Goal: Information Seeking & Learning: Learn about a topic

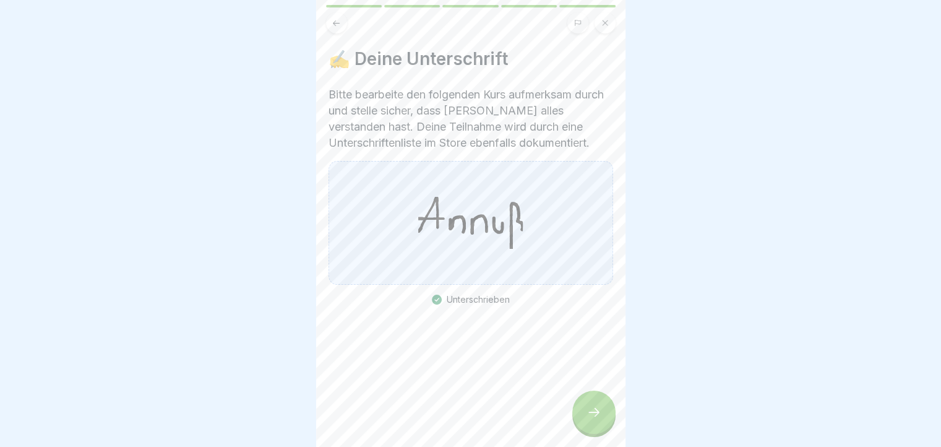
click at [338, 28] on button at bounding box center [336, 22] width 21 height 21
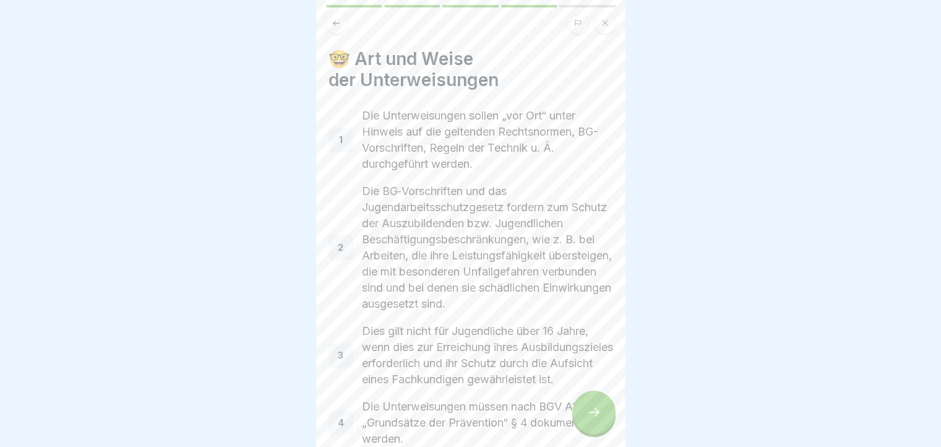
click at [338, 28] on button at bounding box center [336, 22] width 21 height 21
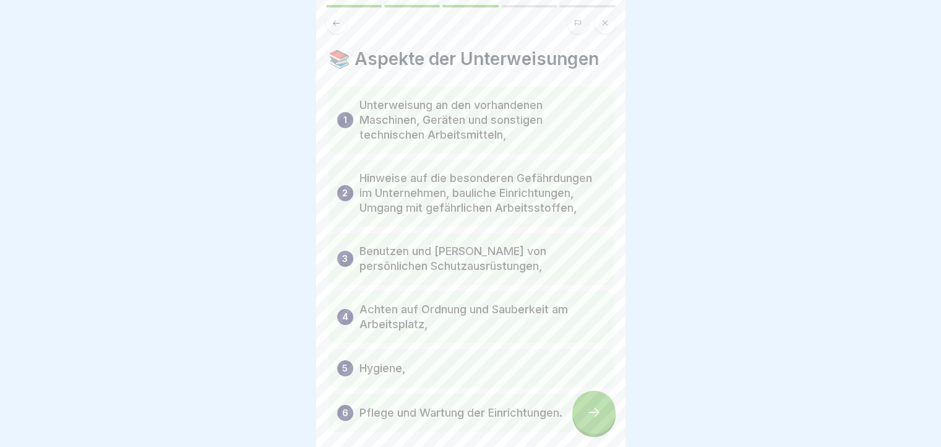
click at [338, 28] on button at bounding box center [336, 22] width 21 height 21
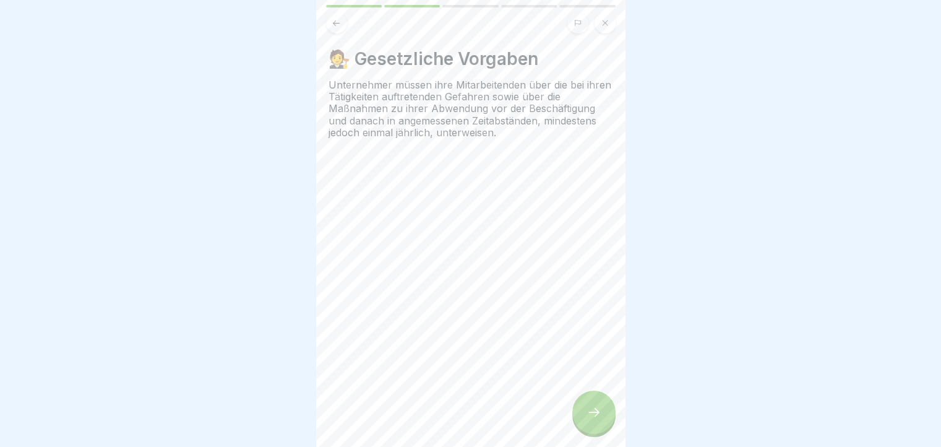
click at [338, 28] on button at bounding box center [336, 22] width 21 height 21
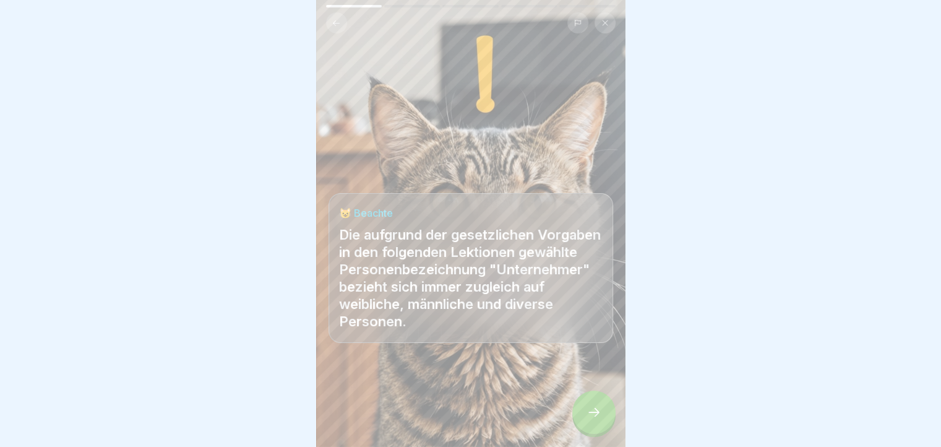
click at [338, 28] on button at bounding box center [336, 22] width 21 height 21
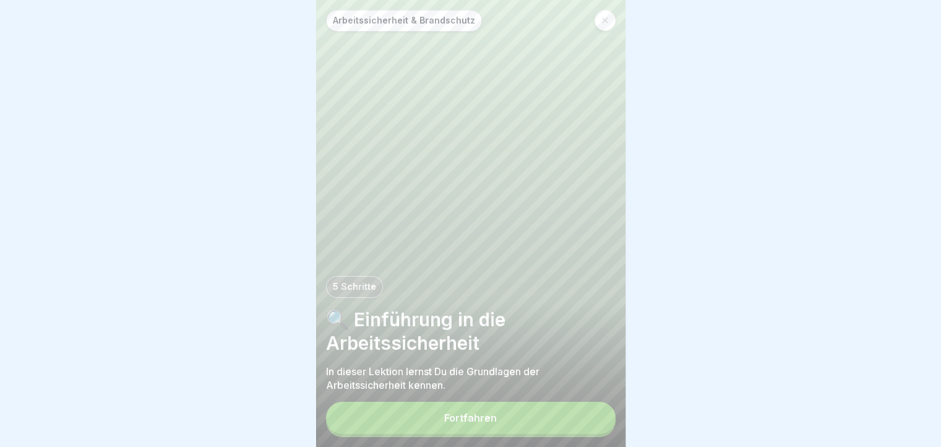
click at [471, 416] on button "Fortfahren" at bounding box center [471, 418] width 290 height 32
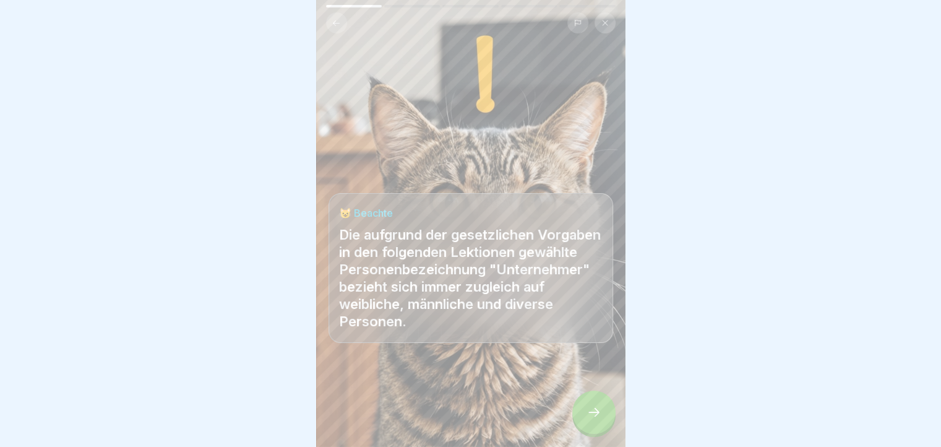
click at [588, 413] on div at bounding box center [593, 411] width 43 height 43
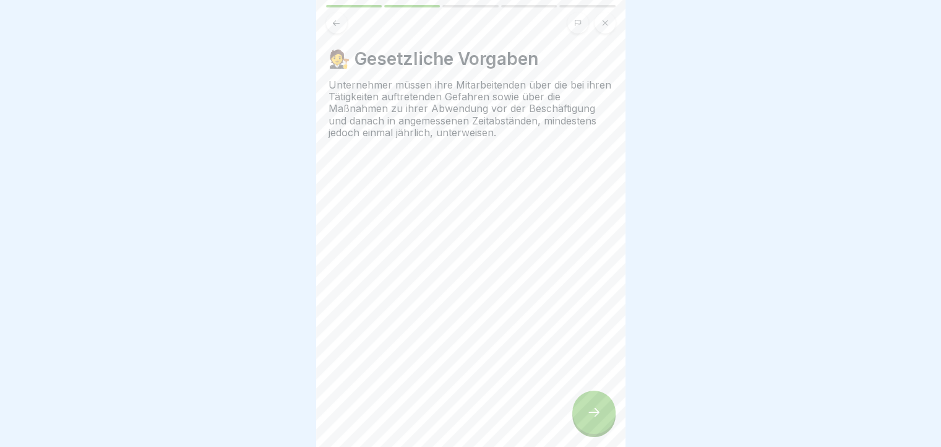
click at [586, 416] on icon at bounding box center [593, 412] width 15 height 15
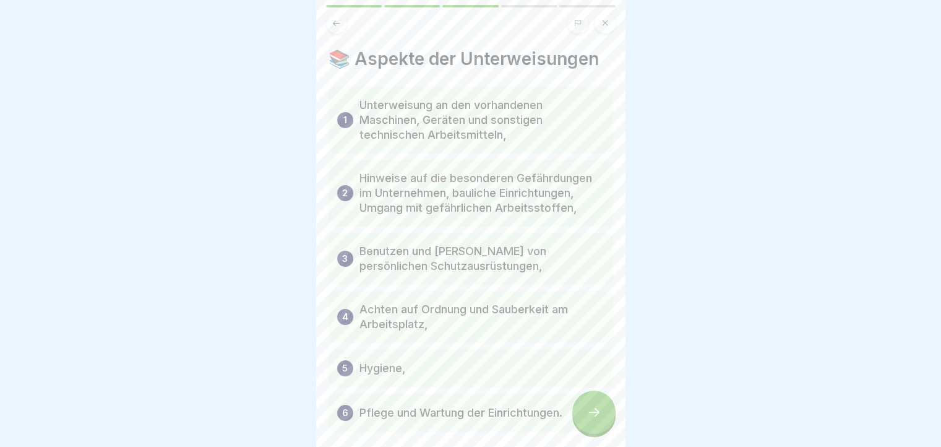
scroll to position [59, 0]
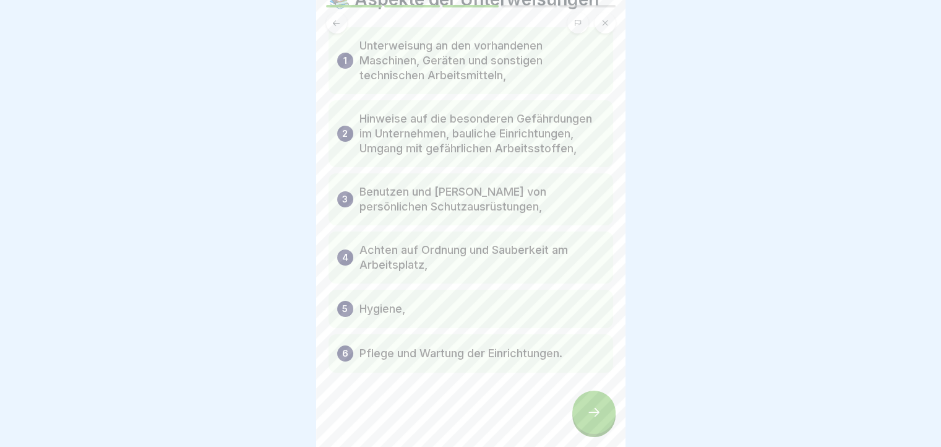
click at [599, 417] on icon at bounding box center [593, 412] width 15 height 15
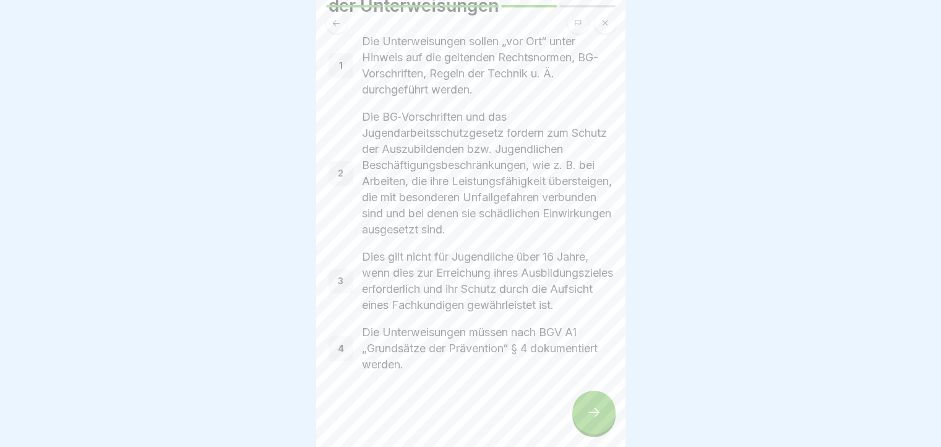
scroll to position [9, 0]
click at [588, 403] on div at bounding box center [593, 411] width 43 height 43
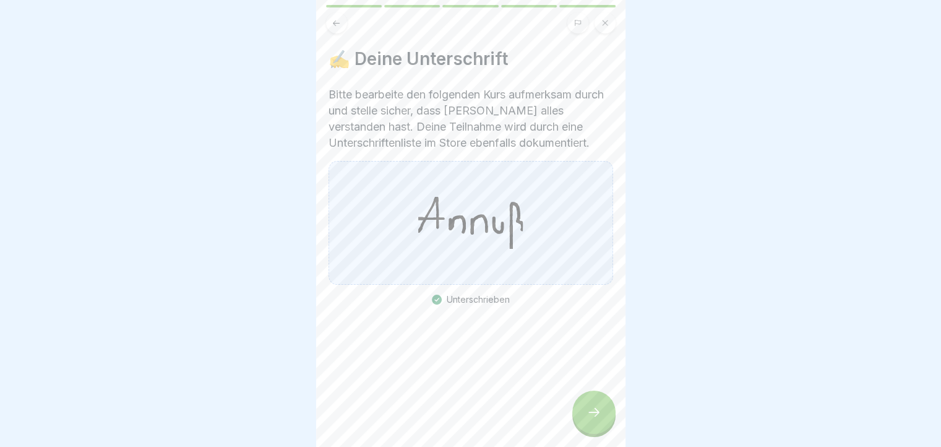
click at [588, 403] on div at bounding box center [593, 411] width 43 height 43
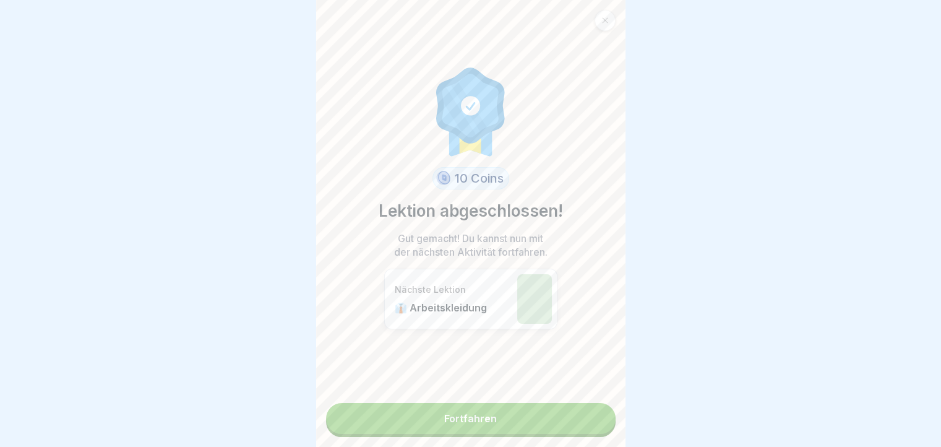
click at [588, 403] on link "Fortfahren" at bounding box center [471, 418] width 290 height 31
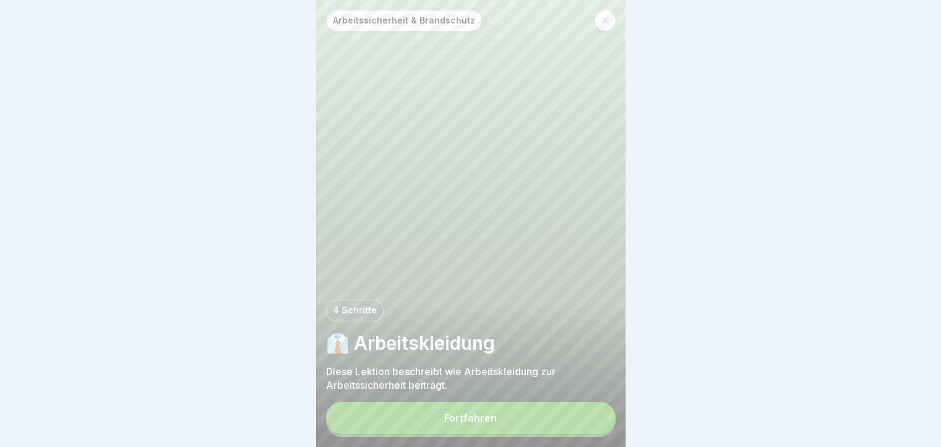
click at [588, 403] on button "Fortfahren" at bounding box center [471, 418] width 290 height 32
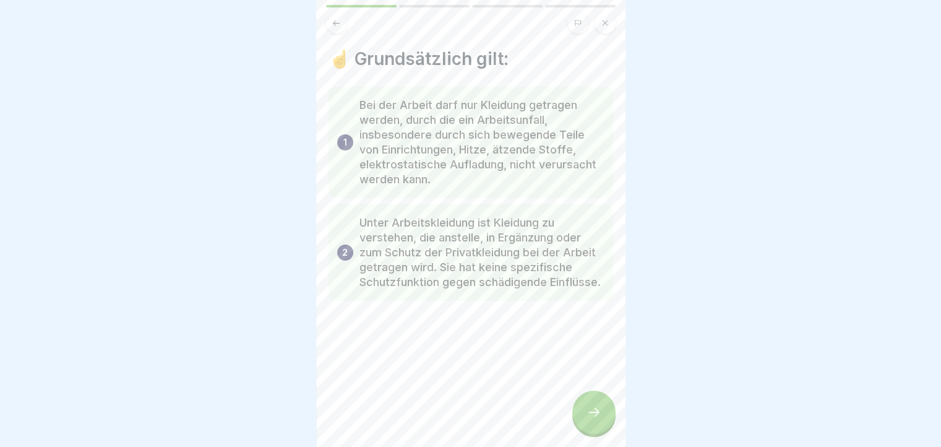
click at [602, 429] on div at bounding box center [593, 411] width 43 height 43
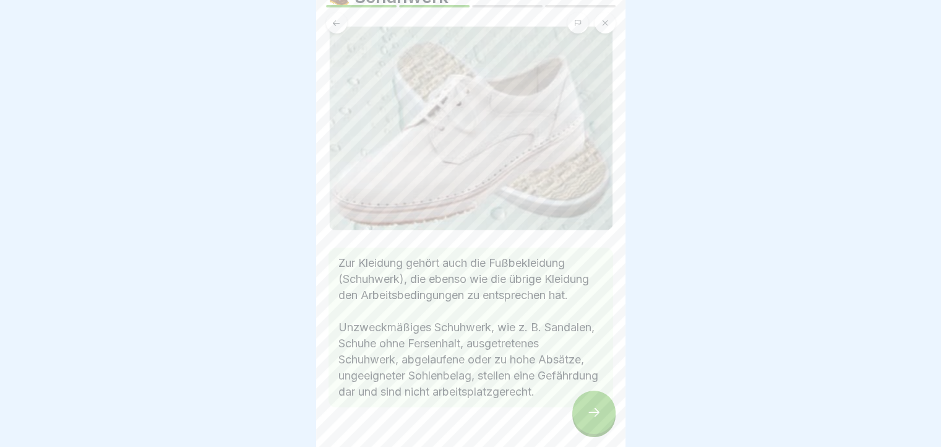
scroll to position [121, 0]
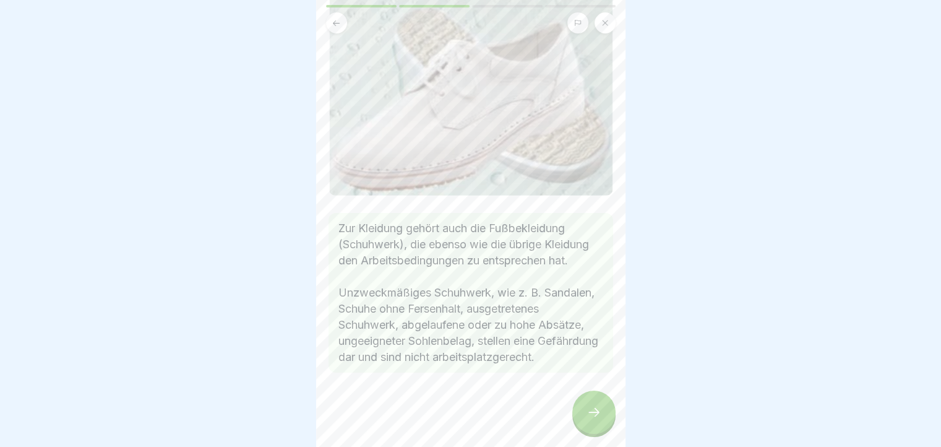
click at [591, 406] on div at bounding box center [593, 411] width 43 height 43
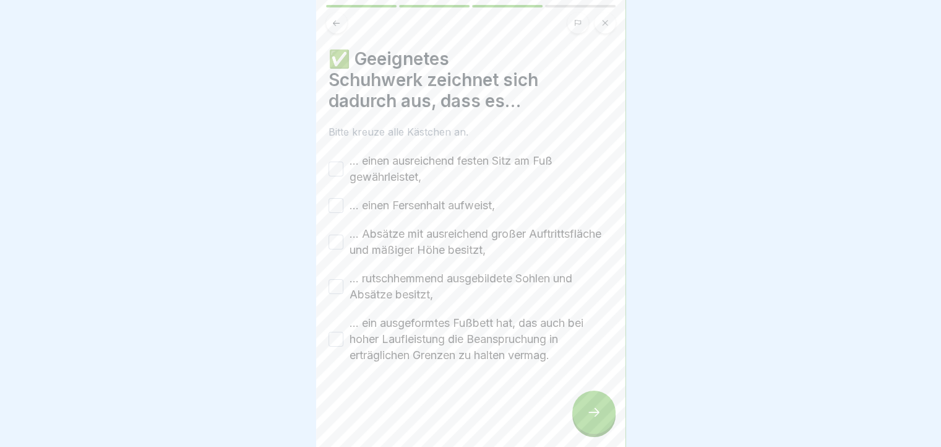
click at [332, 173] on button "… einen ausreichend festen Sitz am Fuß gewährleistet," at bounding box center [336, 168] width 15 height 15
click at [335, 213] on div "… einen Fersenhalt aufweist," at bounding box center [412, 205] width 166 height 16
click at [336, 201] on button "… einen Fersenhalt aufweist," at bounding box center [336, 205] width 15 height 15
click at [334, 245] on button "… Absätze mit ausreichend großer Auftrittsfläche und mäßiger Höhe besitzt," at bounding box center [336, 241] width 15 height 15
click at [332, 285] on button "… rutschhemmend ausgebildete Sohlen und Absätze besitzt," at bounding box center [336, 286] width 15 height 15
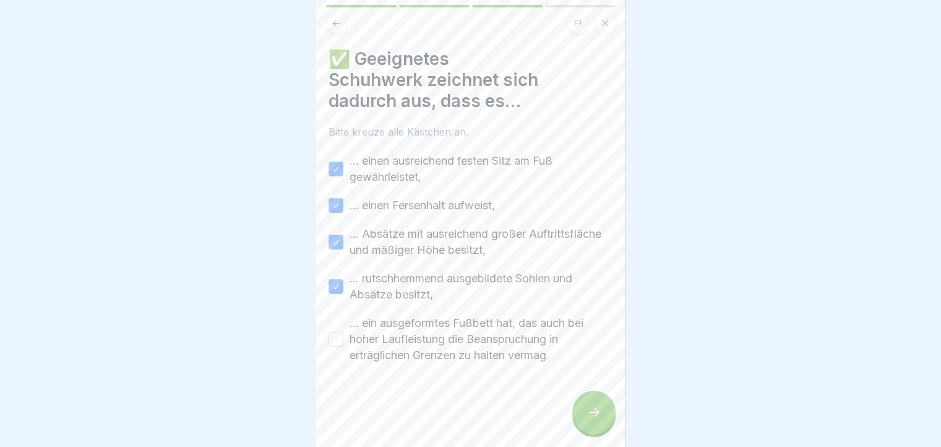
click at [332, 345] on button "… ein ausgeformtes Fußbett hat, das auch bei hoher Laufleistung die Beanspruchu…" at bounding box center [336, 339] width 15 height 15
click at [586, 419] on icon at bounding box center [593, 412] width 15 height 15
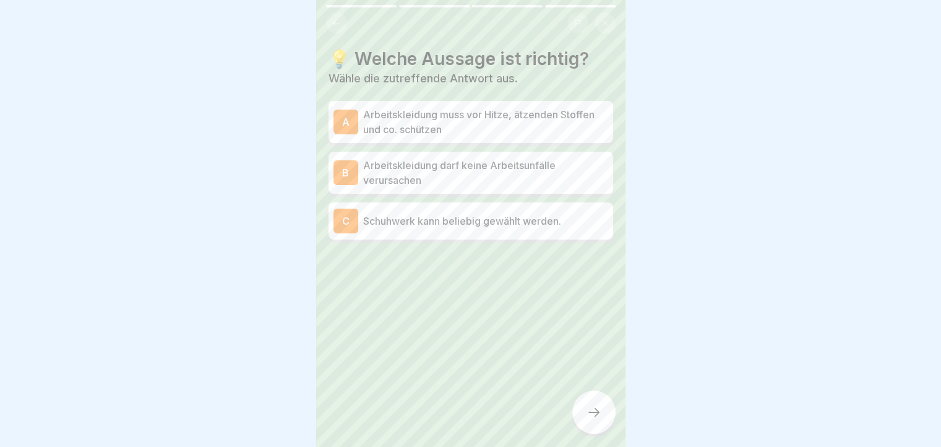
click at [414, 184] on p "Arbeitskleidung darf keine Arbeitsunfälle verursachen" at bounding box center [485, 173] width 245 height 30
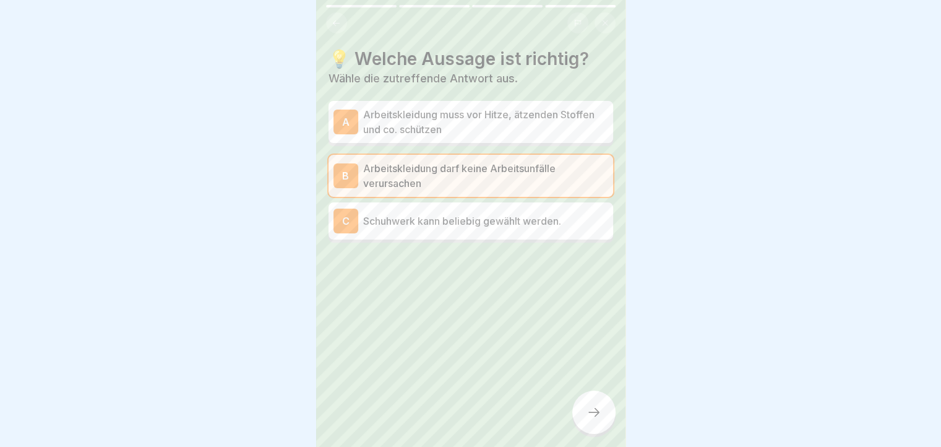
click at [581, 416] on div at bounding box center [593, 411] width 43 height 43
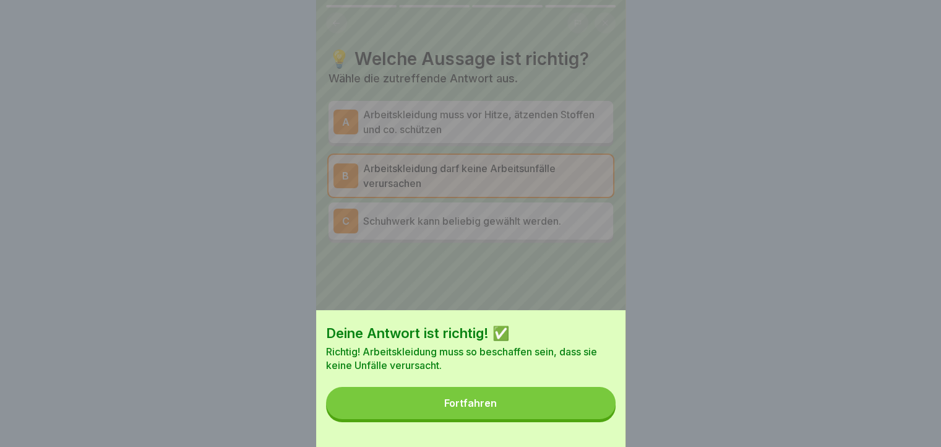
click at [581, 416] on button "Fortfahren" at bounding box center [471, 403] width 290 height 32
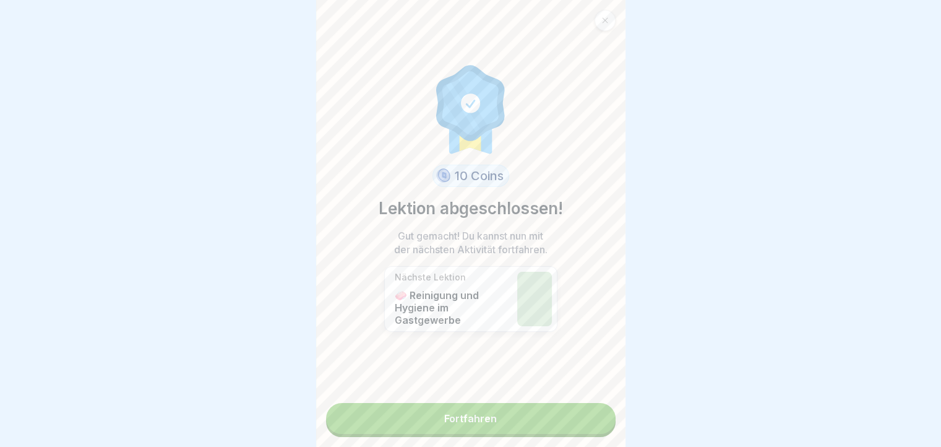
click at [581, 416] on link "Fortfahren" at bounding box center [471, 418] width 290 height 31
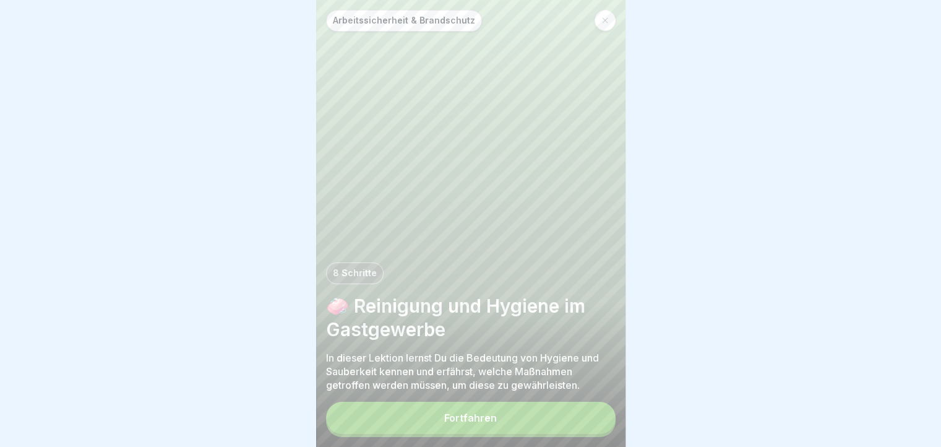
click at [581, 416] on button "Fortfahren" at bounding box center [471, 418] width 290 height 32
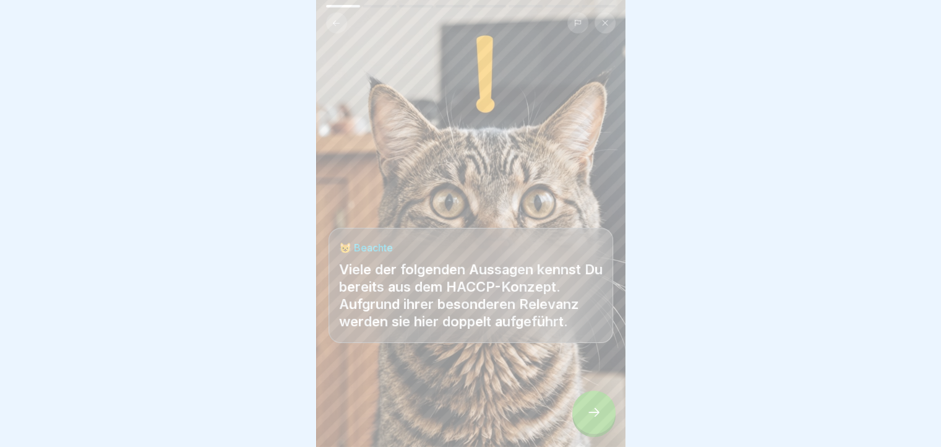
click at [581, 416] on div at bounding box center [593, 411] width 43 height 43
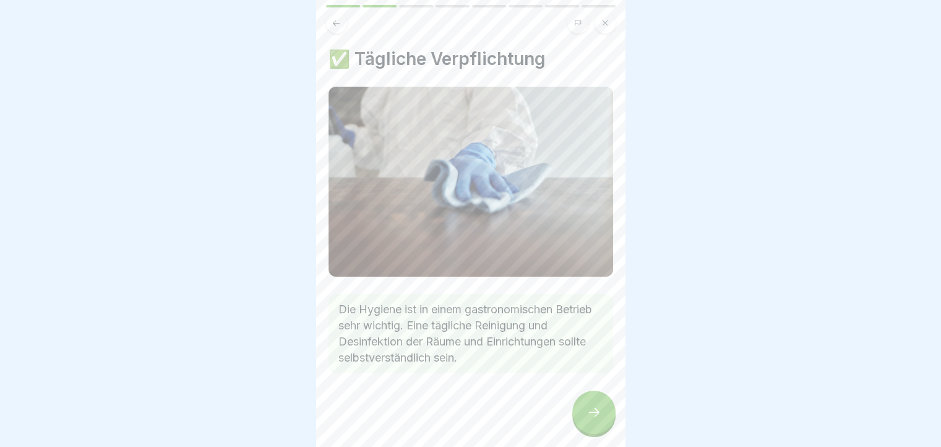
click at [581, 416] on div at bounding box center [593, 411] width 43 height 43
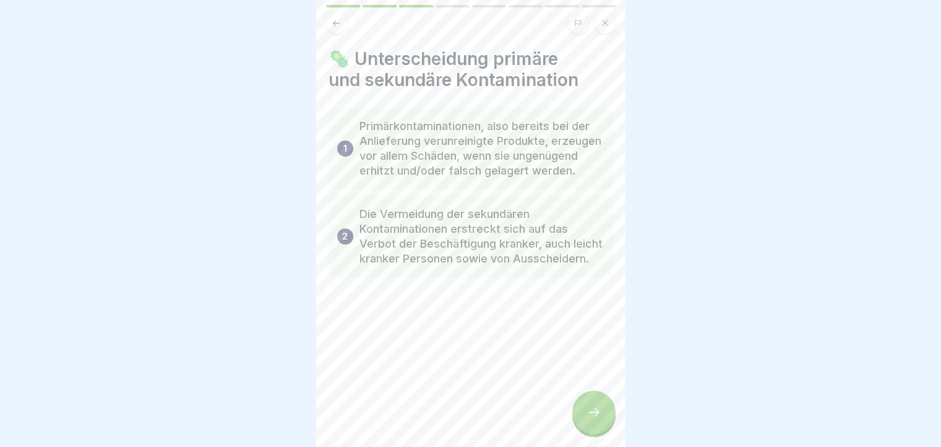
click at [581, 416] on div at bounding box center [593, 411] width 43 height 43
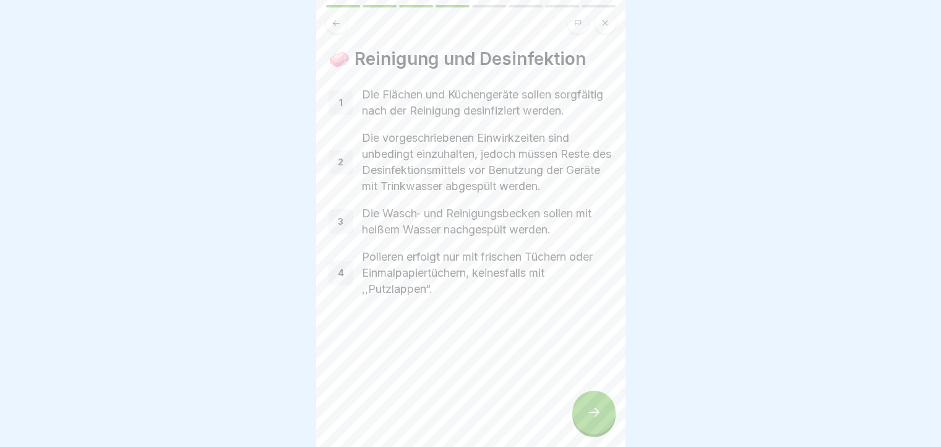
click at [581, 416] on div at bounding box center [593, 411] width 43 height 43
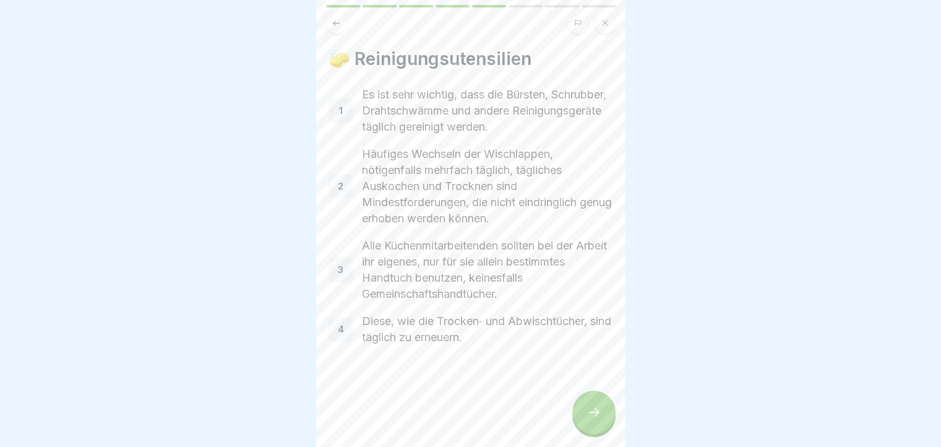
click at [581, 416] on div at bounding box center [593, 411] width 43 height 43
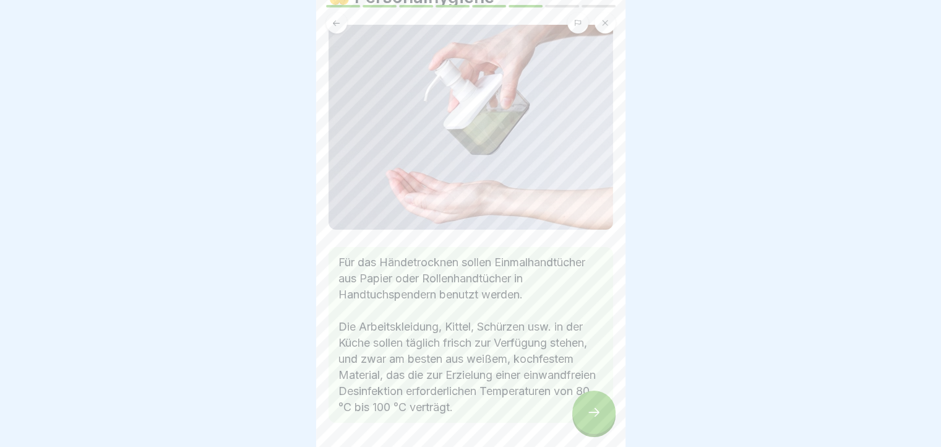
scroll to position [121, 0]
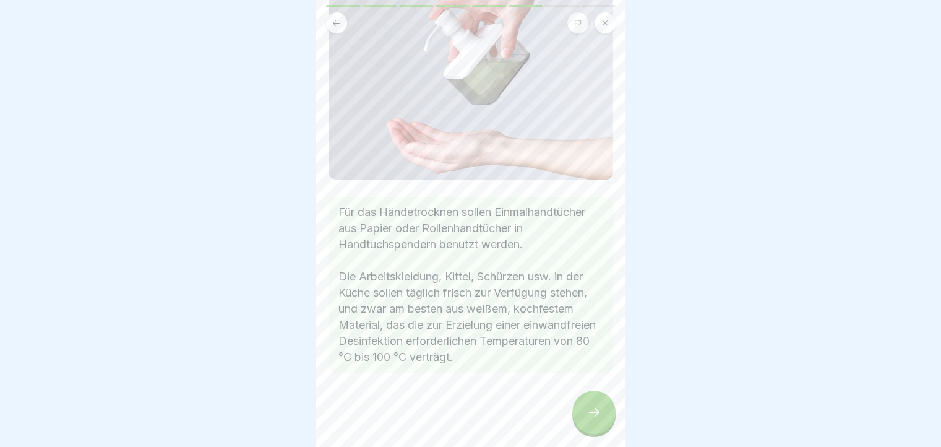
click at [591, 419] on icon at bounding box center [593, 412] width 15 height 15
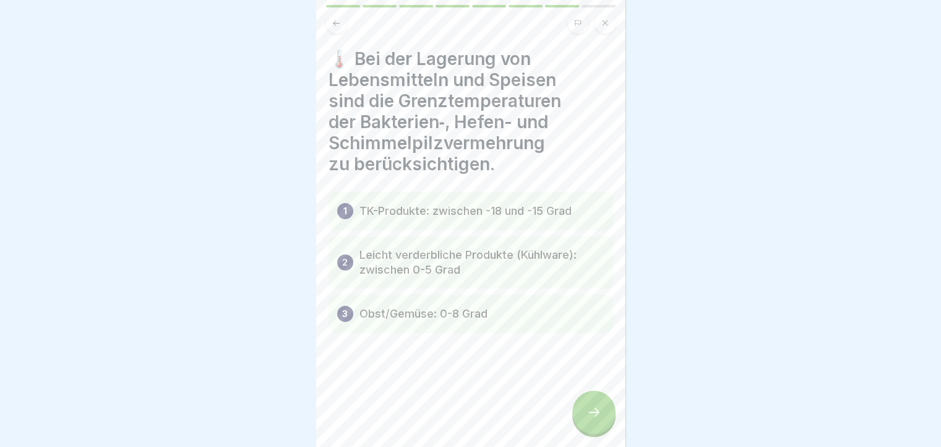
click at [591, 419] on icon at bounding box center [593, 412] width 15 height 15
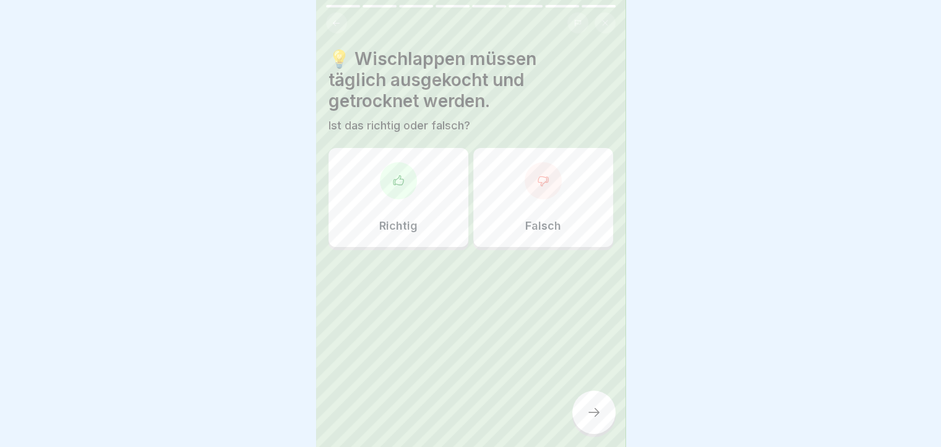
click at [406, 213] on div "Richtig" at bounding box center [399, 197] width 140 height 99
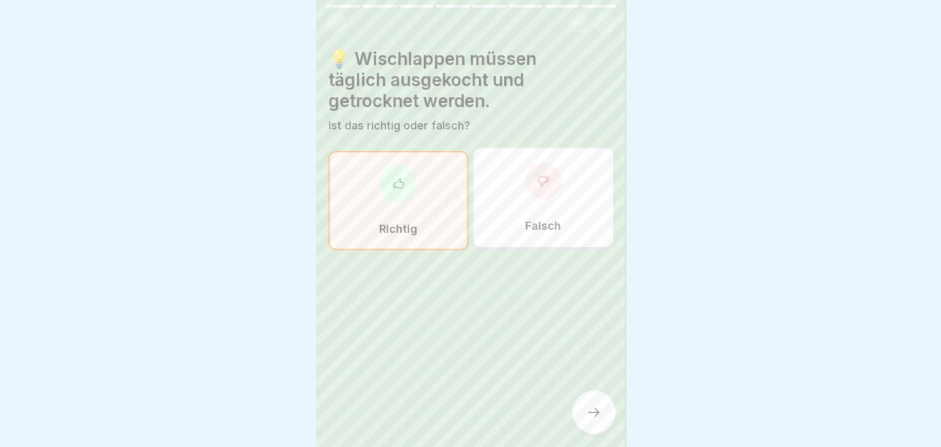
click at [604, 413] on div at bounding box center [593, 411] width 43 height 43
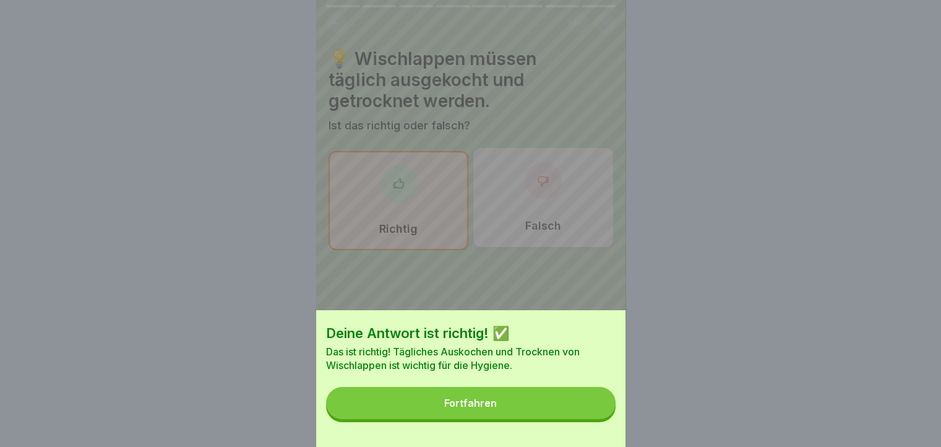
click at [604, 413] on button "Fortfahren" at bounding box center [471, 403] width 290 height 32
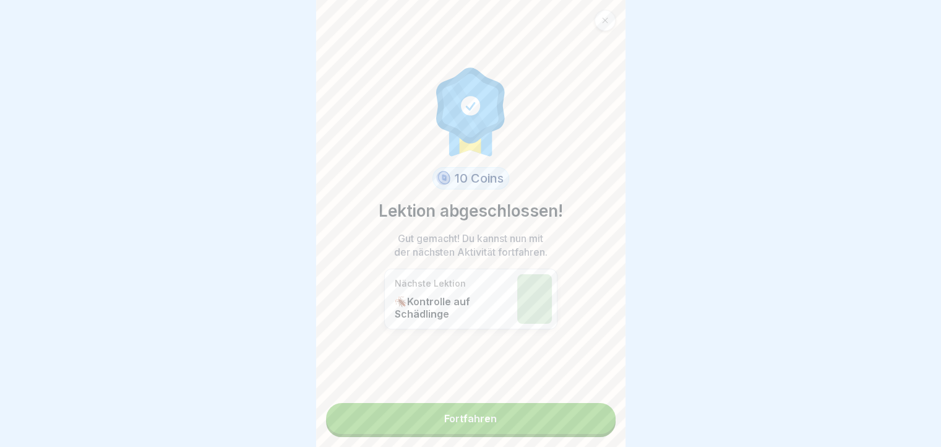
click at [604, 413] on link "Fortfahren" at bounding box center [471, 418] width 290 height 31
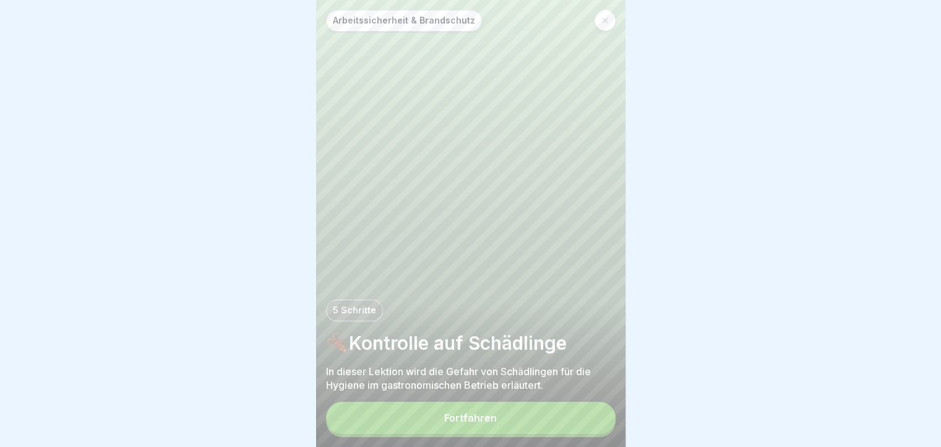
click at [604, 413] on button "Fortfahren" at bounding box center [471, 418] width 290 height 32
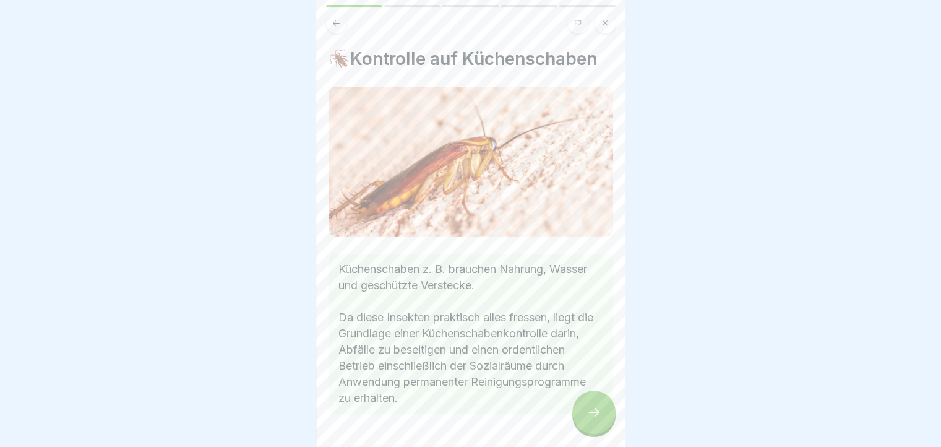
click at [604, 413] on div at bounding box center [593, 411] width 43 height 43
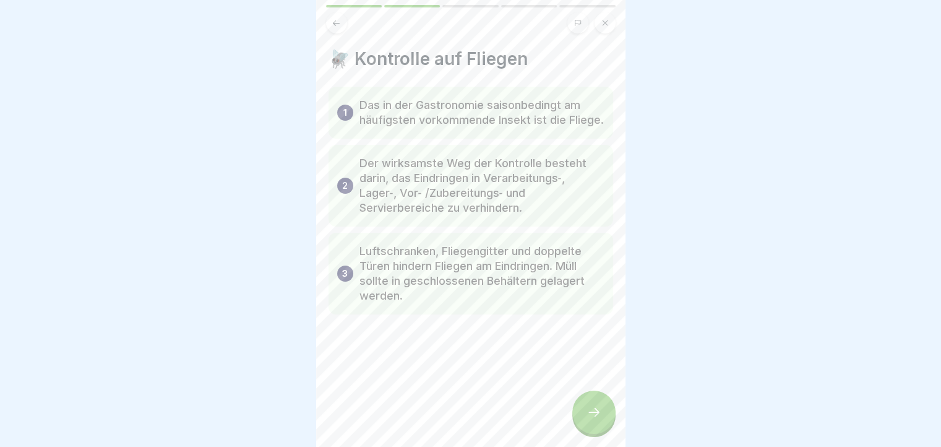
click at [604, 413] on div at bounding box center [593, 411] width 43 height 43
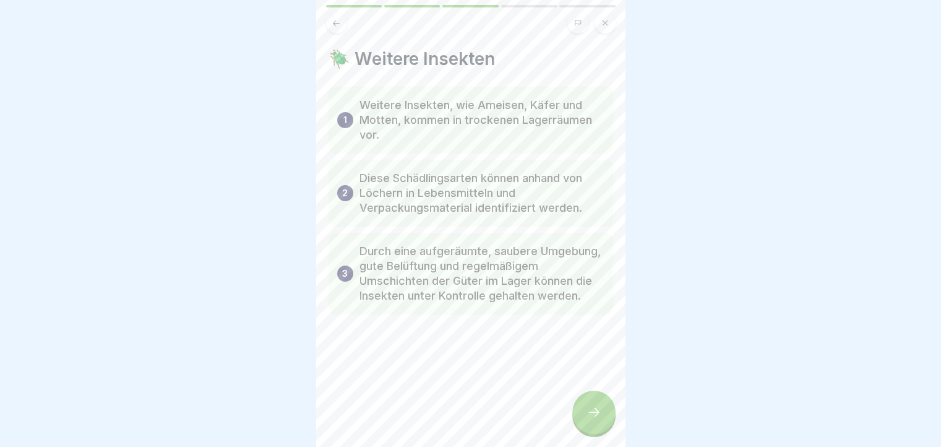
click at [604, 413] on div at bounding box center [593, 411] width 43 height 43
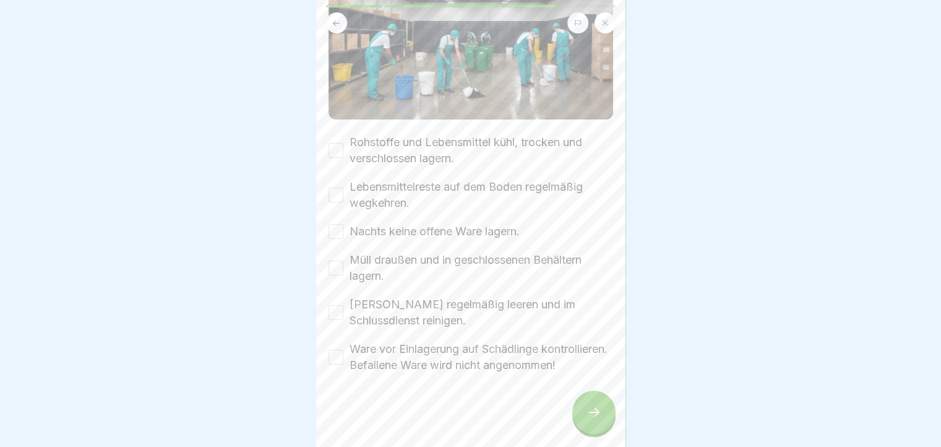
scroll to position [215, 0]
click at [335, 142] on button "Rohstoffe und Lebensmittel kühl, trocken und verschlossen lagern." at bounding box center [336, 149] width 15 height 15
click at [332, 164] on div "Rohstoffe und Lebensmittel kühl, trocken und verschlossen lagern. Lebensmittelr…" at bounding box center [471, 253] width 285 height 239
click at [332, 187] on button "Lebensmittelreste auf dem Boden regelmäßig wegkehren." at bounding box center [336, 194] width 15 height 15
click at [330, 223] on button "Nachts keine offene Ware lagern." at bounding box center [336, 230] width 15 height 15
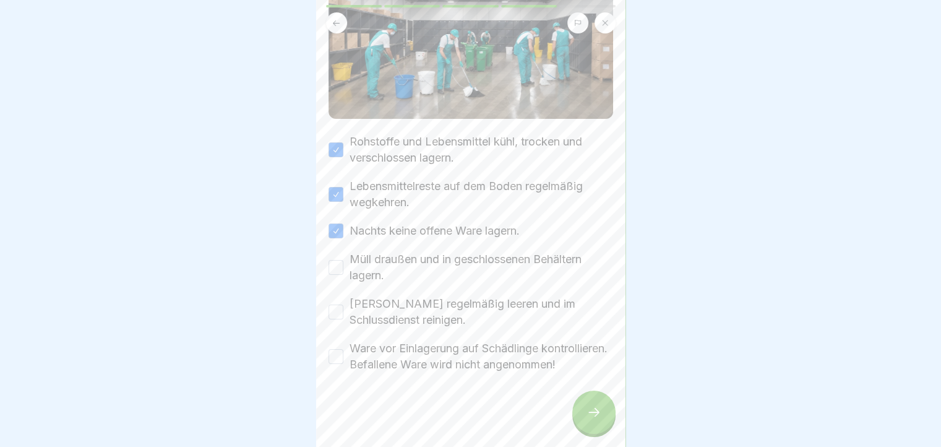
click at [338, 260] on button "Müll draußen und in geschlossenen Behältern lagern." at bounding box center [336, 267] width 15 height 15
click at [334, 304] on button "Mülleimer regelmäßig leeren und im Schlussdienst reinigen." at bounding box center [336, 311] width 15 height 15
click at [332, 349] on button "Ware vor Einlagerung auf Schädlinge kontrollieren. Befallene Ware wird nicht an…" at bounding box center [336, 356] width 15 height 15
click at [589, 419] on icon at bounding box center [593, 412] width 15 height 15
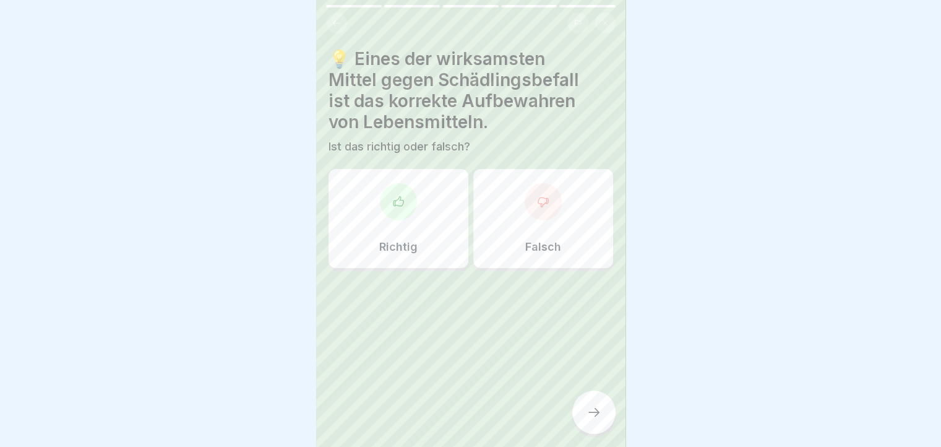
click at [393, 245] on p "Richtig" at bounding box center [398, 247] width 38 height 14
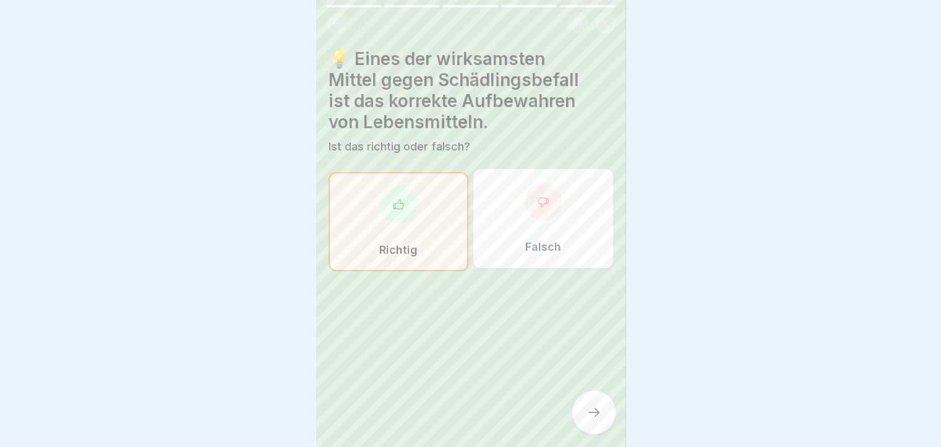
click at [586, 419] on icon at bounding box center [593, 412] width 15 height 15
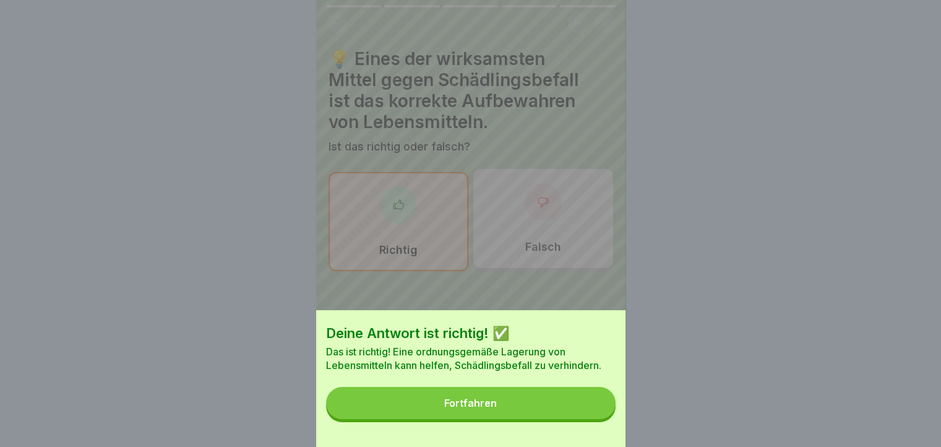
click at [586, 419] on button "Fortfahren" at bounding box center [471, 403] width 290 height 32
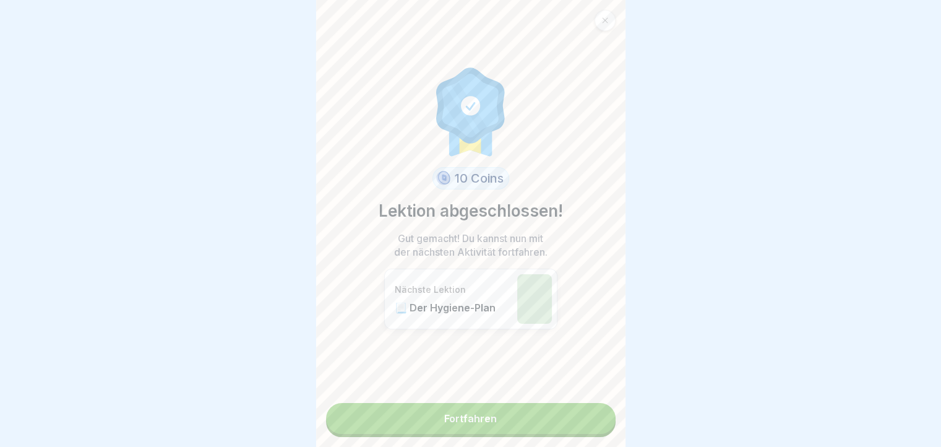
click at [586, 424] on link "Fortfahren" at bounding box center [471, 418] width 290 height 31
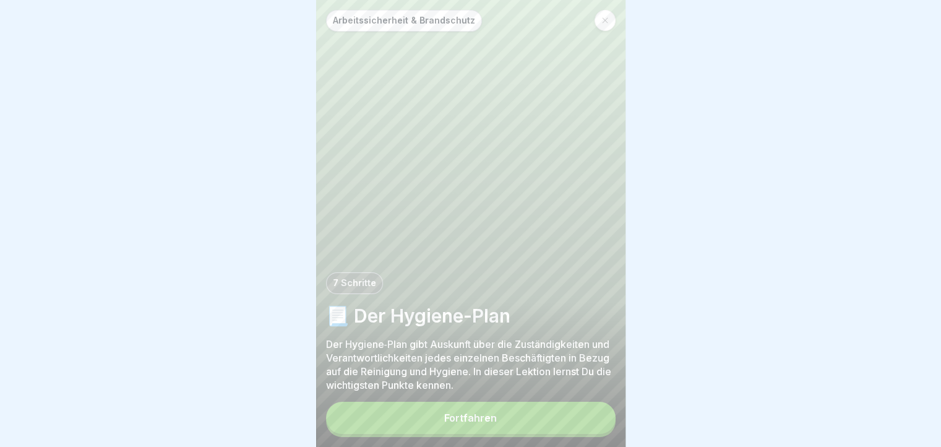
click at [561, 424] on button "Fortfahren" at bounding box center [471, 418] width 290 height 32
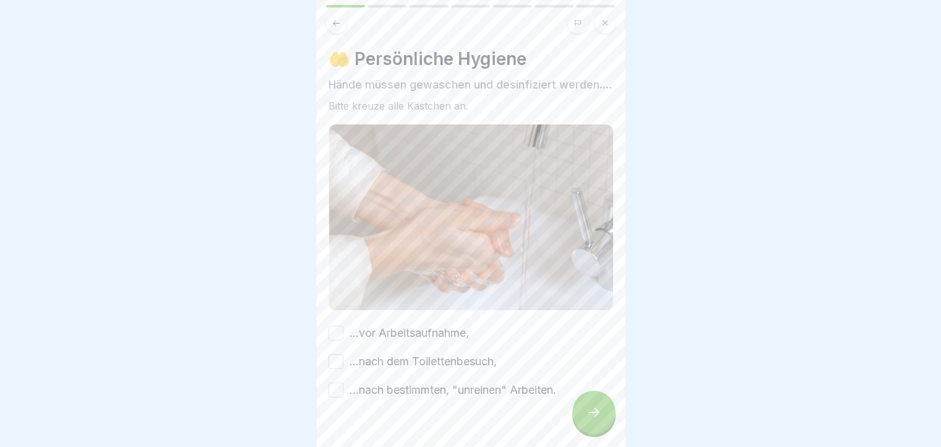
click at [340, 397] on button "...nach bestimmten, "unreinen" Arbeiten." at bounding box center [336, 389] width 15 height 15
click at [340, 369] on button "...nach dem Toilettenbesuch," at bounding box center [336, 361] width 15 height 15
click at [339, 340] on button "...vor Arbeitsaufnahme," at bounding box center [336, 332] width 15 height 15
click at [582, 419] on div at bounding box center [593, 411] width 43 height 43
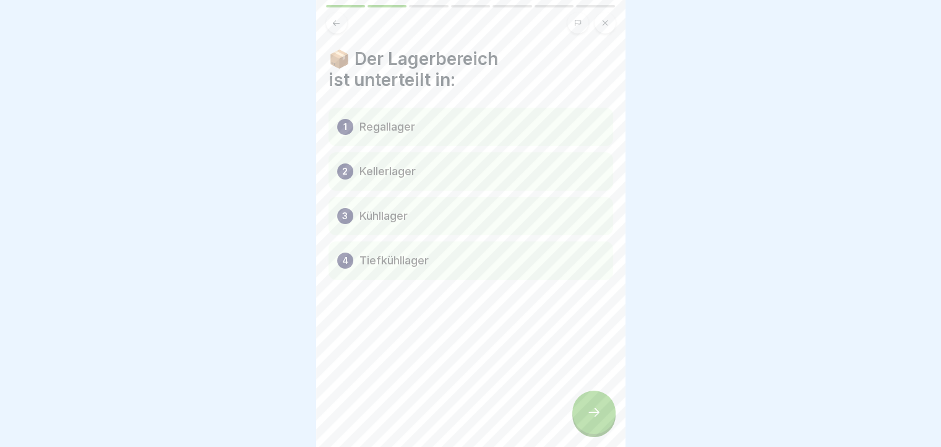
click at [582, 419] on div at bounding box center [593, 411] width 43 height 43
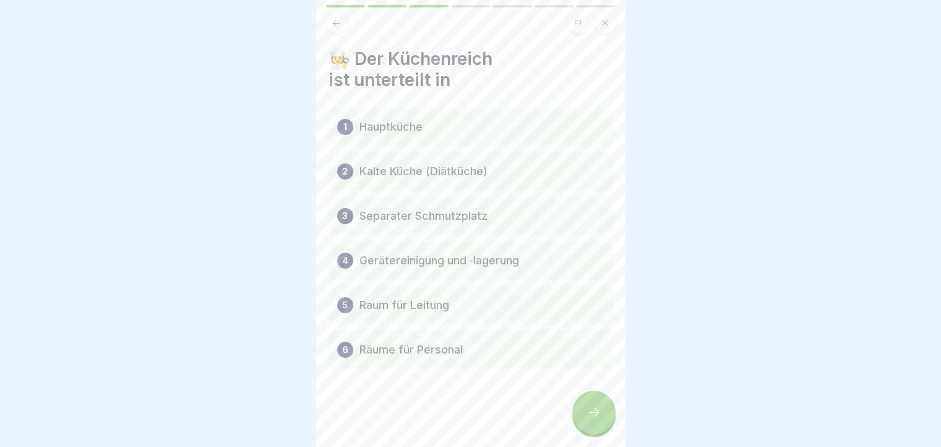
click at [582, 419] on div at bounding box center [593, 411] width 43 height 43
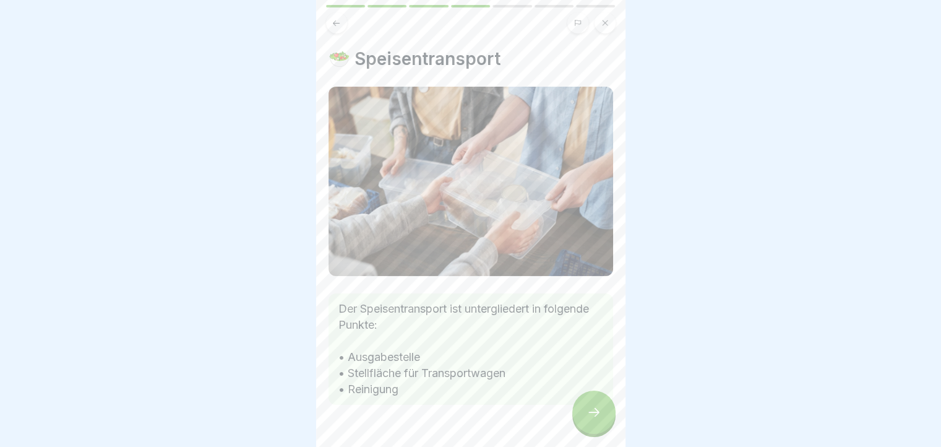
click at [582, 419] on div at bounding box center [593, 411] width 43 height 43
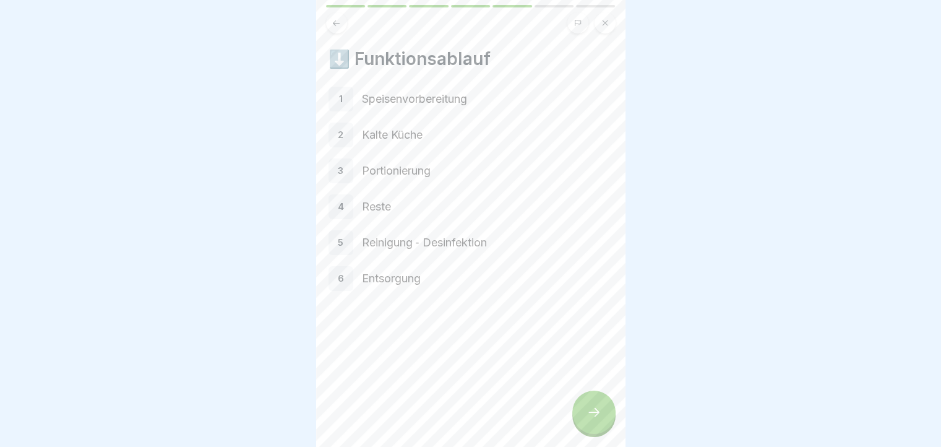
click at [582, 419] on div at bounding box center [593, 411] width 43 height 43
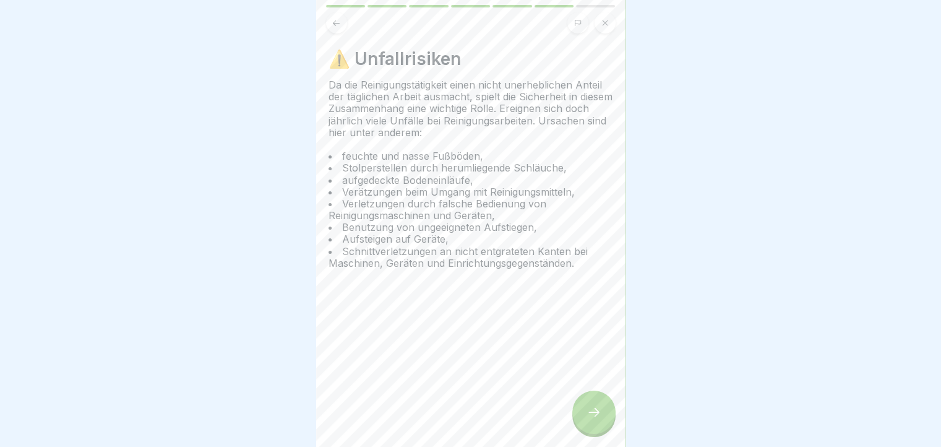
click at [582, 419] on div at bounding box center [593, 411] width 43 height 43
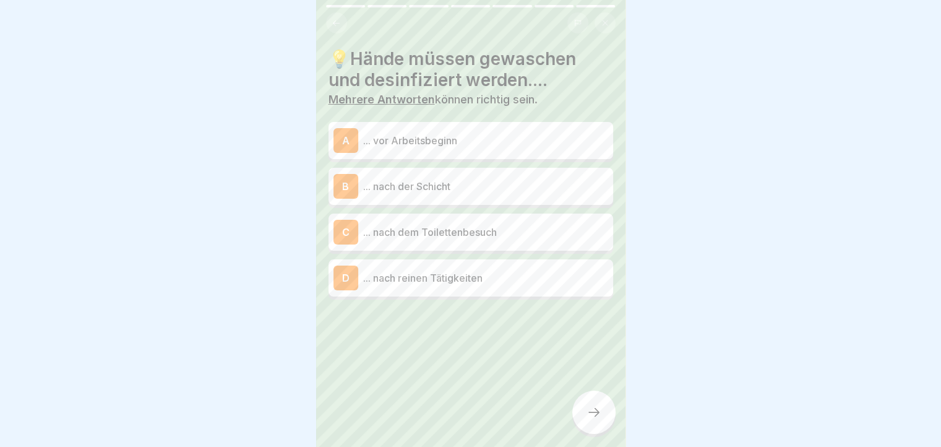
click at [527, 152] on div "A ... vor Arbeitsbeginn" at bounding box center [470, 140] width 275 height 25
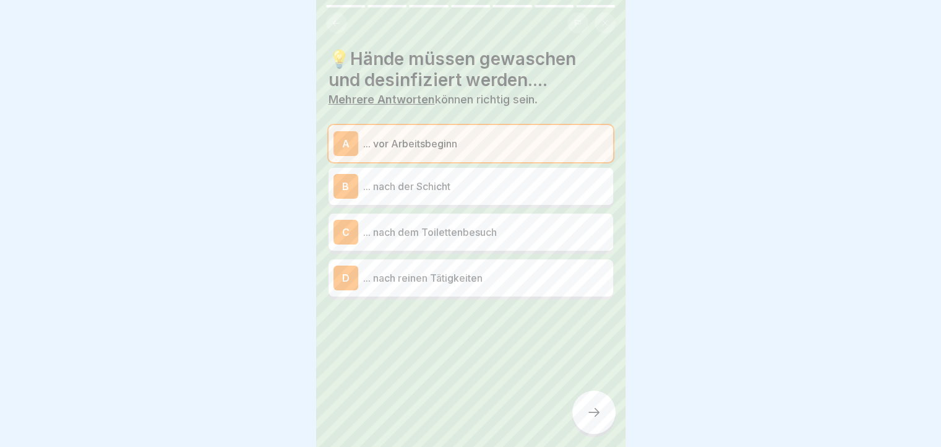
click at [485, 223] on div "C ... nach dem Toilettenbesuch" at bounding box center [470, 232] width 275 height 25
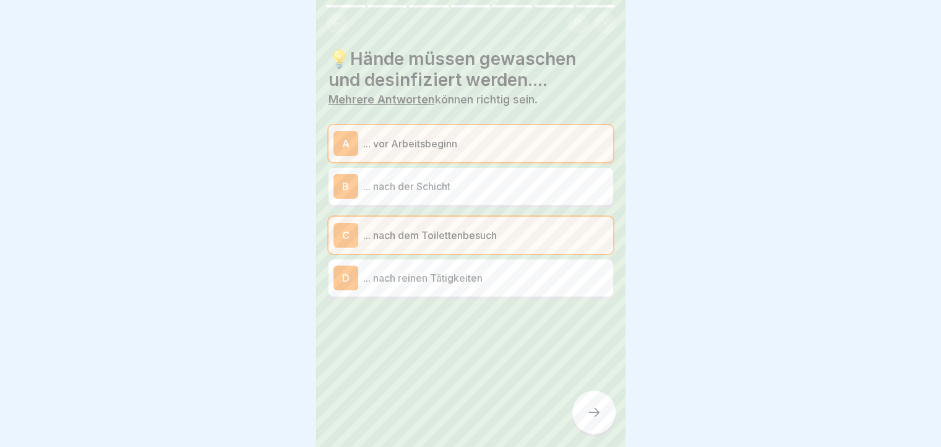
click at [589, 415] on icon at bounding box center [593, 412] width 15 height 15
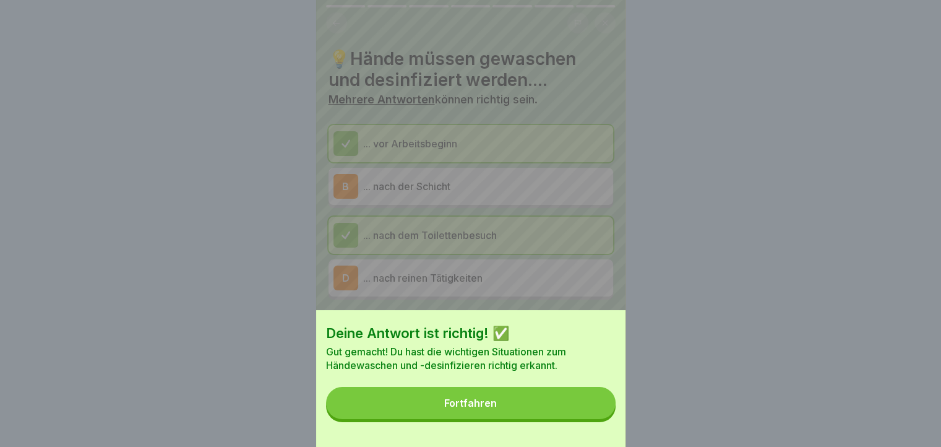
click at [589, 415] on button "Fortfahren" at bounding box center [471, 403] width 290 height 32
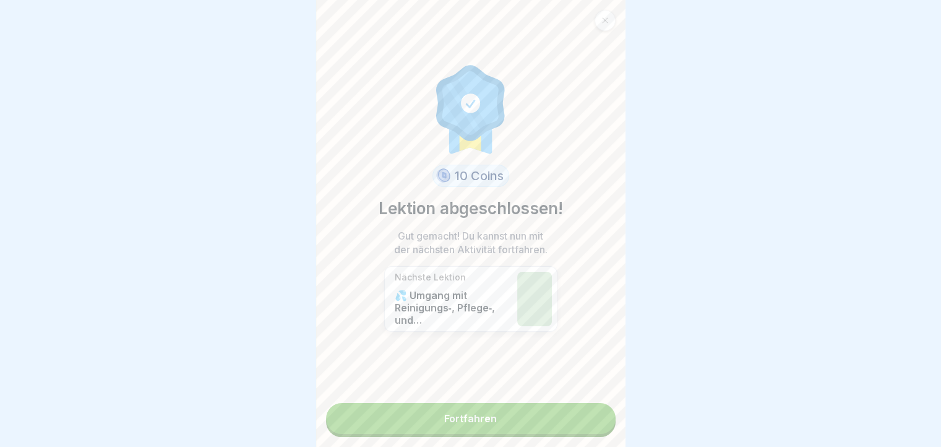
click at [589, 415] on link "Fortfahren" at bounding box center [471, 418] width 290 height 31
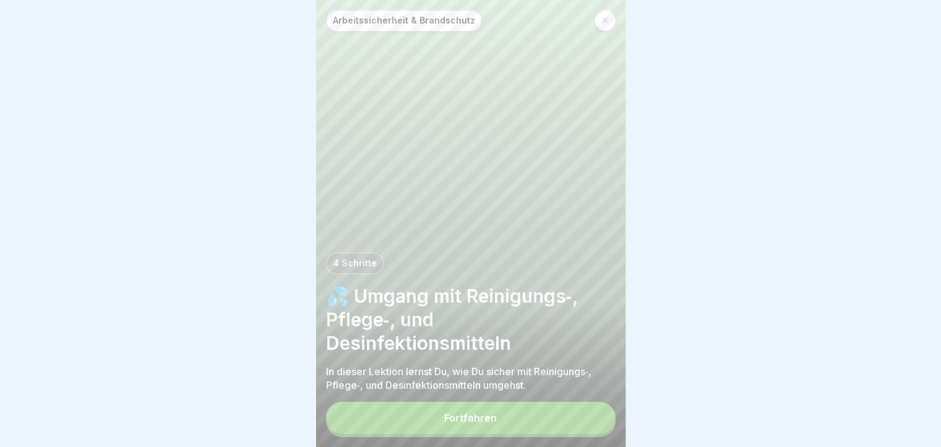
click at [573, 426] on button "Fortfahren" at bounding box center [471, 418] width 290 height 32
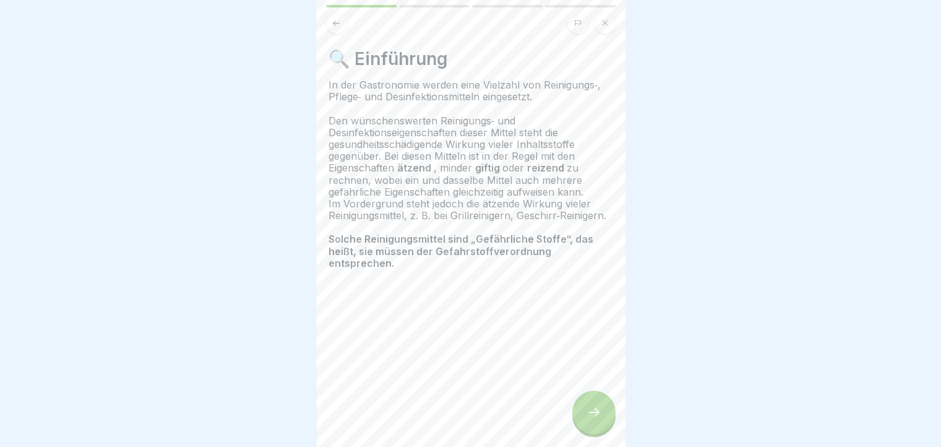
click at [590, 416] on icon at bounding box center [593, 412] width 15 height 15
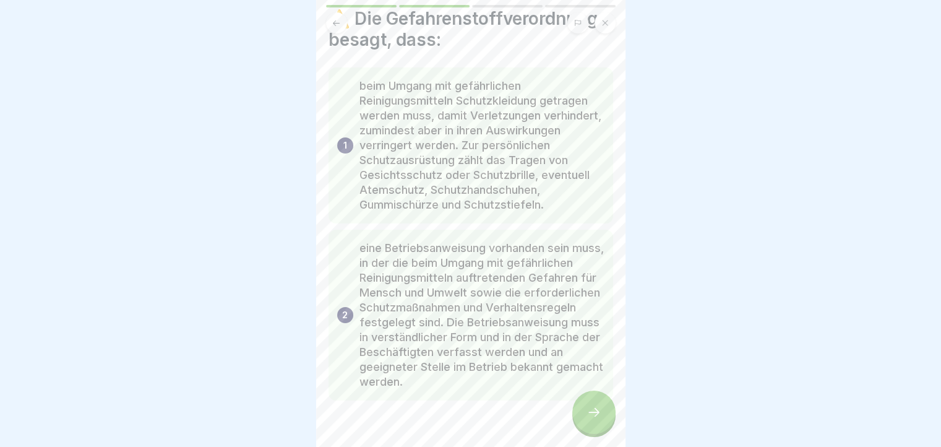
scroll to position [62, 0]
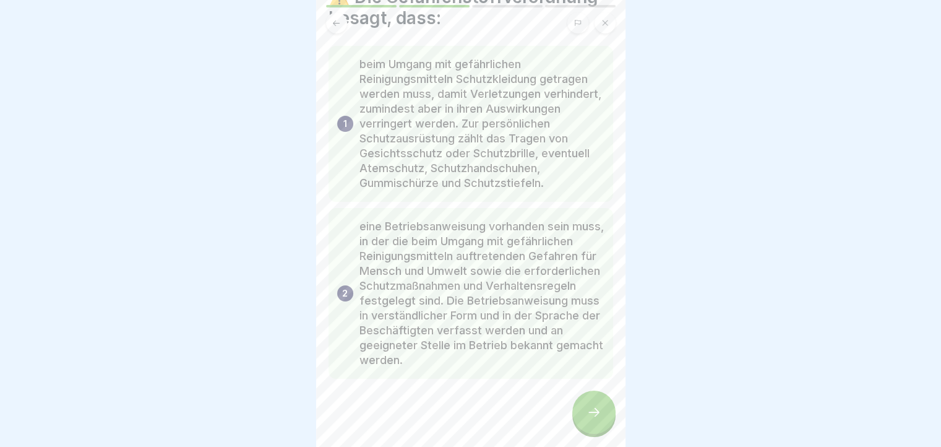
click at [590, 416] on icon at bounding box center [593, 412] width 15 height 15
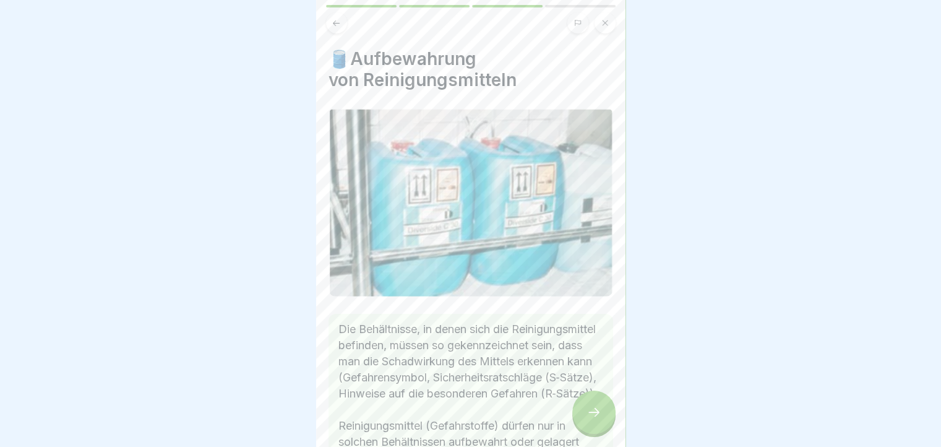
click at [590, 416] on icon at bounding box center [593, 412] width 15 height 15
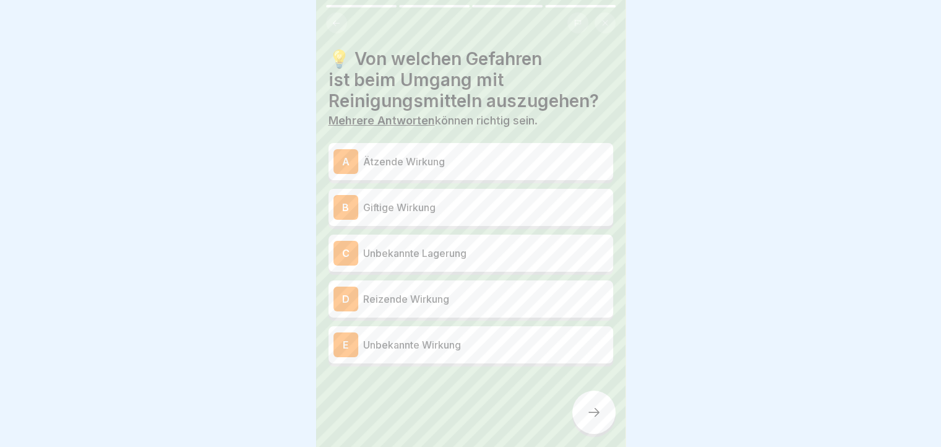
click at [413, 158] on p "Ätzende Wirkung" at bounding box center [485, 161] width 245 height 15
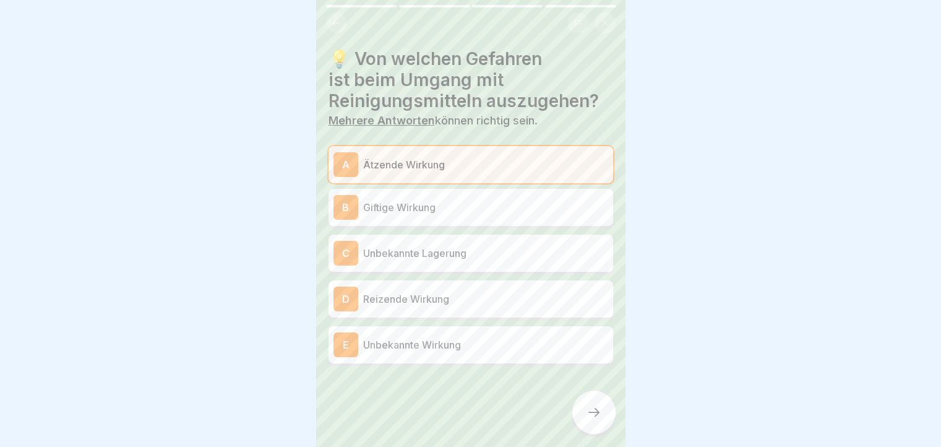
click at [384, 204] on p "Giftige Wirkung" at bounding box center [485, 207] width 245 height 15
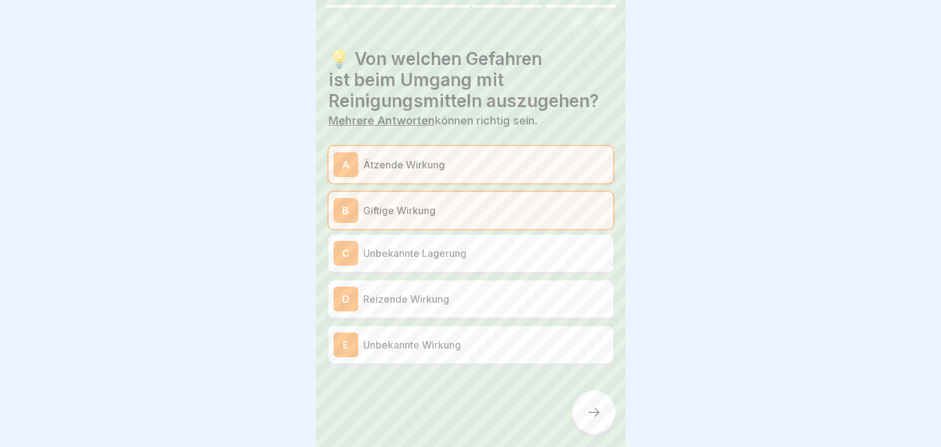
click at [371, 295] on p "Reizende Wirkung" at bounding box center [485, 298] width 245 height 15
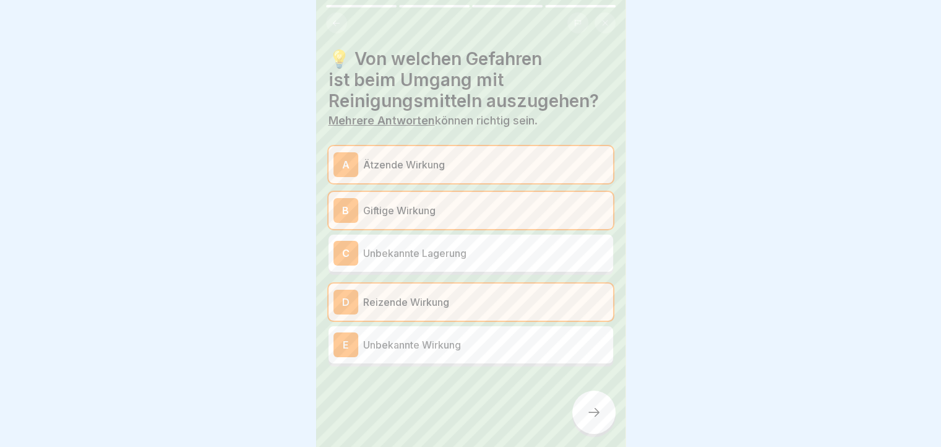
click at [341, 21] on button at bounding box center [336, 22] width 21 height 21
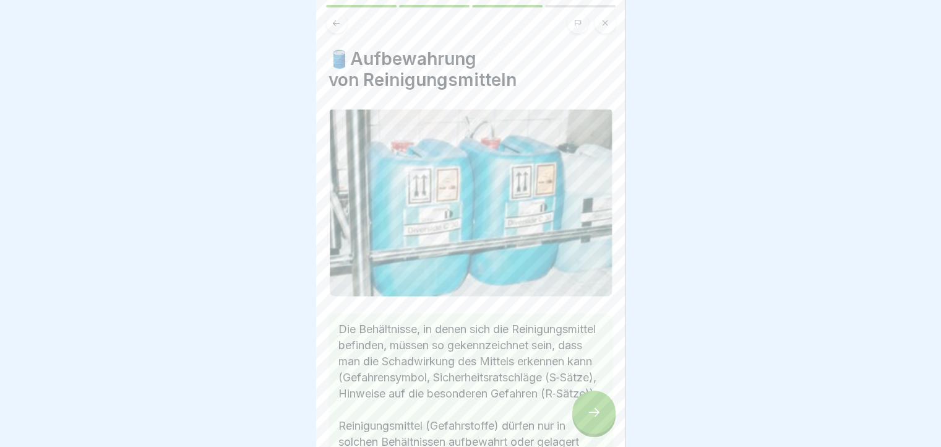
click at [341, 21] on button at bounding box center [336, 22] width 21 height 21
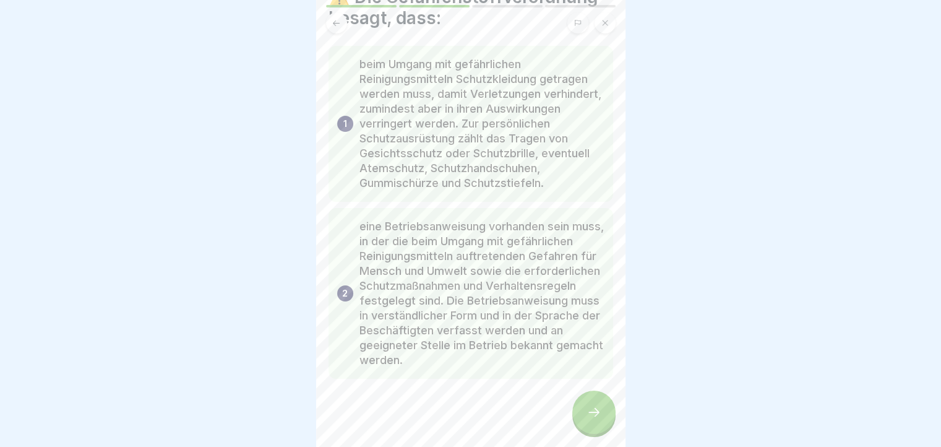
click at [341, 21] on button at bounding box center [336, 22] width 21 height 21
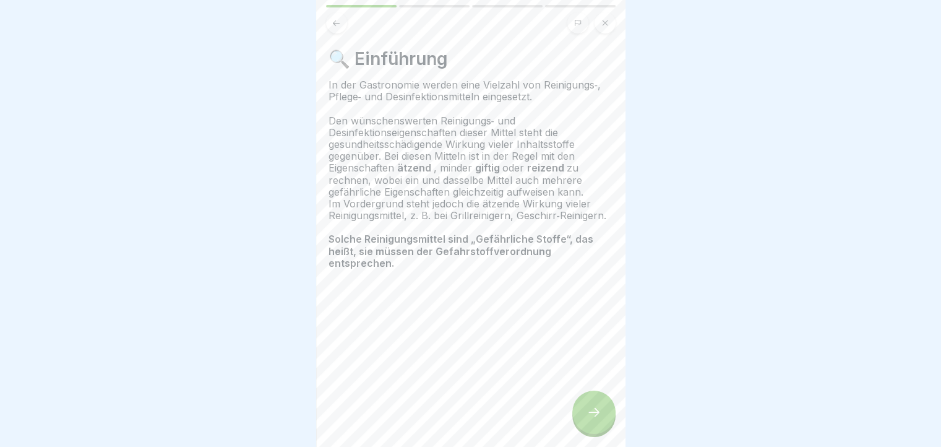
click at [596, 416] on icon at bounding box center [593, 412] width 15 height 15
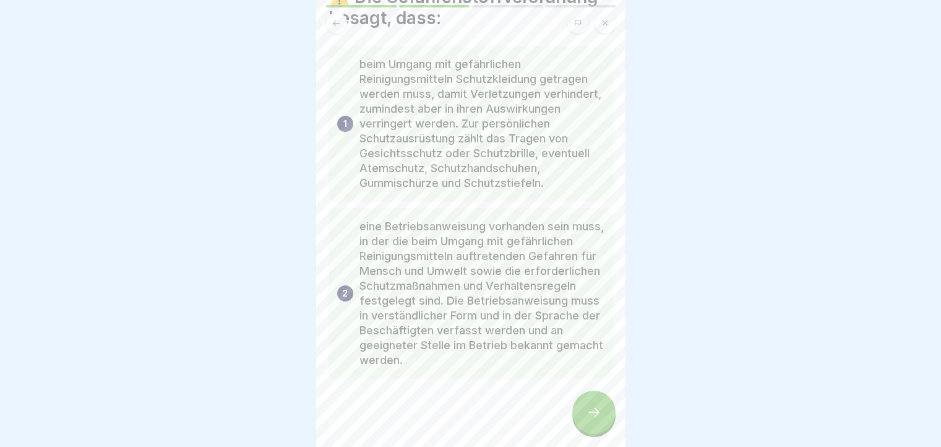
click at [596, 416] on icon at bounding box center [593, 412] width 15 height 15
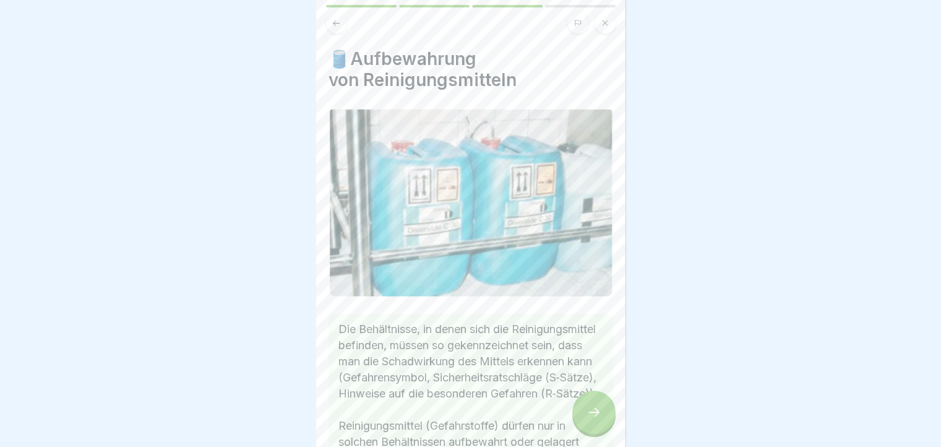
click at [596, 416] on icon at bounding box center [593, 412] width 15 height 15
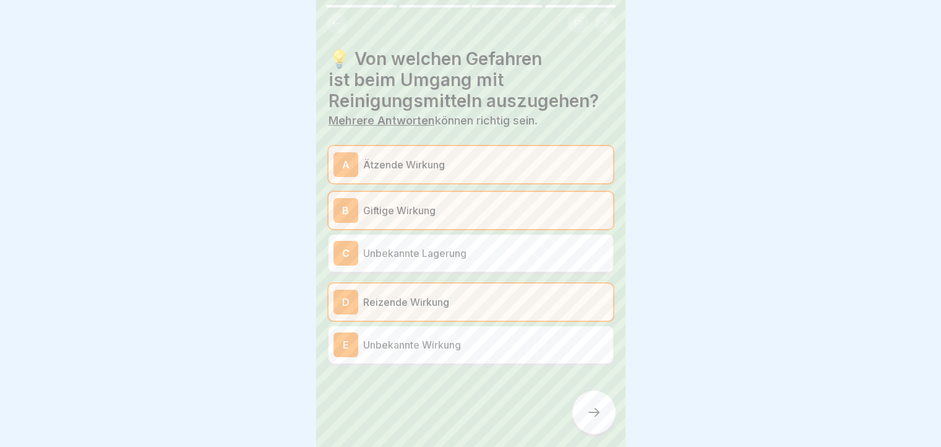
click at [596, 416] on icon at bounding box center [593, 412] width 15 height 15
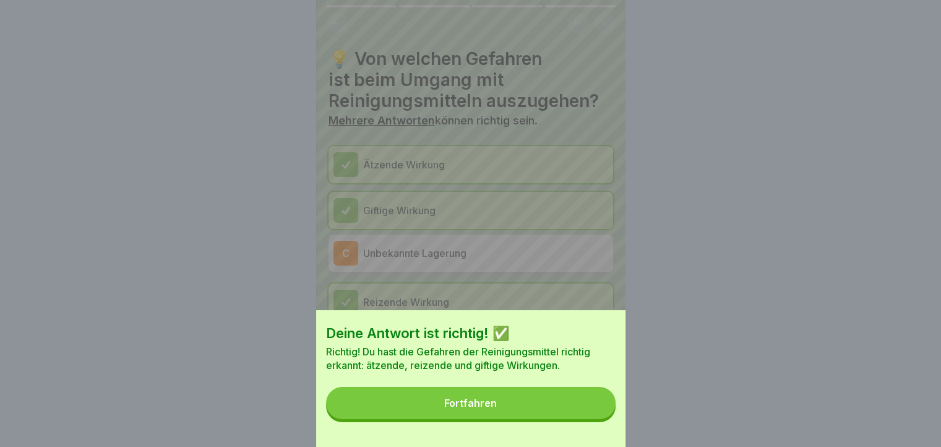
click at [596, 416] on button "Fortfahren" at bounding box center [471, 403] width 290 height 32
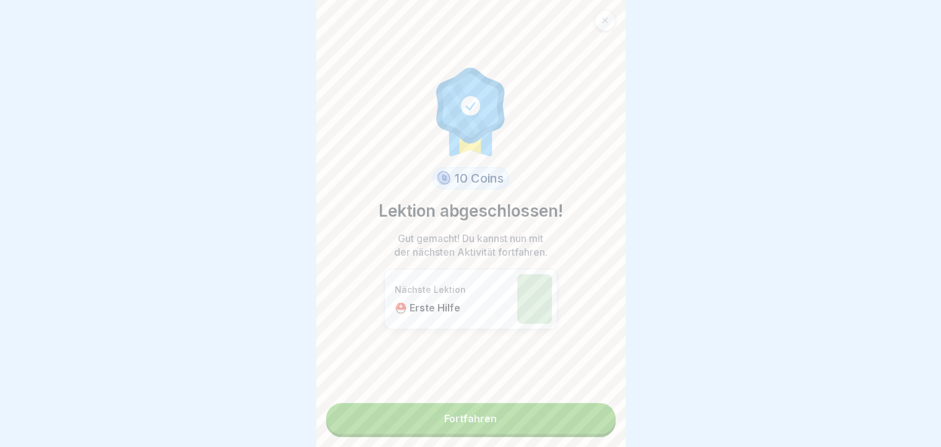
click at [596, 416] on link "Fortfahren" at bounding box center [471, 418] width 290 height 31
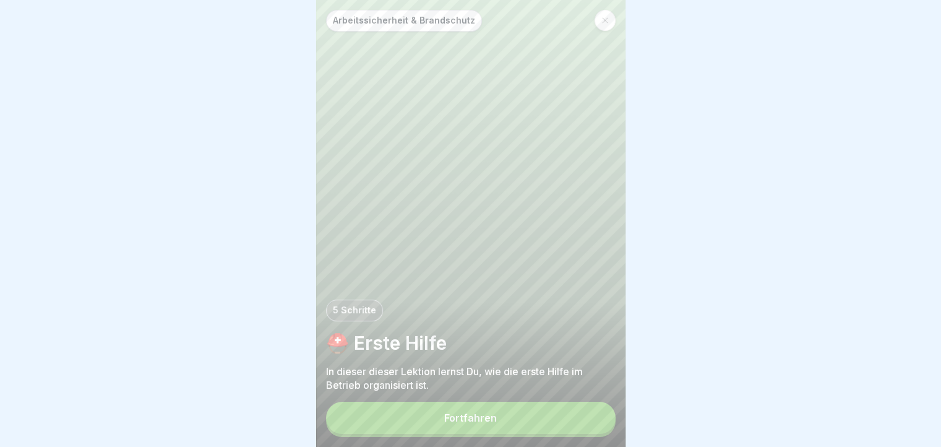
click at [596, 416] on button "Fortfahren" at bounding box center [471, 418] width 290 height 32
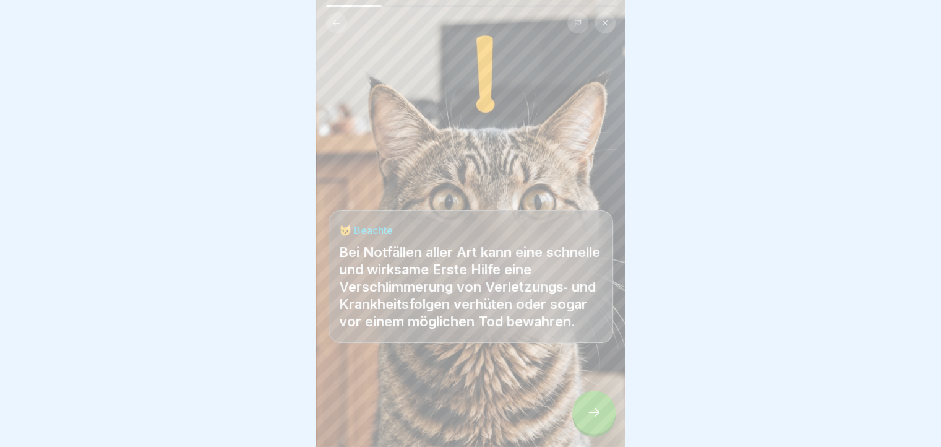
click at [596, 416] on icon at bounding box center [593, 412] width 15 height 15
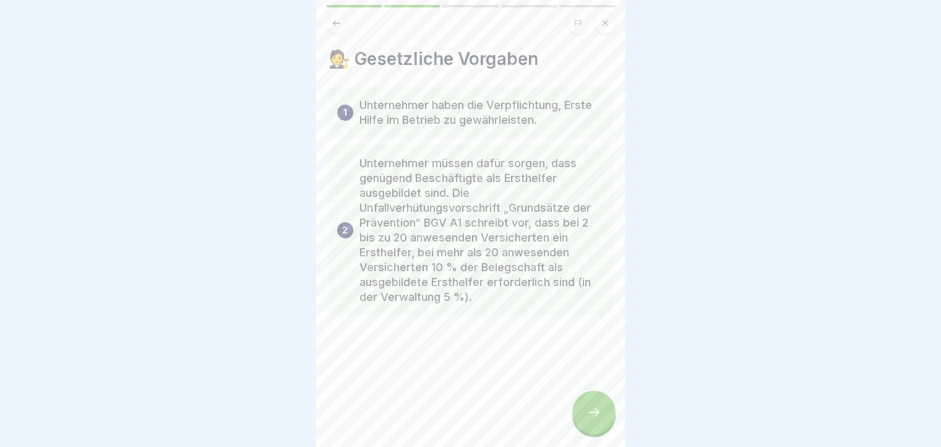
click at [596, 416] on icon at bounding box center [593, 412] width 15 height 15
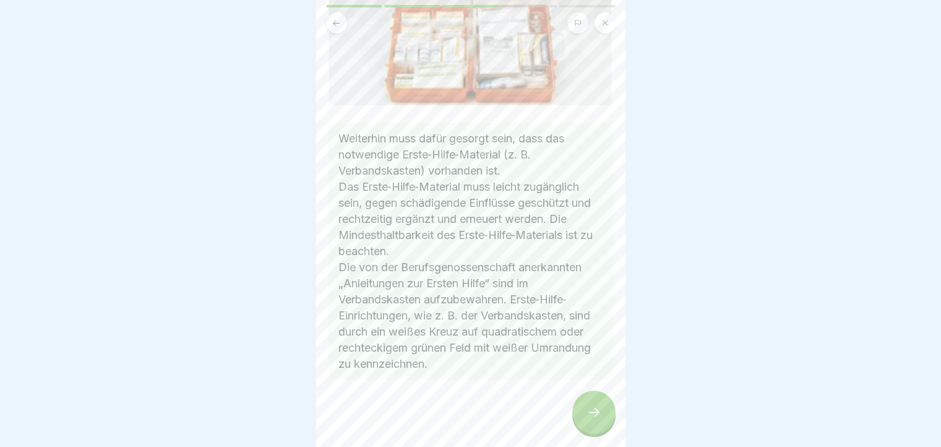
click at [592, 419] on icon at bounding box center [593, 412] width 15 height 15
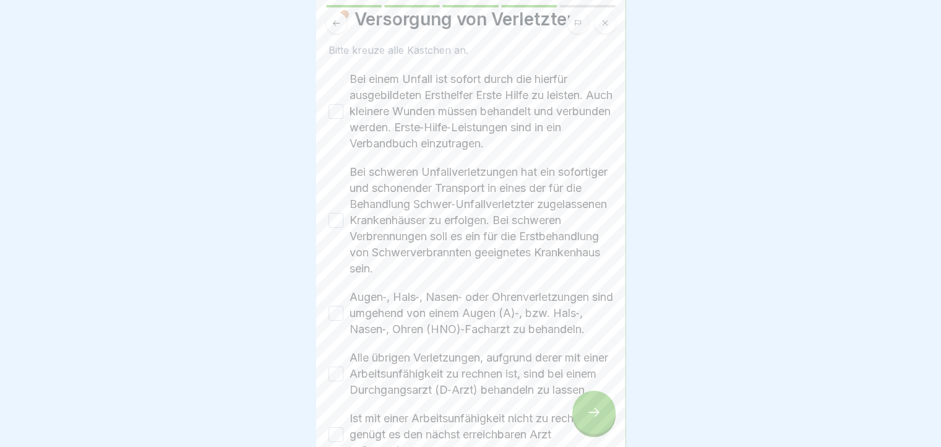
scroll to position [62, 0]
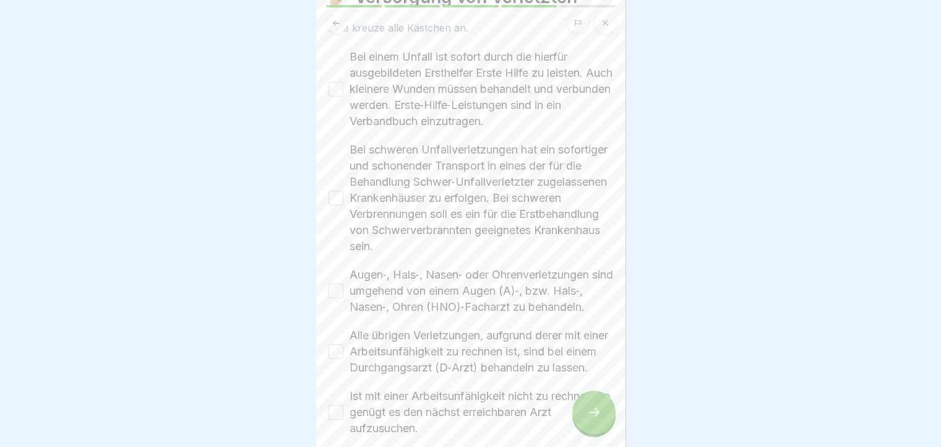
click at [332, 87] on button "Bei einem Unfall ist sofort durch die hierfür ausgebildeten Ersthelfer Erste Hi…" at bounding box center [336, 89] width 15 height 15
click at [330, 194] on button "Bei schweren Unfallverletzungen hat ein sofortiger und schonender Transport in …" at bounding box center [336, 198] width 15 height 15
click at [341, 293] on button "Augen‐, Hals‐, Nasen‐ oder Ohrenverletzungen sind umgehend von einem Augen (A)‐…" at bounding box center [336, 290] width 15 height 15
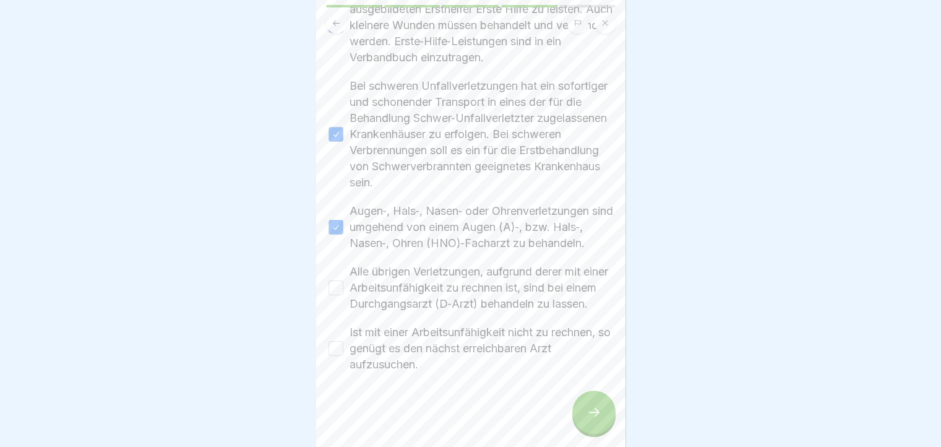
scroll to position [158, 0]
click at [337, 286] on button "Alle übrigen Verletzungen, aufgrund derer mit einer Arbeitsunfähigkeit zu rechn…" at bounding box center [336, 287] width 15 height 15
click at [336, 345] on button "Ist mit einer Arbeitsunfähigkeit nicht zu rechnen, so genügt es den nächst erre…" at bounding box center [336, 348] width 15 height 15
click at [590, 406] on div at bounding box center [593, 411] width 43 height 43
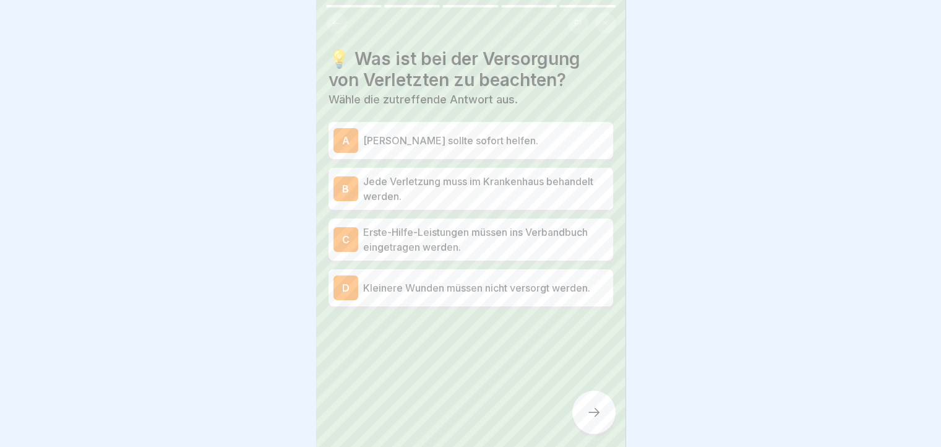
click at [463, 238] on p "Erste-Hilfe-Leistungen müssen ins Verbandbuch eingetragen werden." at bounding box center [485, 240] width 245 height 30
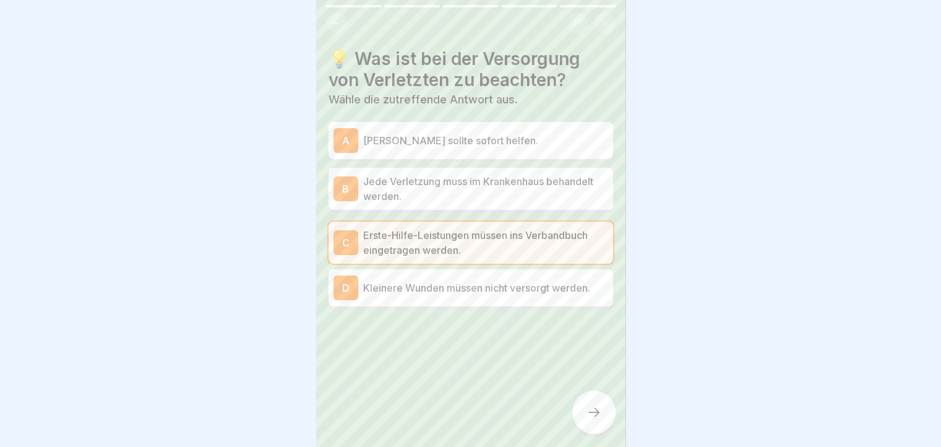
click at [596, 399] on div at bounding box center [593, 411] width 43 height 43
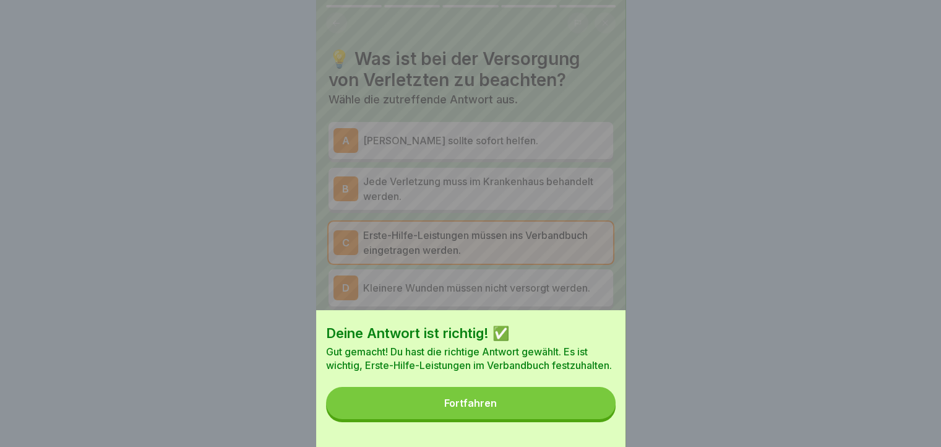
click at [596, 399] on button "Fortfahren" at bounding box center [471, 403] width 290 height 32
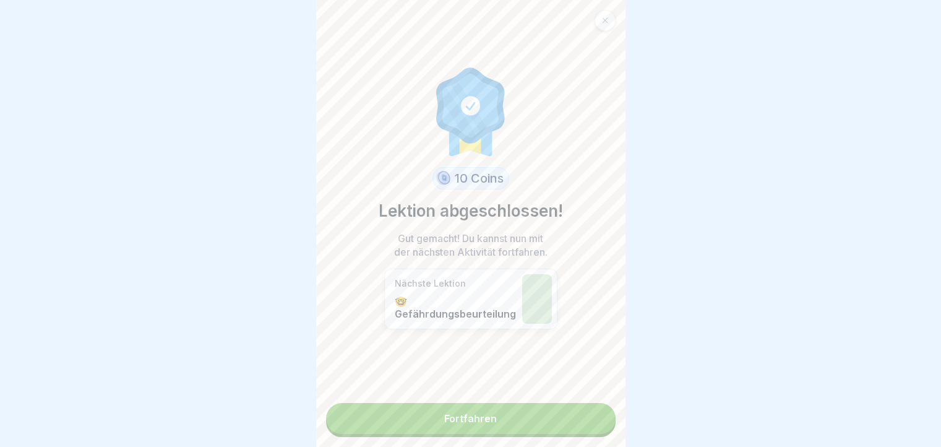
click at [595, 403] on link "Fortfahren" at bounding box center [471, 418] width 290 height 31
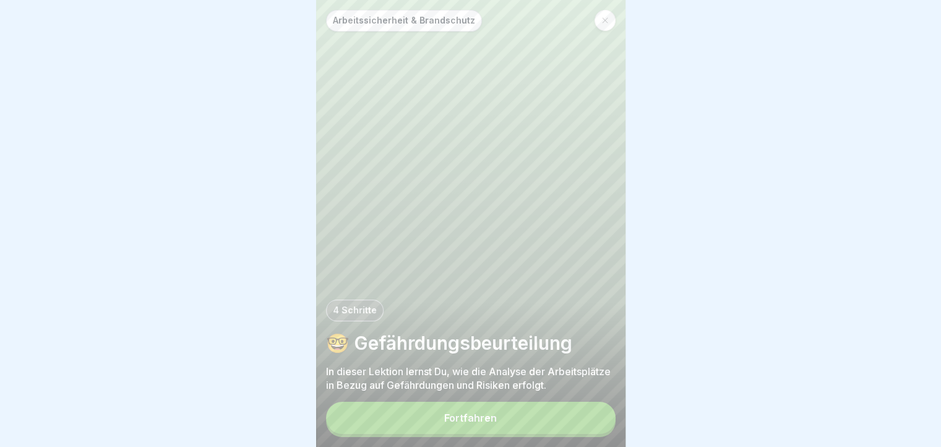
click at [549, 427] on button "Fortfahren" at bounding box center [471, 418] width 290 height 32
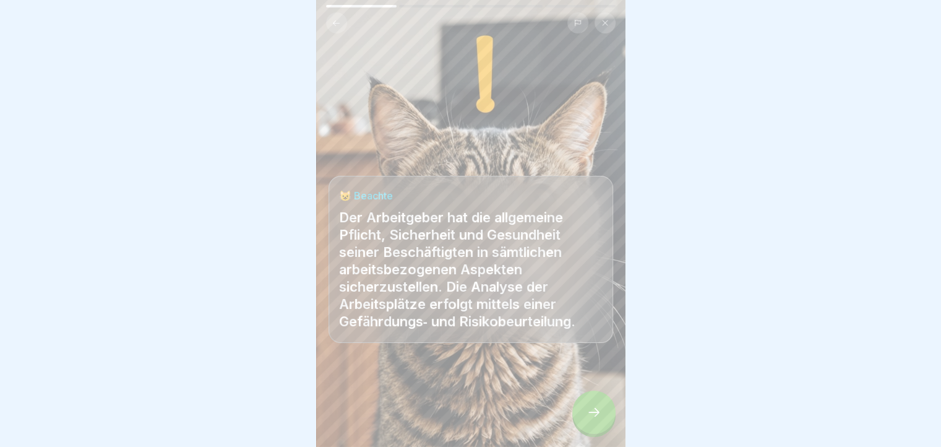
click at [588, 408] on div at bounding box center [593, 411] width 43 height 43
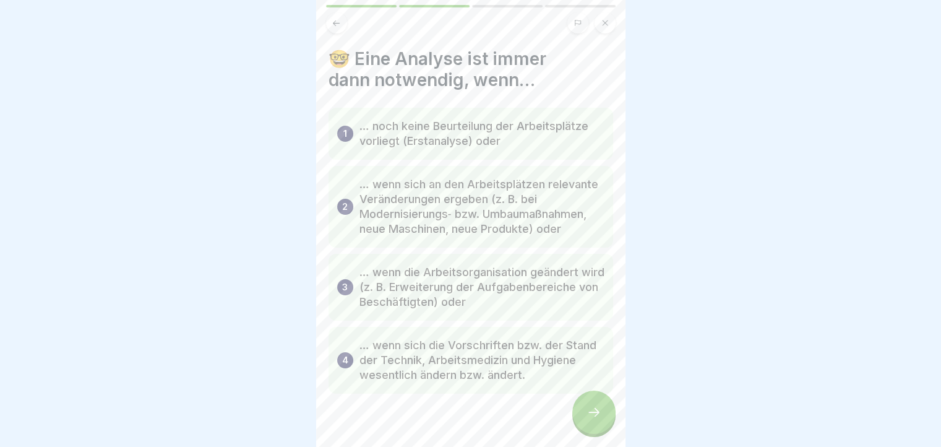
click at [338, 21] on icon at bounding box center [336, 23] width 9 height 9
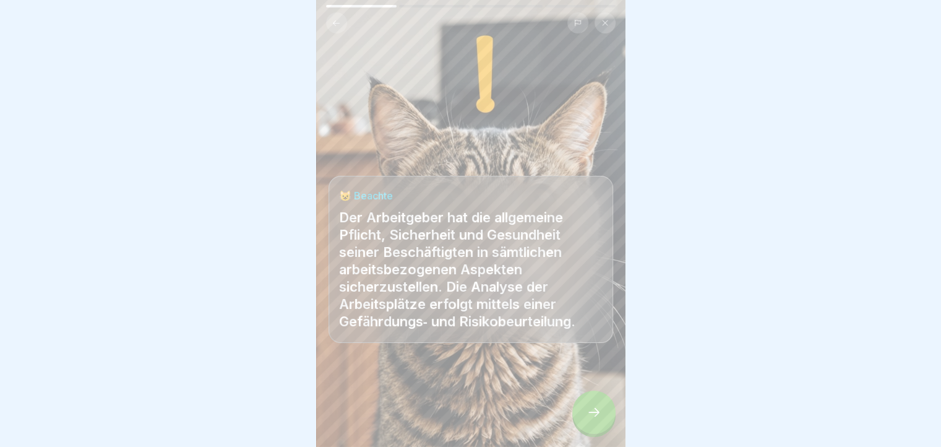
click at [597, 429] on div at bounding box center [593, 411] width 43 height 43
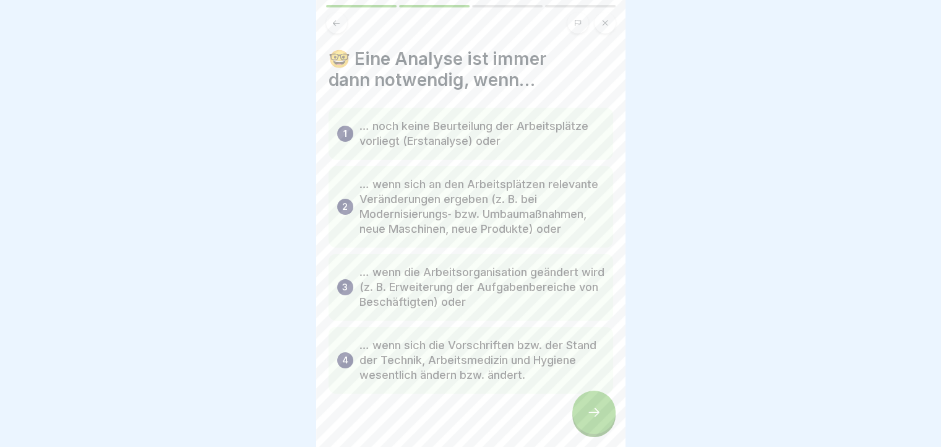
click at [580, 419] on div at bounding box center [593, 411] width 43 height 43
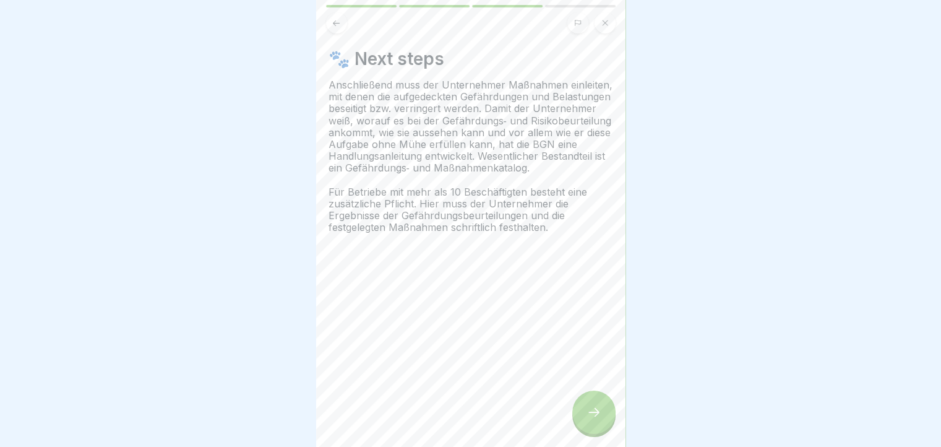
click at [591, 419] on icon at bounding box center [593, 412] width 15 height 15
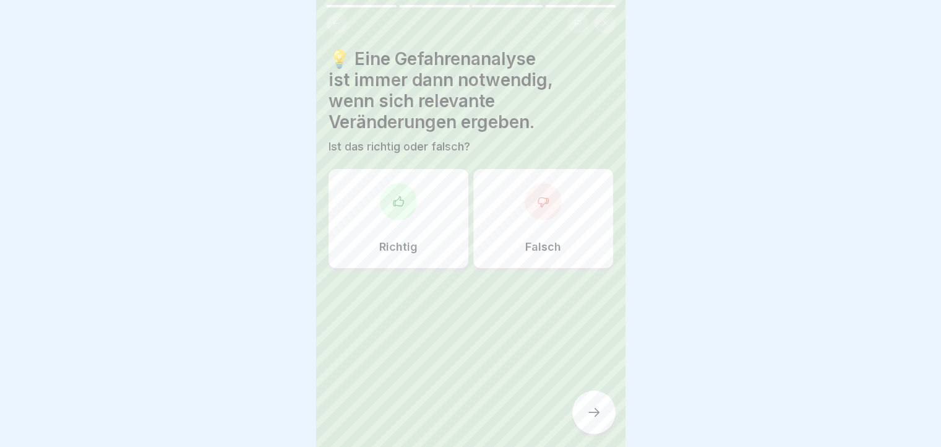
click at [371, 230] on div "Richtig" at bounding box center [399, 218] width 140 height 99
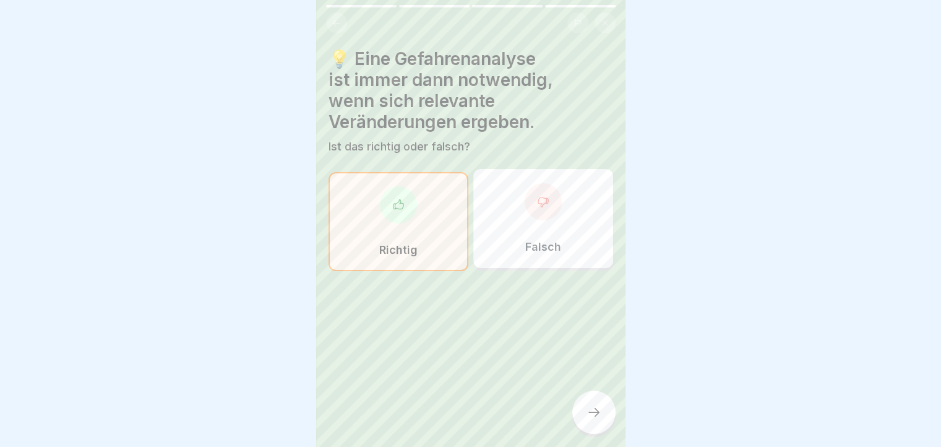
click at [608, 423] on div at bounding box center [593, 411] width 43 height 43
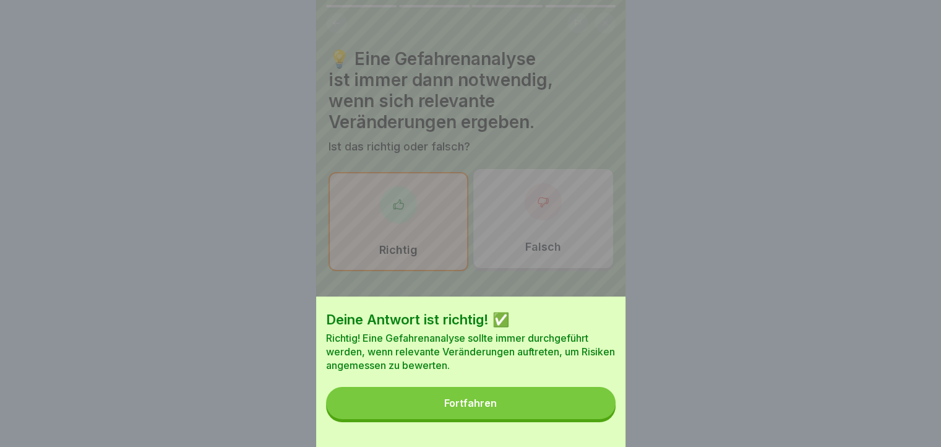
click at [608, 419] on button "Fortfahren" at bounding box center [471, 403] width 290 height 32
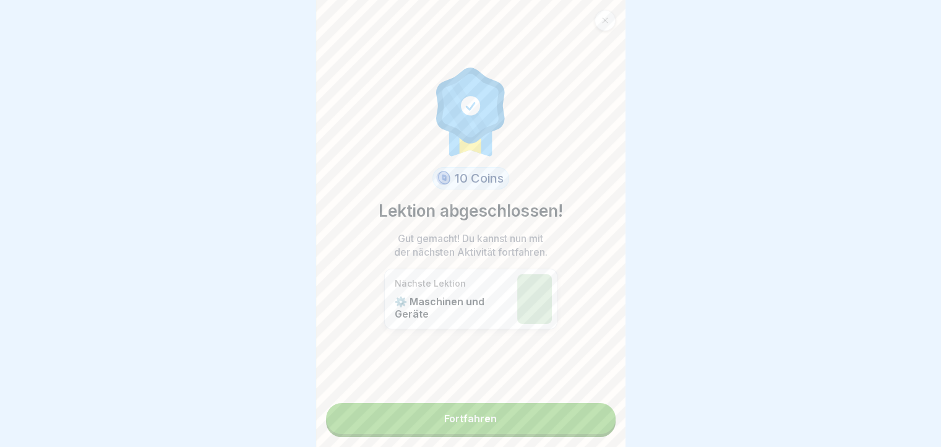
click at [608, 423] on div "10 Coins Lektion abgeschlossen! Gut gemacht! Du kannst nun mit der nächsten Akt…" at bounding box center [470, 223] width 309 height 447
click at [453, 429] on link "Fortfahren" at bounding box center [471, 418] width 290 height 31
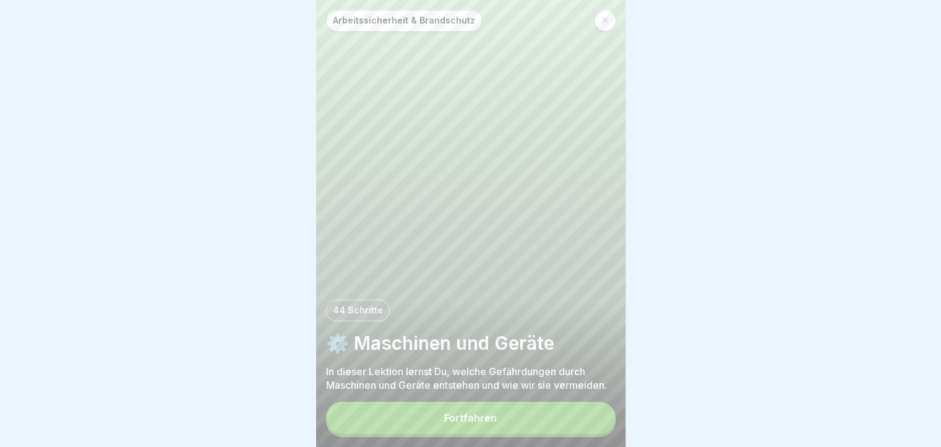
click at [426, 434] on button "Fortfahren" at bounding box center [471, 418] width 290 height 32
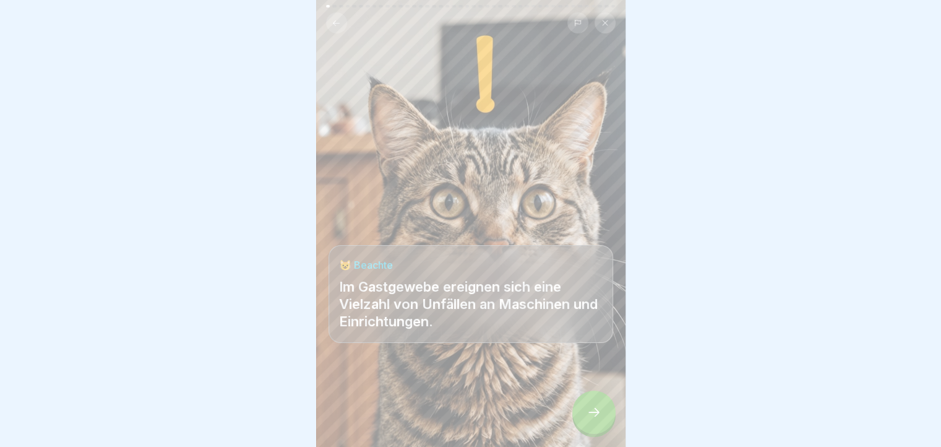
click at [339, 26] on icon at bounding box center [336, 23] width 9 height 9
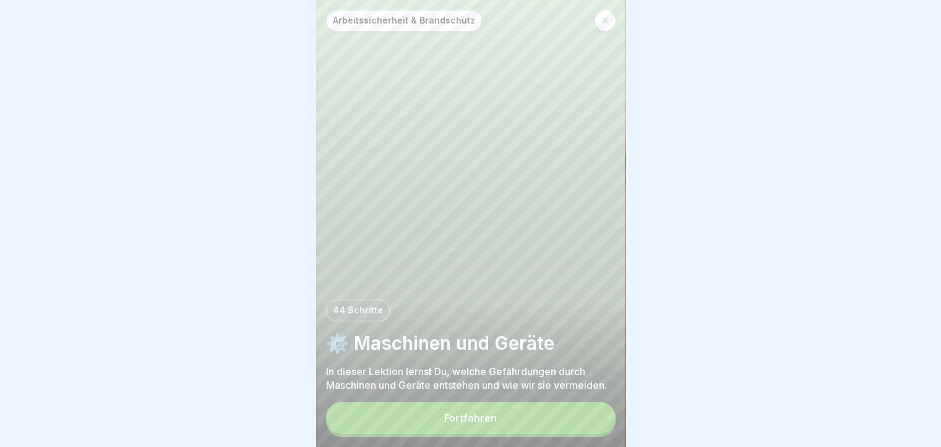
click at [589, 431] on button "Fortfahren" at bounding box center [471, 418] width 290 height 32
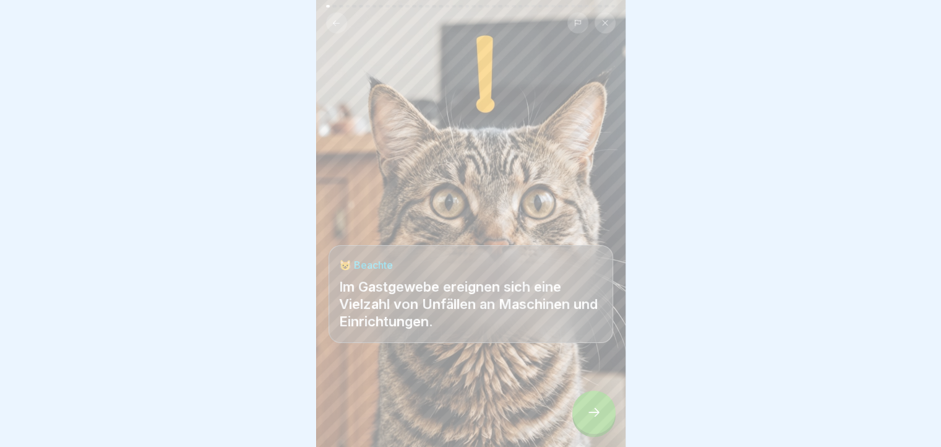
click at [589, 431] on div at bounding box center [593, 411] width 43 height 43
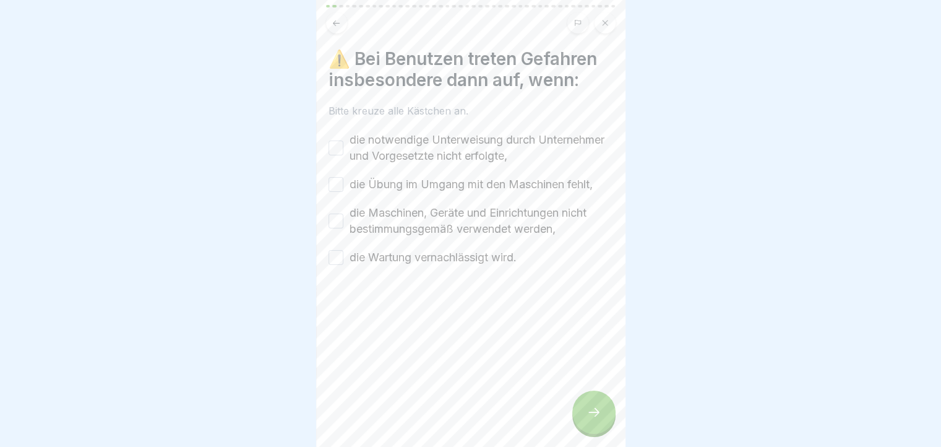
click at [329, 149] on button "die notwendige Unterweisung durch Unternehmer und Vorgesetzte nicht erfolgte," at bounding box center [336, 147] width 15 height 15
click at [334, 184] on button "die Übung im Umgang mit den Maschinen fehlt," at bounding box center [336, 184] width 15 height 15
click at [338, 213] on button "die Maschinen, Geräte und Einrichtungen nicht bestimmungsgemäß verwendet werden," at bounding box center [336, 220] width 15 height 15
click at [339, 258] on button "die Wartung vernachlässigt wird." at bounding box center [336, 257] width 15 height 15
click at [606, 411] on div at bounding box center [593, 411] width 43 height 43
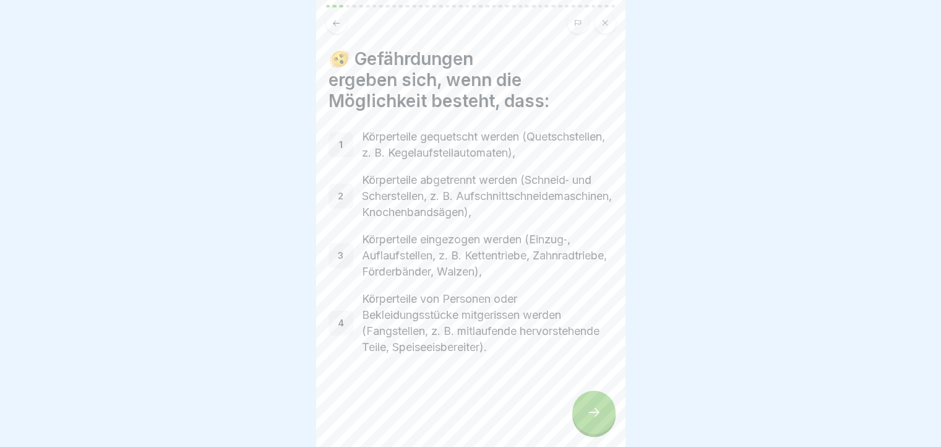
click at [595, 414] on div at bounding box center [593, 411] width 43 height 43
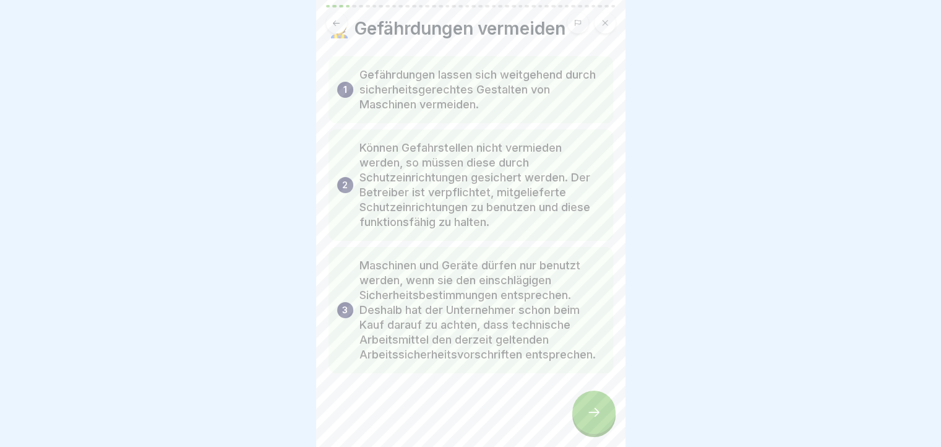
scroll to position [9, 0]
click at [600, 397] on div at bounding box center [593, 411] width 43 height 43
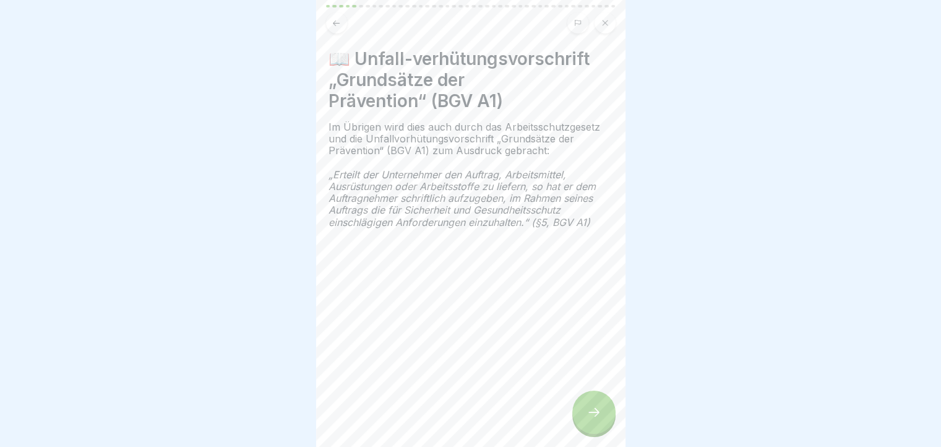
click at [595, 402] on div at bounding box center [593, 411] width 43 height 43
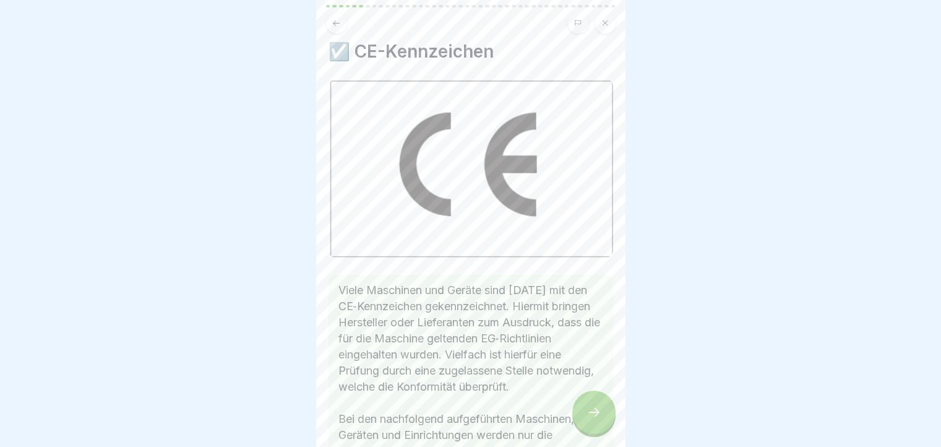
scroll to position [0, 0]
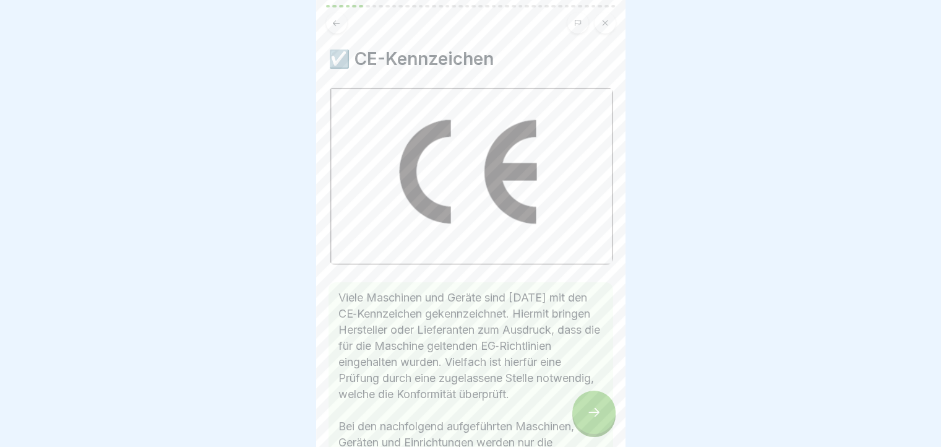
click at [329, 21] on button at bounding box center [336, 22] width 21 height 21
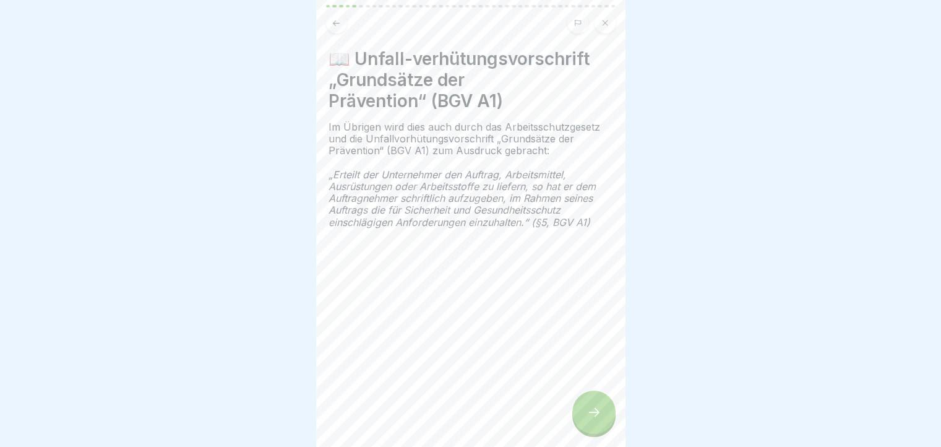
click at [329, 21] on button at bounding box center [336, 22] width 21 height 21
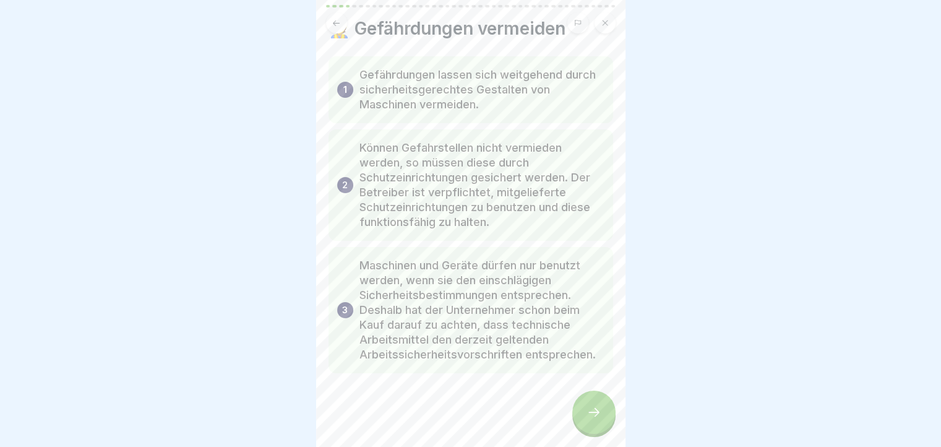
click at [329, 21] on button at bounding box center [336, 22] width 21 height 21
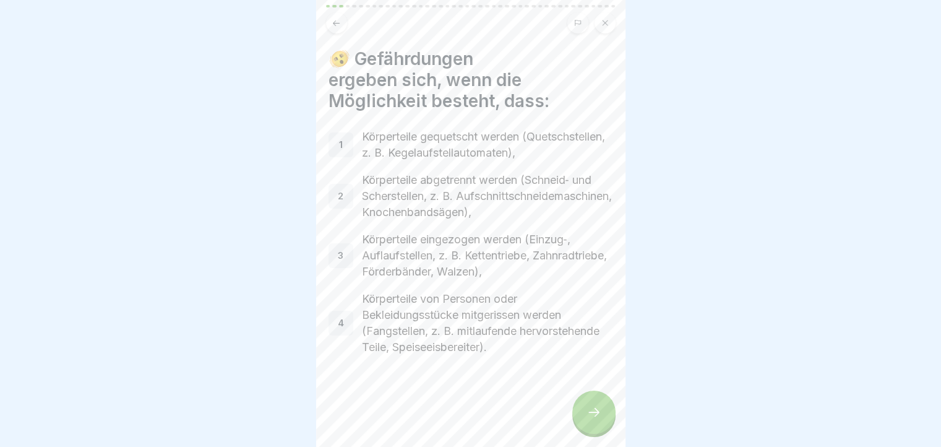
click at [583, 410] on div at bounding box center [593, 411] width 43 height 43
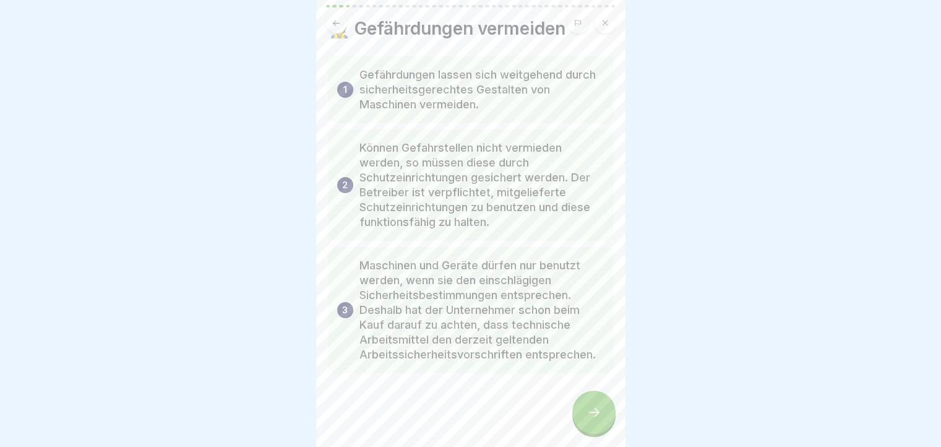
click at [583, 410] on div at bounding box center [593, 411] width 43 height 43
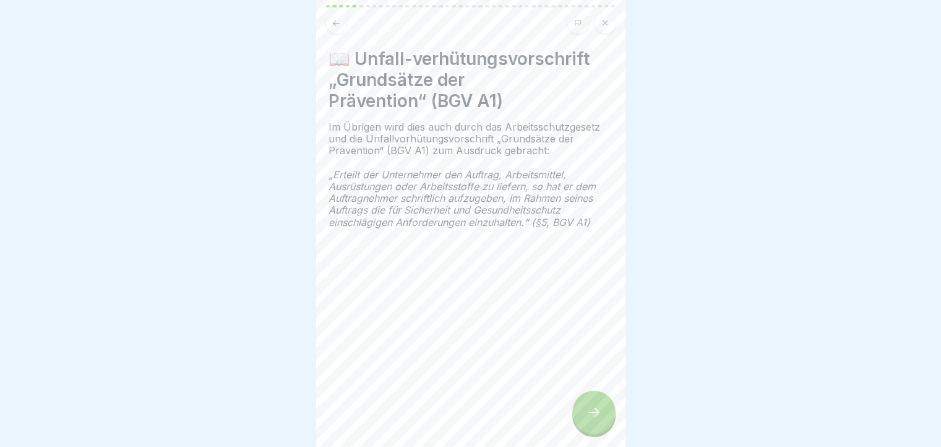
click at [583, 410] on div at bounding box center [593, 411] width 43 height 43
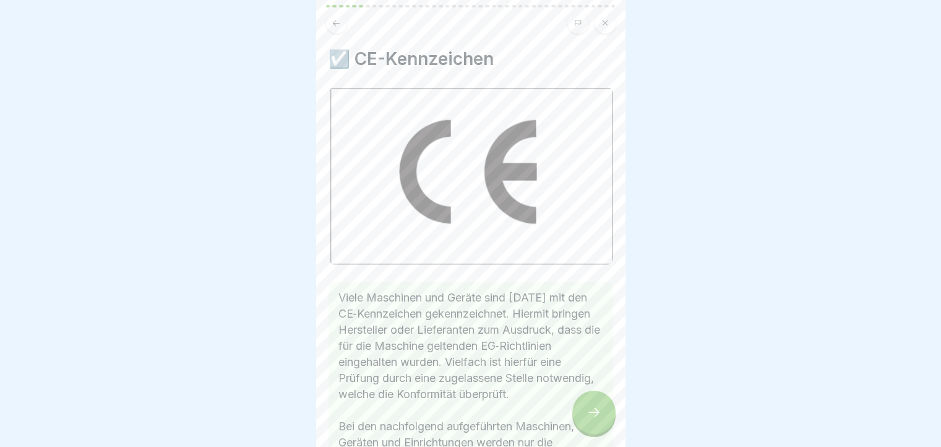
click at [601, 406] on div at bounding box center [593, 411] width 43 height 43
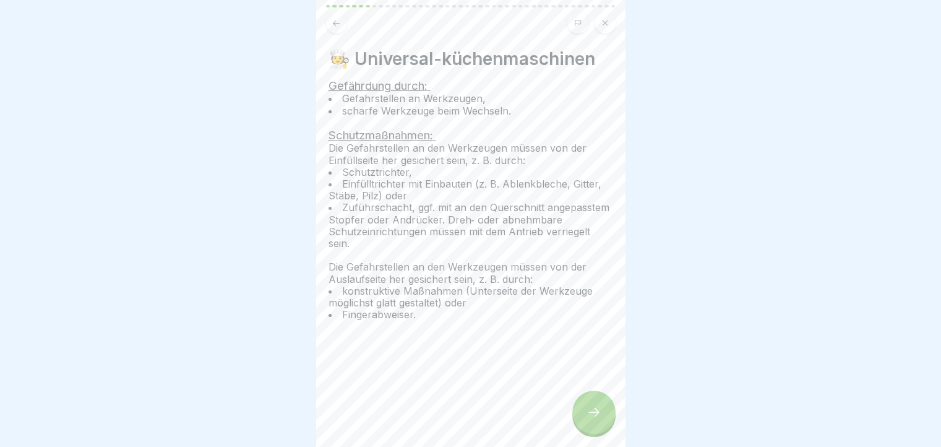
click at [597, 413] on div at bounding box center [593, 411] width 43 height 43
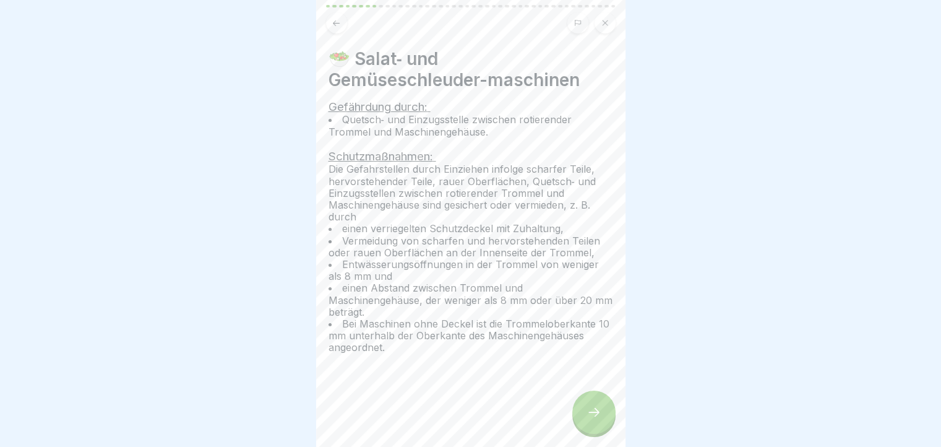
click at [338, 25] on icon at bounding box center [336, 23] width 9 height 9
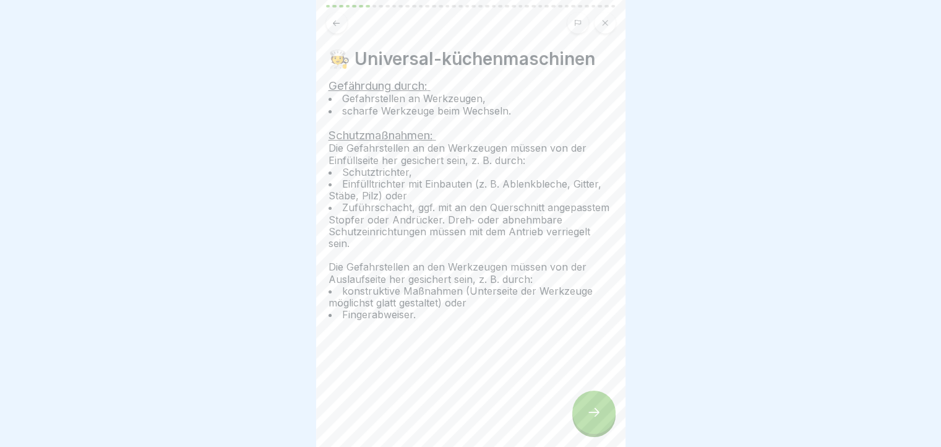
click at [601, 427] on div at bounding box center [593, 411] width 43 height 43
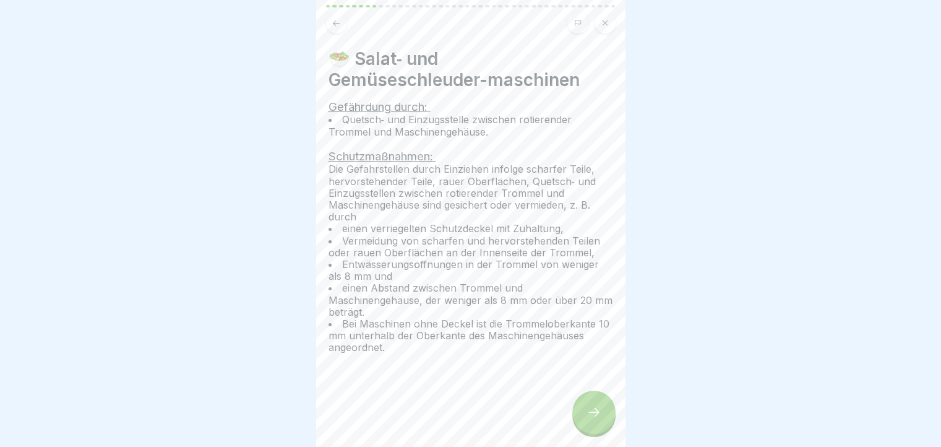
click at [588, 419] on icon at bounding box center [593, 412] width 15 height 15
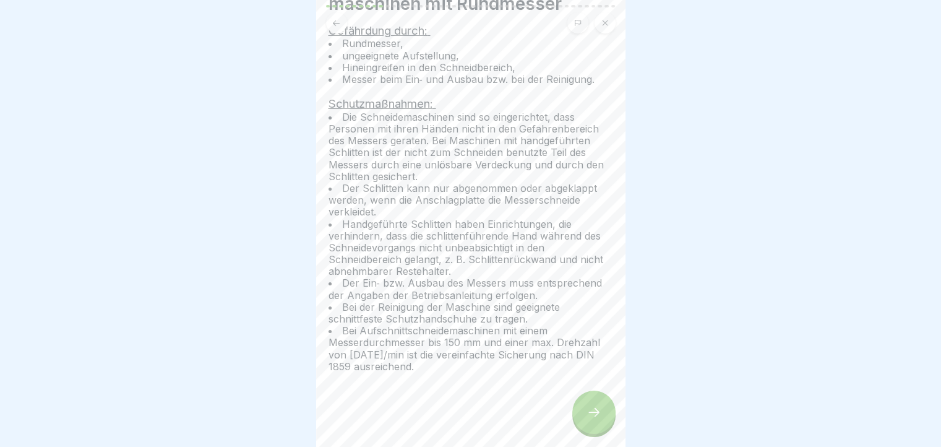
scroll to position [97, 0]
click at [594, 419] on icon at bounding box center [593, 412] width 15 height 15
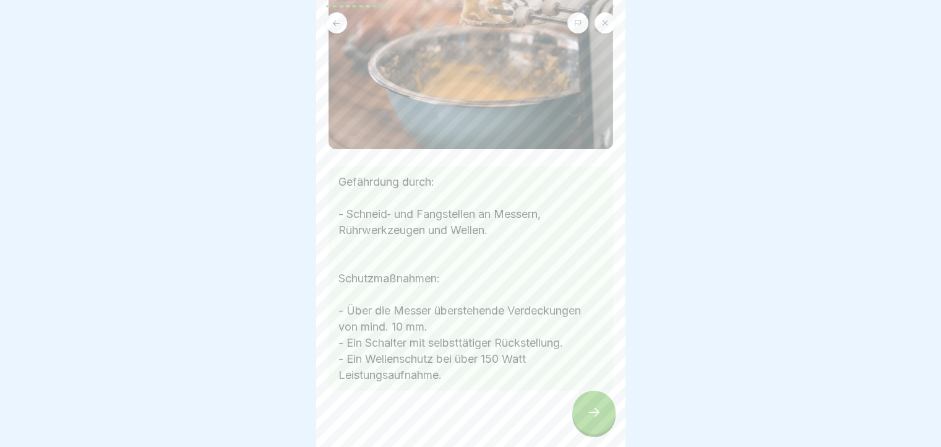
scroll to position [113, 0]
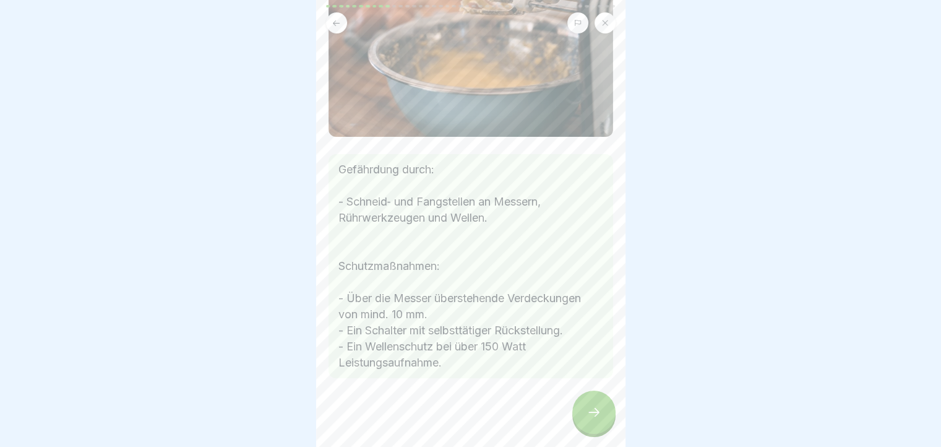
click at [588, 419] on icon at bounding box center [593, 412] width 15 height 15
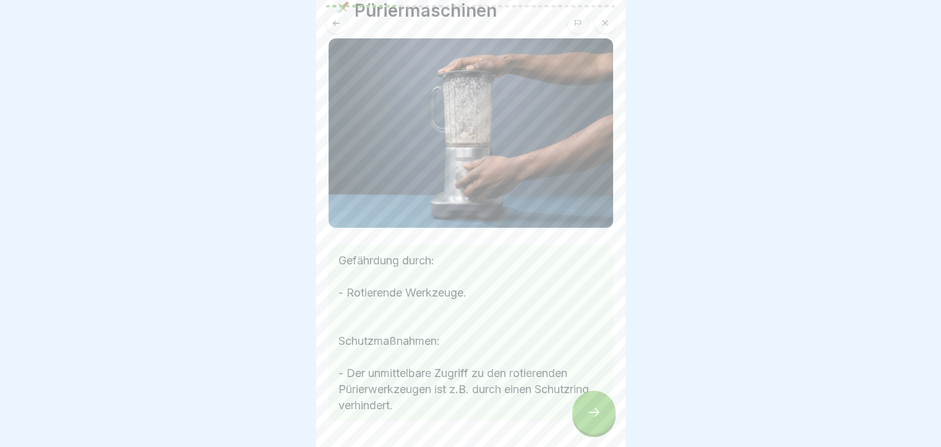
scroll to position [90, 0]
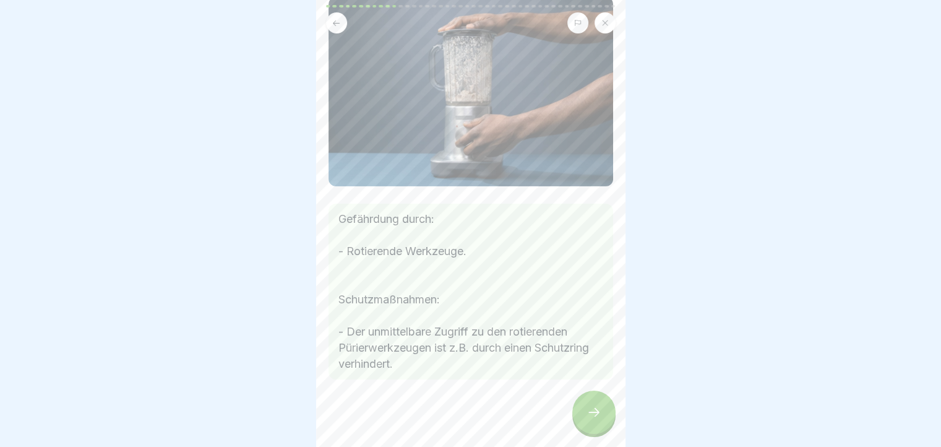
click at [595, 408] on div at bounding box center [593, 411] width 43 height 43
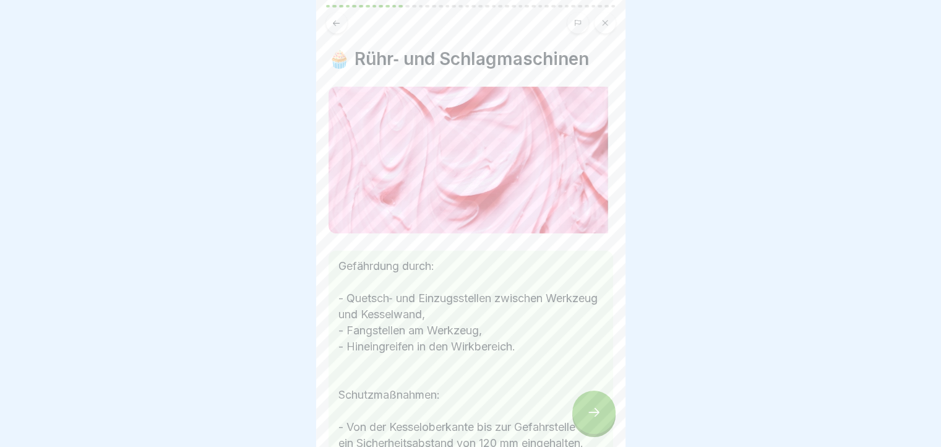
scroll to position [145, 0]
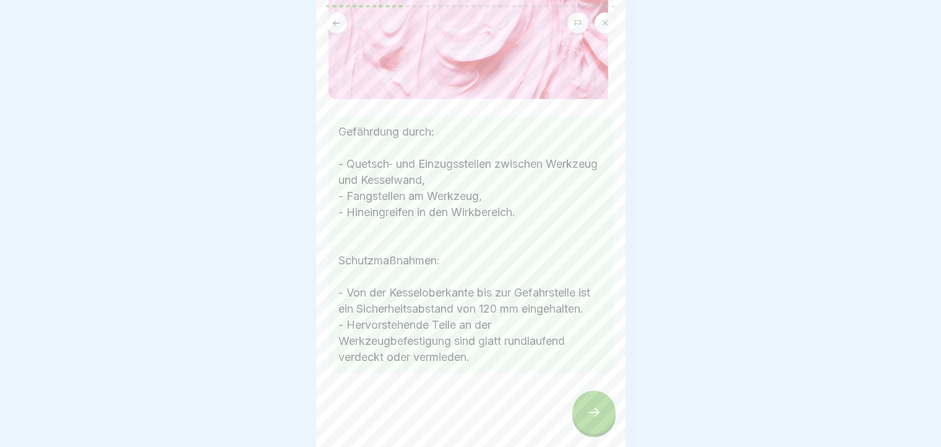
click at [590, 409] on div at bounding box center [593, 411] width 43 height 43
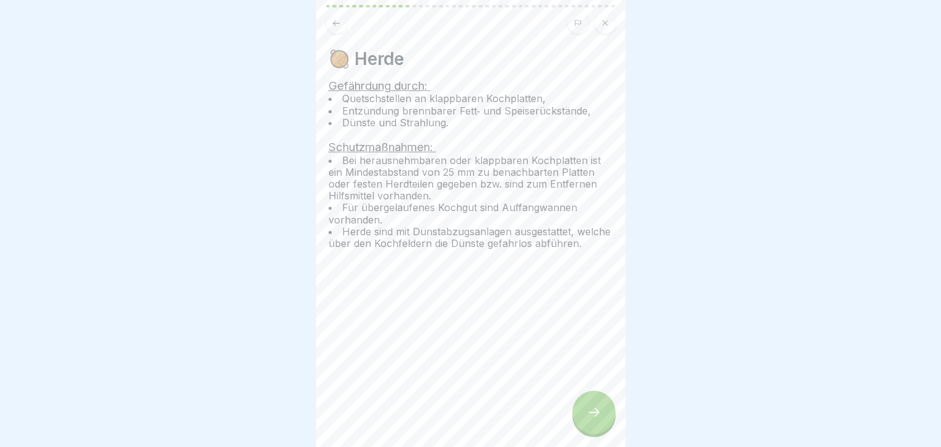
click at [596, 406] on div at bounding box center [593, 411] width 43 height 43
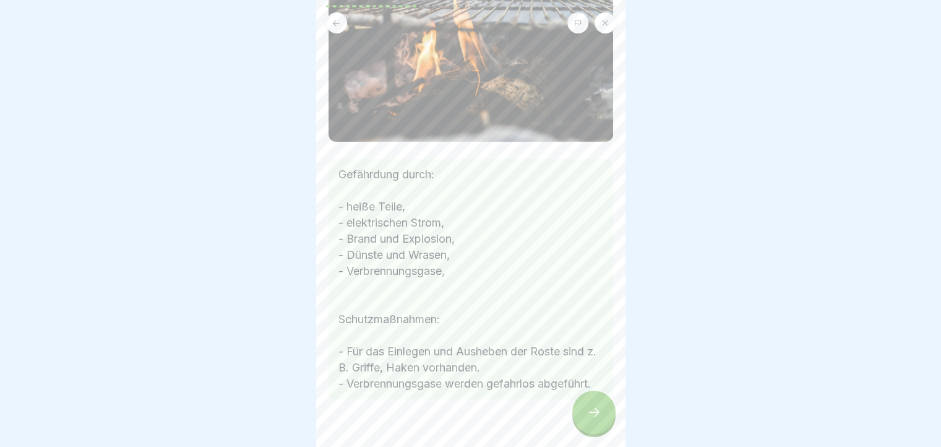
scroll to position [171, 0]
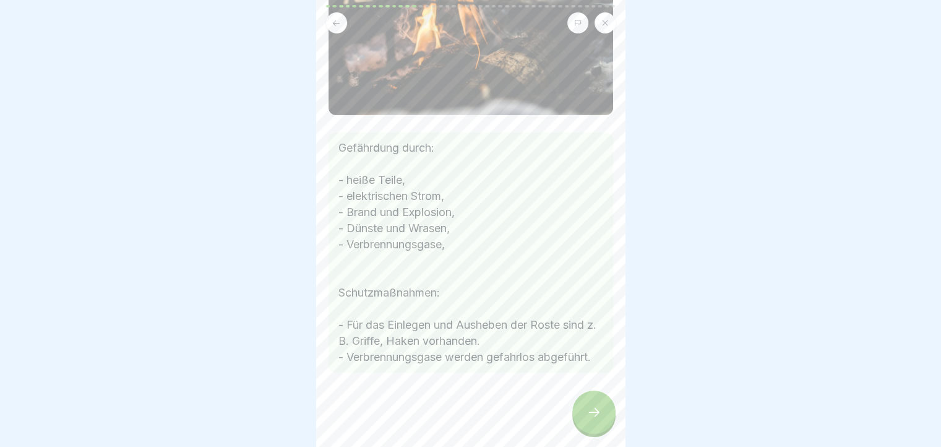
click at [599, 417] on icon at bounding box center [593, 412] width 15 height 15
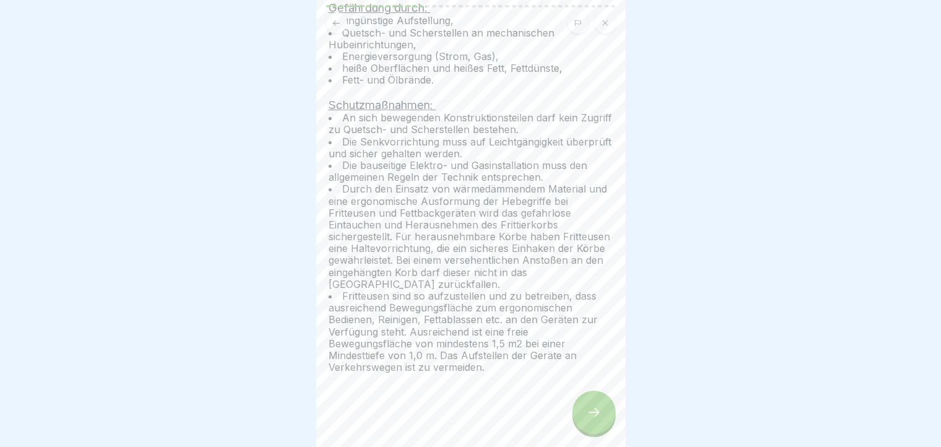
scroll to position [79, 0]
click at [592, 419] on icon at bounding box center [593, 412] width 15 height 15
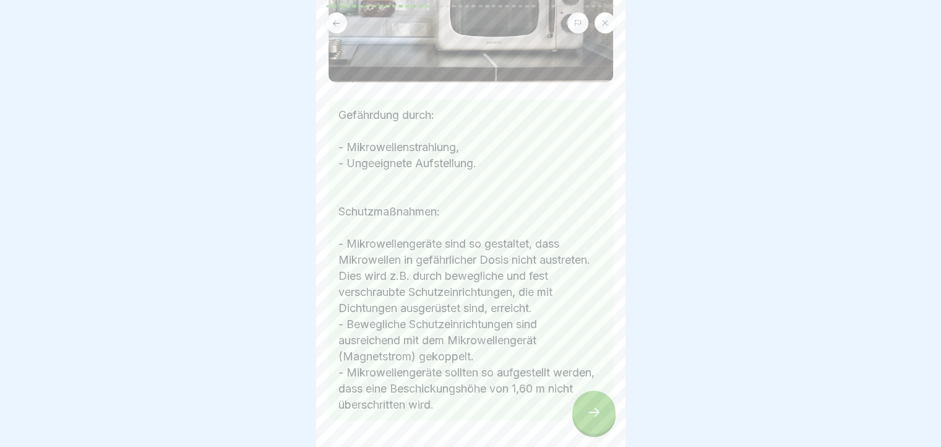
scroll to position [186, 0]
click at [595, 408] on div at bounding box center [593, 411] width 43 height 43
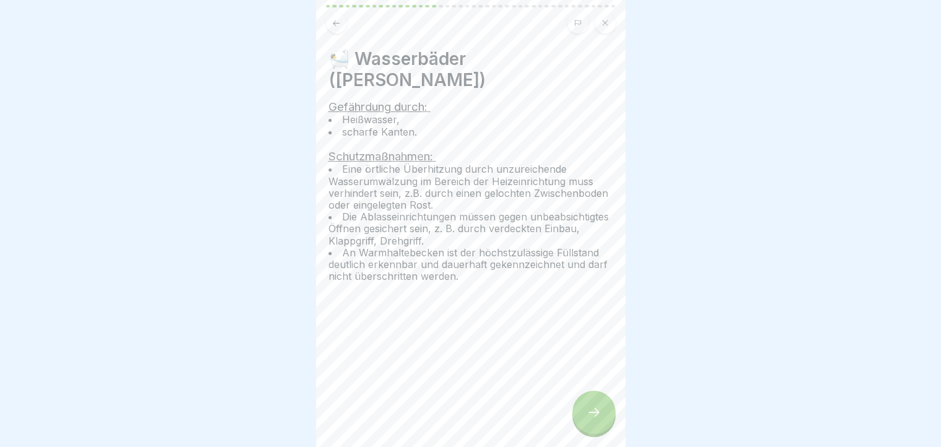
click at [595, 408] on div at bounding box center [593, 411] width 43 height 43
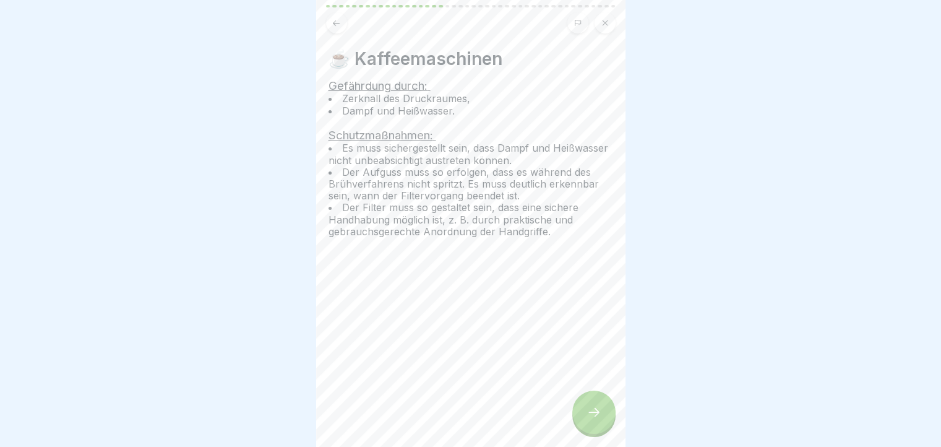
click at [595, 408] on div at bounding box center [593, 411] width 43 height 43
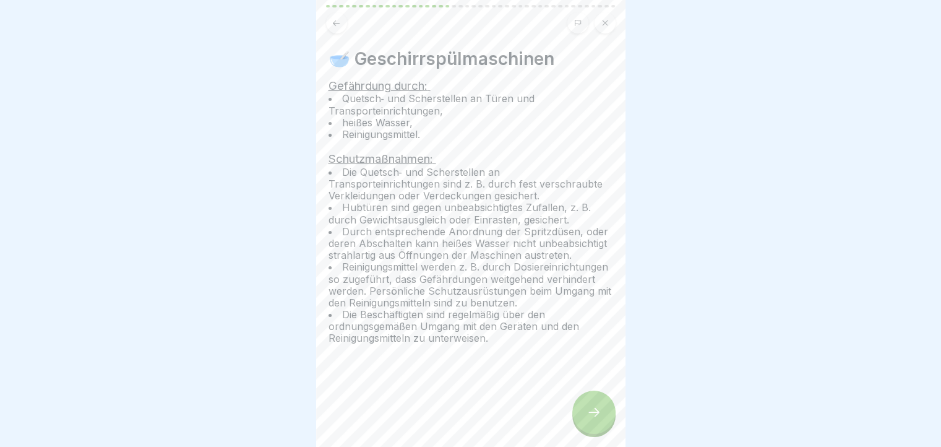
click at [595, 408] on div at bounding box center [593, 411] width 43 height 43
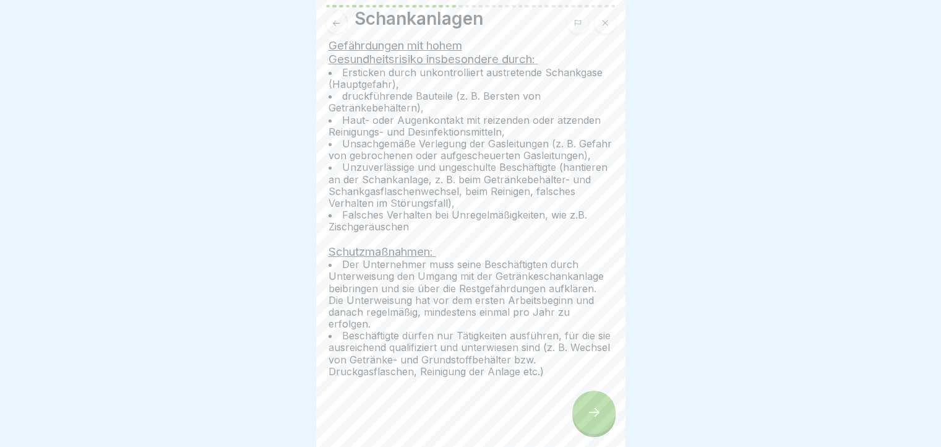
scroll to position [57, 0]
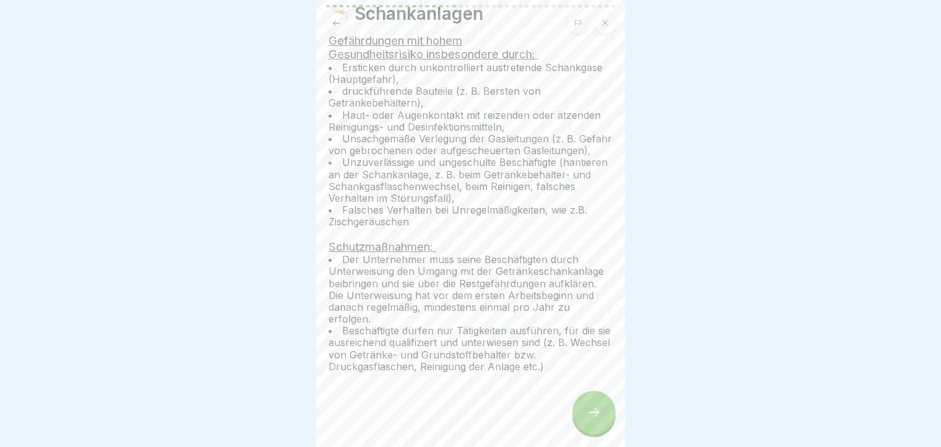
click at [601, 424] on div at bounding box center [593, 411] width 43 height 43
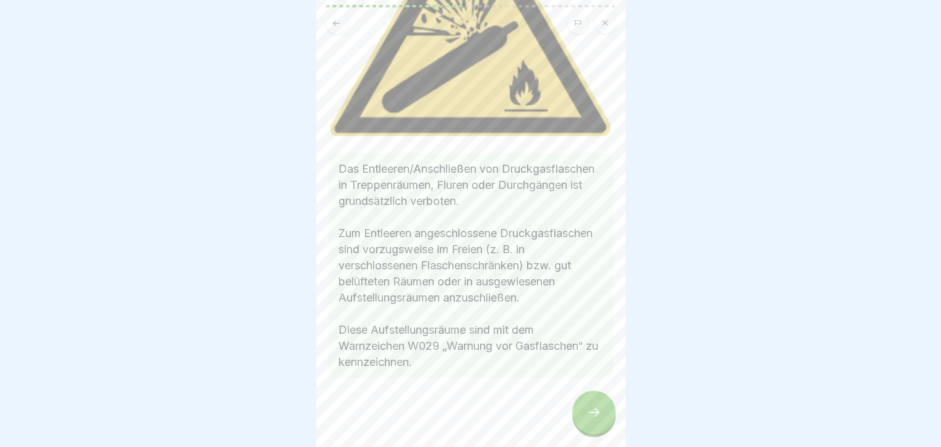
scroll to position [228, 0]
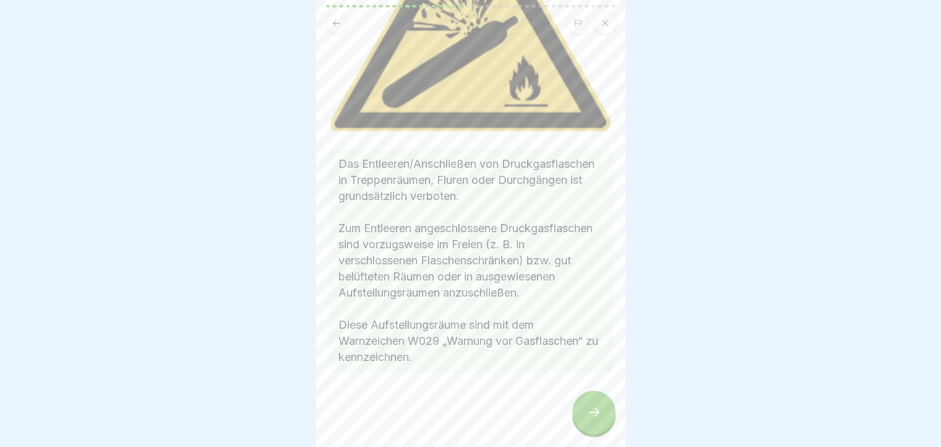
click at [601, 419] on icon at bounding box center [593, 412] width 15 height 15
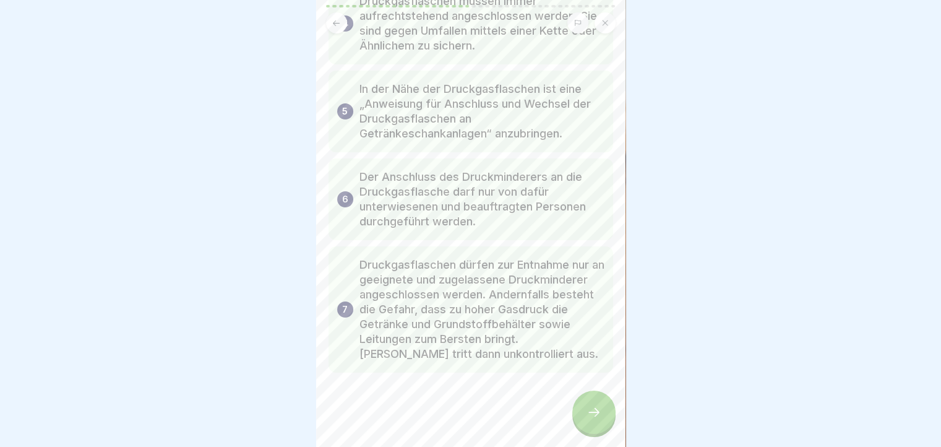
scroll to position [9, 0]
click at [603, 406] on div at bounding box center [593, 411] width 43 height 43
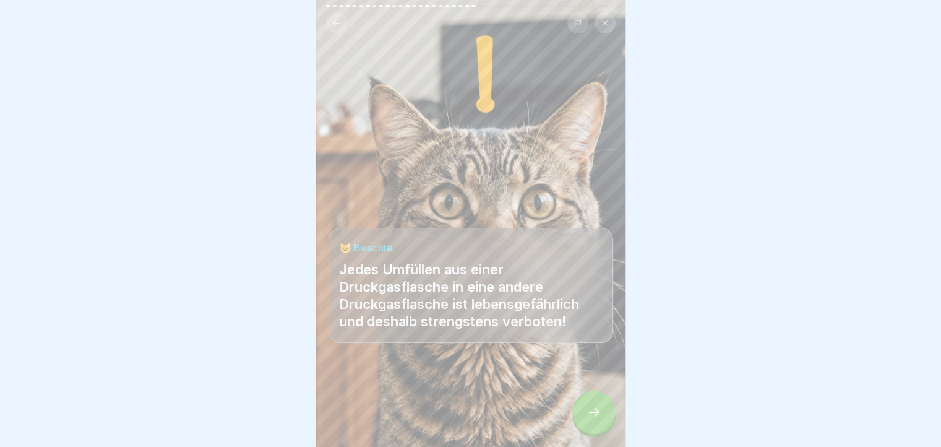
click at [603, 406] on div at bounding box center [593, 411] width 43 height 43
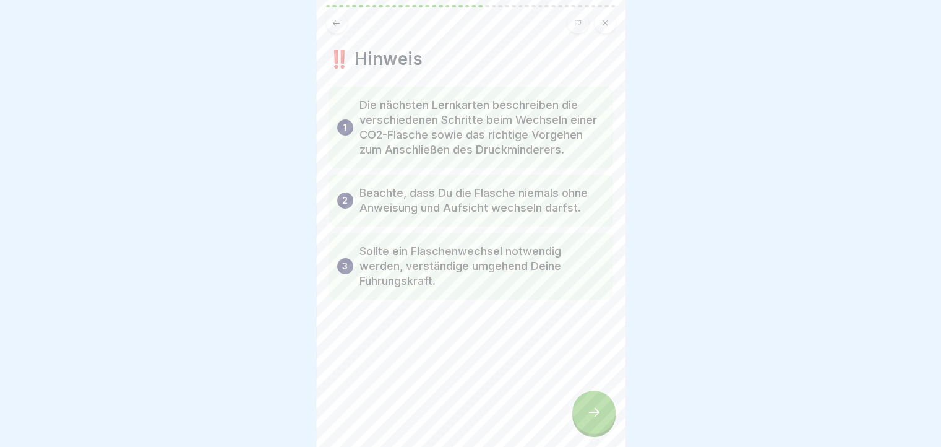
click at [603, 406] on div at bounding box center [593, 411] width 43 height 43
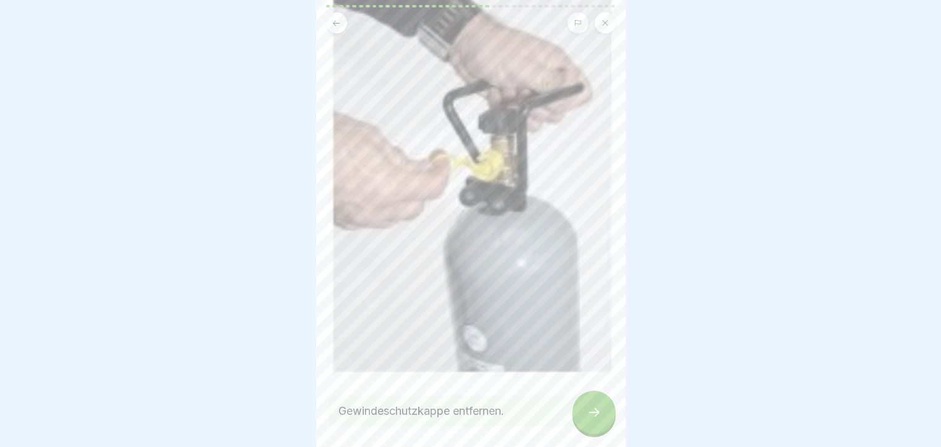
scroll to position [72, 0]
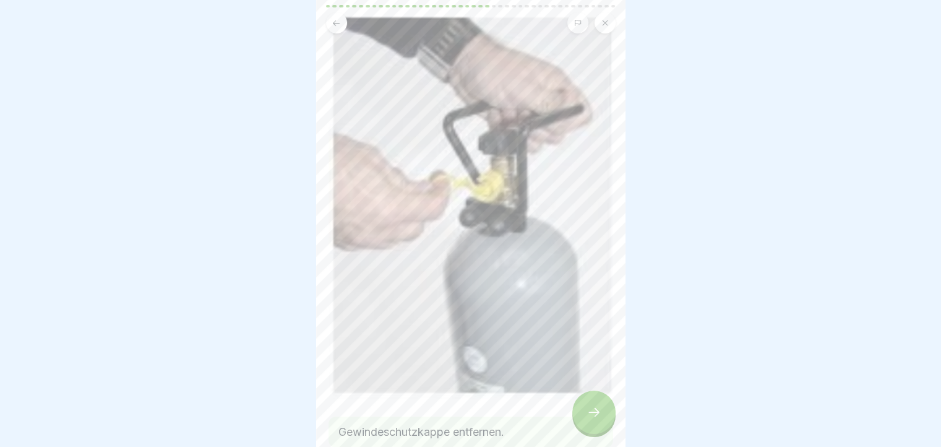
click at [593, 412] on icon at bounding box center [593, 412] width 15 height 15
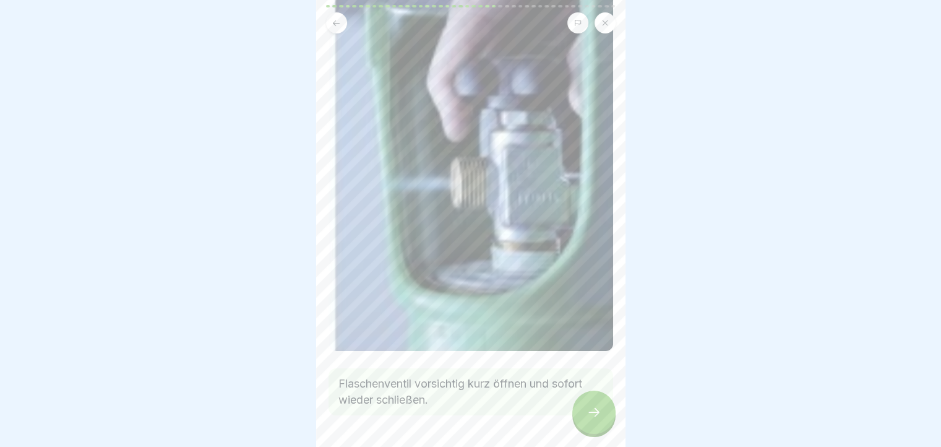
scroll to position [153, 0]
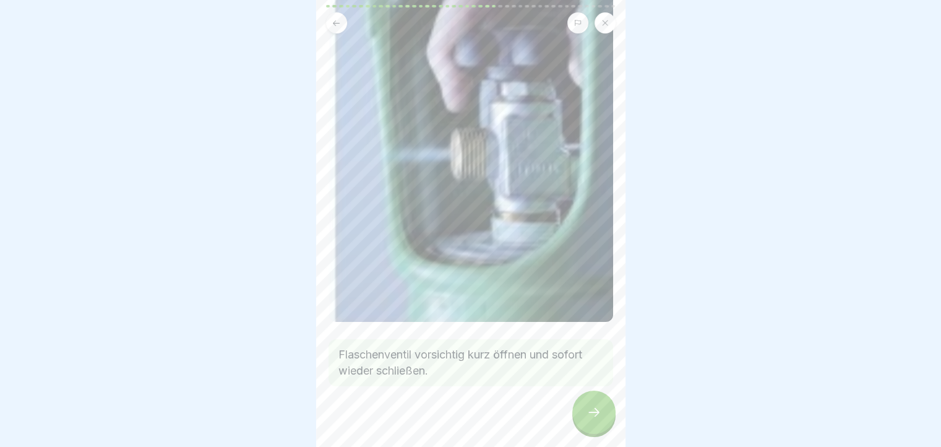
click at [604, 424] on div at bounding box center [593, 411] width 43 height 43
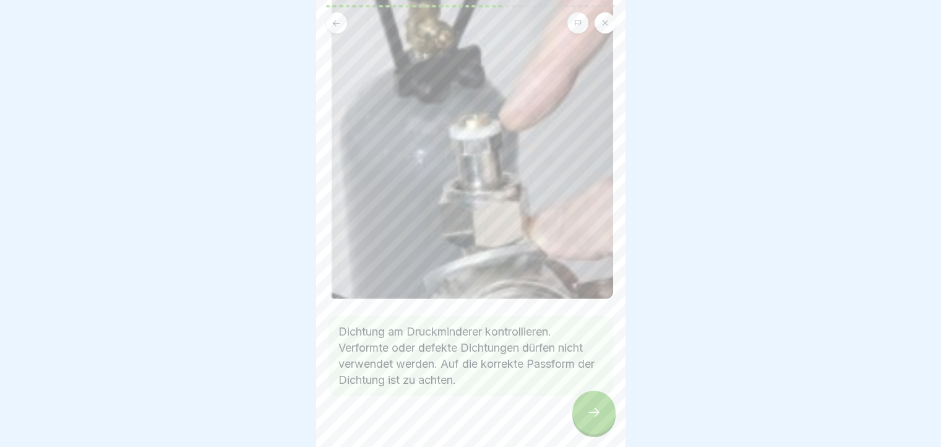
scroll to position [142, 0]
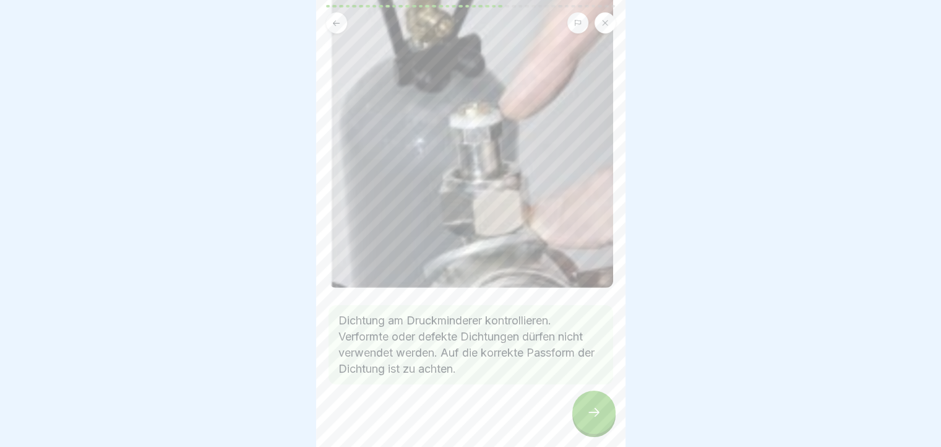
click at [596, 413] on icon at bounding box center [593, 412] width 15 height 15
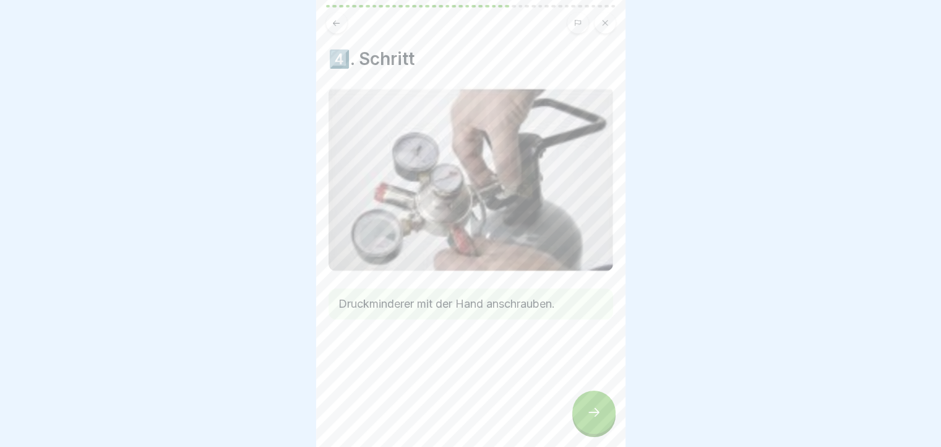
scroll to position [0, 0]
click at [595, 416] on icon at bounding box center [593, 412] width 15 height 15
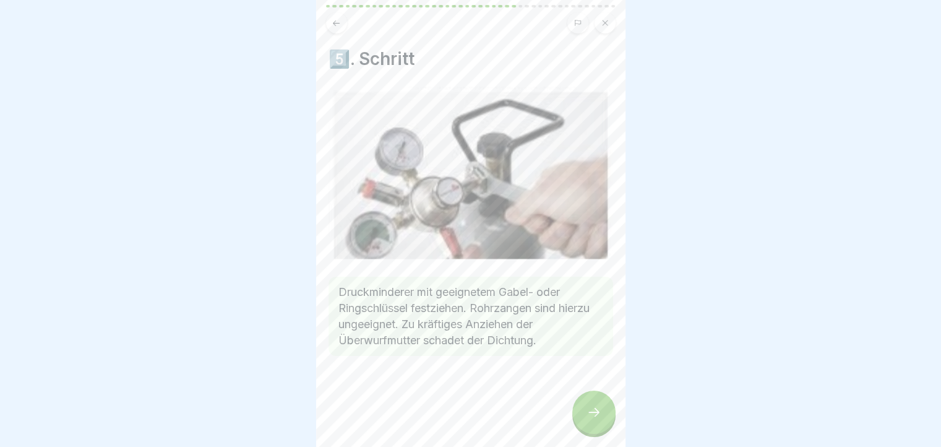
click at [334, 28] on button at bounding box center [336, 22] width 21 height 21
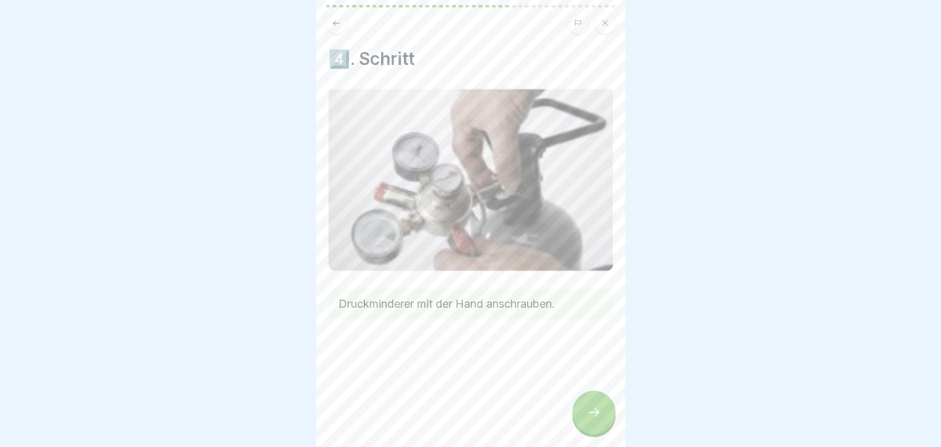
click at [609, 426] on div at bounding box center [593, 411] width 43 height 43
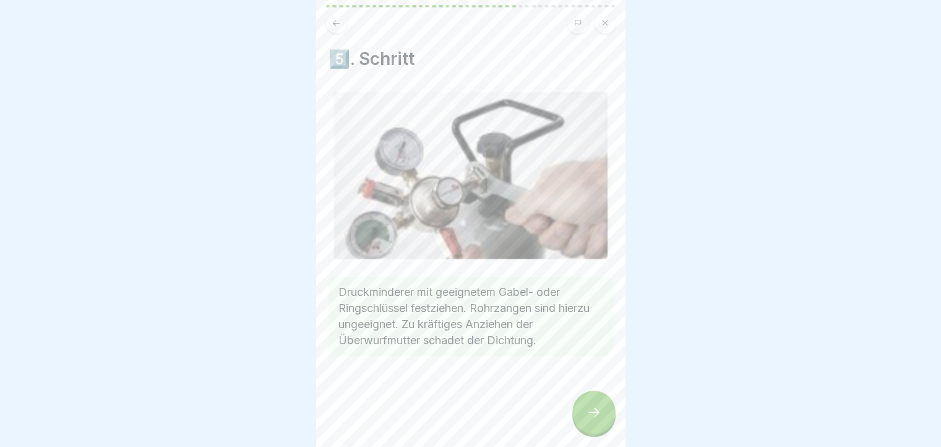
click at [609, 426] on div at bounding box center [593, 411] width 43 height 43
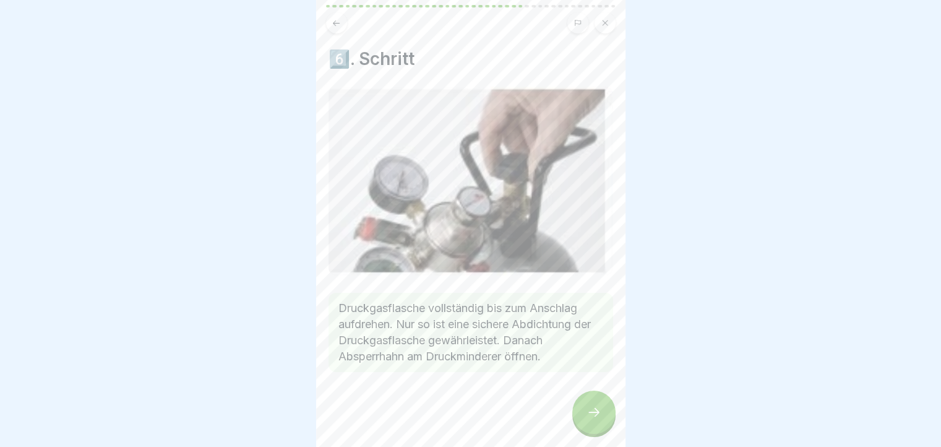
click at [609, 426] on div at bounding box center [593, 411] width 43 height 43
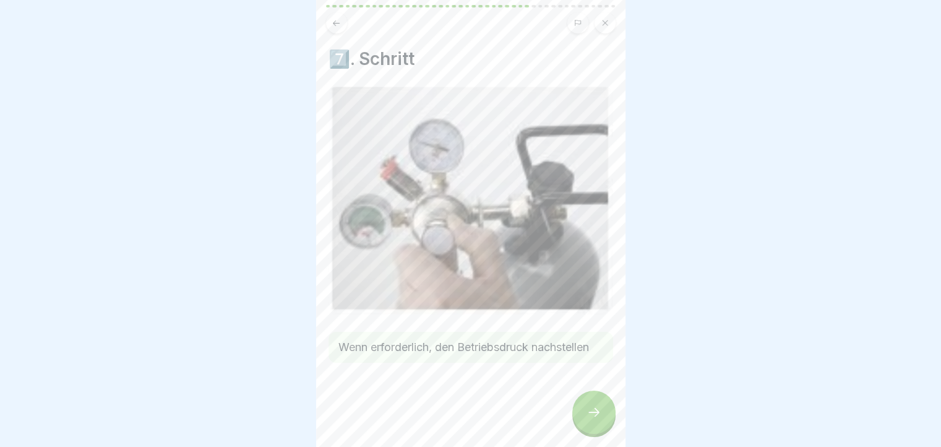
click at [609, 426] on div at bounding box center [593, 411] width 43 height 43
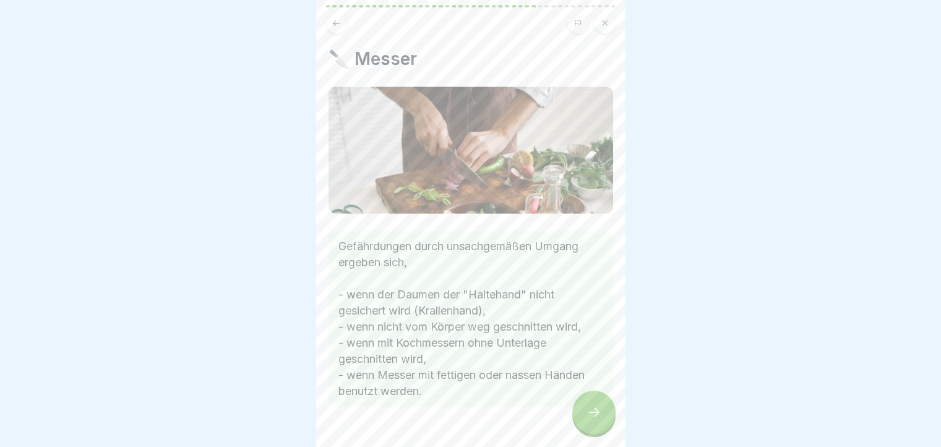
click at [609, 426] on div at bounding box center [593, 411] width 43 height 43
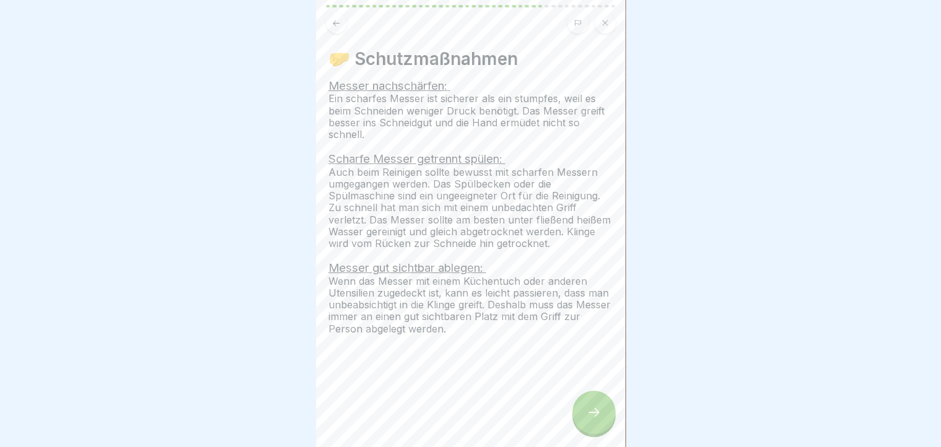
click at [609, 426] on div at bounding box center [593, 411] width 43 height 43
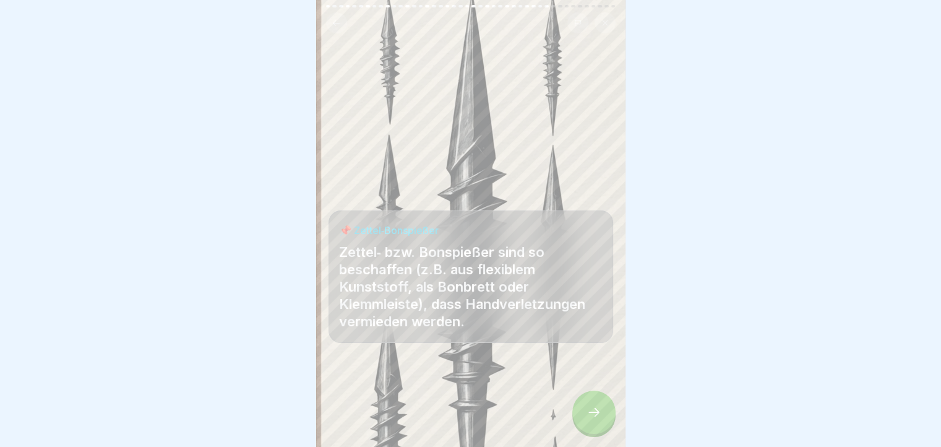
click at [609, 426] on div at bounding box center [593, 411] width 43 height 43
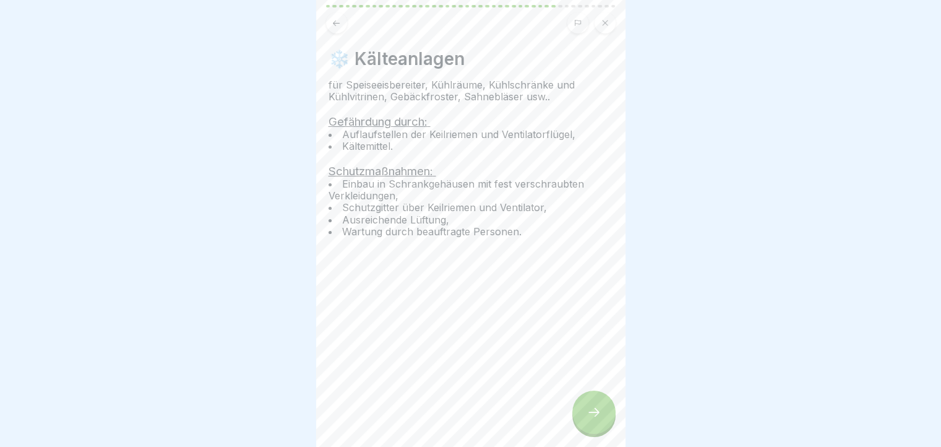
click at [609, 426] on div at bounding box center [593, 411] width 43 height 43
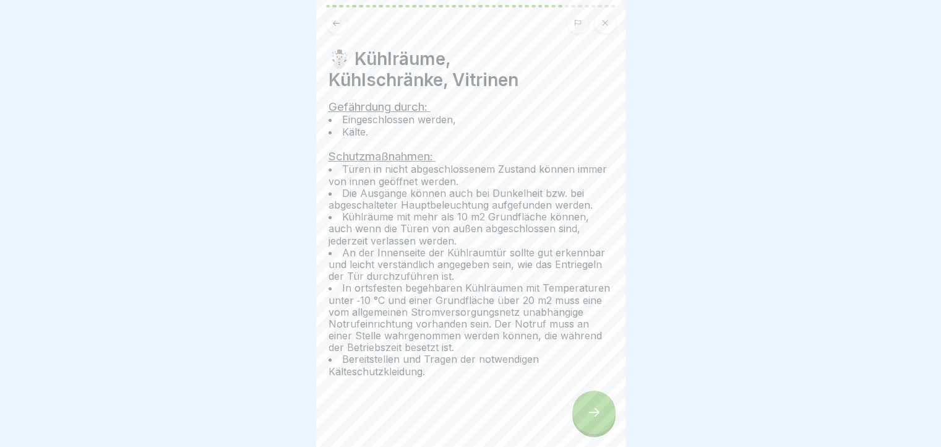
click at [609, 426] on div at bounding box center [593, 411] width 43 height 43
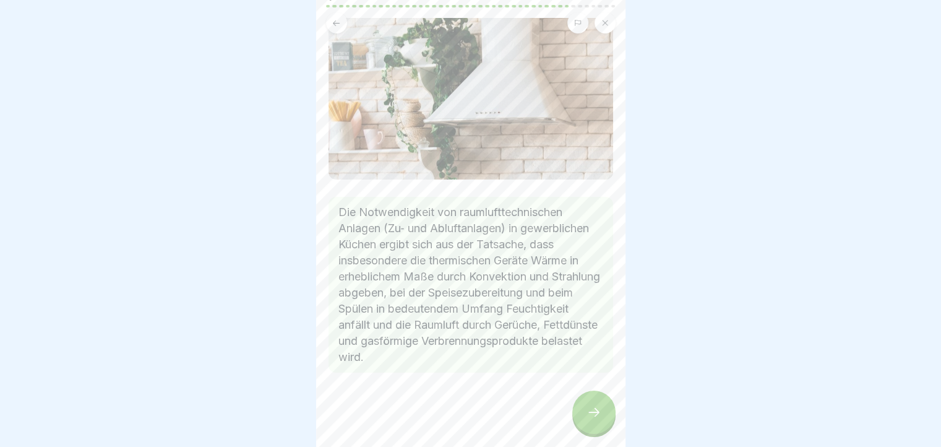
scroll to position [79, 0]
click at [594, 419] on icon at bounding box center [593, 412] width 15 height 15
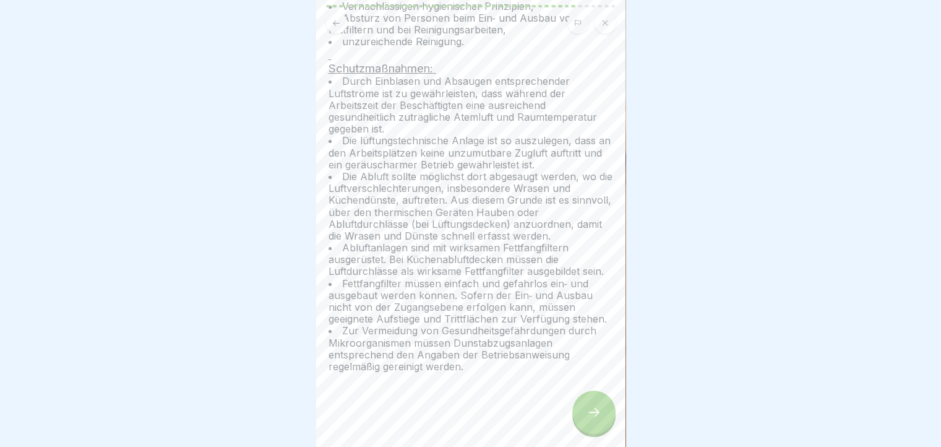
scroll to position [140, 0]
click at [594, 419] on icon at bounding box center [593, 412] width 15 height 15
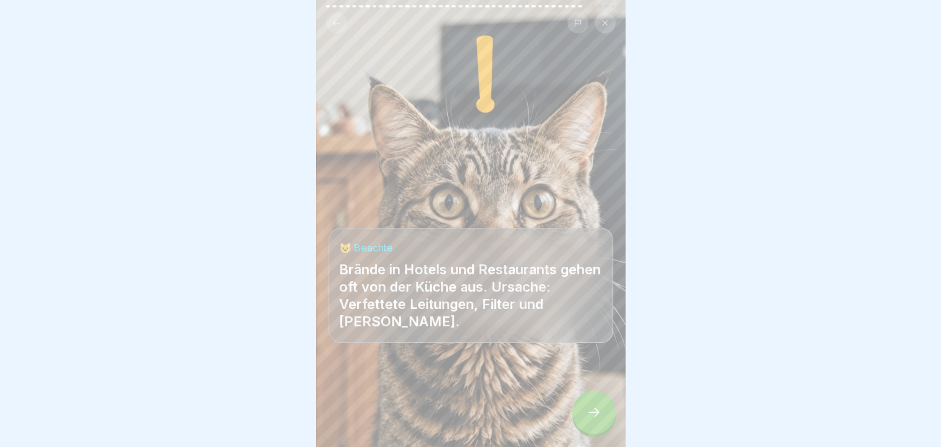
click at [594, 419] on icon at bounding box center [593, 412] width 15 height 15
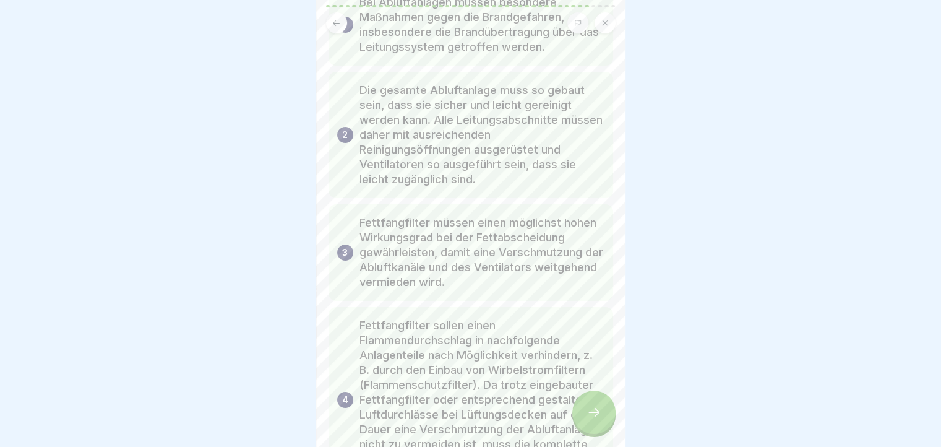
scroll to position [243, 0]
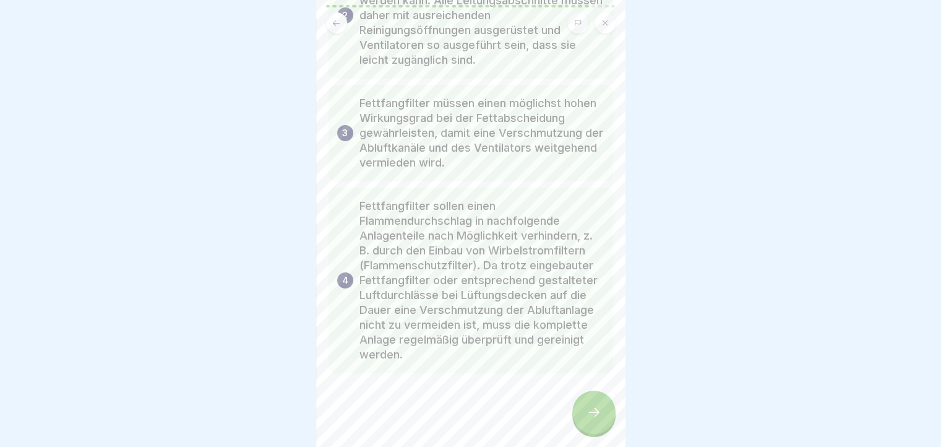
click at [599, 416] on icon at bounding box center [593, 412] width 15 height 15
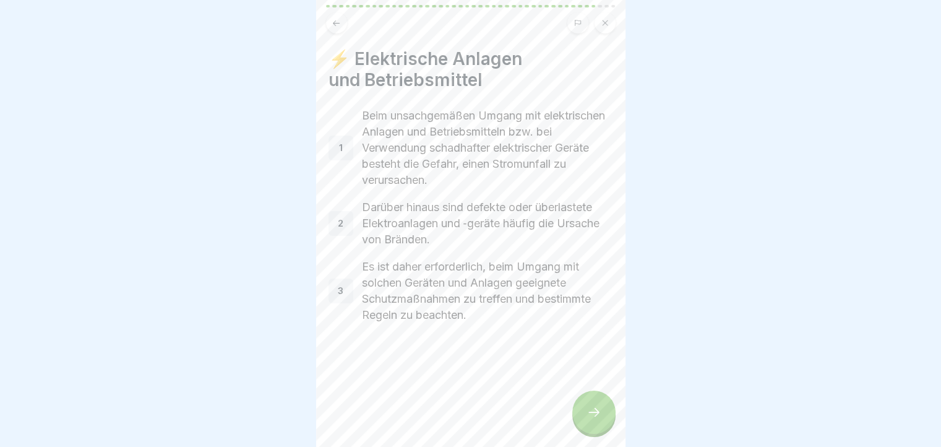
click at [599, 416] on icon at bounding box center [593, 412] width 15 height 15
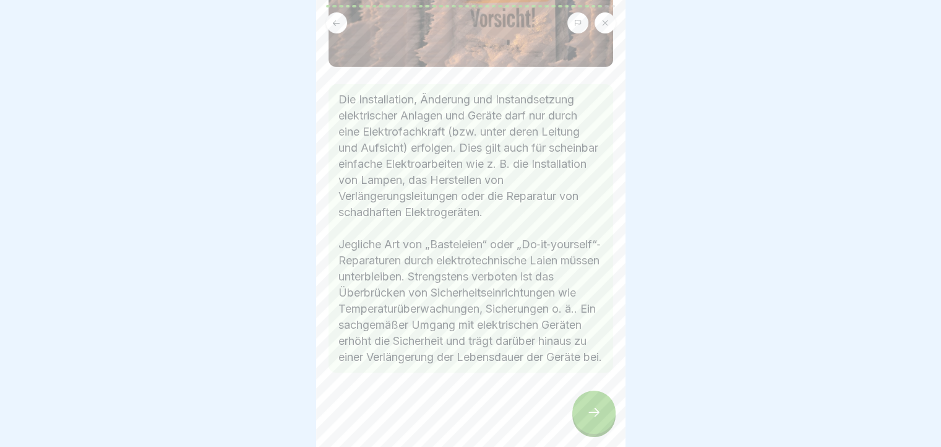
scroll to position [247, 0]
click at [587, 419] on icon at bounding box center [593, 412] width 15 height 15
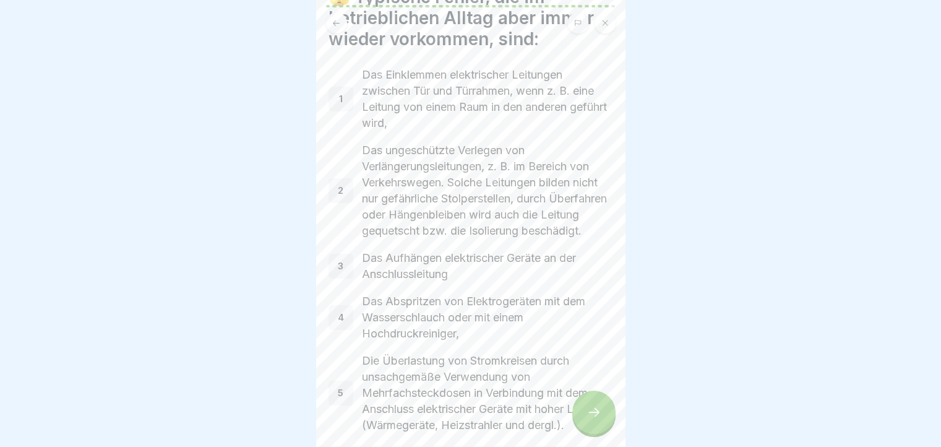
scroll to position [124, 0]
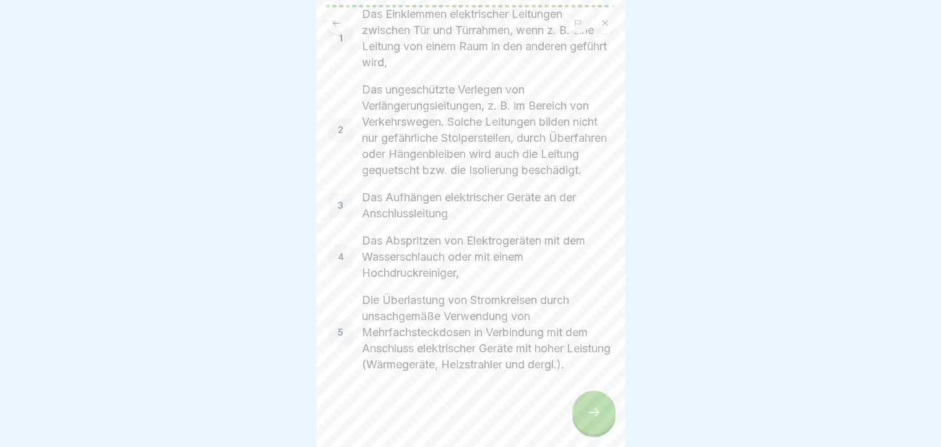
click at [586, 411] on div at bounding box center [593, 411] width 43 height 43
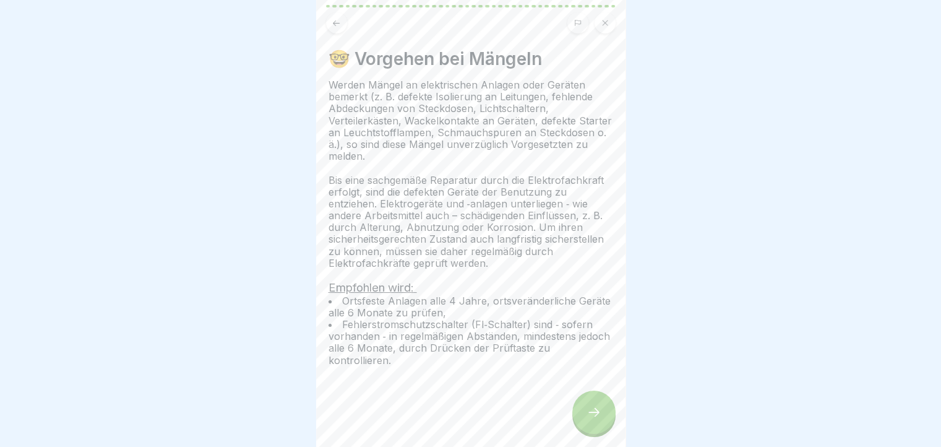
click at [598, 413] on div at bounding box center [593, 411] width 43 height 43
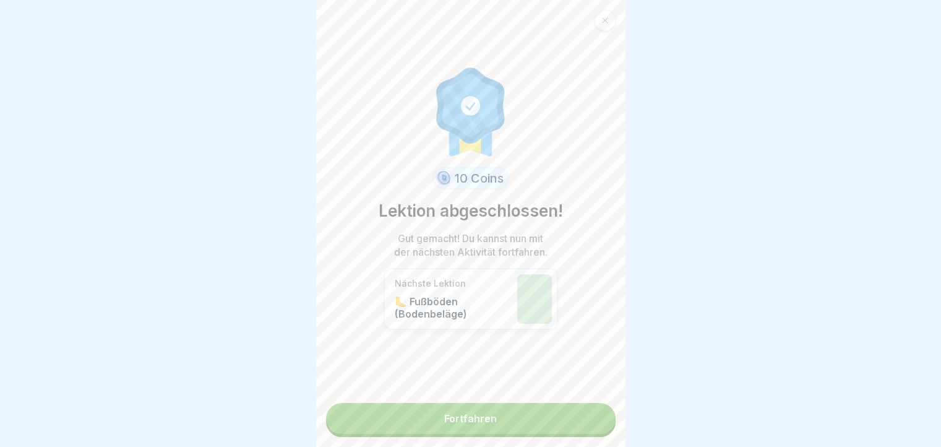
click at [598, 413] on link "Fortfahren" at bounding box center [471, 418] width 290 height 31
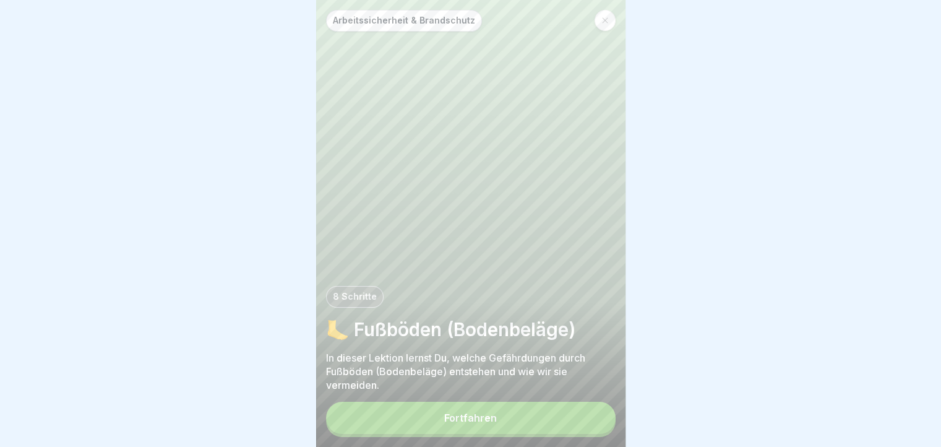
click at [598, 413] on button "Fortfahren" at bounding box center [471, 418] width 290 height 32
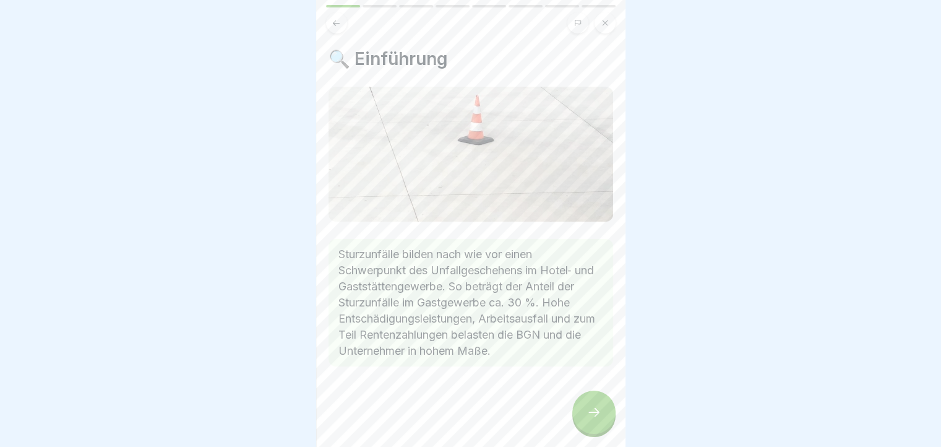
click at [598, 413] on div at bounding box center [593, 411] width 43 height 43
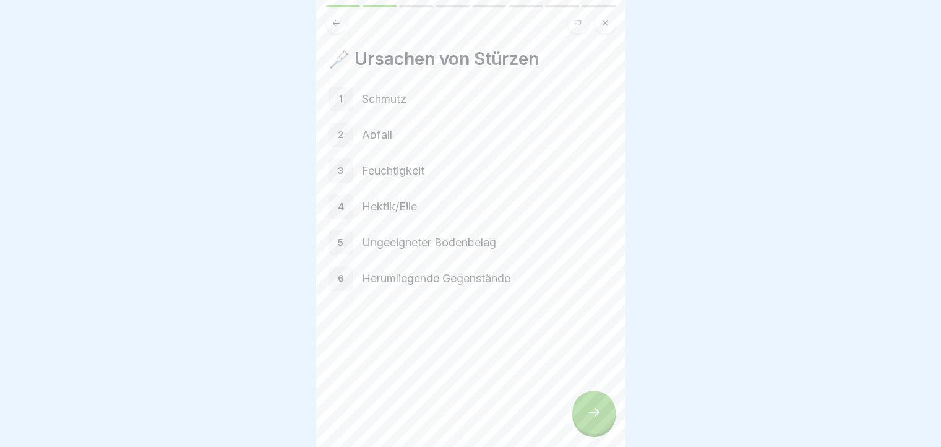
click at [598, 413] on div at bounding box center [593, 411] width 43 height 43
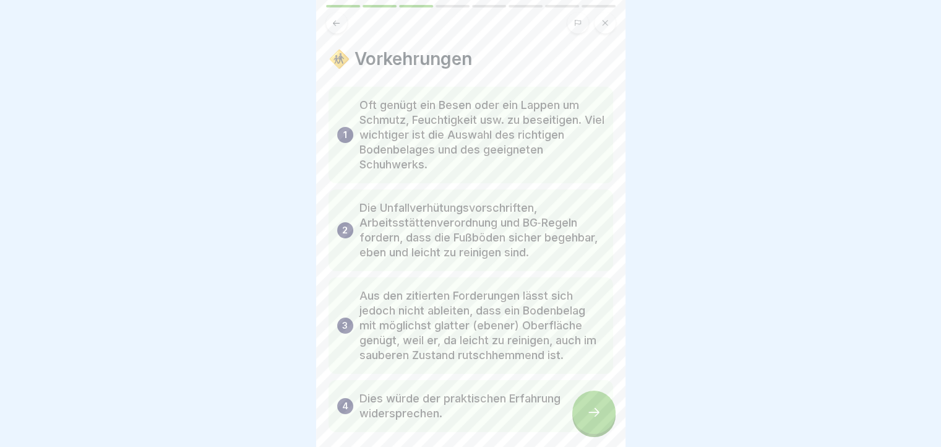
scroll to position [59, 0]
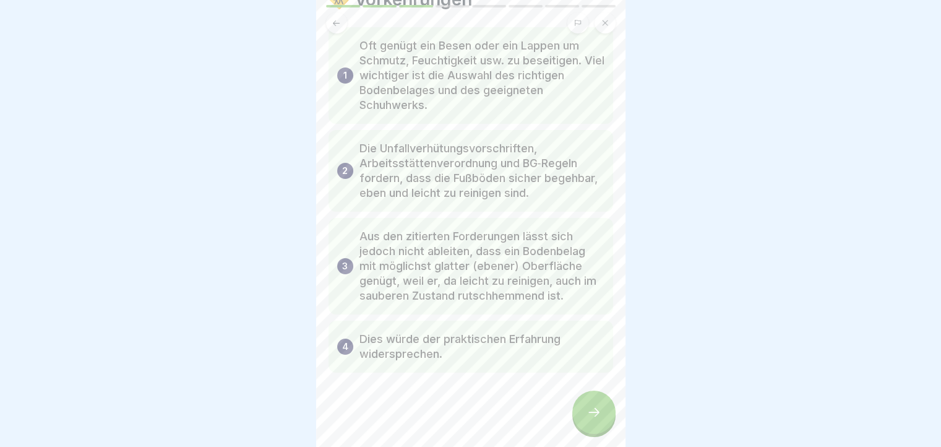
click at [598, 431] on div at bounding box center [593, 411] width 43 height 43
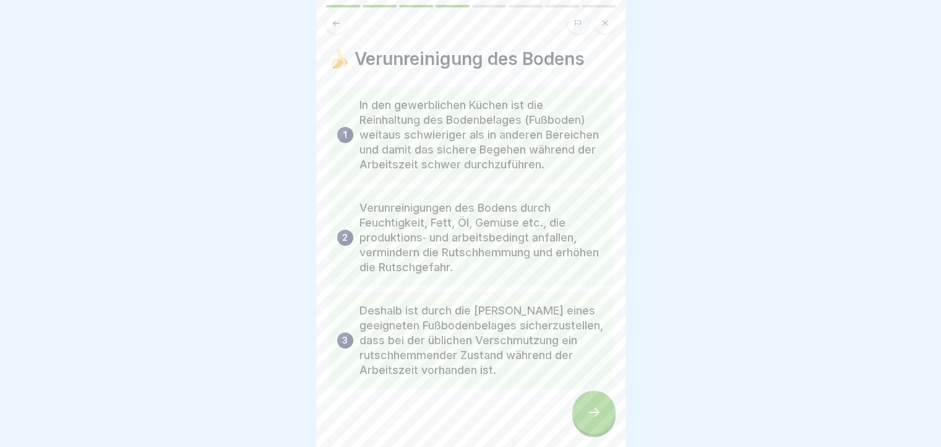
click at [598, 431] on div at bounding box center [593, 411] width 43 height 43
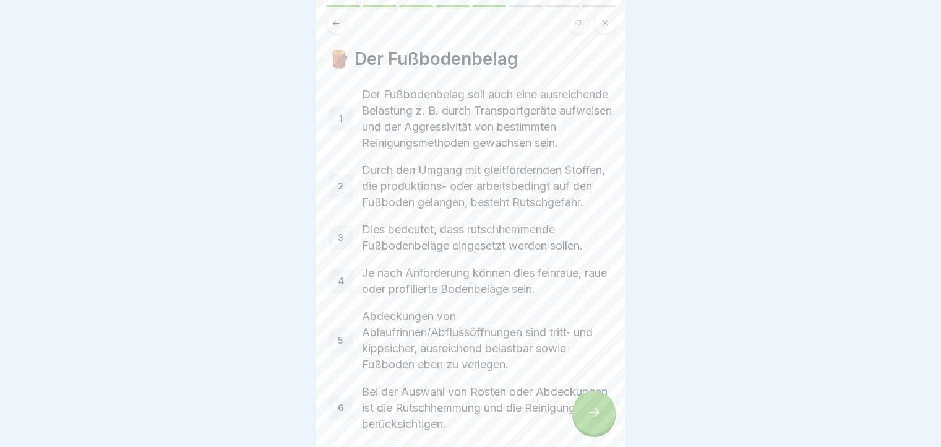
scroll to position [92, 0]
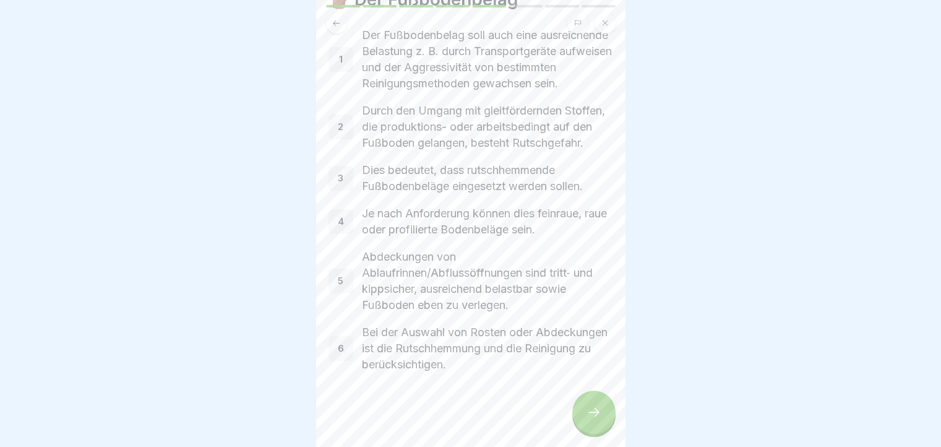
click at [599, 419] on icon at bounding box center [593, 412] width 15 height 15
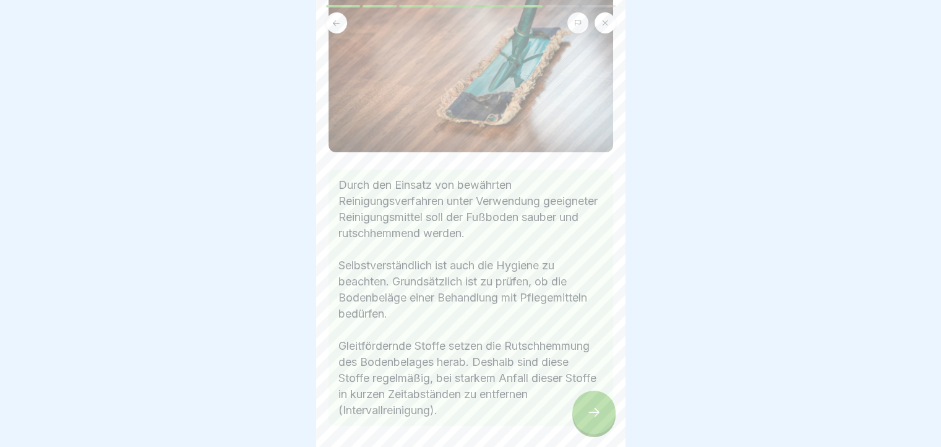
scroll to position [171, 0]
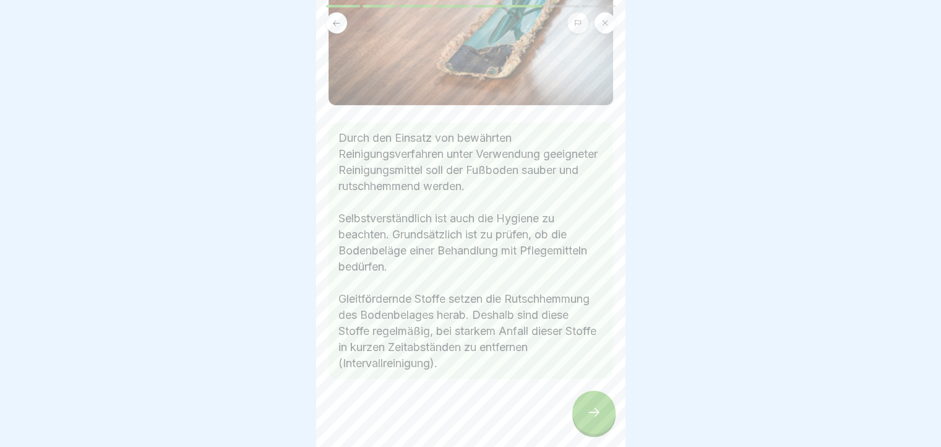
click at [598, 414] on div at bounding box center [593, 411] width 43 height 43
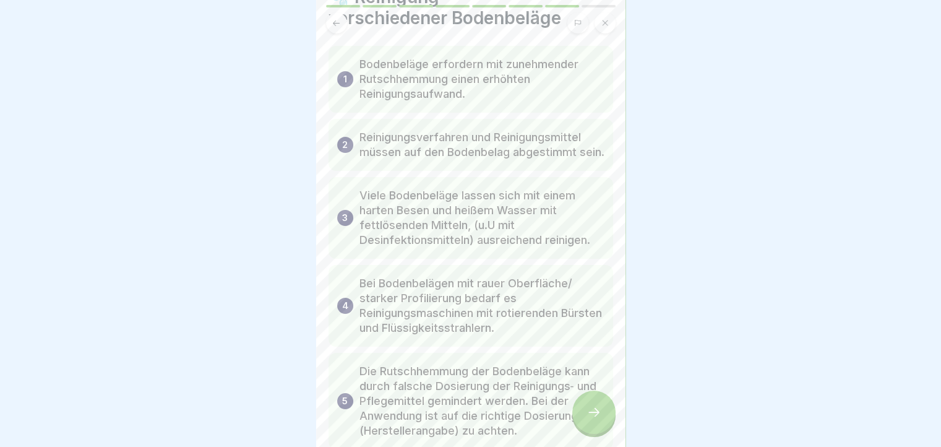
scroll to position [124, 0]
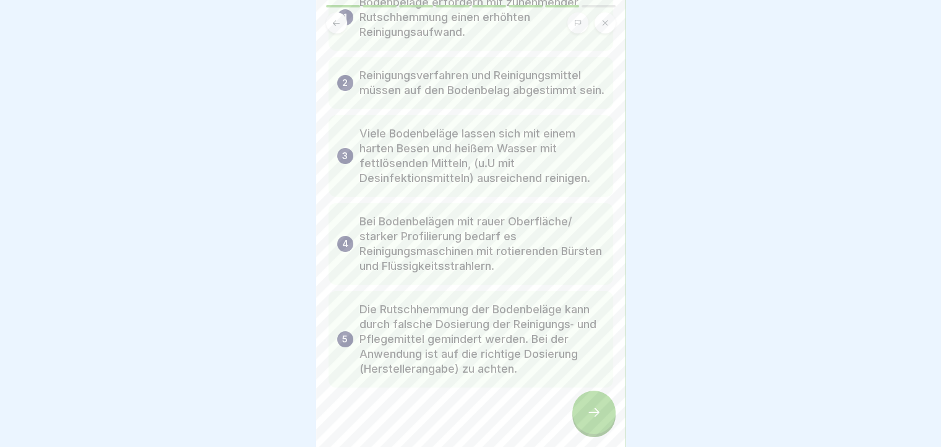
click at [588, 411] on div at bounding box center [593, 411] width 43 height 43
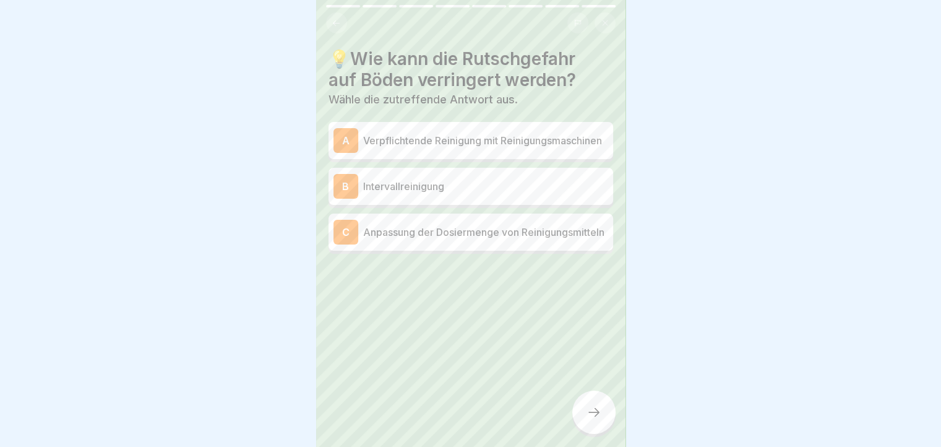
click at [522, 239] on p "Anpassung der Dosiermenge von Reinigungsmitteln" at bounding box center [485, 232] width 245 height 15
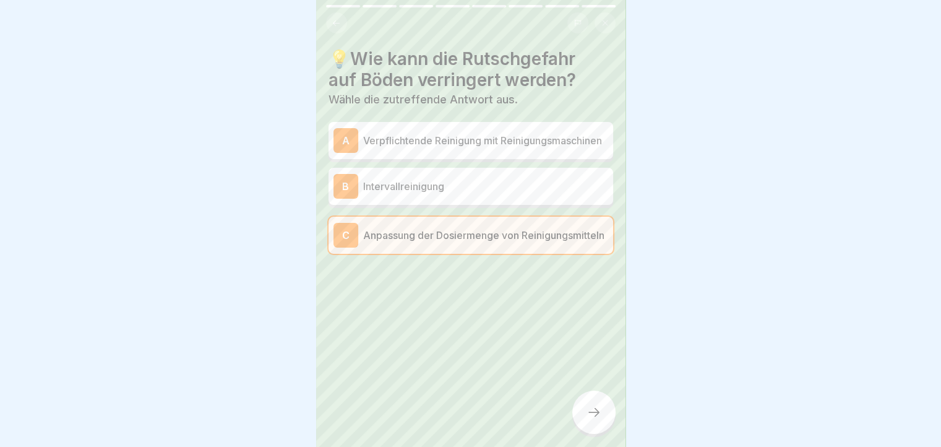
click at [327, 17] on button at bounding box center [336, 22] width 21 height 21
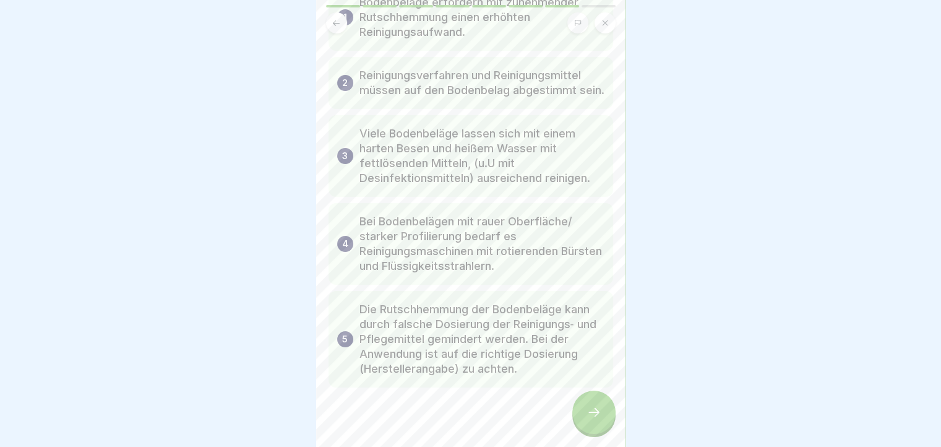
click at [596, 406] on div at bounding box center [593, 411] width 43 height 43
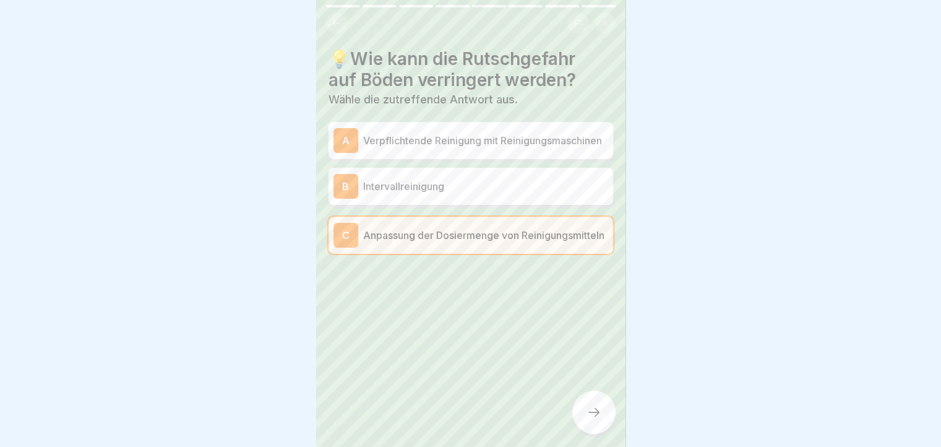
click at [596, 406] on div at bounding box center [593, 411] width 43 height 43
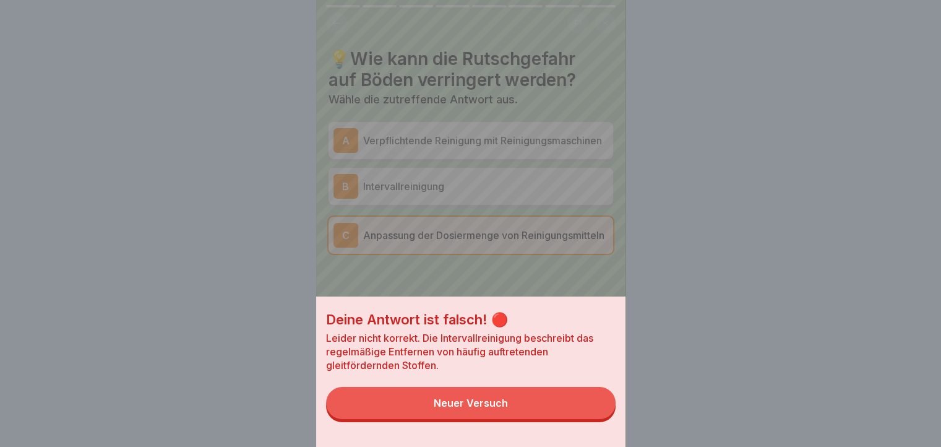
click at [594, 406] on button "Neuer Versuch" at bounding box center [471, 403] width 290 height 32
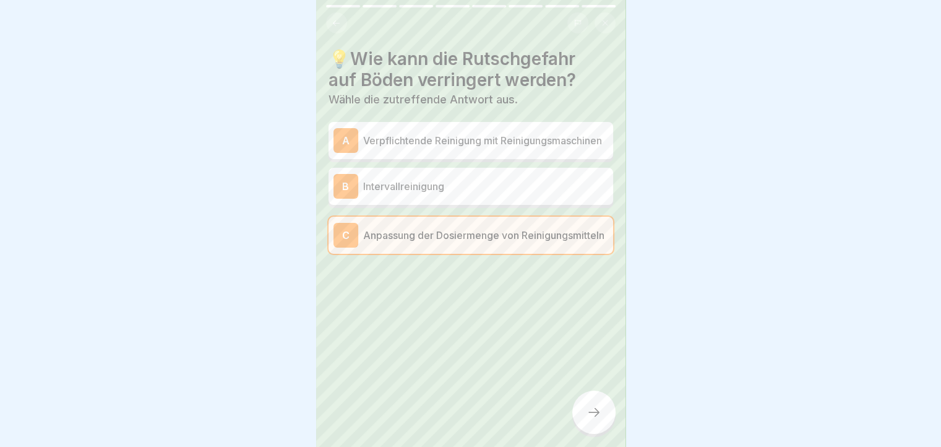
click at [434, 254] on div "C Anpassung der Dosiermenge von Reinigungsmitteln" at bounding box center [471, 235] width 285 height 37
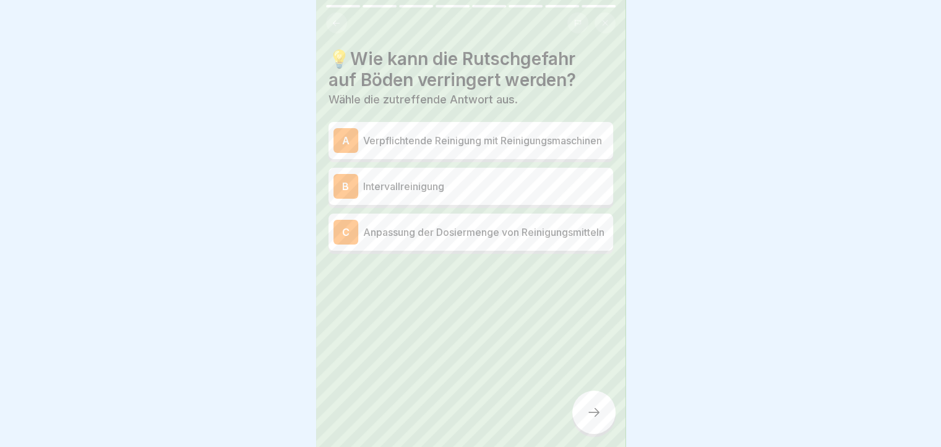
click at [345, 17] on button at bounding box center [336, 22] width 21 height 21
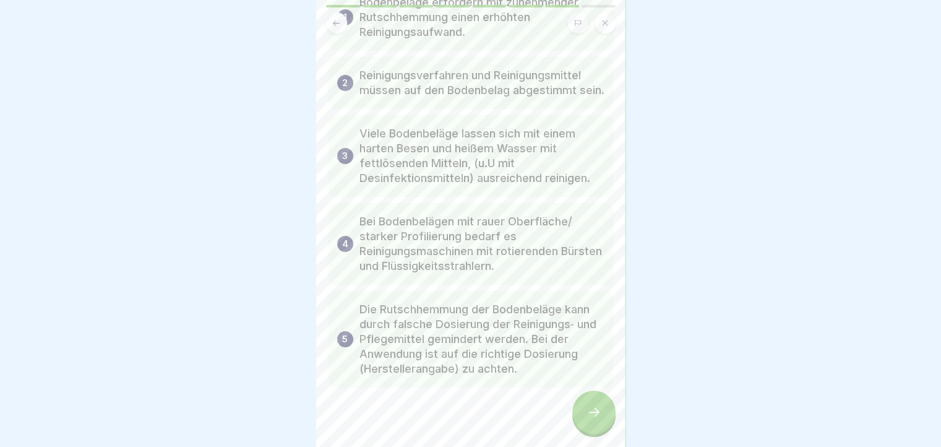
click at [598, 406] on div at bounding box center [593, 411] width 43 height 43
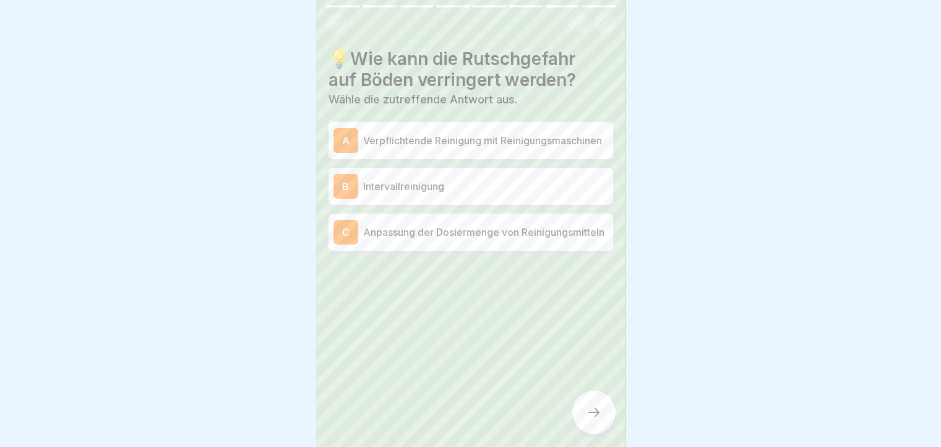
click at [332, 21] on icon at bounding box center [336, 23] width 9 height 9
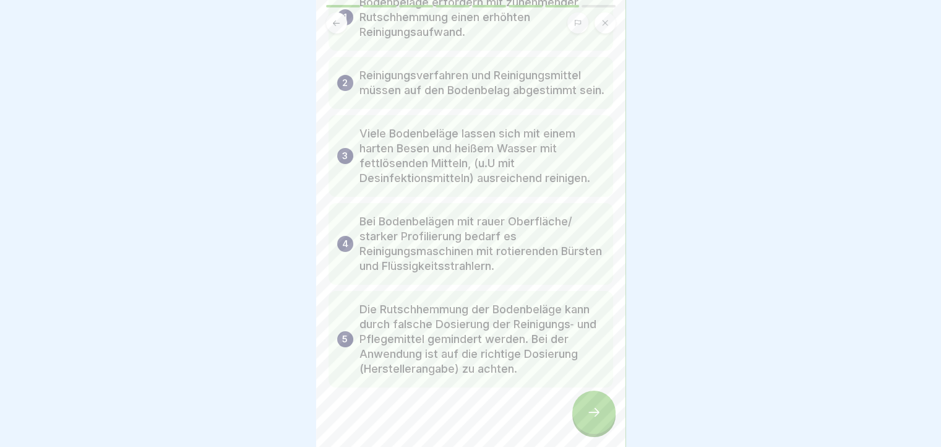
click at [596, 417] on icon at bounding box center [593, 412] width 15 height 15
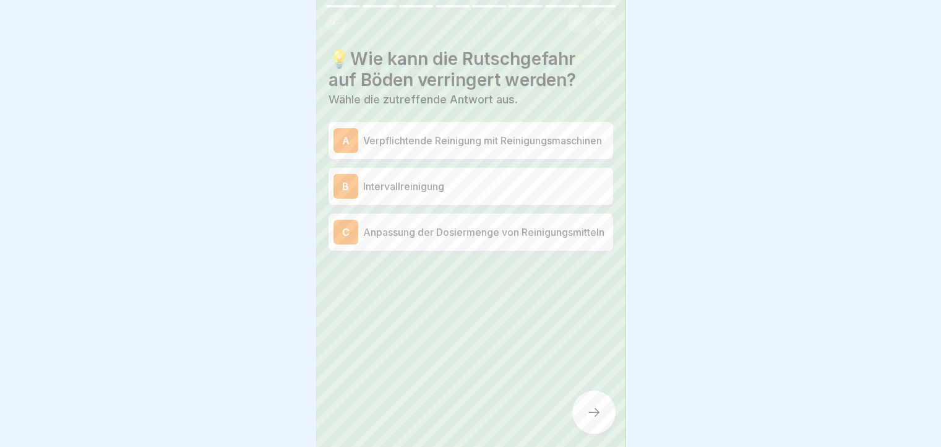
click at [447, 186] on p "Intervallreinigung" at bounding box center [485, 186] width 245 height 15
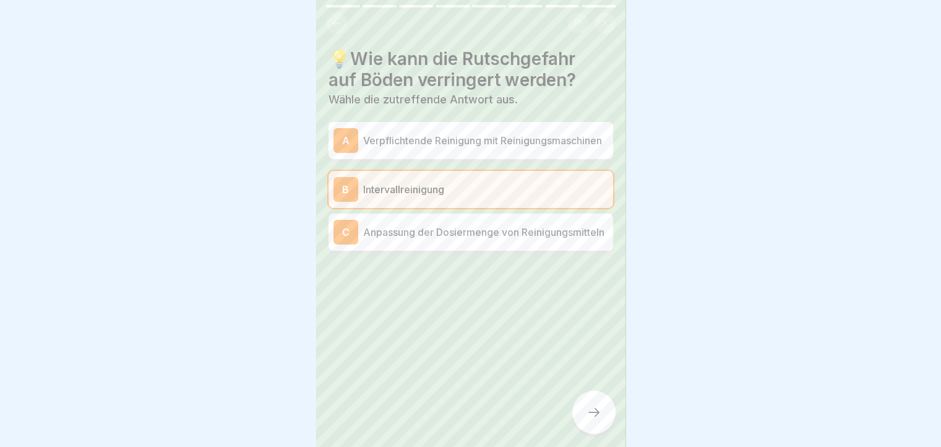
click at [596, 410] on div at bounding box center [593, 411] width 43 height 43
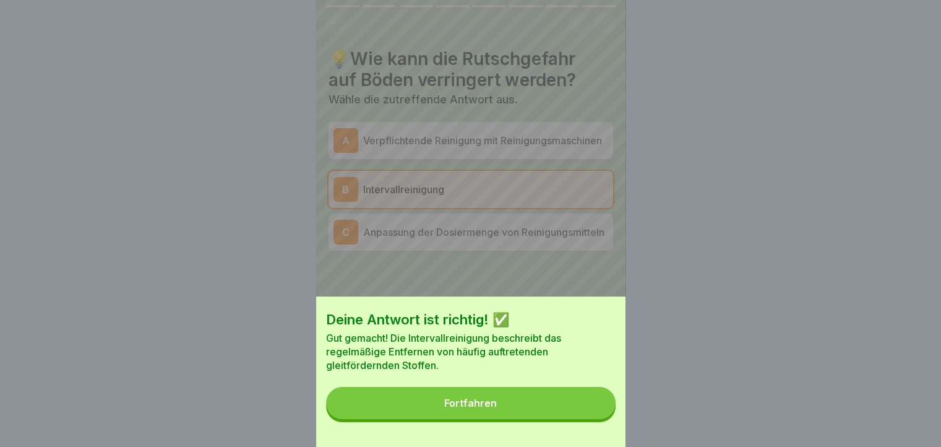
click at [569, 410] on button "Fortfahren" at bounding box center [471, 403] width 290 height 32
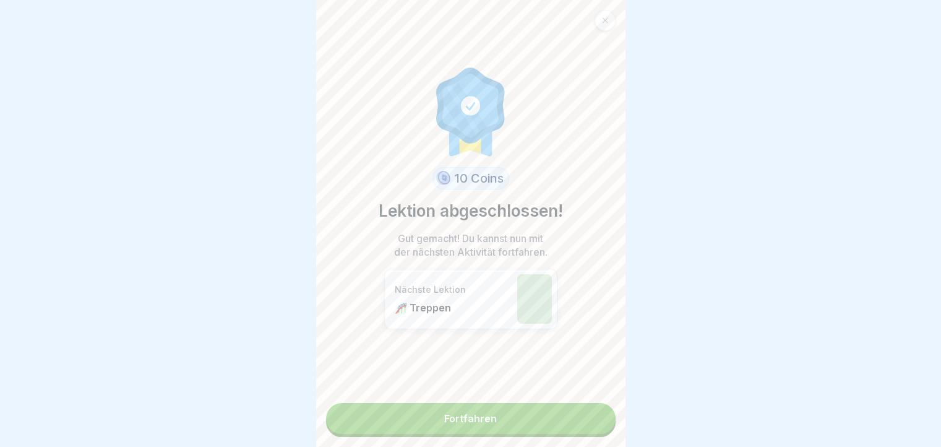
click at [534, 409] on link "Fortfahren" at bounding box center [471, 418] width 290 height 31
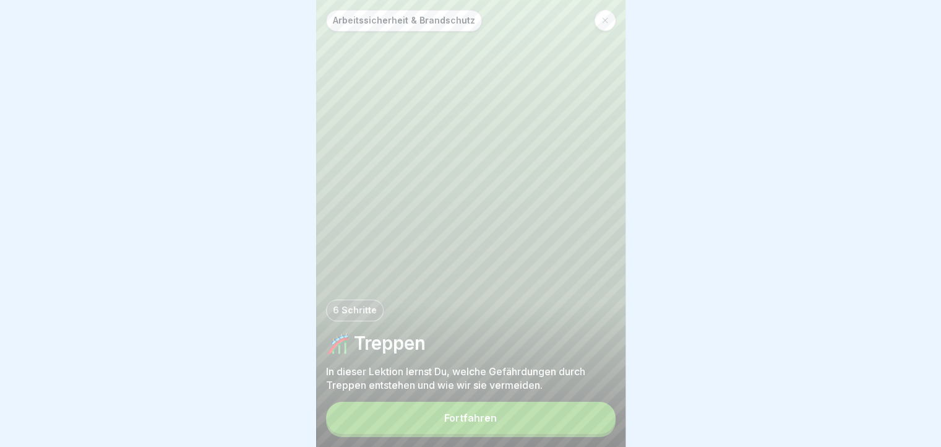
click at [492, 434] on button "Fortfahren" at bounding box center [471, 418] width 290 height 32
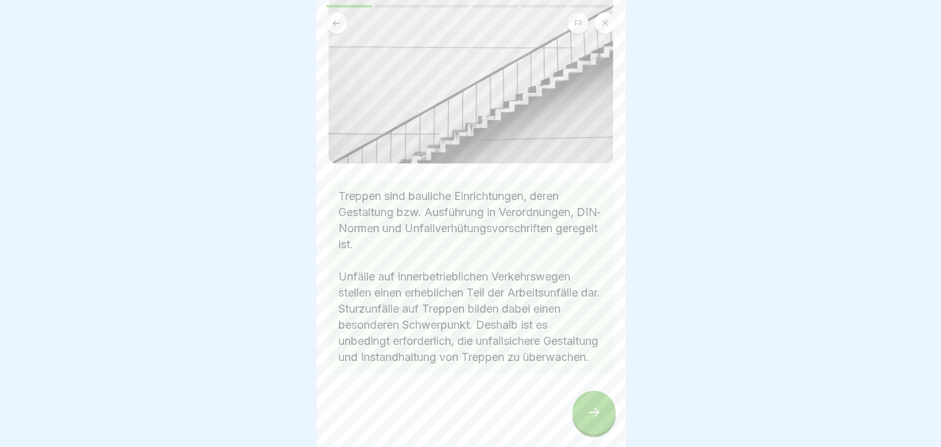
scroll to position [145, 0]
click at [591, 408] on div at bounding box center [593, 411] width 43 height 43
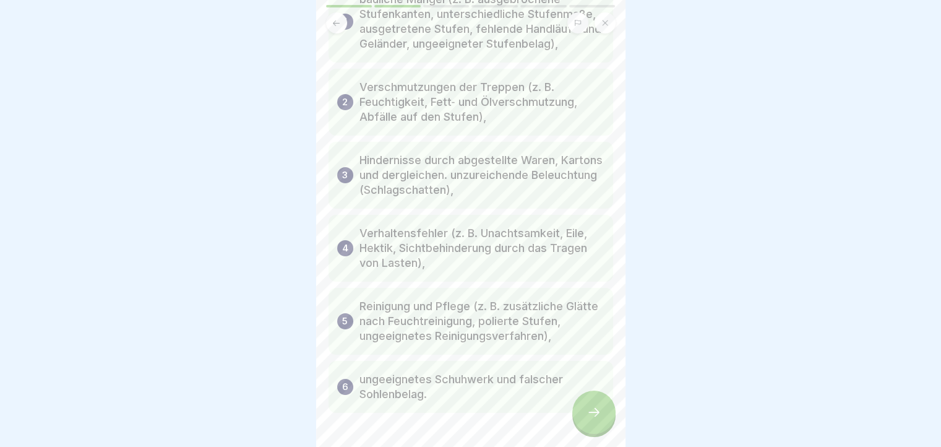
scroll to position [181, 0]
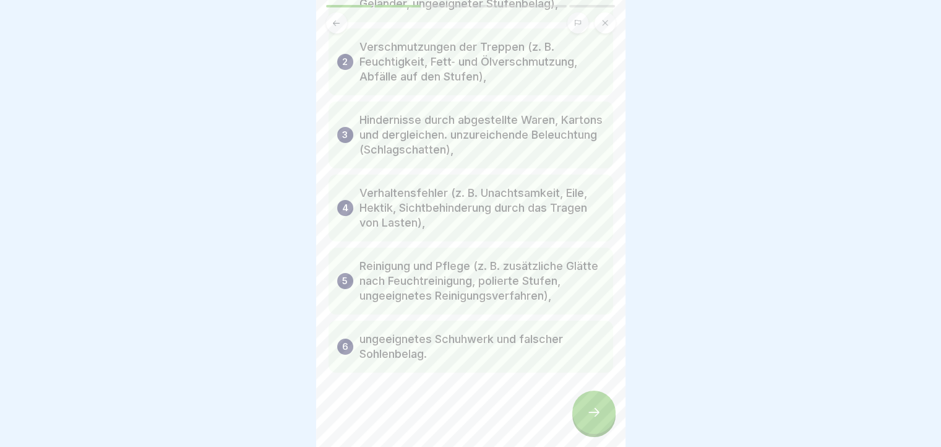
click at [594, 413] on div at bounding box center [593, 411] width 43 height 43
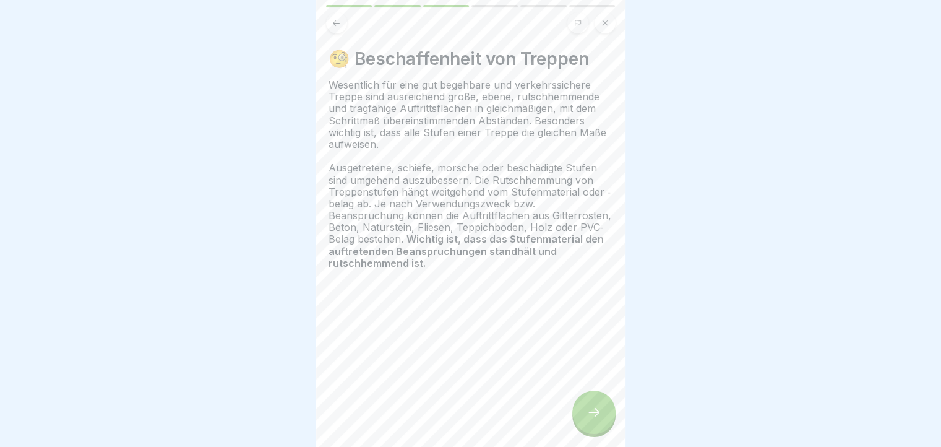
click at [594, 413] on div at bounding box center [593, 411] width 43 height 43
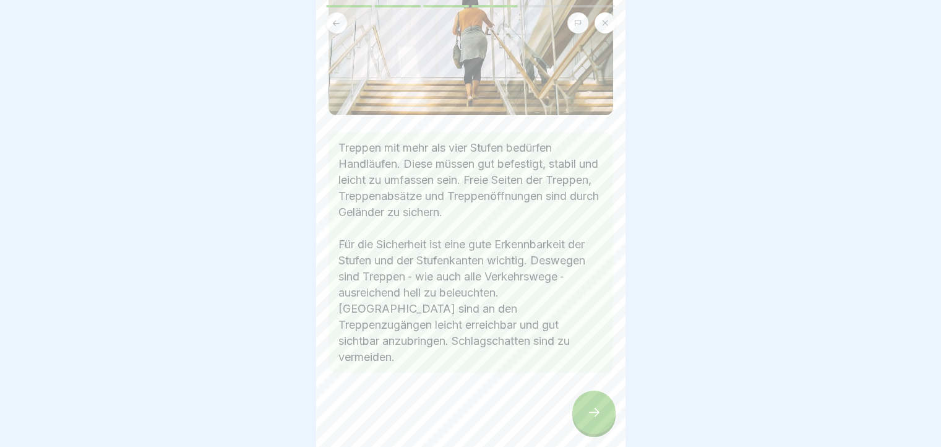
scroll to position [190, 0]
click at [590, 402] on div at bounding box center [593, 411] width 43 height 43
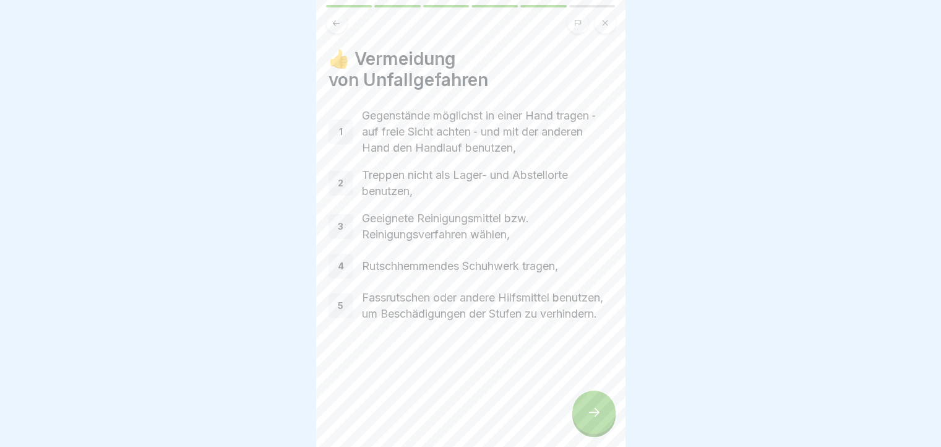
click at [590, 402] on div "Arbeitssicherheit & Brandschutz 6 Schritte 🎢 Treppen In dieser Lektion lernst D…" at bounding box center [470, 223] width 309 height 447
click at [603, 422] on div at bounding box center [593, 411] width 43 height 43
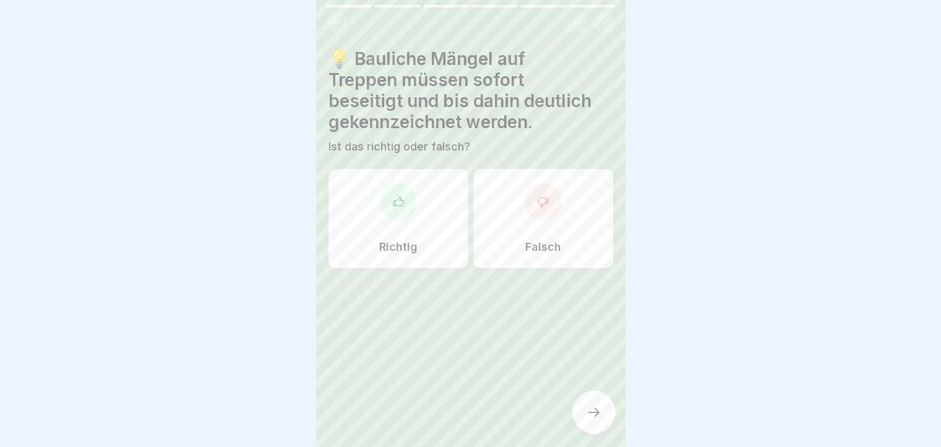
click at [376, 181] on div "Richtig" at bounding box center [399, 218] width 140 height 99
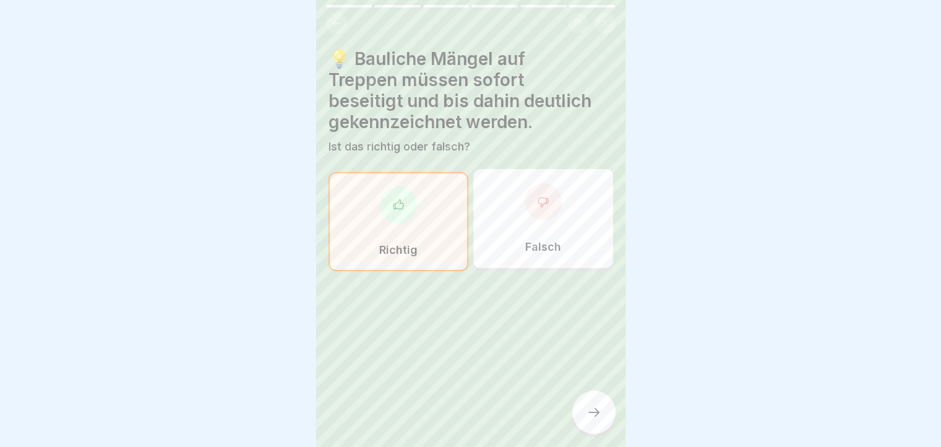
click at [605, 424] on div at bounding box center [593, 411] width 43 height 43
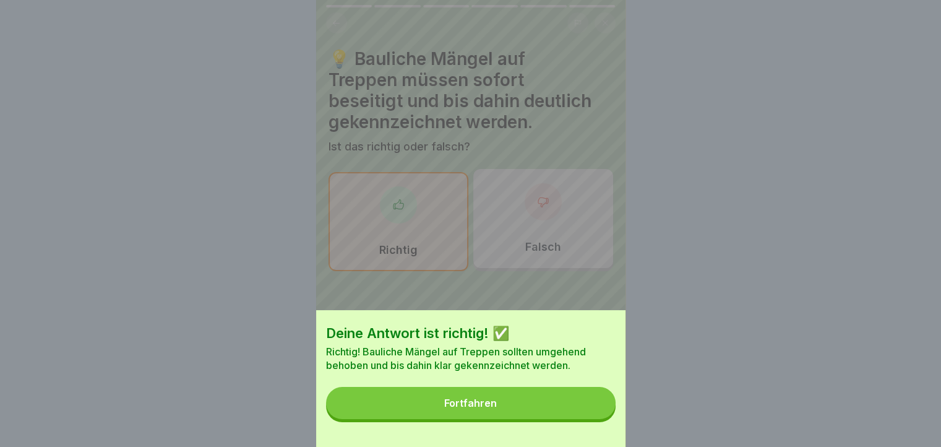
click at [605, 419] on button "Fortfahren" at bounding box center [471, 403] width 290 height 32
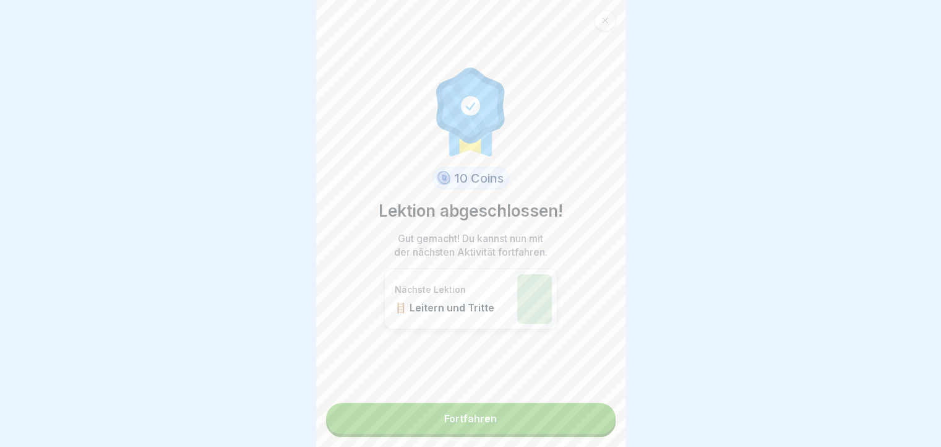
click at [605, 424] on div "10 Coins Lektion abgeschlossen! Gut gemacht! Du kannst nun mit der nächsten Akt…" at bounding box center [470, 223] width 309 height 447
click at [497, 411] on link "Fortfahren" at bounding box center [471, 418] width 290 height 31
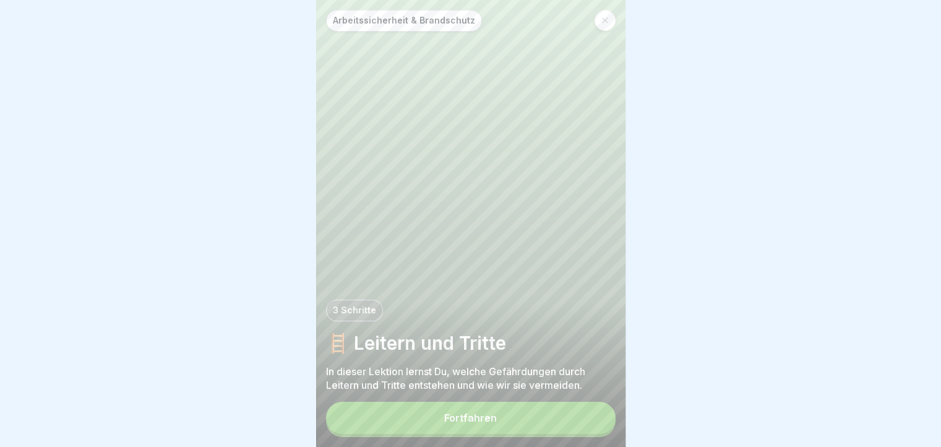
click at [566, 432] on button "Fortfahren" at bounding box center [471, 418] width 290 height 32
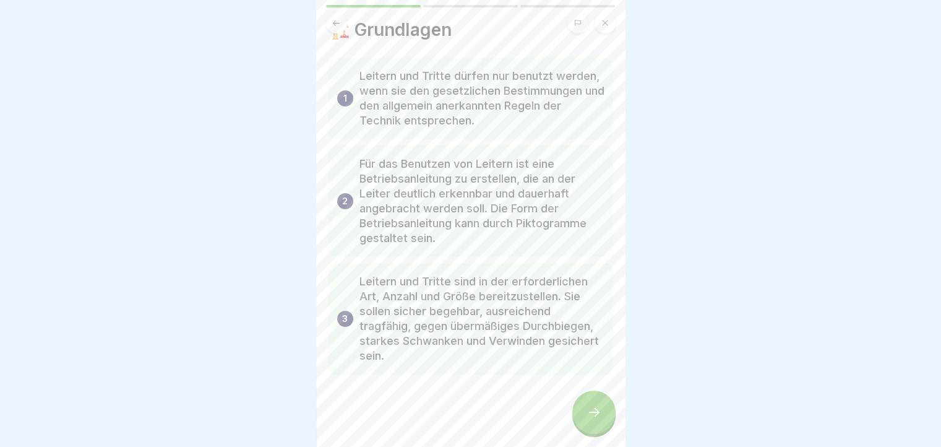
scroll to position [45, 0]
click at [599, 419] on icon at bounding box center [593, 412] width 15 height 15
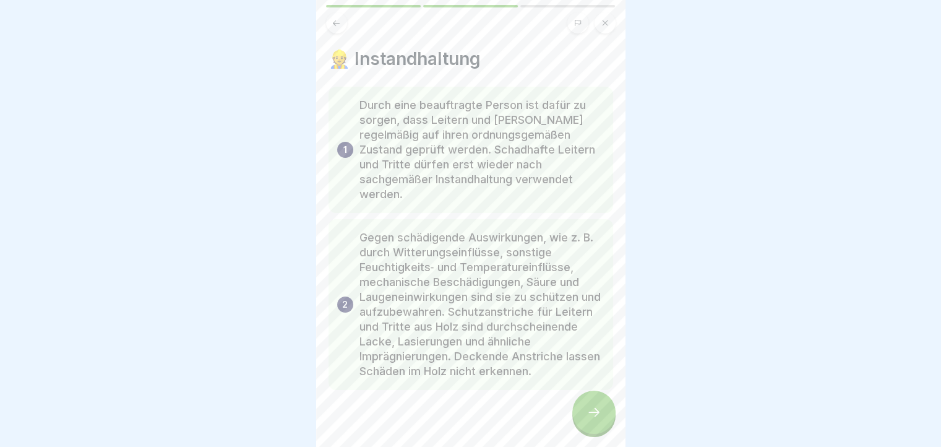
click at [599, 419] on icon at bounding box center [593, 412] width 15 height 15
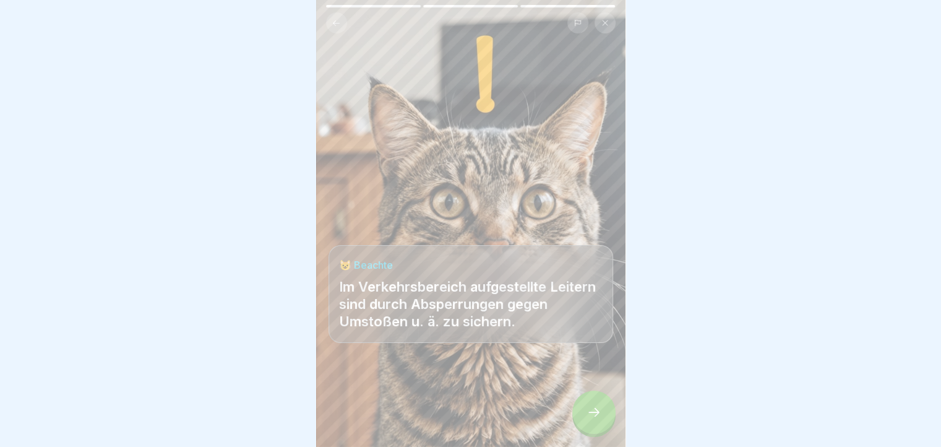
click at [599, 419] on icon at bounding box center [593, 412] width 15 height 15
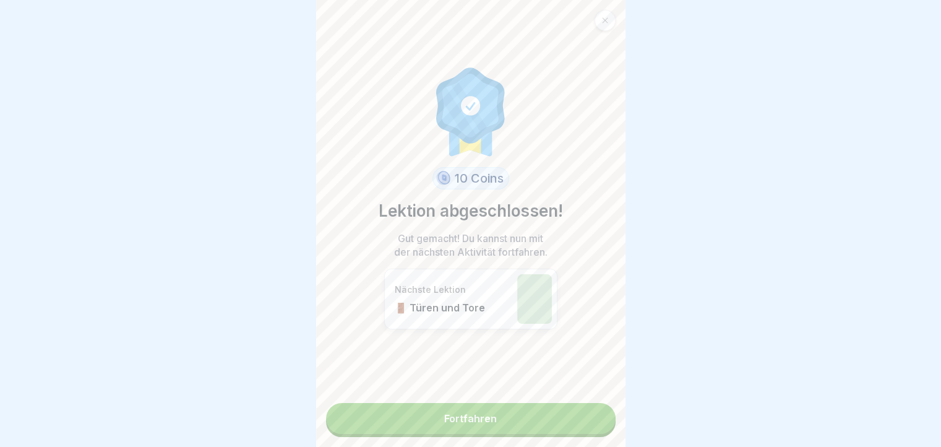
click at [599, 422] on link "Fortfahren" at bounding box center [471, 418] width 290 height 31
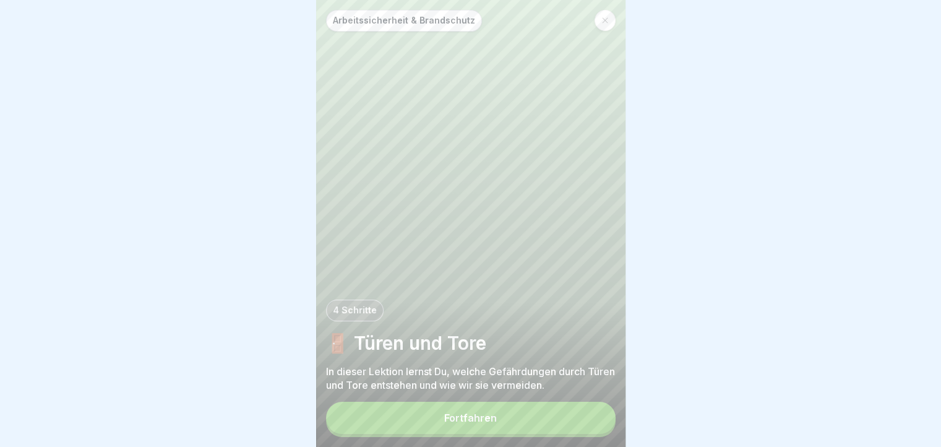
click at [599, 422] on button "Fortfahren" at bounding box center [471, 418] width 290 height 32
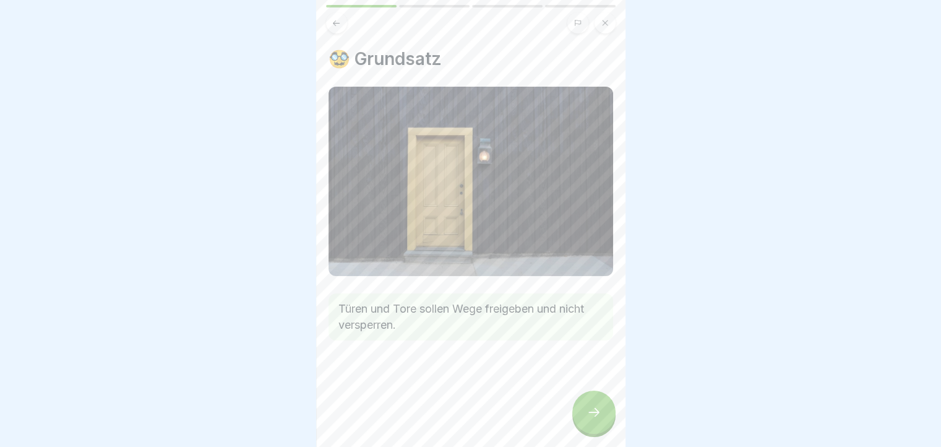
click at [599, 419] on icon at bounding box center [593, 412] width 15 height 15
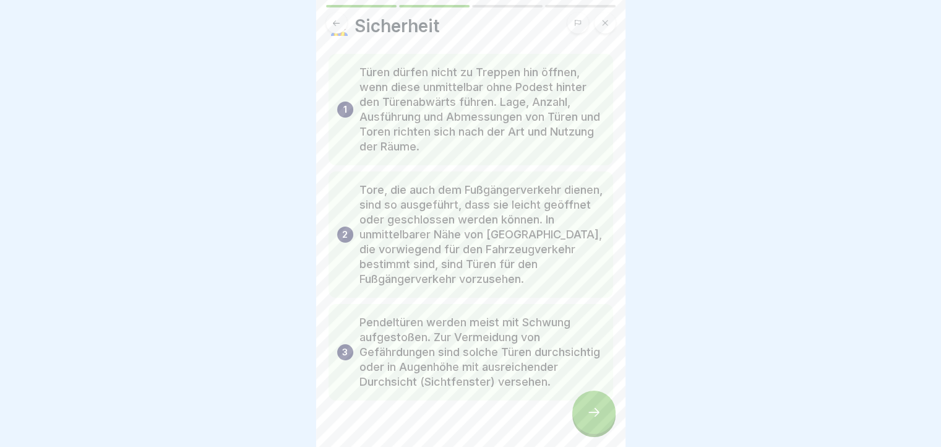
scroll to position [62, 0]
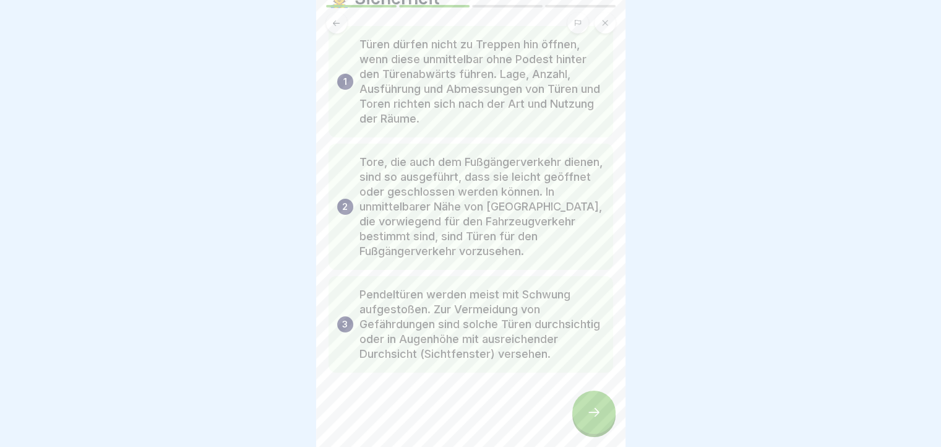
click at [602, 418] on div at bounding box center [593, 411] width 43 height 43
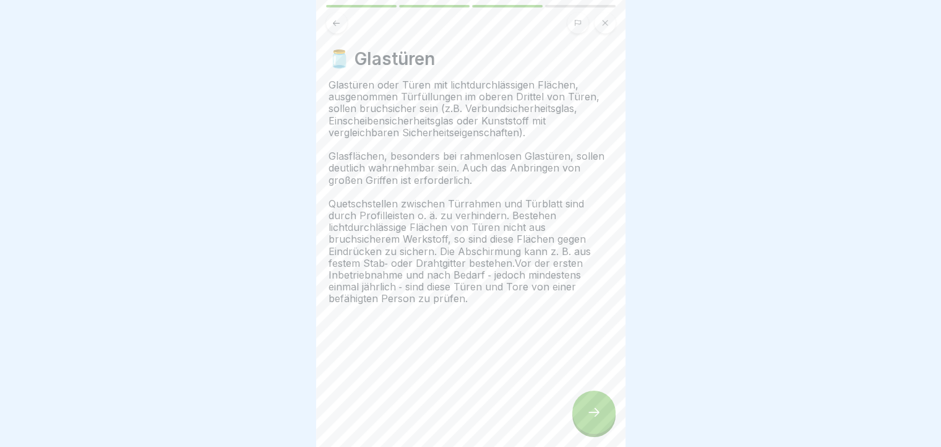
click at [602, 418] on div at bounding box center [593, 411] width 43 height 43
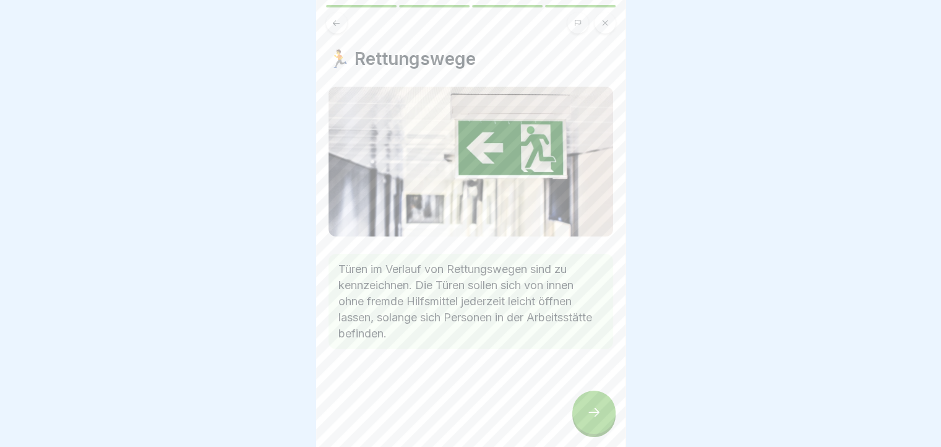
click at [602, 418] on div at bounding box center [593, 411] width 43 height 43
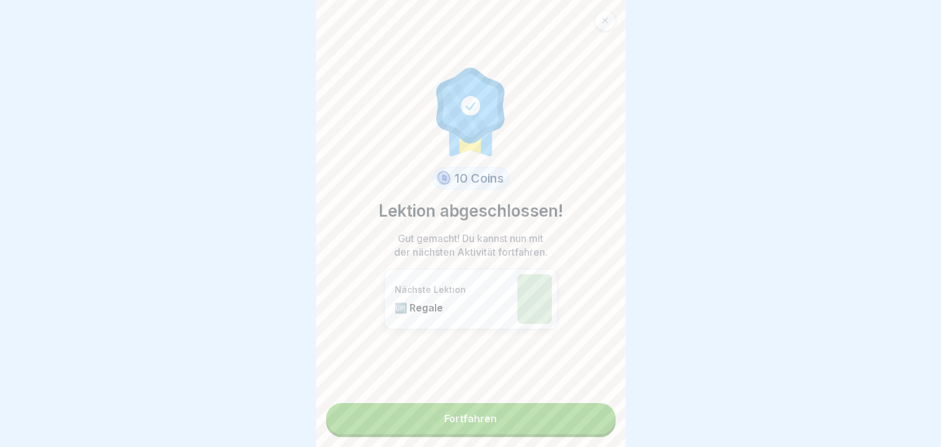
click at [602, 418] on link "Fortfahren" at bounding box center [471, 418] width 290 height 31
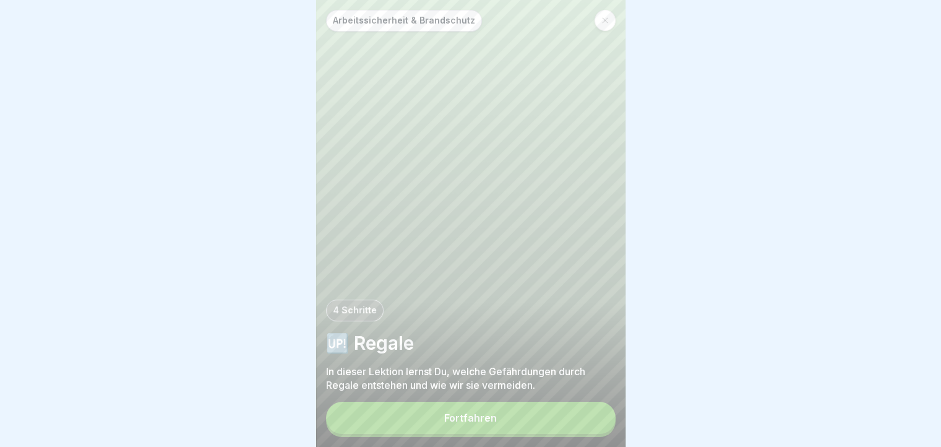
click at [602, 418] on button "Fortfahren" at bounding box center [471, 418] width 290 height 32
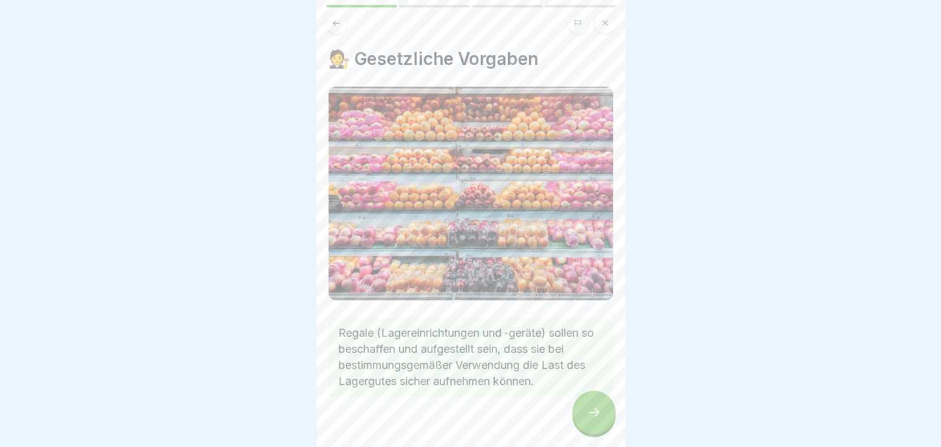
click at [602, 418] on div at bounding box center [593, 411] width 43 height 43
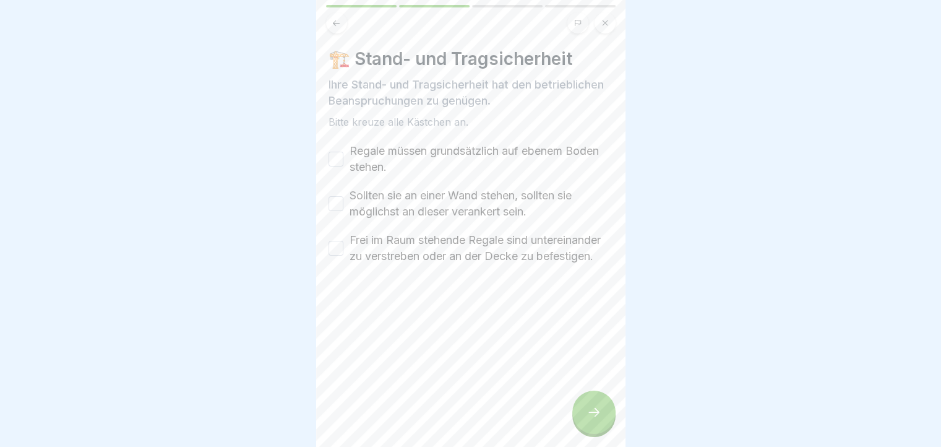
click at [330, 160] on button "Regale müssen grundsätzlich auf ebenem Boden stehen." at bounding box center [336, 159] width 15 height 15
click at [335, 204] on button "Sollten sie an einer Wand stehen, sollten sie möglichst an dieser verankert sei…" at bounding box center [336, 203] width 15 height 15
click at [337, 256] on button "Frei im Raum stehende Regale sind untereinander zu verstreben oder an der Decke…" at bounding box center [336, 248] width 15 height 15
click at [589, 410] on div at bounding box center [593, 411] width 43 height 43
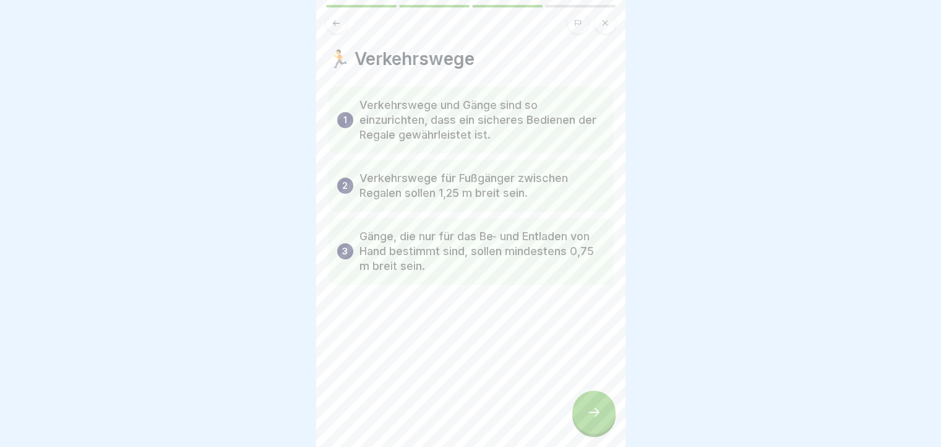
click at [589, 410] on div at bounding box center [593, 411] width 43 height 43
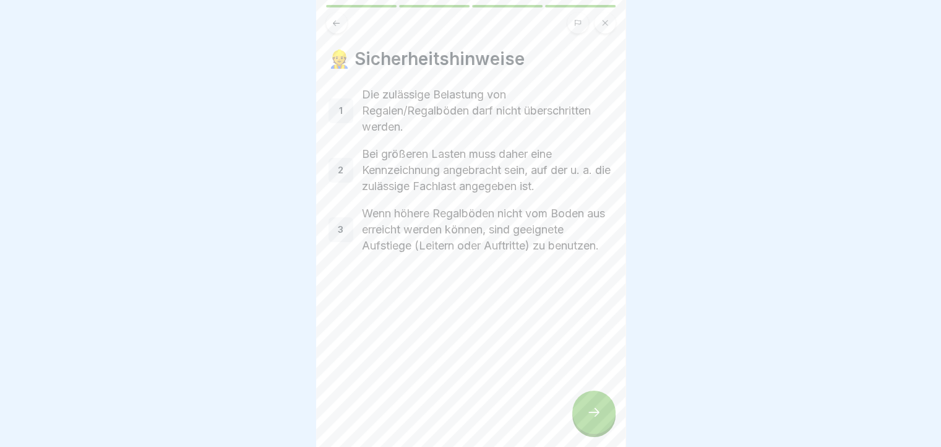
click at [589, 410] on div at bounding box center [593, 411] width 43 height 43
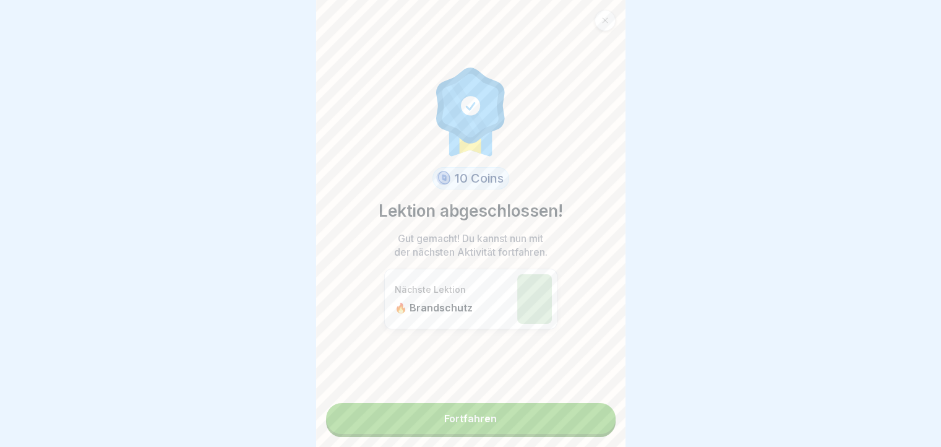
click at [589, 410] on link "Fortfahren" at bounding box center [471, 418] width 290 height 31
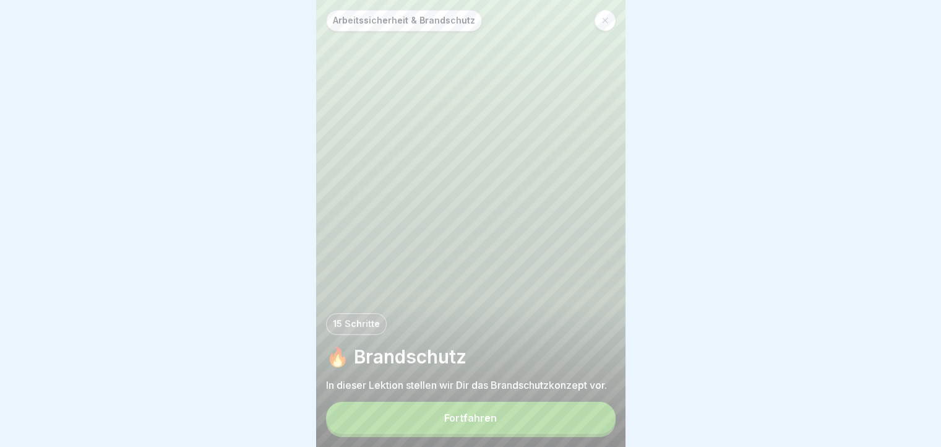
click at [588, 419] on button "Fortfahren" at bounding box center [471, 418] width 290 height 32
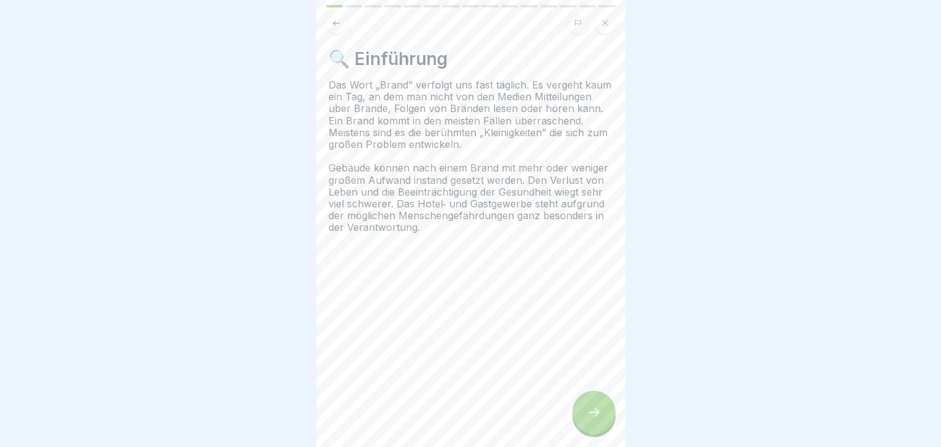
click at [593, 419] on icon at bounding box center [593, 412] width 15 height 15
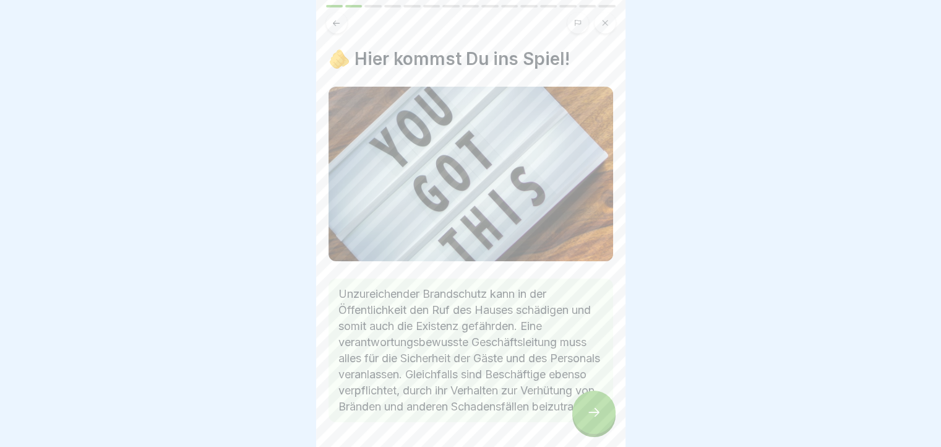
scroll to position [59, 0]
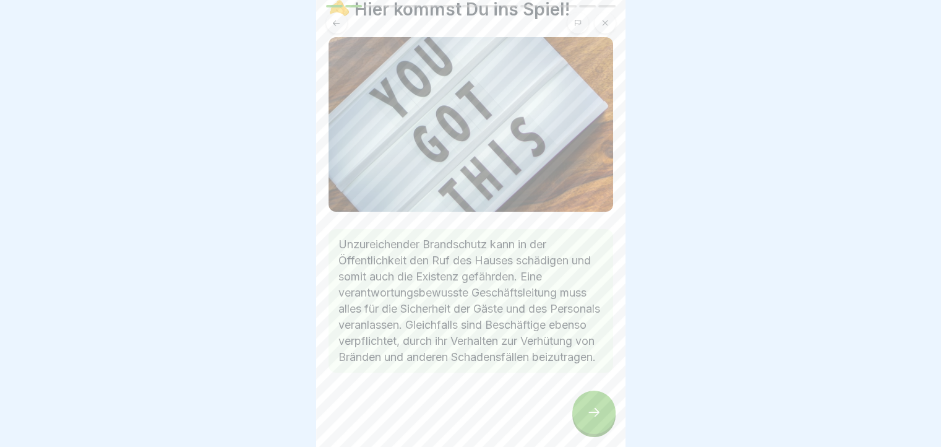
click at [595, 419] on icon at bounding box center [593, 412] width 15 height 15
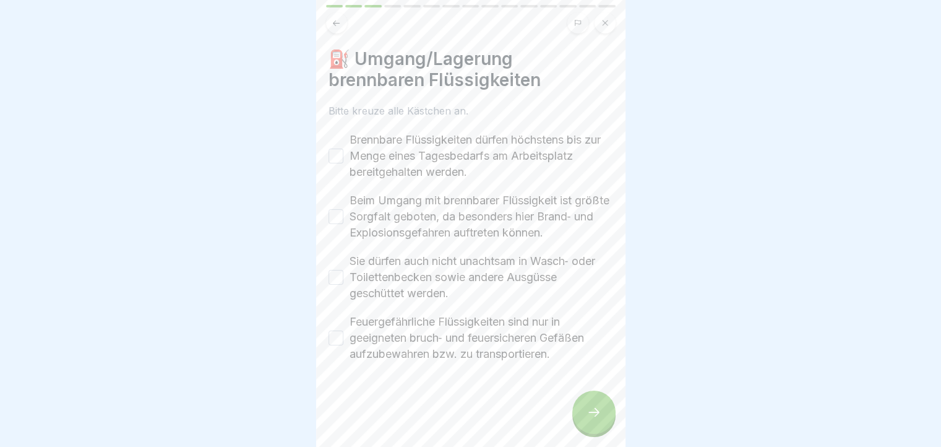
click at [340, 152] on button "Brennbare Flüssigkeiten dürfen höchstens bis zur Menge eines Tagesbedarfs am Ar…" at bounding box center [336, 155] width 15 height 15
click at [339, 216] on div "Beim Umgang mit brennbarer Flüssigkeit ist größte Sorgfalt geboten, da besonder…" at bounding box center [471, 216] width 285 height 48
click at [338, 223] on button "Beim Umgang mit brennbarer Flüssigkeit ist größte Sorgfalt geboten, da besonder…" at bounding box center [336, 216] width 15 height 15
click at [332, 285] on button "Sie dürfen auch nicht unachtsam in Wasch‐ oder Toilettenbecken sowie andere Aus…" at bounding box center [336, 277] width 15 height 15
click at [334, 345] on button "Feuergefährliche Flüssigkeiten sind nur in geeigneten bruch‐ und feuersicheren …" at bounding box center [336, 337] width 15 height 15
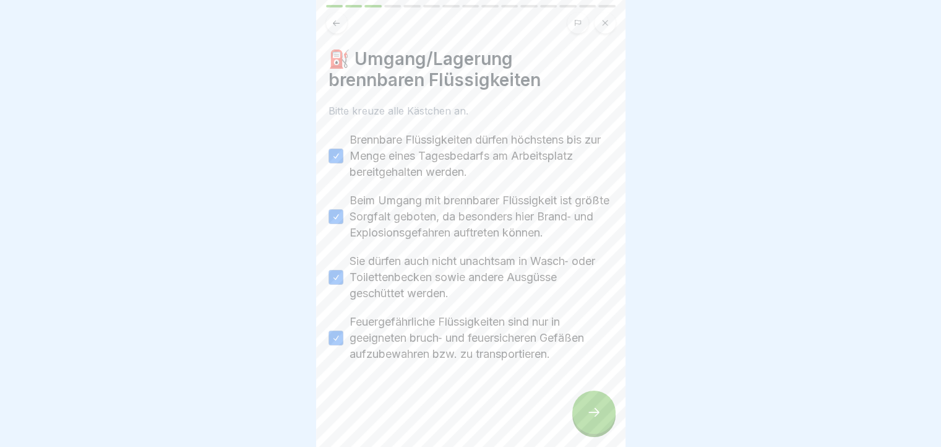
click at [599, 405] on div at bounding box center [593, 411] width 43 height 43
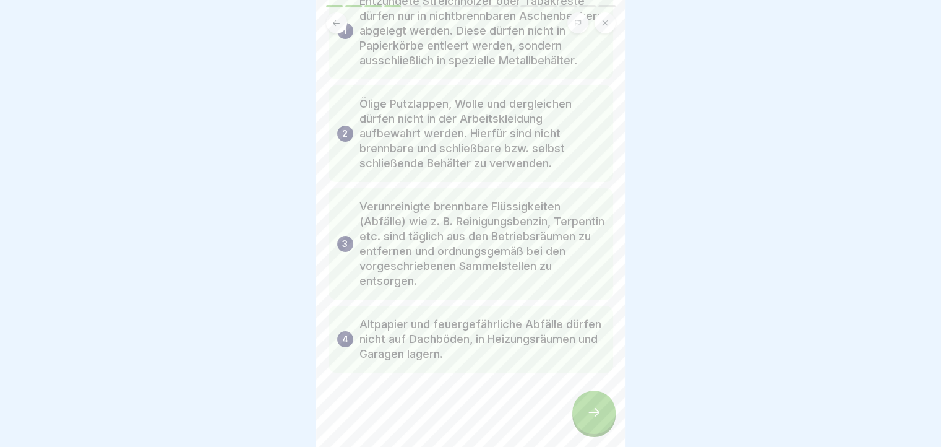
scroll to position [9, 0]
click at [598, 418] on icon at bounding box center [593, 412] width 15 height 15
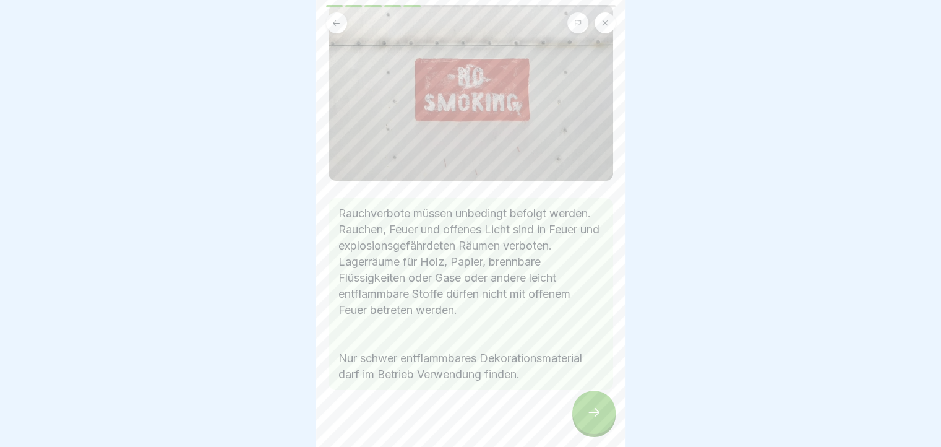
scroll to position [93, 0]
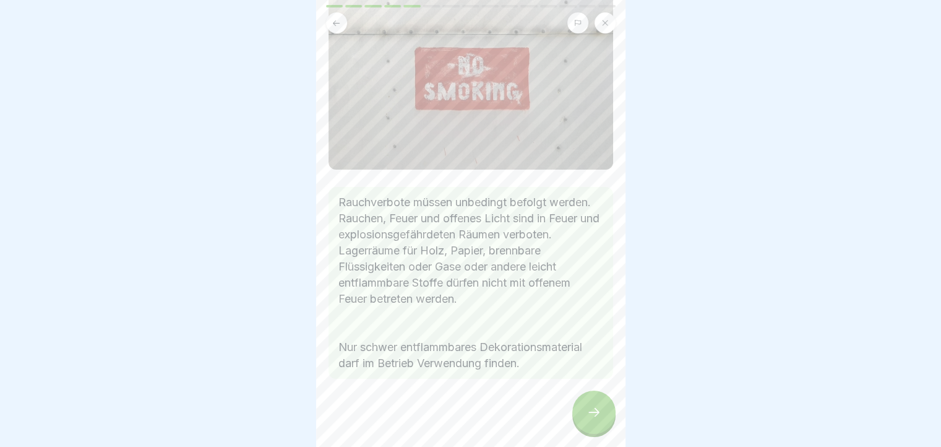
click at [595, 402] on div at bounding box center [593, 411] width 43 height 43
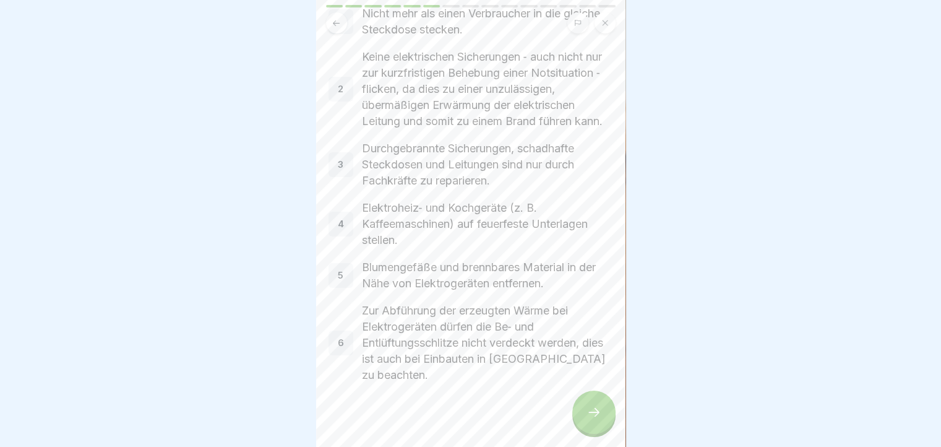
scroll to position [124, 0]
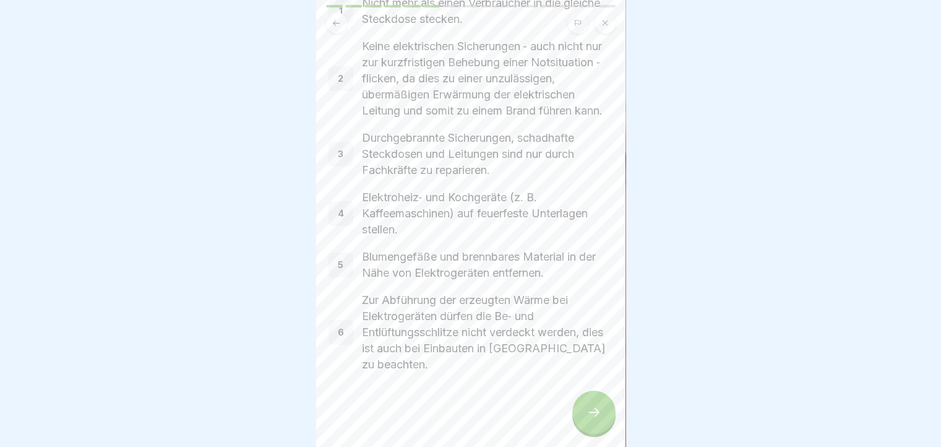
click at [582, 410] on div at bounding box center [593, 411] width 43 height 43
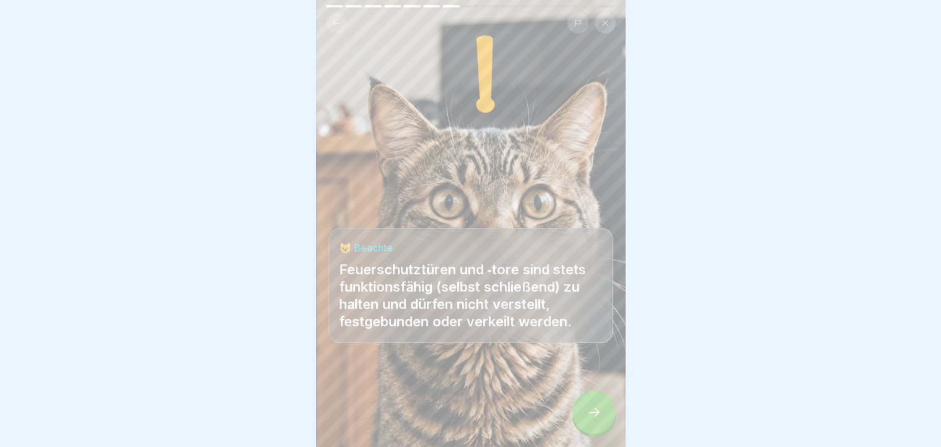
click at [582, 410] on div at bounding box center [593, 411] width 43 height 43
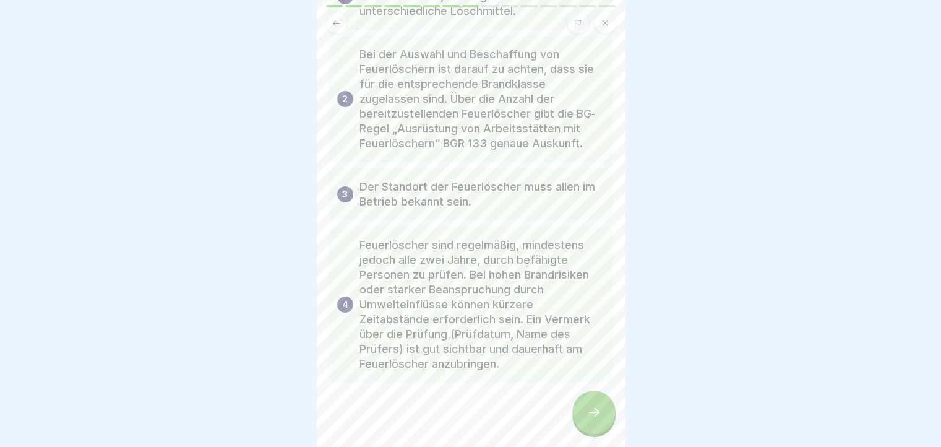
click at [591, 434] on div at bounding box center [593, 411] width 43 height 43
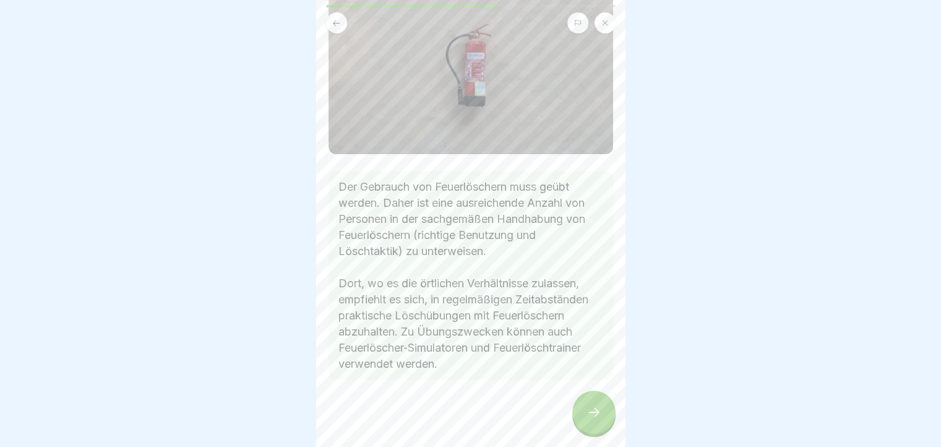
scroll to position [9, 0]
click at [603, 416] on div at bounding box center [593, 411] width 43 height 43
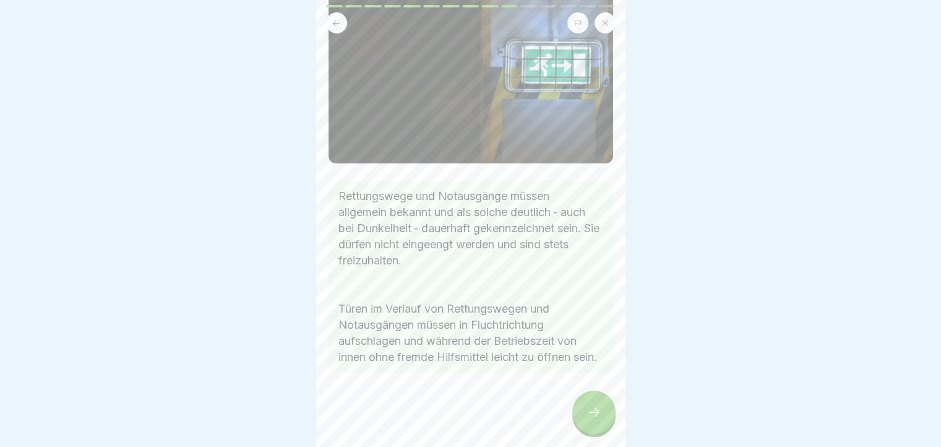
scroll to position [144, 0]
click at [601, 407] on icon at bounding box center [593, 412] width 15 height 15
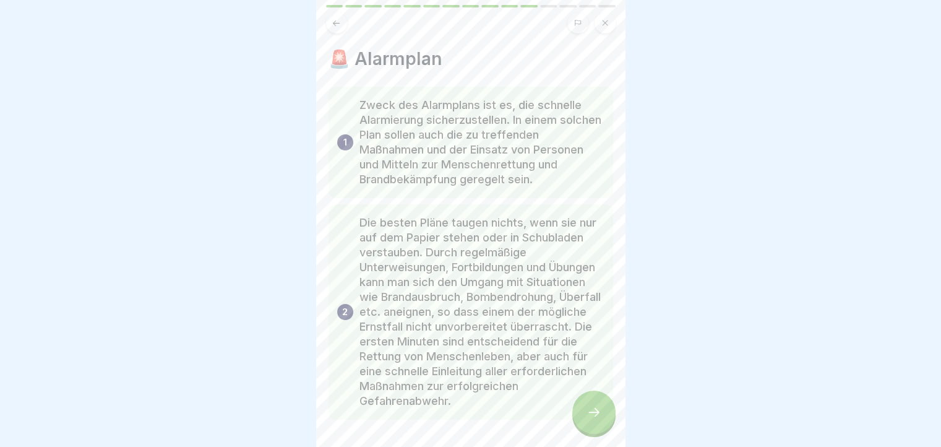
scroll to position [9, 0]
click at [597, 398] on div at bounding box center [593, 411] width 43 height 43
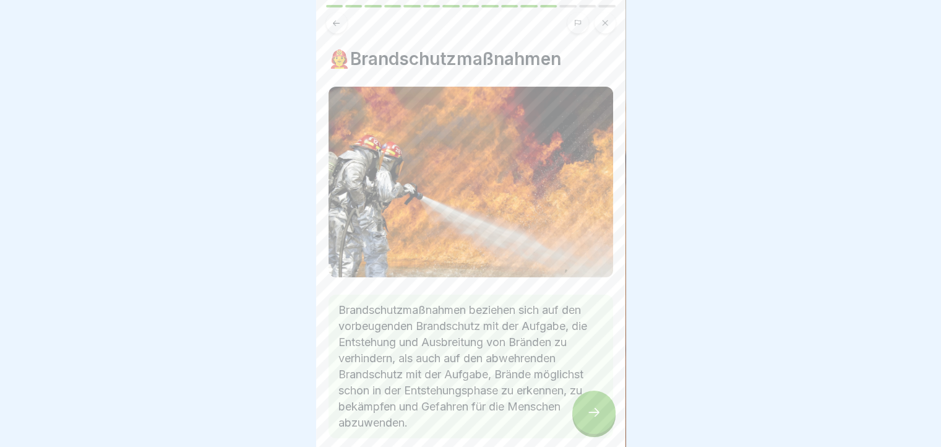
click at [597, 398] on div at bounding box center [593, 411] width 43 height 43
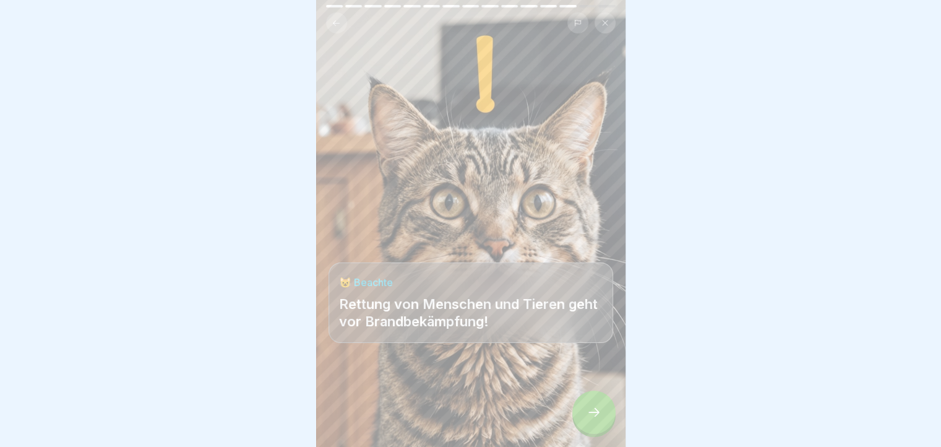
click at [597, 398] on div at bounding box center [593, 411] width 43 height 43
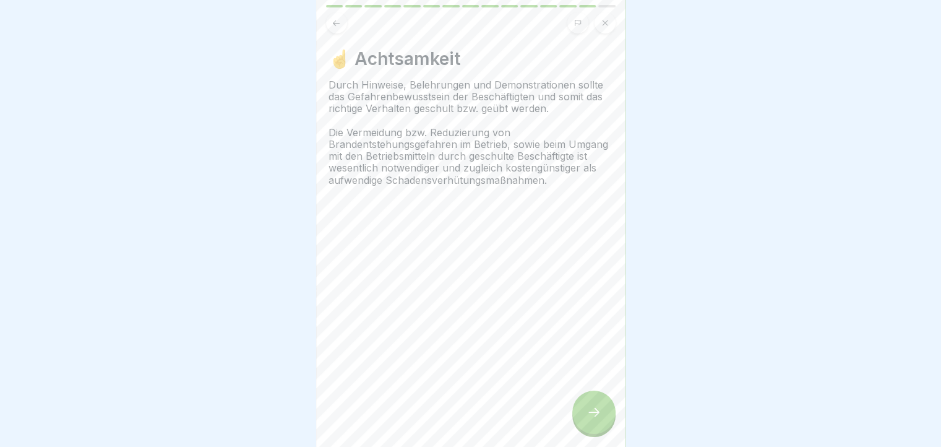
scroll to position [0, 0]
click at [596, 419] on icon at bounding box center [593, 412] width 15 height 15
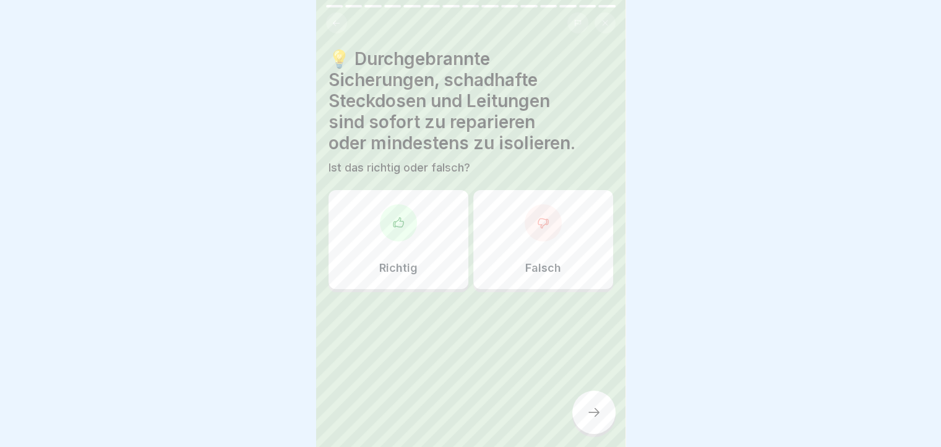
click at [338, 20] on icon at bounding box center [336, 23] width 9 height 9
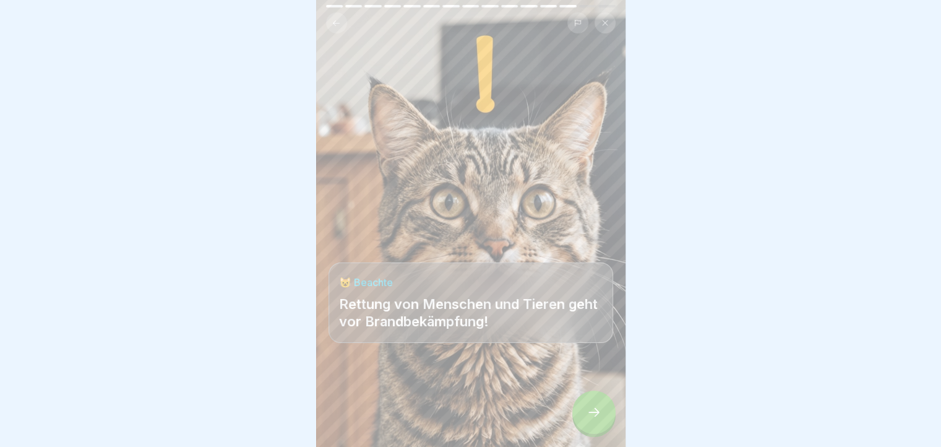
click at [338, 20] on icon at bounding box center [336, 23] width 9 height 9
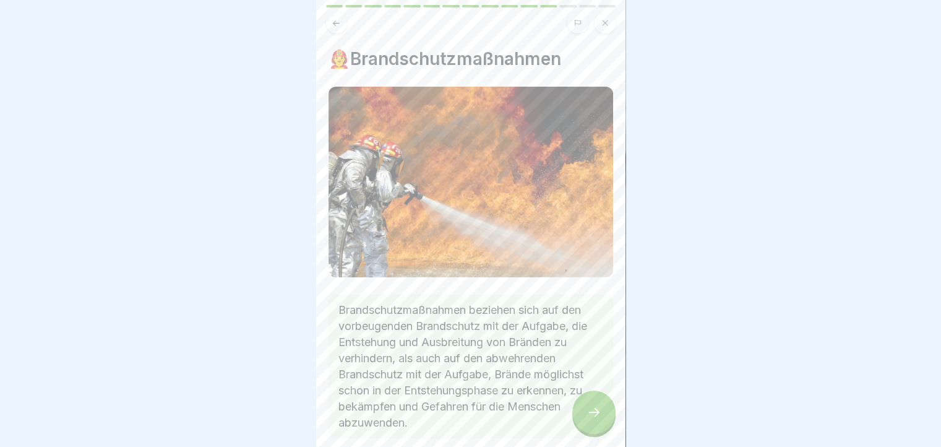
click at [338, 20] on icon at bounding box center [336, 23] width 9 height 9
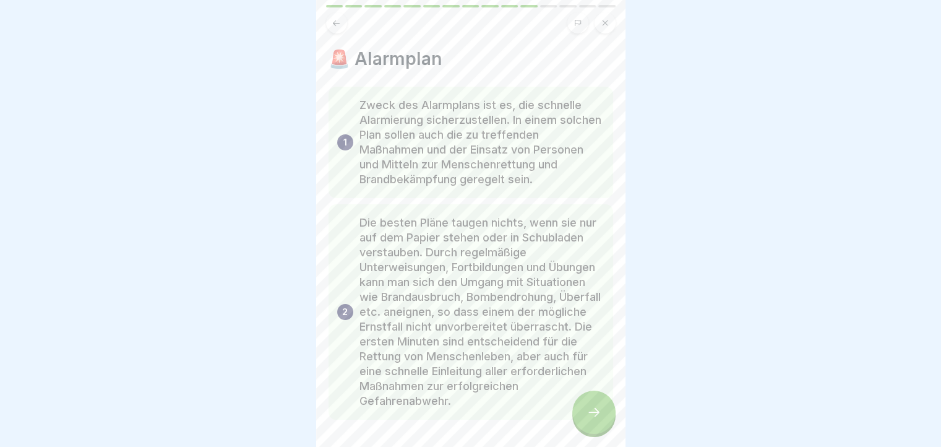
click at [338, 20] on icon at bounding box center [336, 23] width 9 height 9
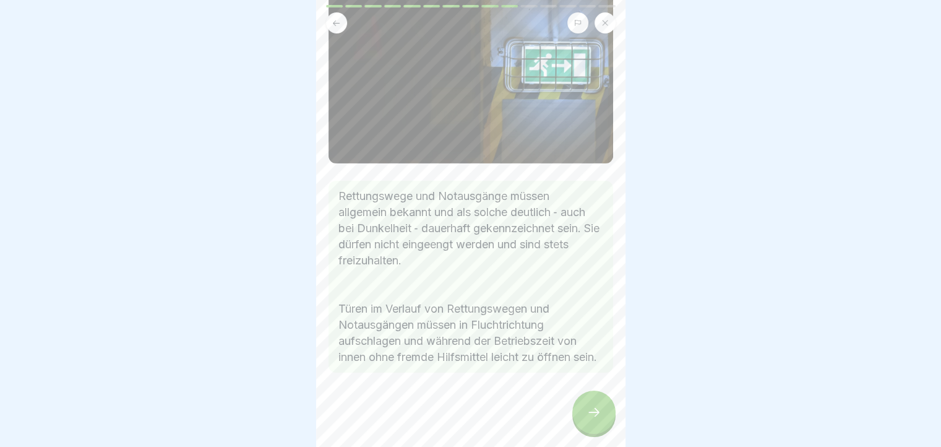
click at [338, 20] on icon at bounding box center [336, 23] width 9 height 9
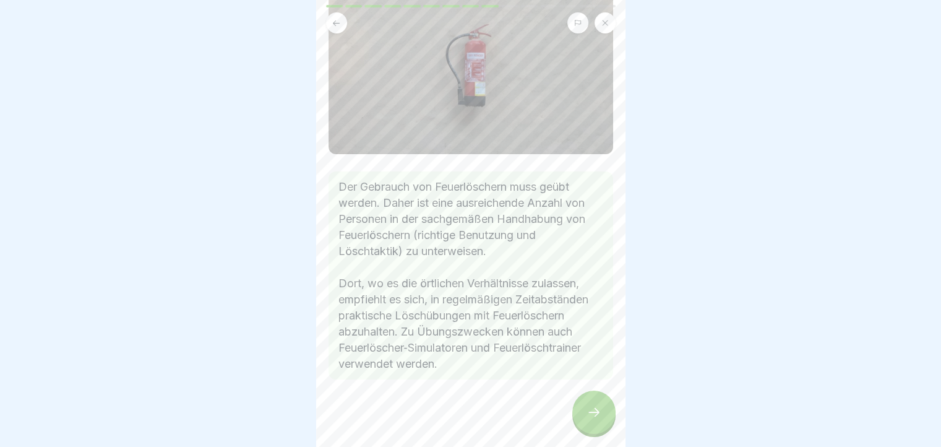
click at [338, 20] on icon at bounding box center [336, 23] width 9 height 9
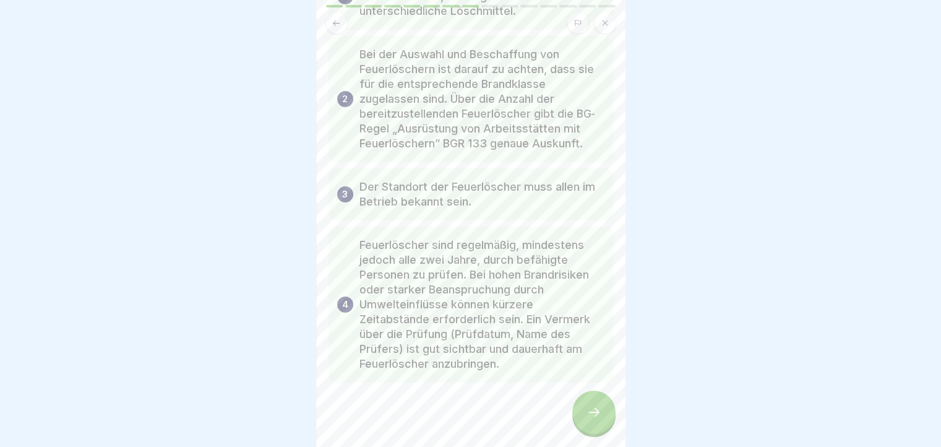
click at [338, 20] on icon at bounding box center [336, 23] width 9 height 9
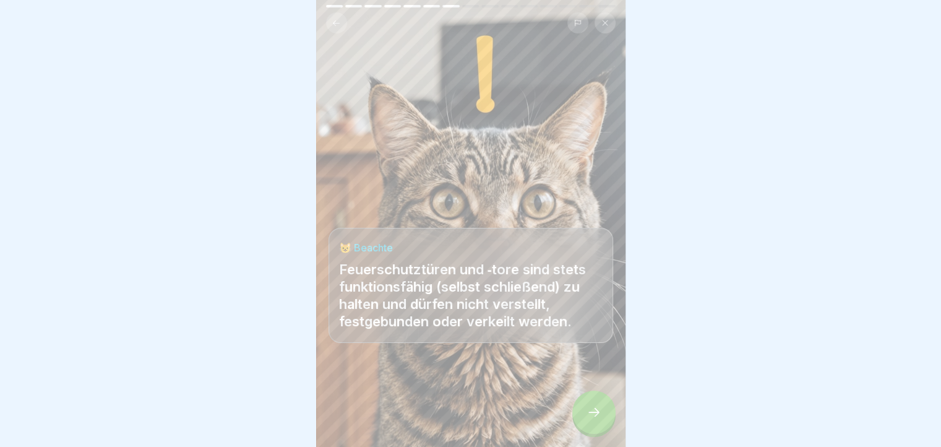
click at [338, 20] on icon at bounding box center [336, 23] width 9 height 9
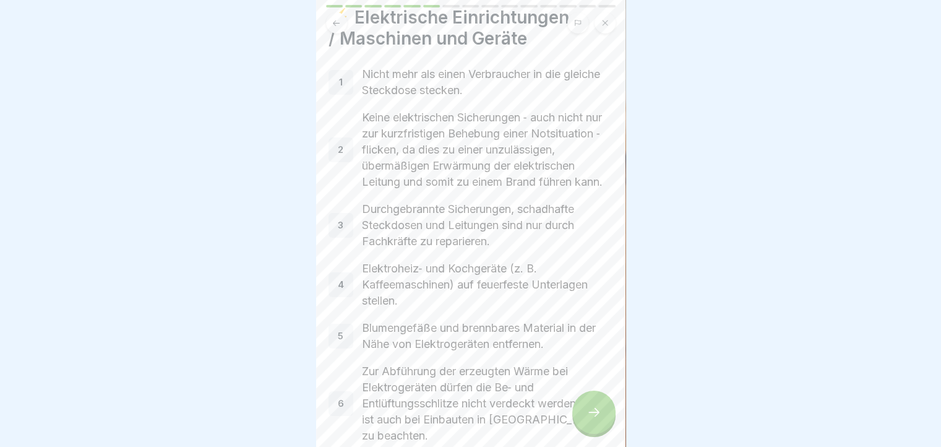
scroll to position [62, 0]
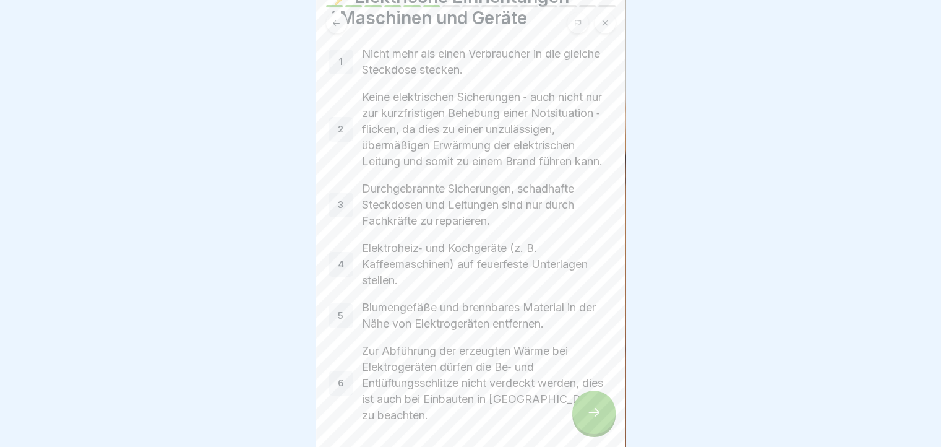
click at [595, 418] on icon at bounding box center [593, 412] width 15 height 15
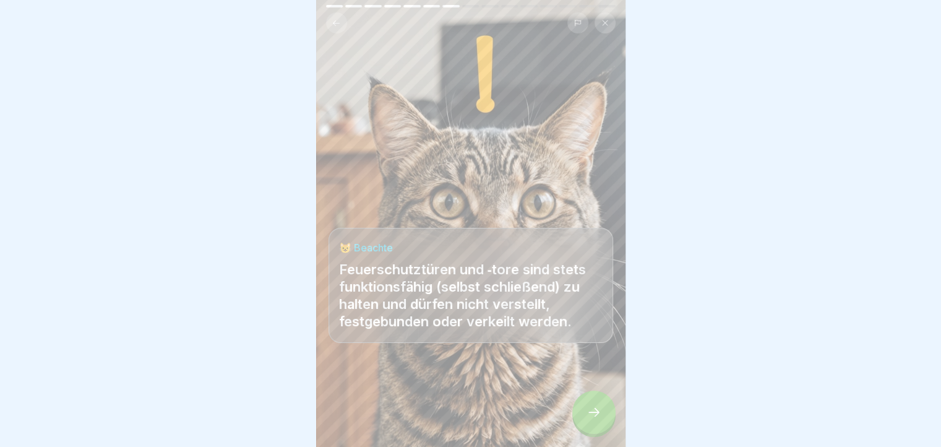
click at [595, 418] on icon at bounding box center [593, 412] width 15 height 15
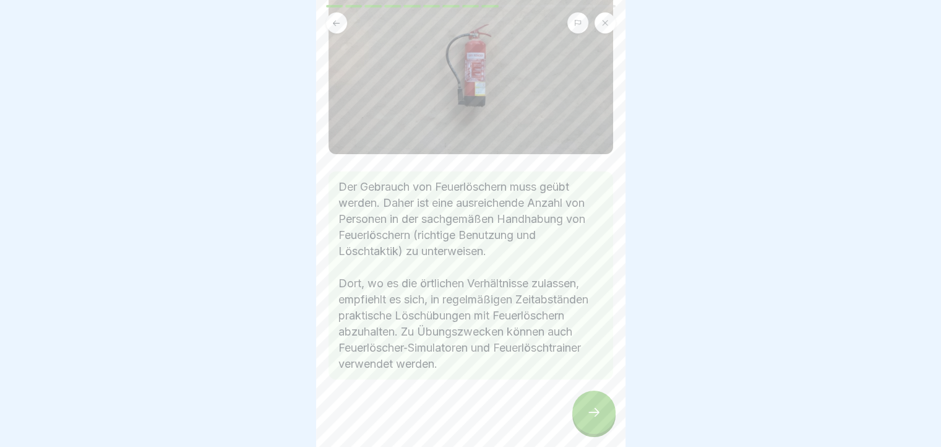
click at [595, 418] on icon at bounding box center [593, 412] width 15 height 15
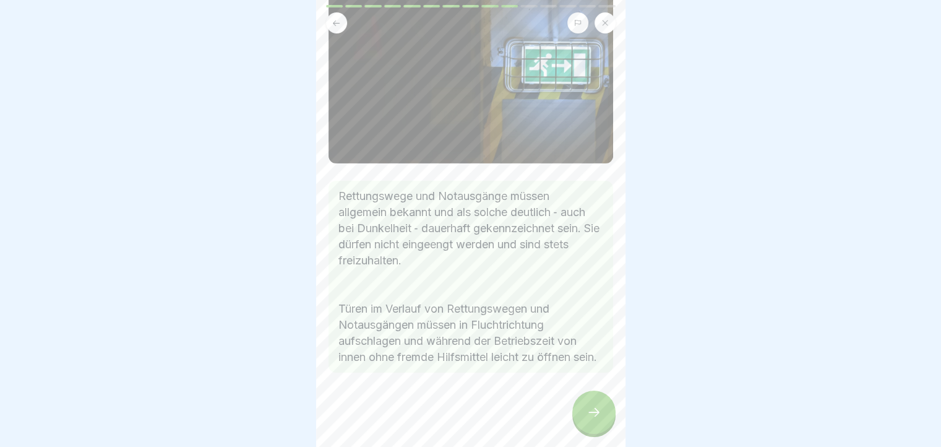
click at [595, 418] on icon at bounding box center [593, 412] width 15 height 15
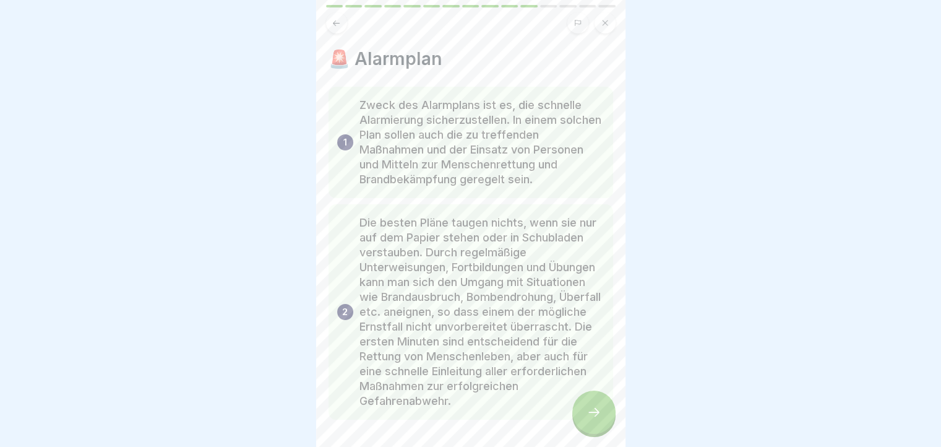
click at [595, 418] on icon at bounding box center [593, 412] width 15 height 15
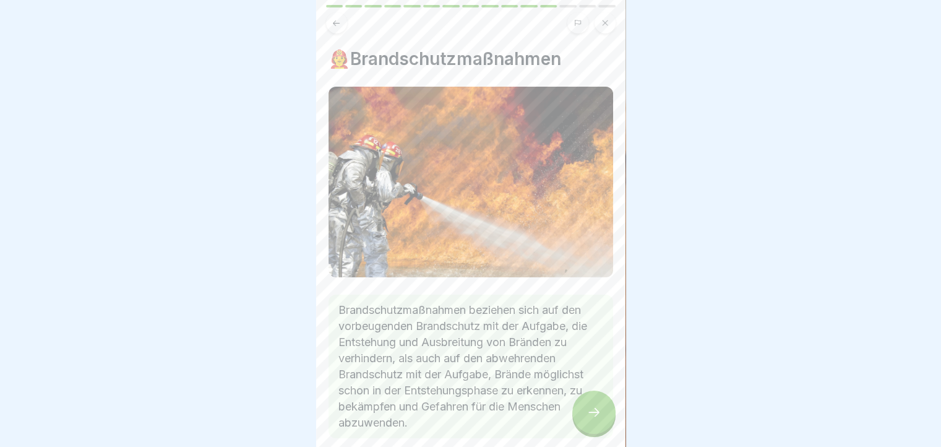
click at [595, 418] on icon at bounding box center [593, 412] width 15 height 15
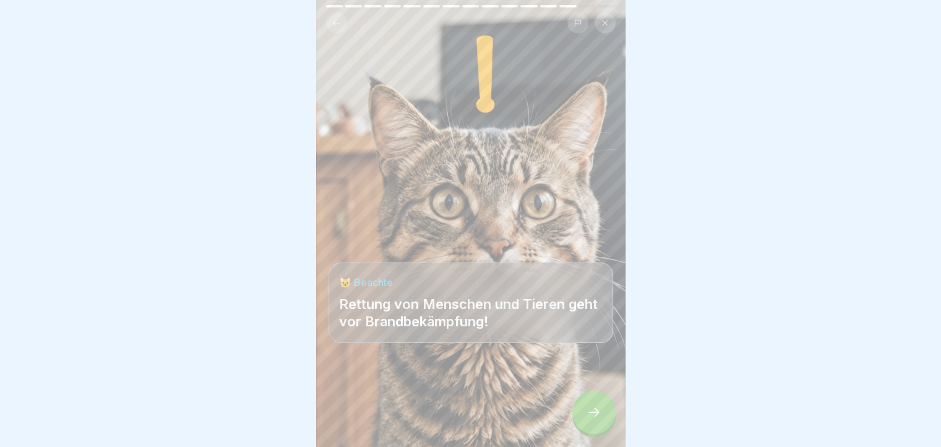
click at [595, 418] on icon at bounding box center [593, 412] width 15 height 15
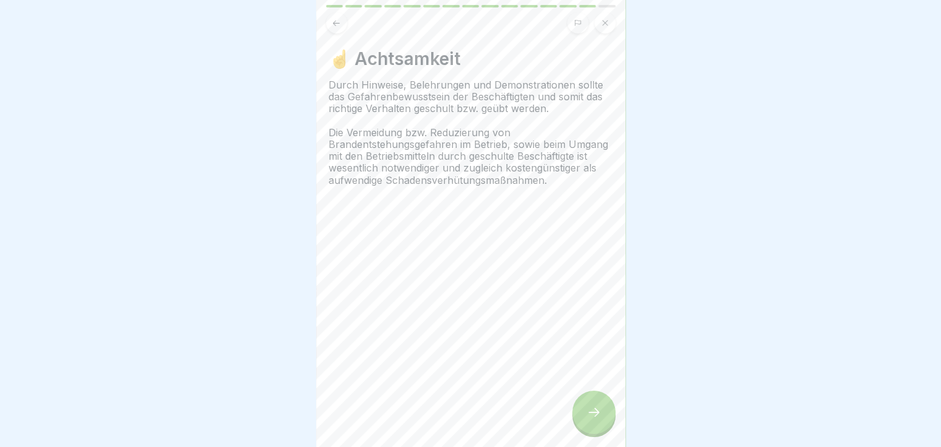
click at [595, 418] on icon at bounding box center [593, 412] width 15 height 15
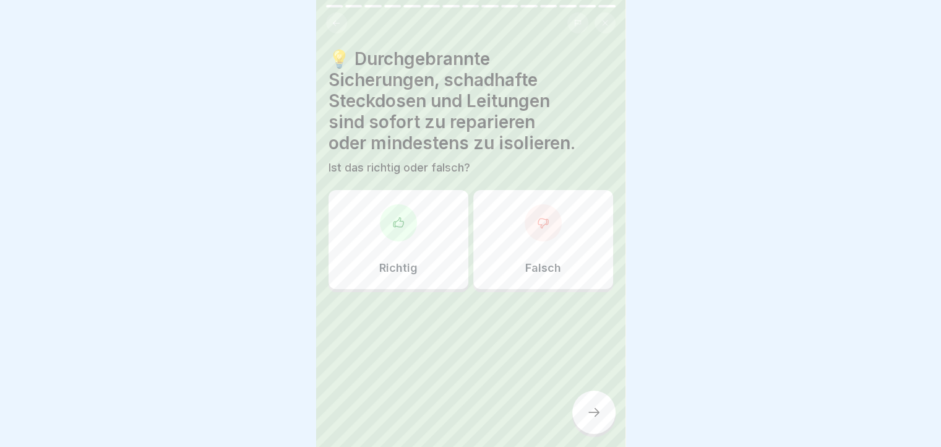
click at [527, 233] on div at bounding box center [543, 222] width 37 height 37
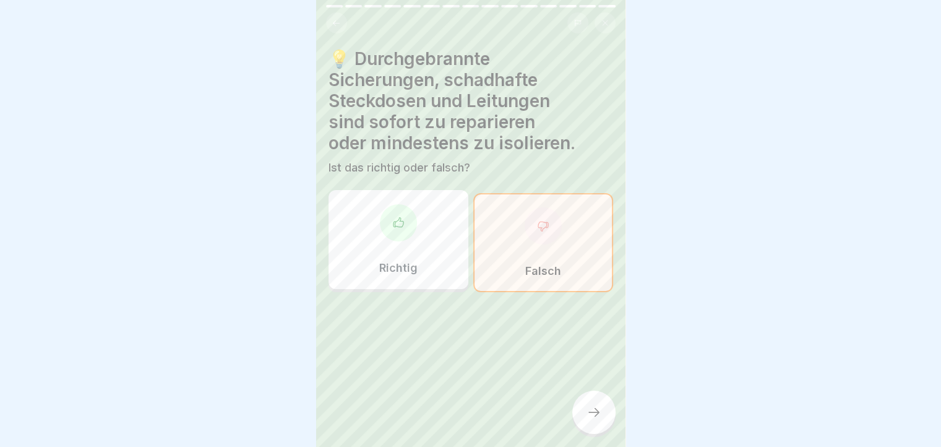
click at [596, 416] on icon at bounding box center [593, 412] width 15 height 15
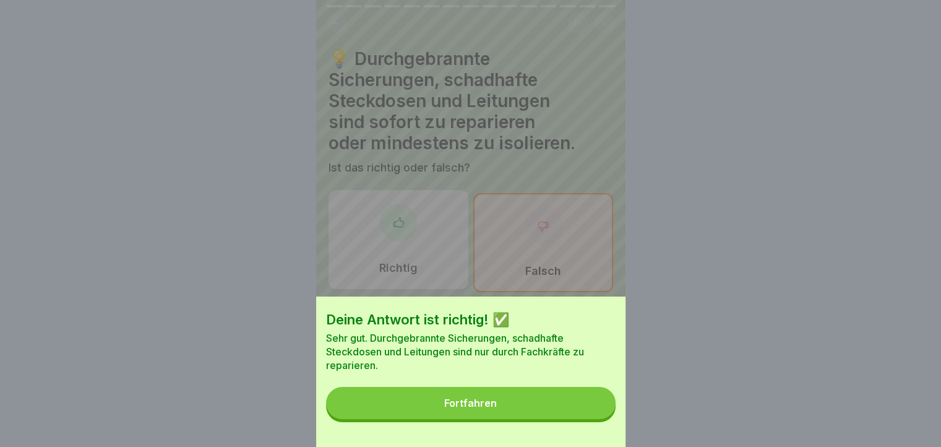
click at [590, 416] on button "Fortfahren" at bounding box center [471, 403] width 290 height 32
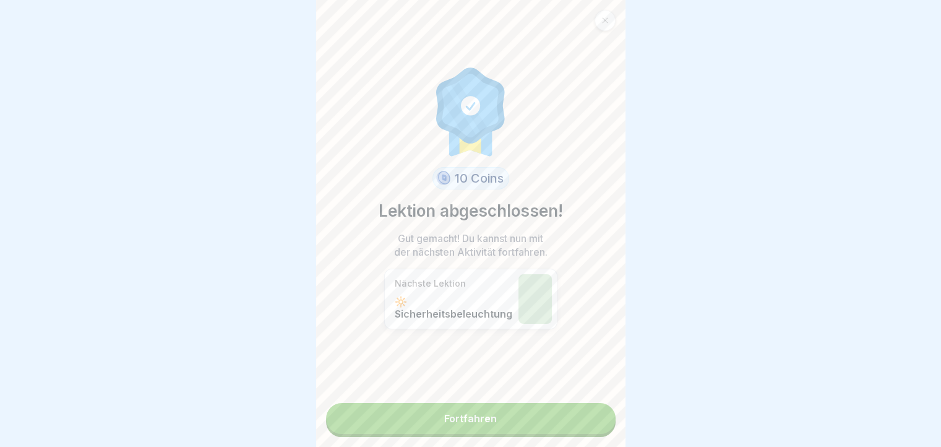
click at [582, 416] on link "Fortfahren" at bounding box center [471, 418] width 290 height 31
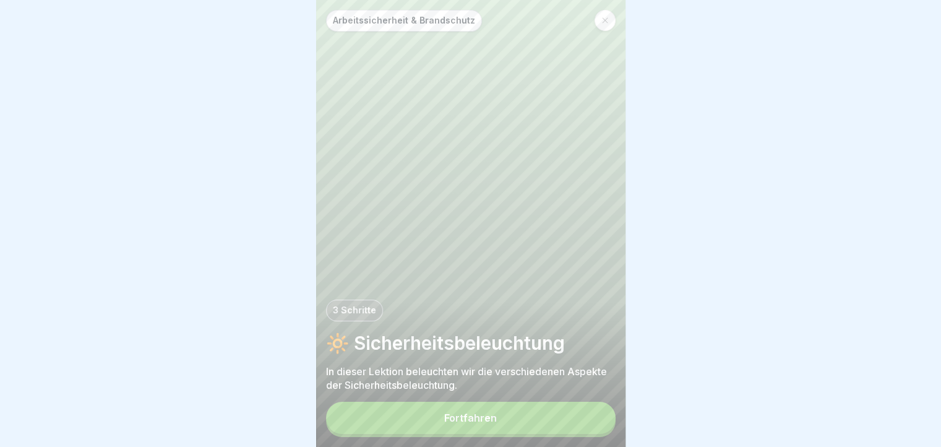
click at [582, 416] on button "Fortfahren" at bounding box center [471, 418] width 290 height 32
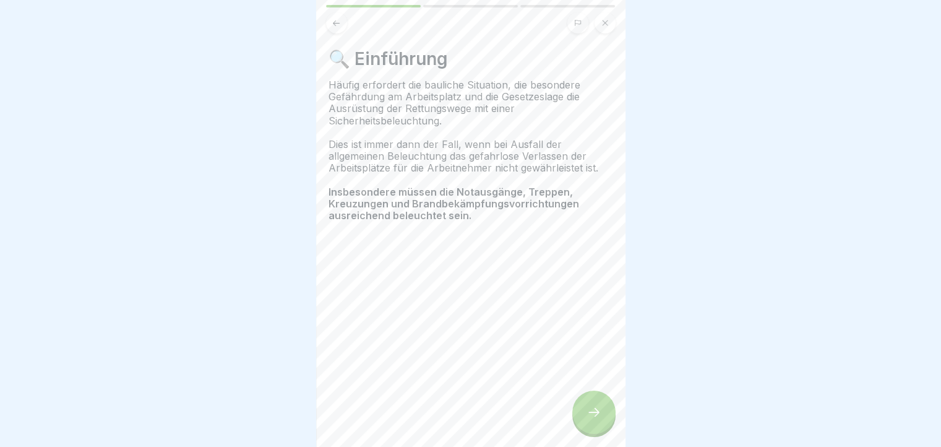
click at [591, 410] on div at bounding box center [593, 411] width 43 height 43
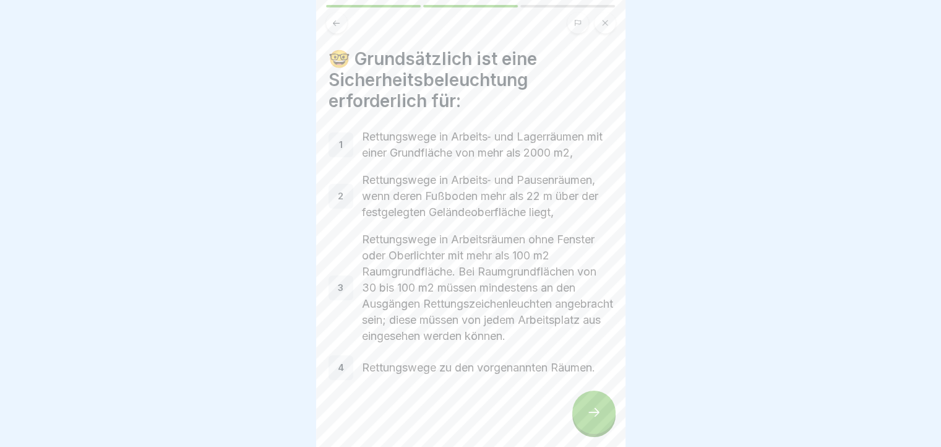
scroll to position [7, 0]
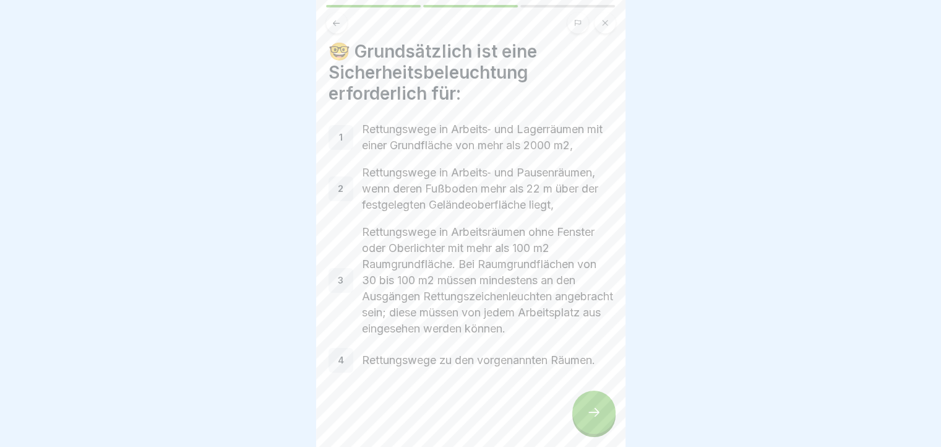
click at [584, 416] on div at bounding box center [593, 411] width 43 height 43
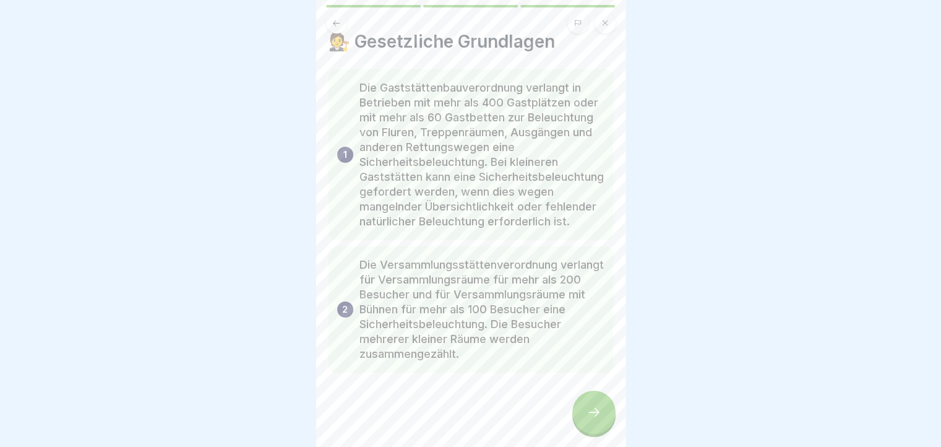
scroll to position [47, 0]
click at [596, 414] on div at bounding box center [593, 411] width 43 height 43
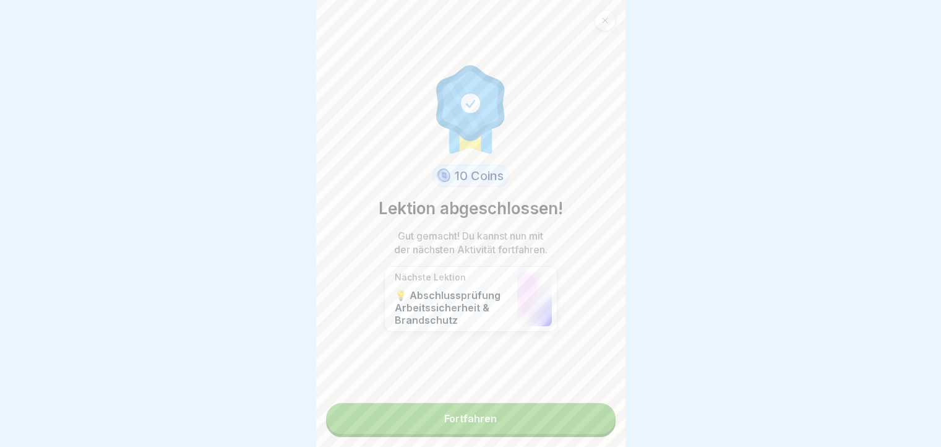
click at [596, 414] on link "Fortfahren" at bounding box center [471, 418] width 290 height 31
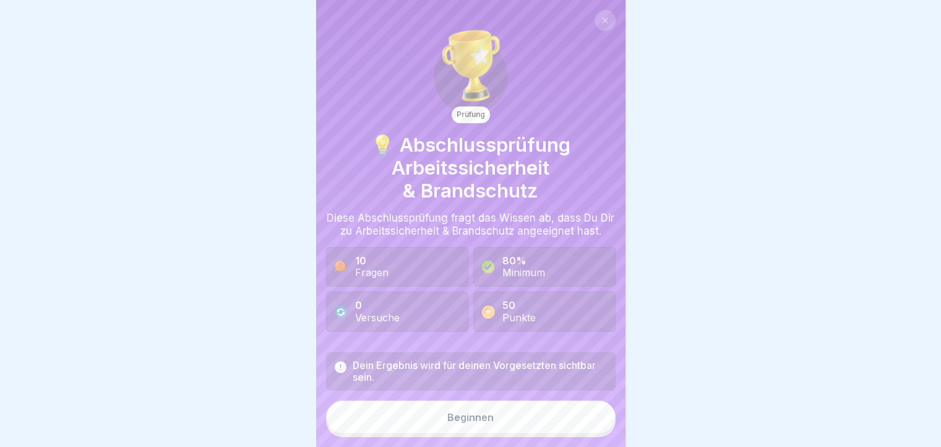
click at [525, 431] on button "Beginnen" at bounding box center [471, 416] width 290 height 33
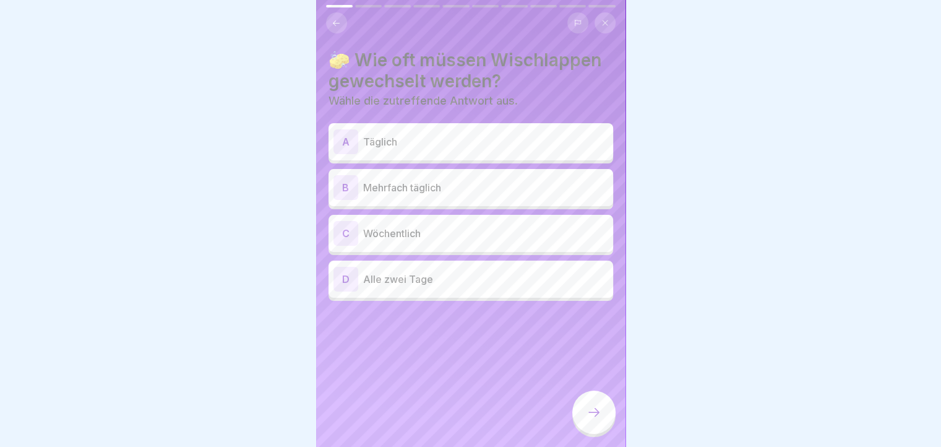
click at [470, 189] on p "Mehrfach täglich" at bounding box center [485, 187] width 245 height 15
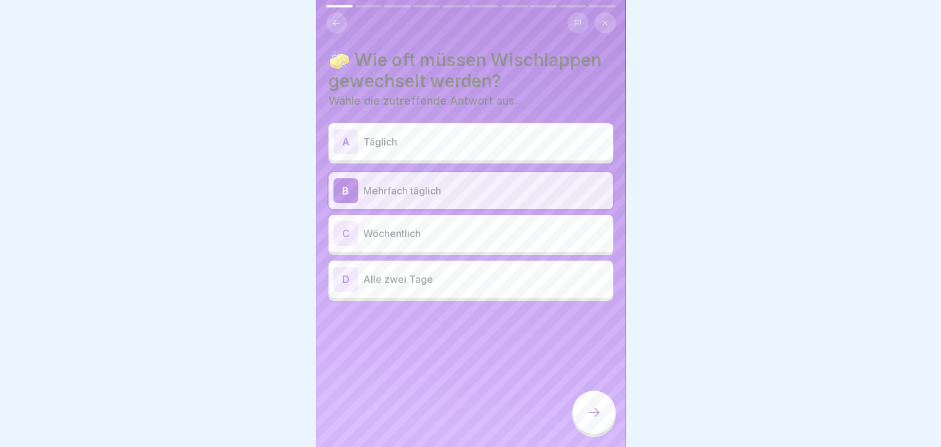
click at [595, 414] on div at bounding box center [593, 411] width 43 height 43
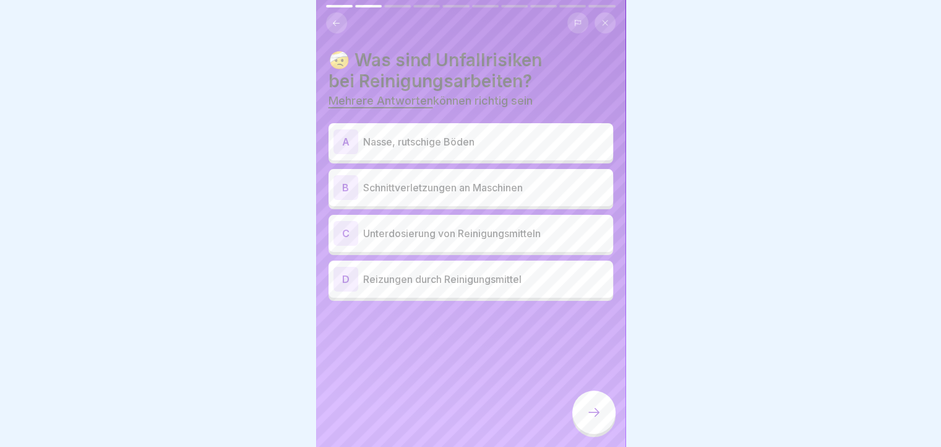
click at [499, 152] on div "A Nasse, rutschige Böden" at bounding box center [470, 141] width 275 height 25
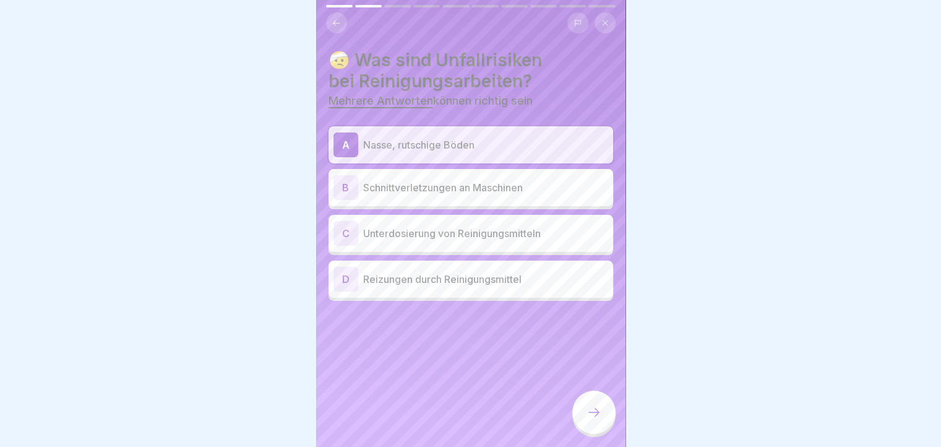
click at [460, 183] on p "Schnittverletzungen an Maschinen" at bounding box center [485, 187] width 245 height 15
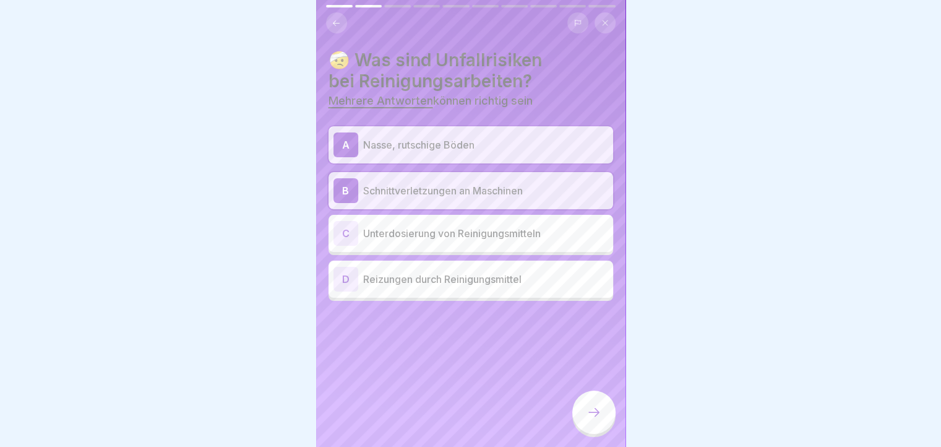
click at [423, 287] on div "D Reizungen durch Reinigungsmittel" at bounding box center [470, 279] width 275 height 25
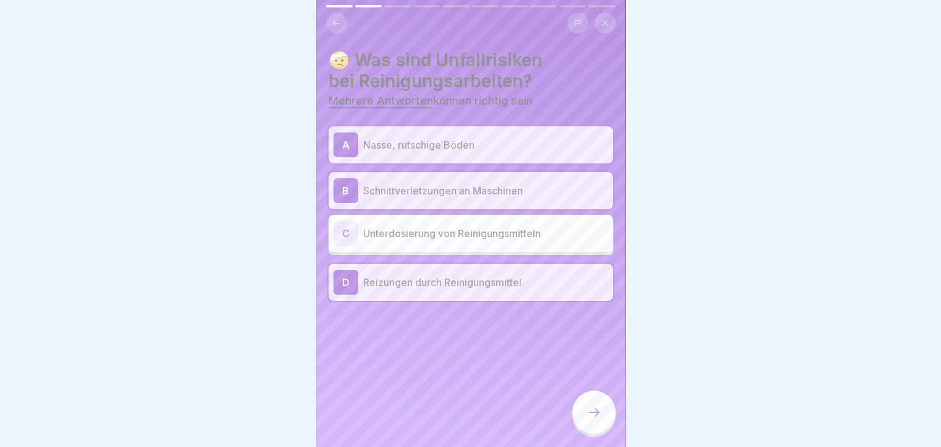
click at [594, 412] on div at bounding box center [593, 411] width 43 height 43
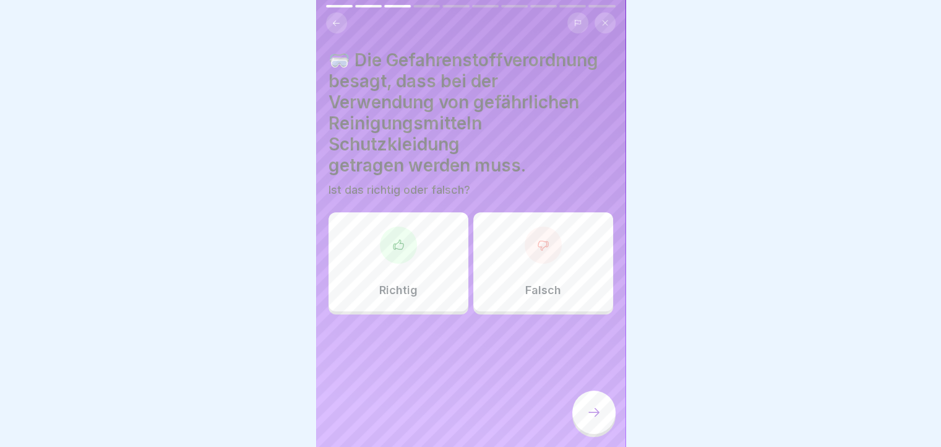
click at [400, 293] on p "Richtig" at bounding box center [398, 290] width 38 height 14
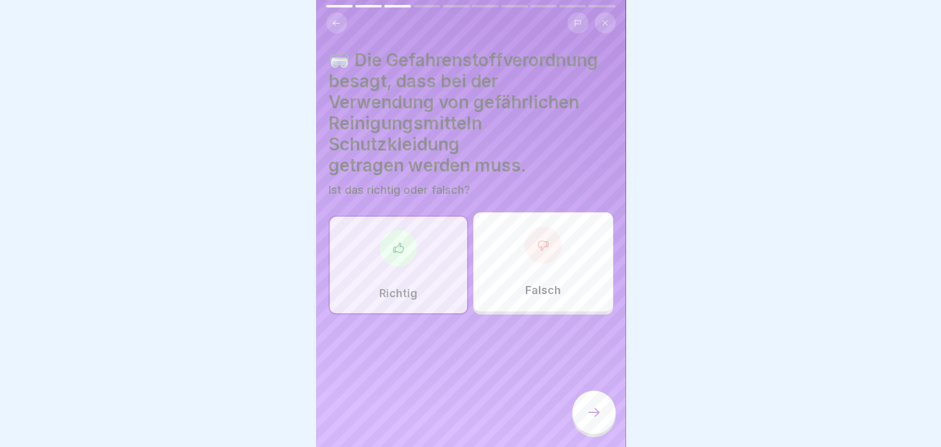
click at [598, 429] on div at bounding box center [593, 411] width 43 height 43
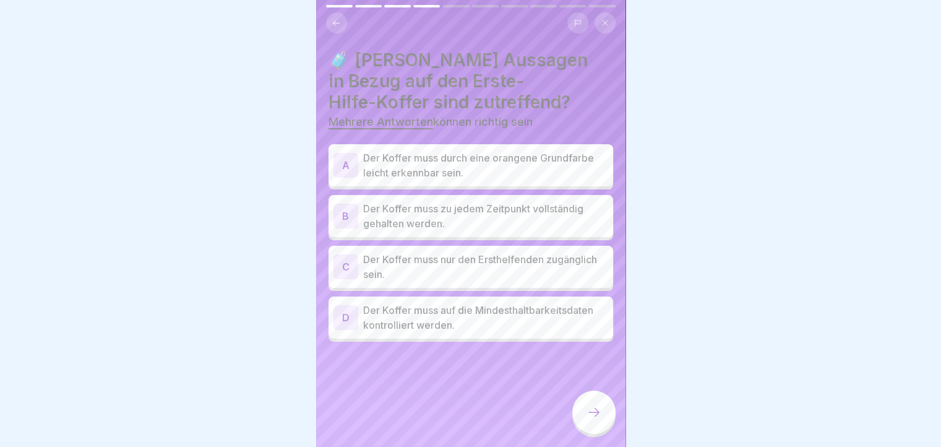
click at [440, 221] on p "Der Koffer muss zu jedem Zeitpunkt vollständig gehalten werden." at bounding box center [485, 216] width 245 height 30
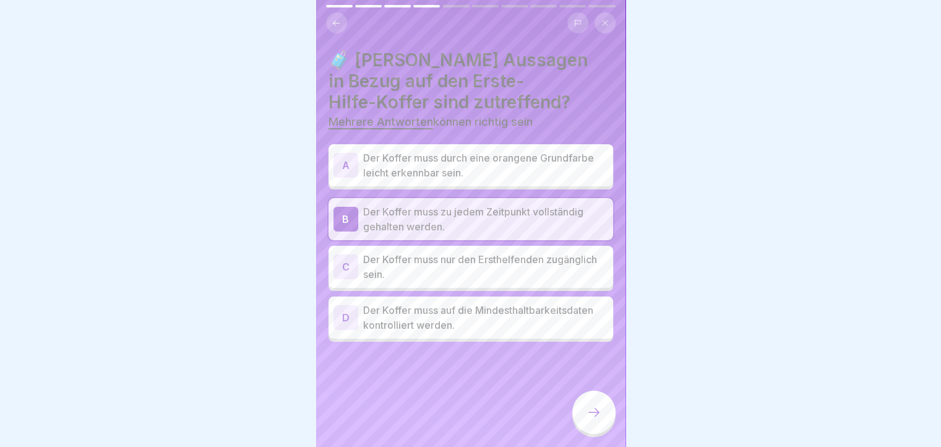
click at [457, 327] on p "Der Koffer muss auf die Mindesthaltbarkeitsdaten kontrolliert werden." at bounding box center [485, 318] width 245 height 30
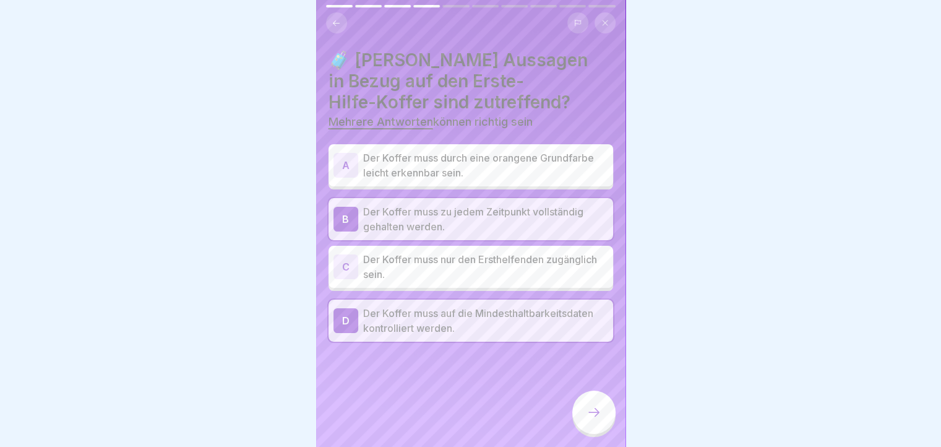
click at [462, 168] on p "Der Koffer muss durch eine orangene Grundfarbe leicht erkennbar sein." at bounding box center [485, 165] width 245 height 30
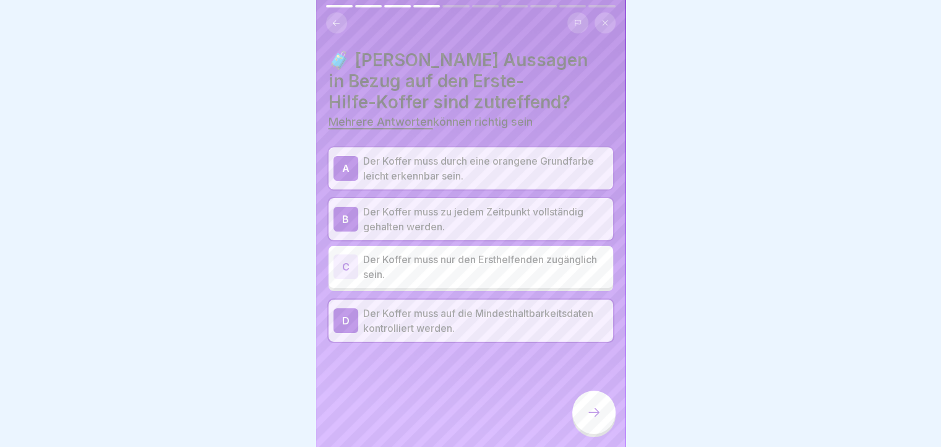
click at [437, 171] on p "Der Koffer muss durch eine orangene Grundfarbe leicht erkennbar sein." at bounding box center [485, 168] width 245 height 30
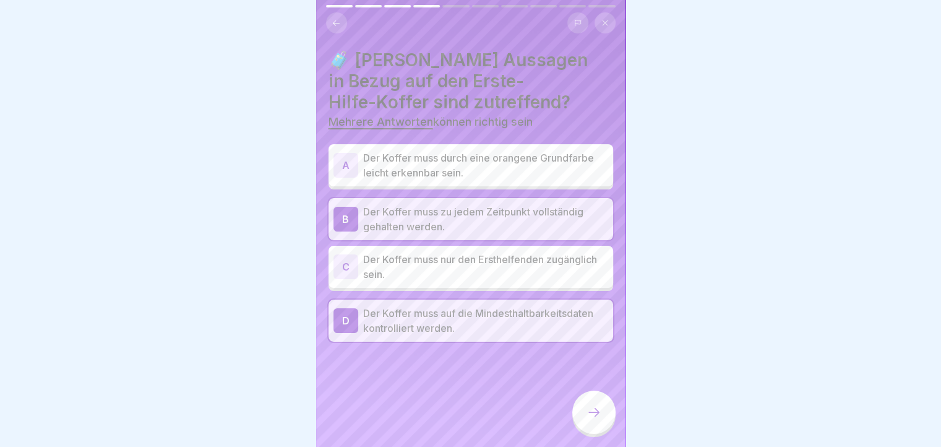
click at [586, 418] on icon at bounding box center [593, 412] width 15 height 15
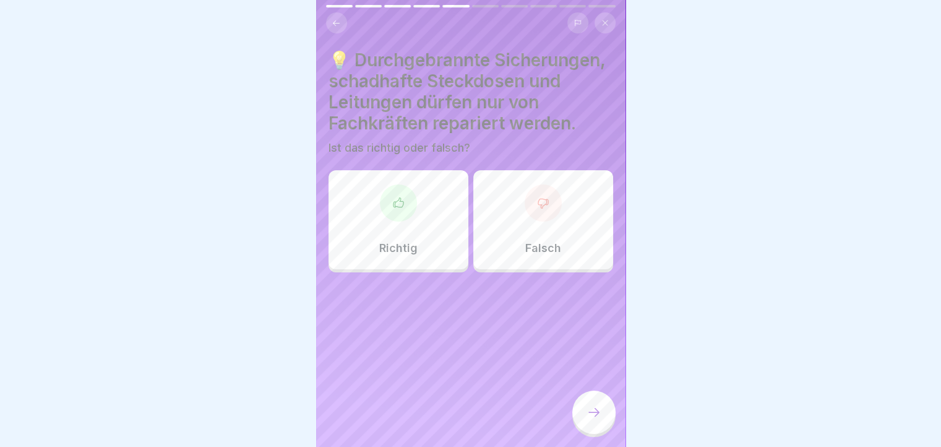
click at [384, 226] on div "Richtig" at bounding box center [399, 219] width 140 height 99
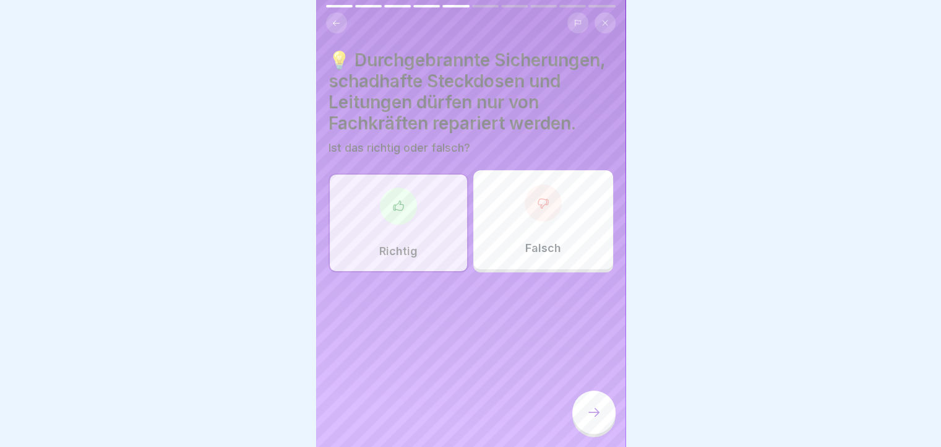
click at [595, 406] on div at bounding box center [593, 411] width 43 height 43
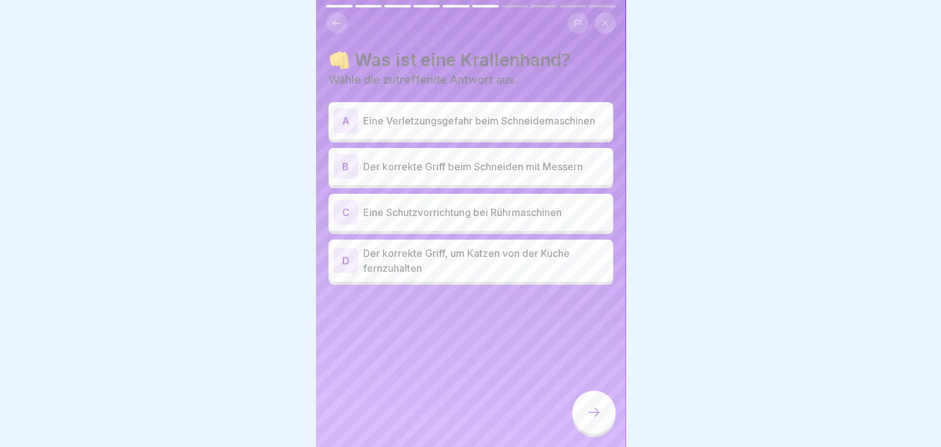
click at [556, 174] on div "B Der korrekte Griff beim Schneiden mit Messern" at bounding box center [470, 166] width 275 height 25
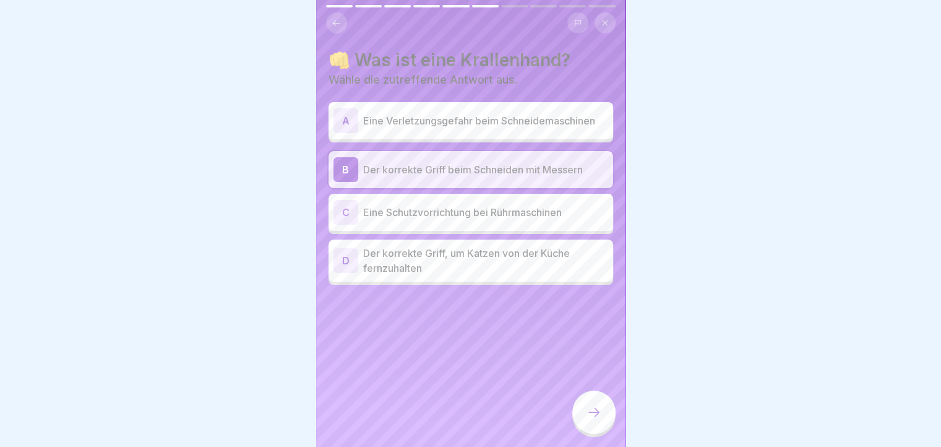
click at [595, 411] on div at bounding box center [593, 411] width 43 height 43
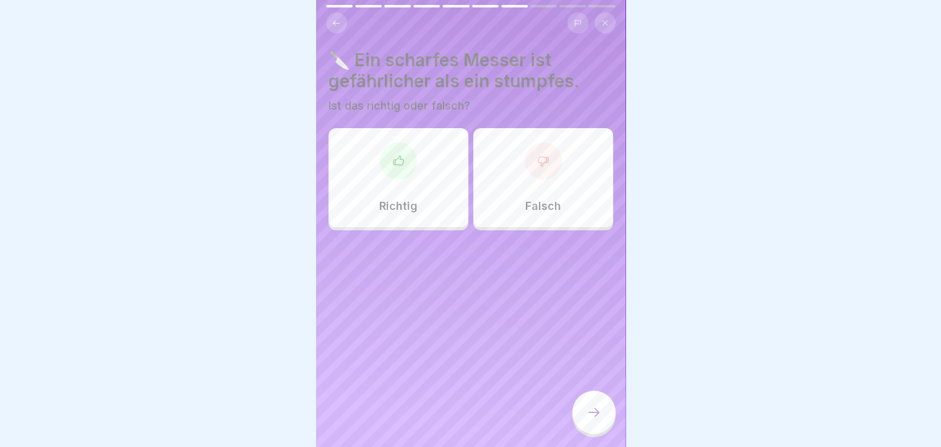
click at [583, 208] on div "Falsch" at bounding box center [543, 177] width 140 height 99
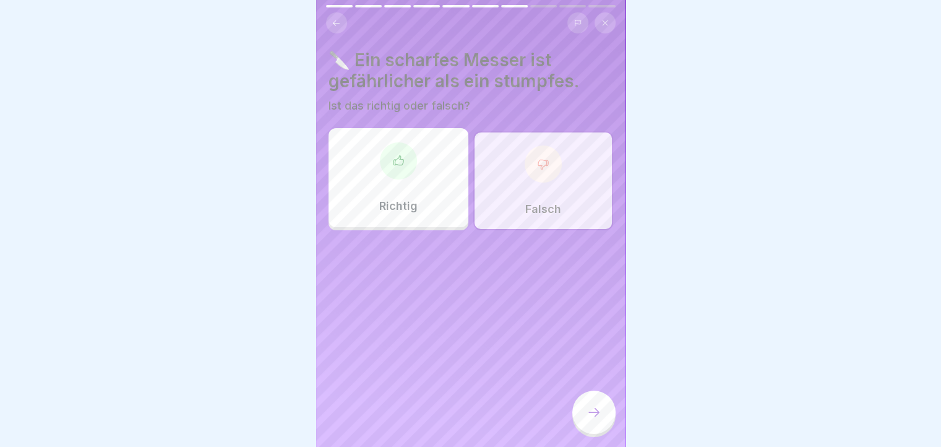
click at [604, 416] on div at bounding box center [593, 411] width 43 height 43
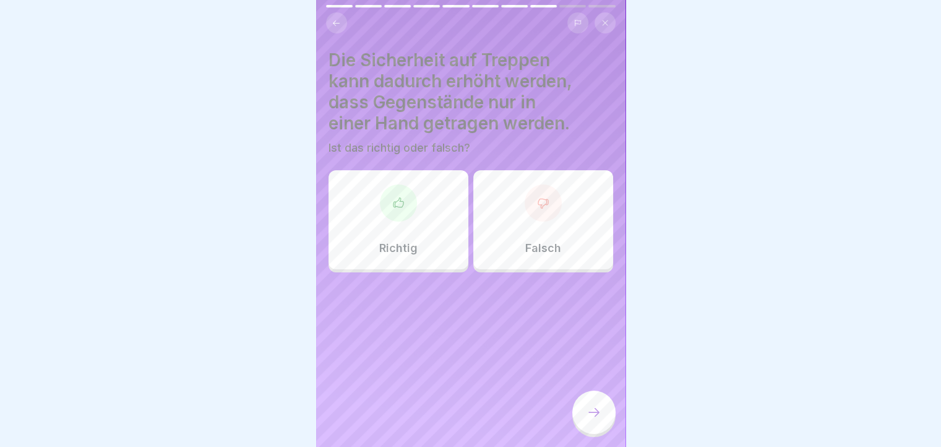
click at [403, 220] on div "Richtig" at bounding box center [399, 219] width 140 height 99
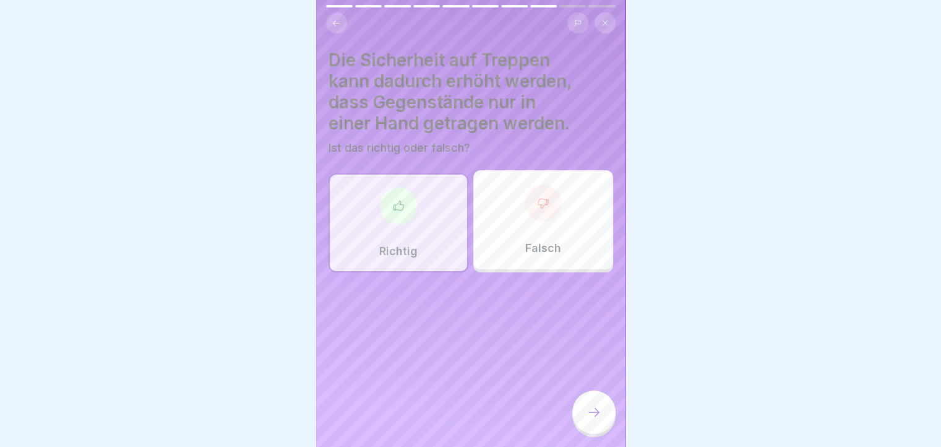
click at [601, 410] on div at bounding box center [593, 411] width 43 height 43
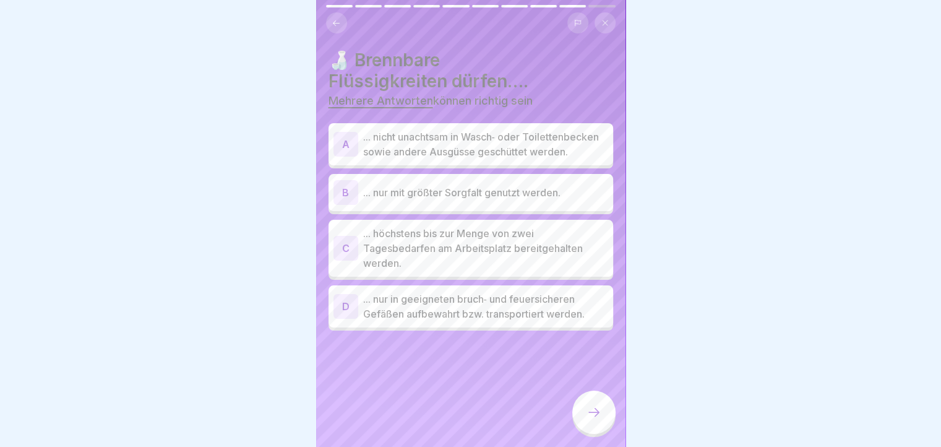
click at [483, 159] on p "... nicht unachtsam in Wasch‐ oder Toilettenbecken sowie andere Ausgüsse geschü…" at bounding box center [485, 144] width 245 height 30
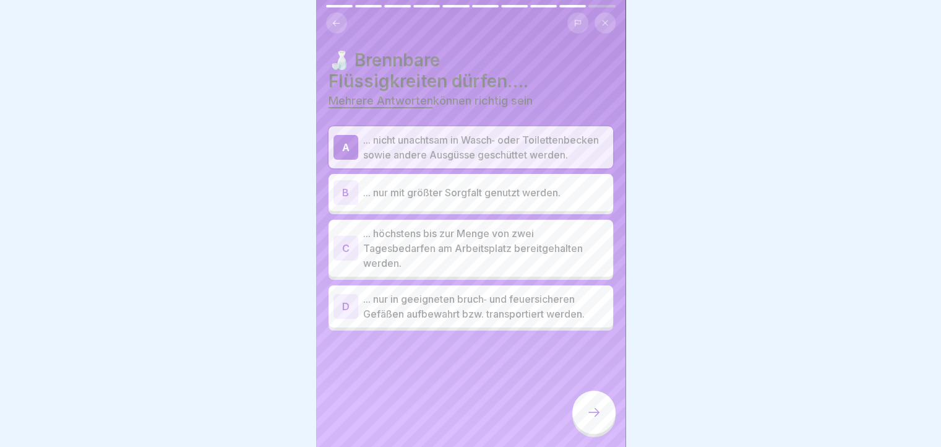
click at [458, 317] on p "... nur in geeigneten bruch‐ und feuersicheren Gefäßen aufbewahrt bzw. transpor…" at bounding box center [485, 306] width 245 height 30
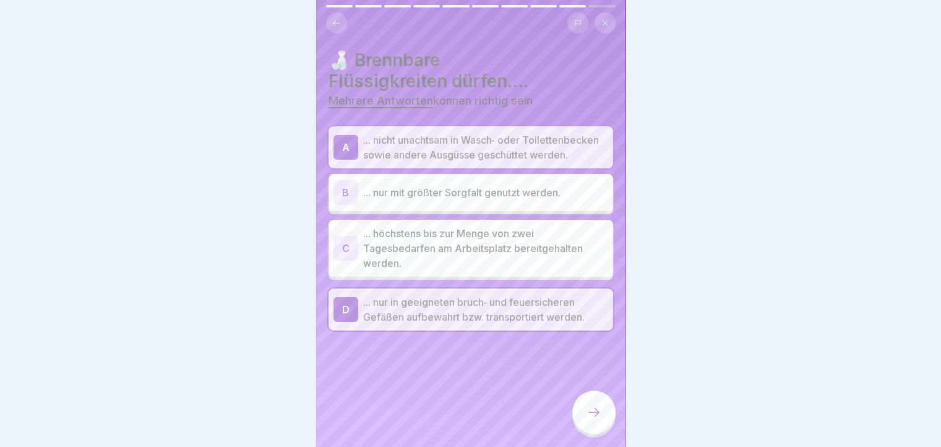
click at [423, 200] on p "... nur mit größter Sorgfalt genutzt werden." at bounding box center [485, 192] width 245 height 15
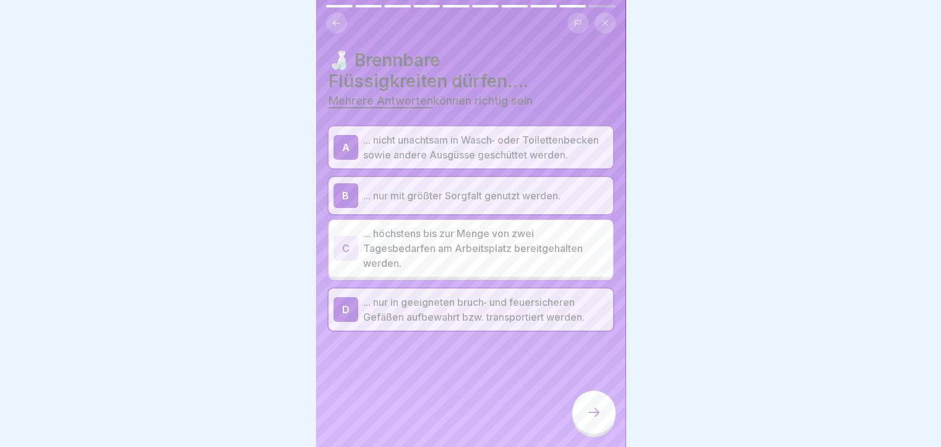
click at [604, 420] on div at bounding box center [593, 411] width 43 height 43
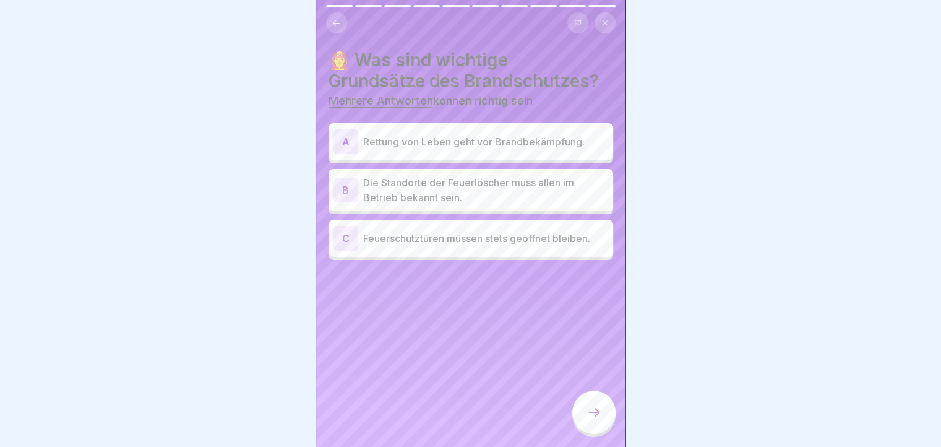
click at [488, 141] on p "Rettung von Leben geht vor Brandbekämpfung." at bounding box center [485, 141] width 245 height 15
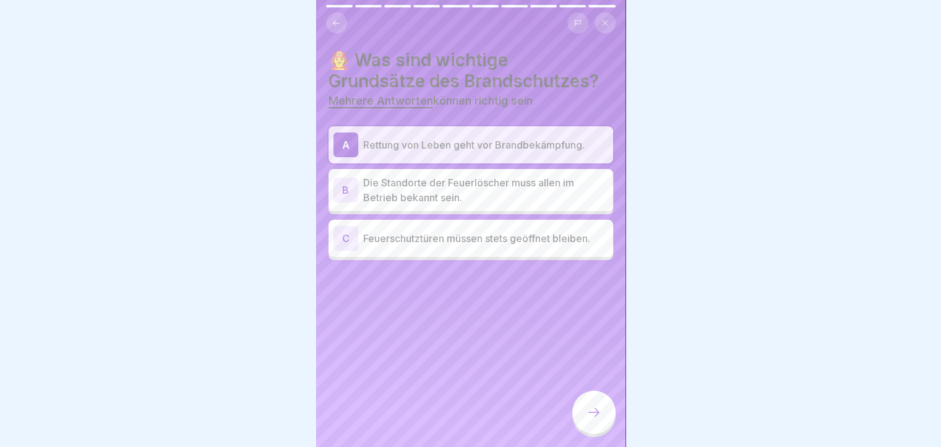
click at [332, 25] on icon at bounding box center [336, 23] width 9 height 9
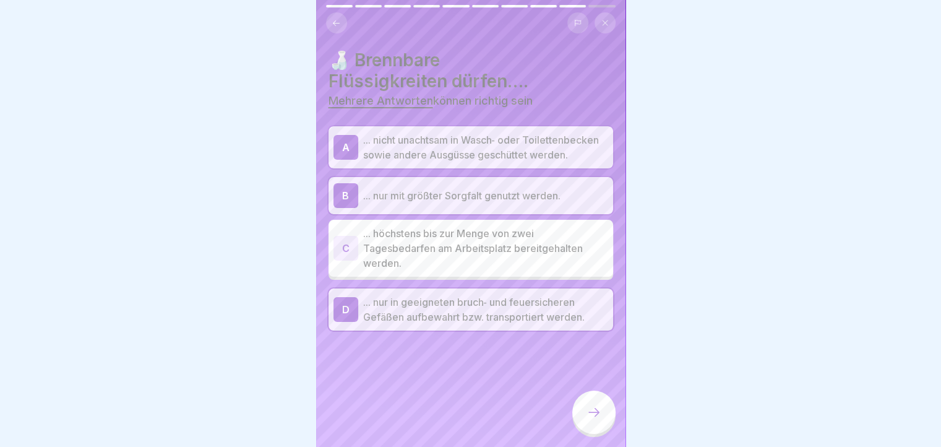
click at [332, 25] on icon at bounding box center [336, 23] width 9 height 9
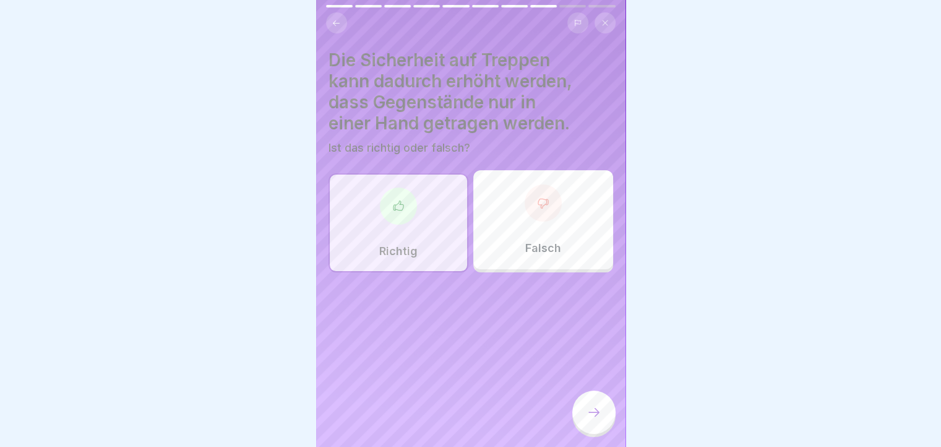
click at [332, 25] on icon at bounding box center [336, 23] width 9 height 9
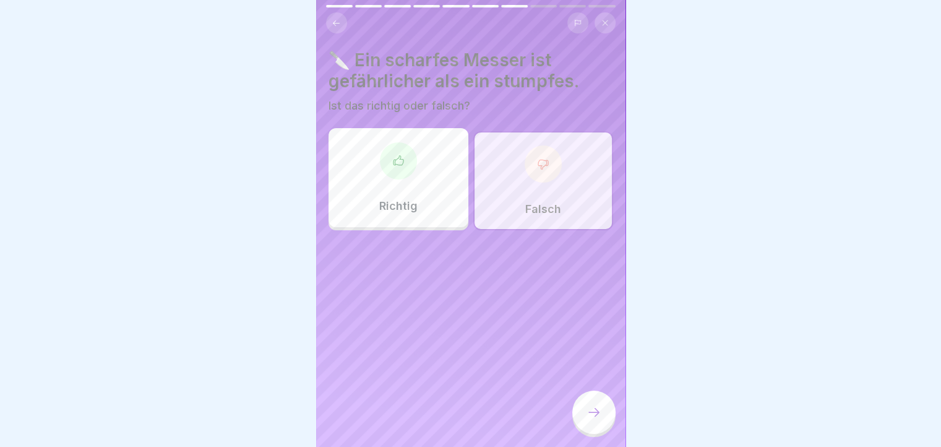
click at [332, 25] on icon at bounding box center [336, 23] width 9 height 9
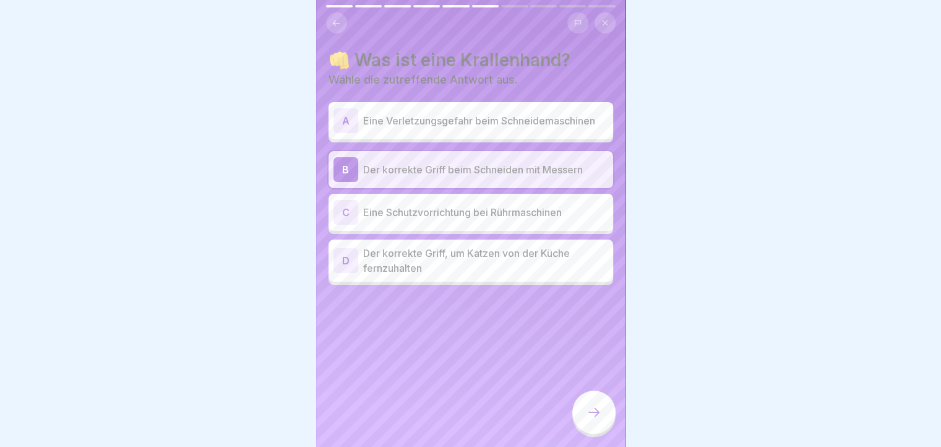
click at [332, 25] on icon at bounding box center [336, 23] width 9 height 9
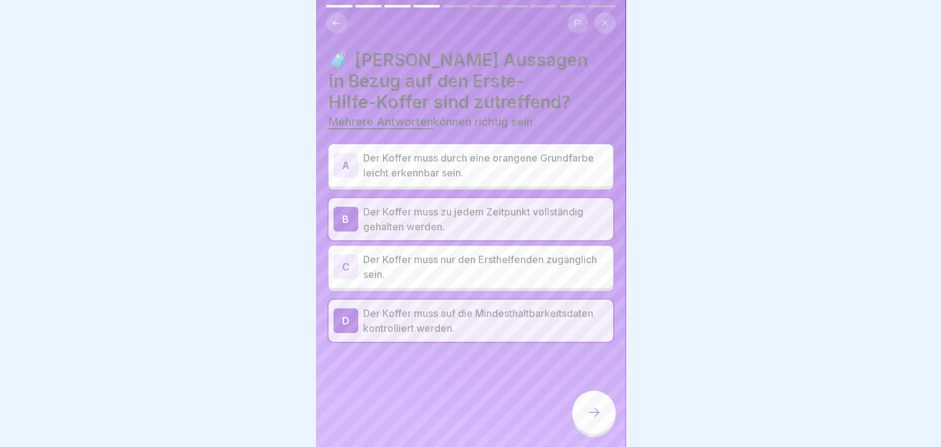
click at [332, 25] on icon at bounding box center [336, 23] width 9 height 9
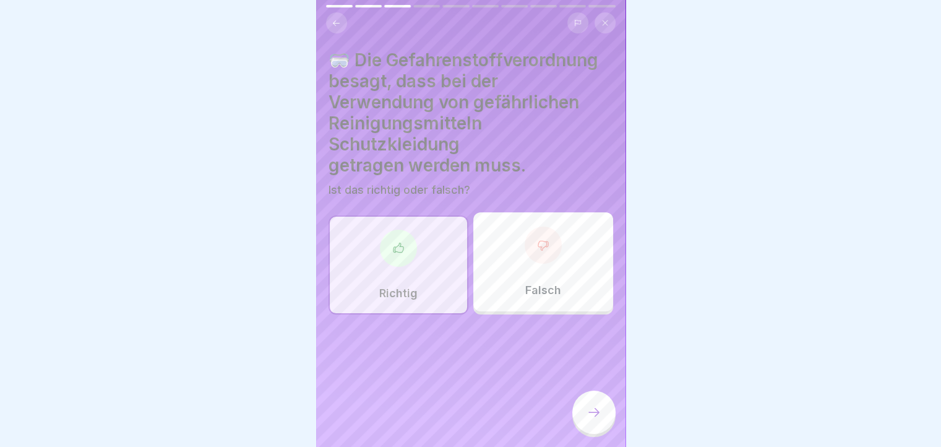
click at [332, 25] on icon at bounding box center [336, 23] width 9 height 9
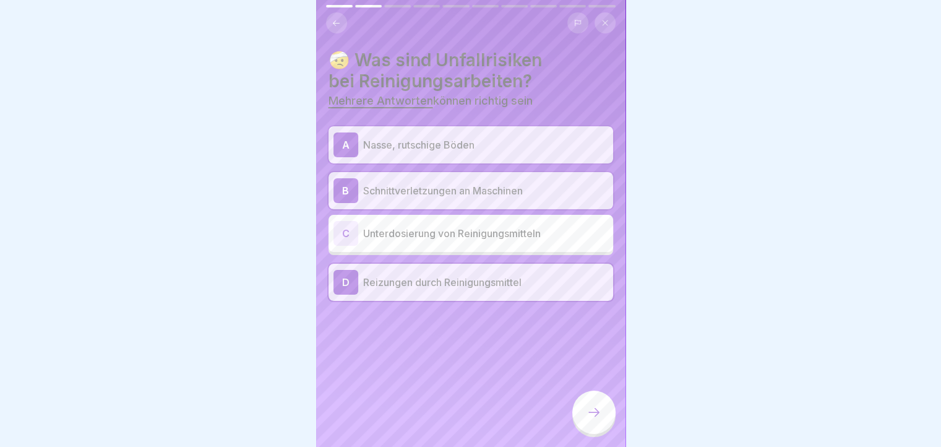
click at [332, 25] on icon at bounding box center [336, 23] width 9 height 9
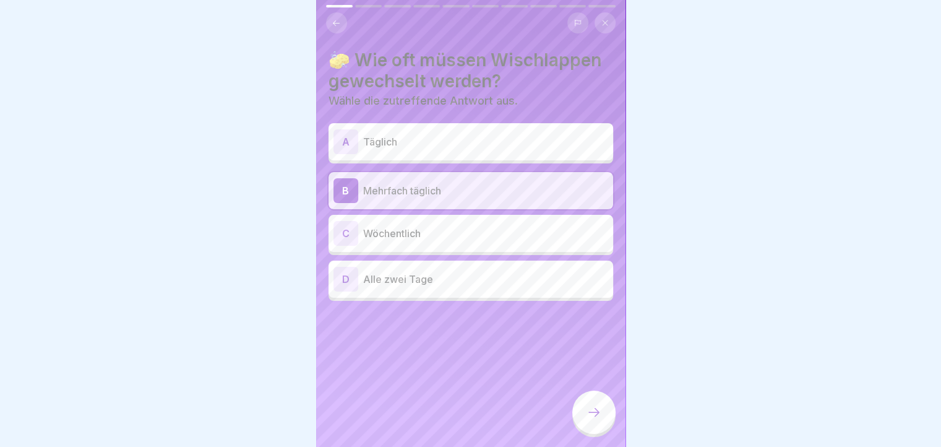
click at [332, 25] on icon at bounding box center [336, 23] width 9 height 9
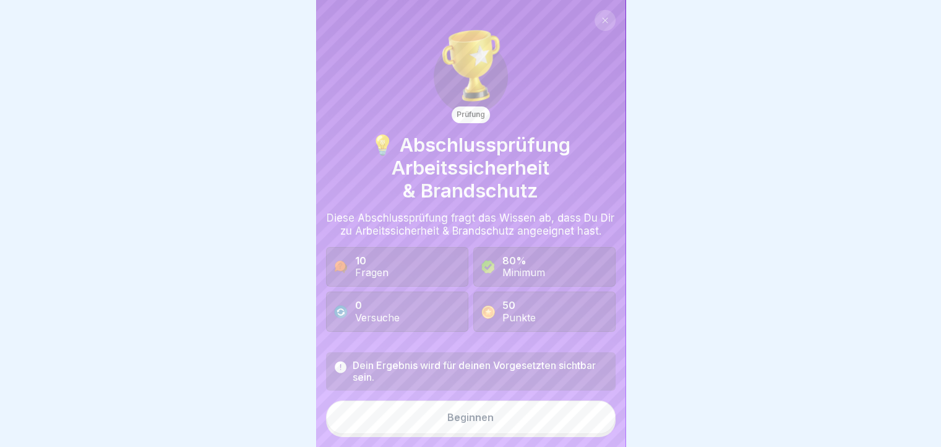
click at [470, 433] on button "Beginnen" at bounding box center [471, 416] width 290 height 33
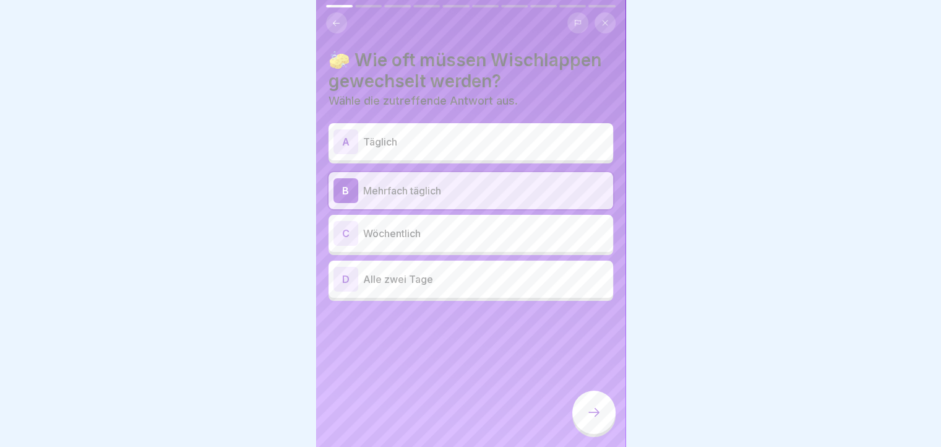
click at [591, 419] on icon at bounding box center [593, 412] width 15 height 15
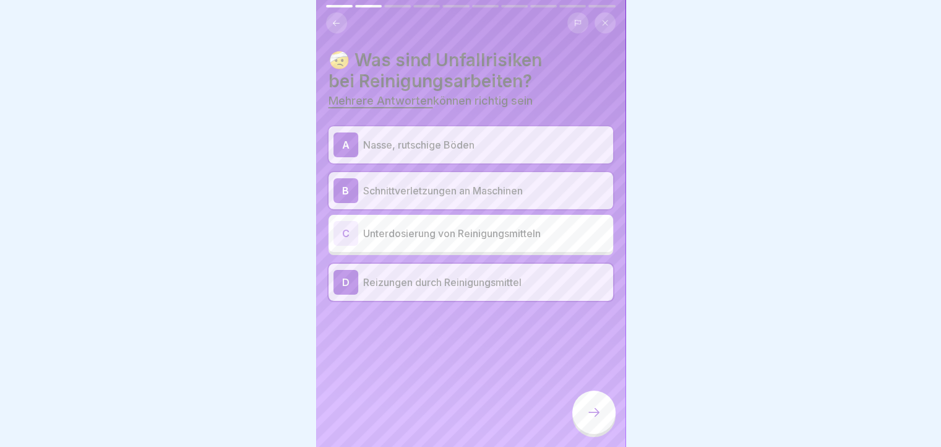
click at [602, 411] on div at bounding box center [593, 411] width 43 height 43
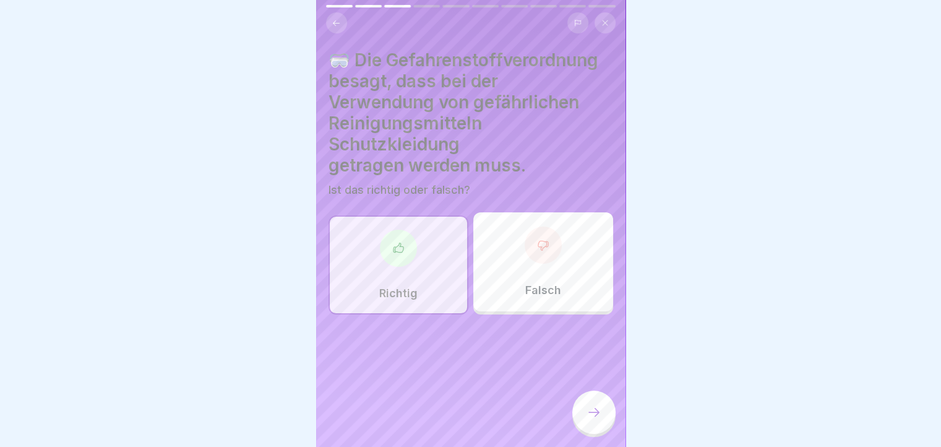
click at [596, 419] on icon at bounding box center [593, 412] width 15 height 15
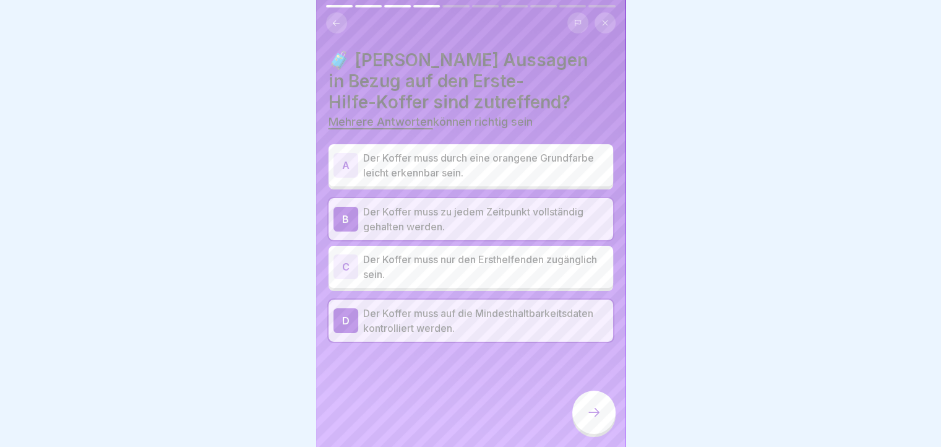
click at [598, 419] on icon at bounding box center [593, 412] width 15 height 15
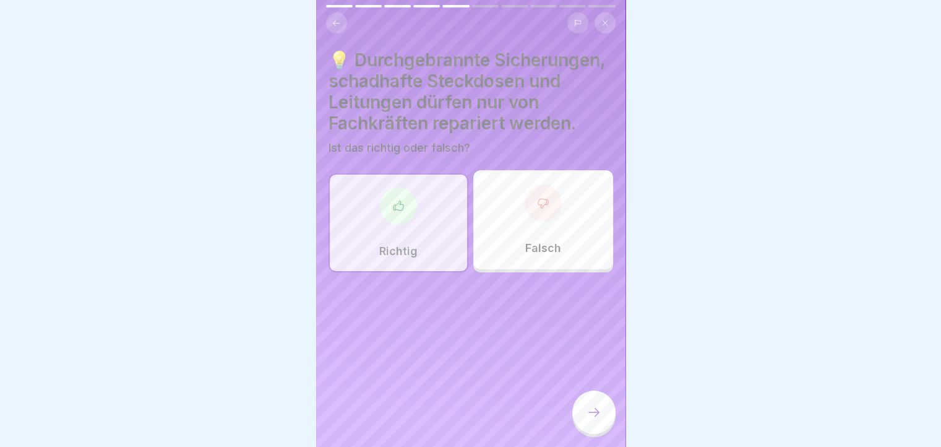
click at [598, 419] on icon at bounding box center [593, 412] width 15 height 15
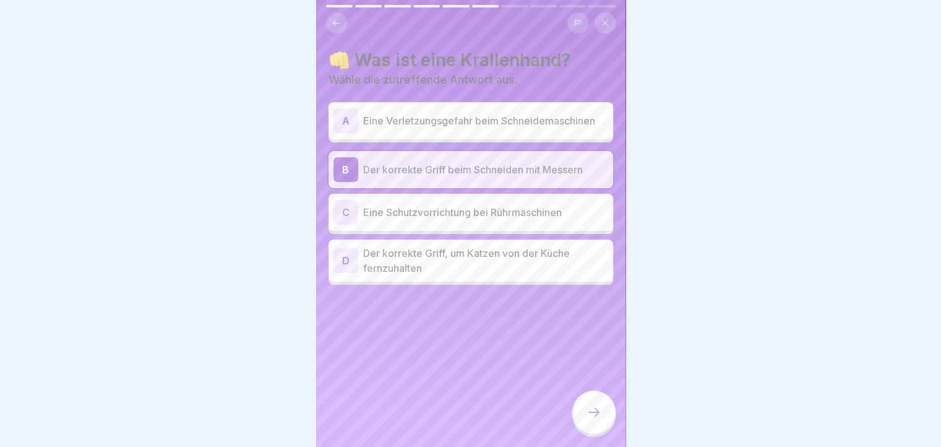
click at [598, 419] on icon at bounding box center [593, 412] width 15 height 15
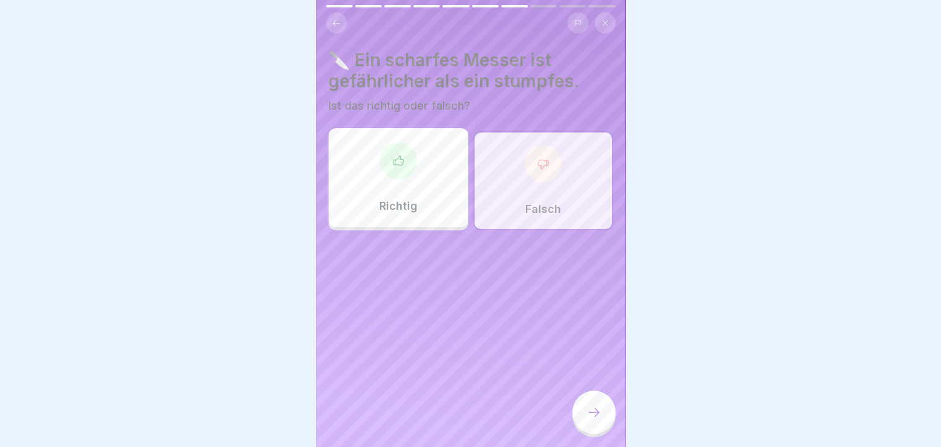
click at [588, 414] on icon at bounding box center [593, 412] width 15 height 15
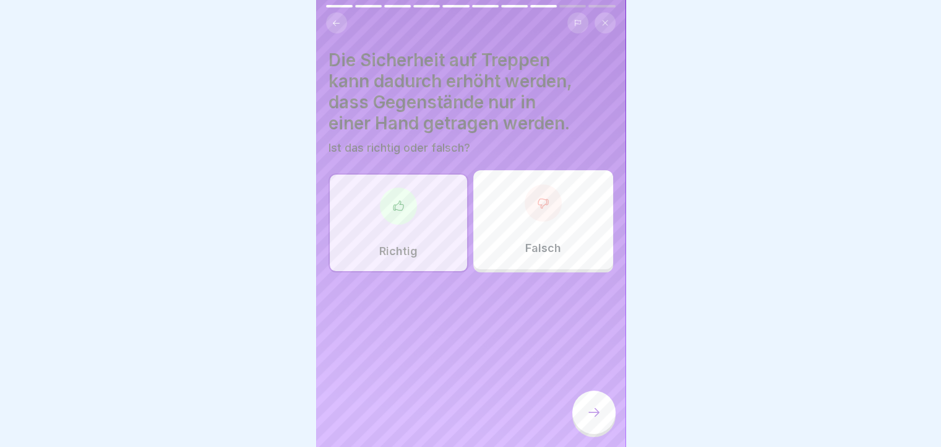
click at [599, 419] on icon at bounding box center [593, 412] width 15 height 15
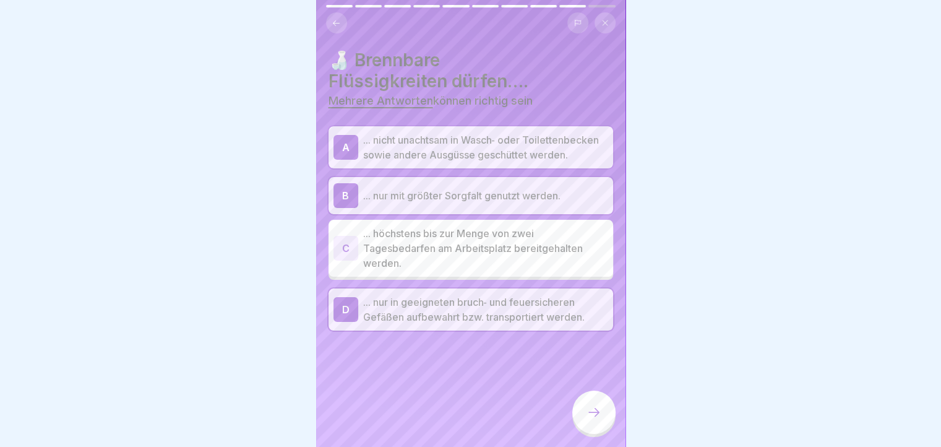
click at [583, 416] on div at bounding box center [593, 411] width 43 height 43
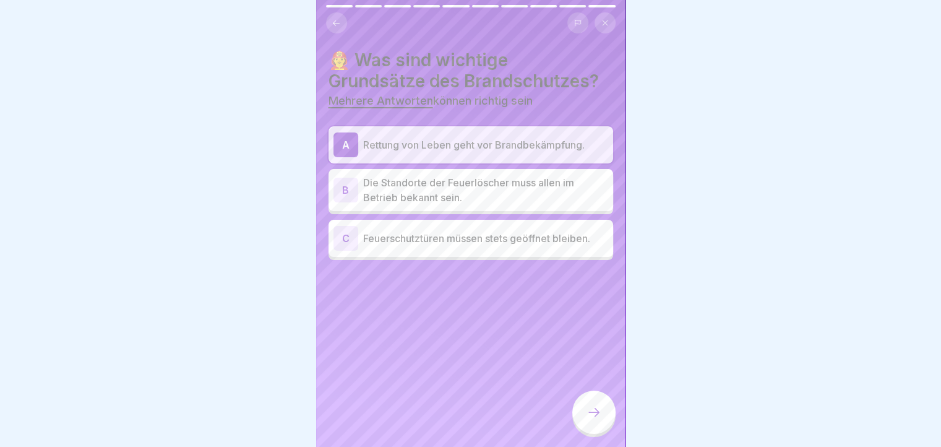
click at [525, 195] on p "Die Standorte der Feuerlöscher muss allen im Betrieb bekannt sein." at bounding box center [485, 190] width 245 height 30
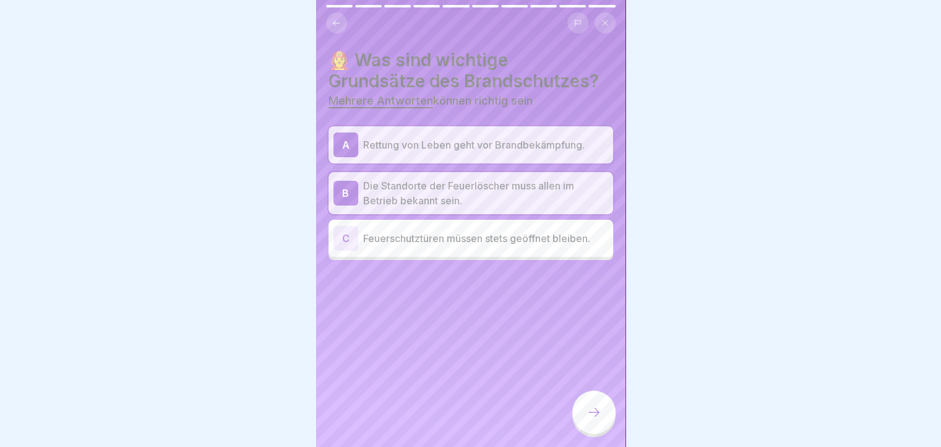
click at [608, 424] on div at bounding box center [593, 411] width 43 height 43
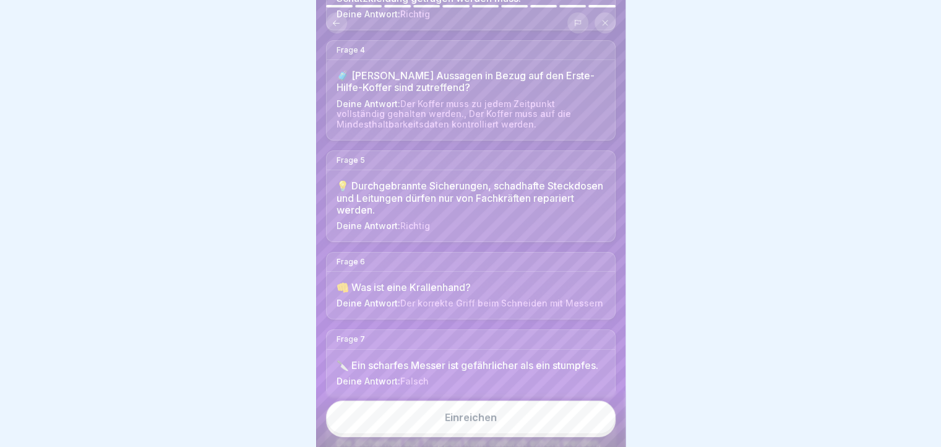
scroll to position [371, 0]
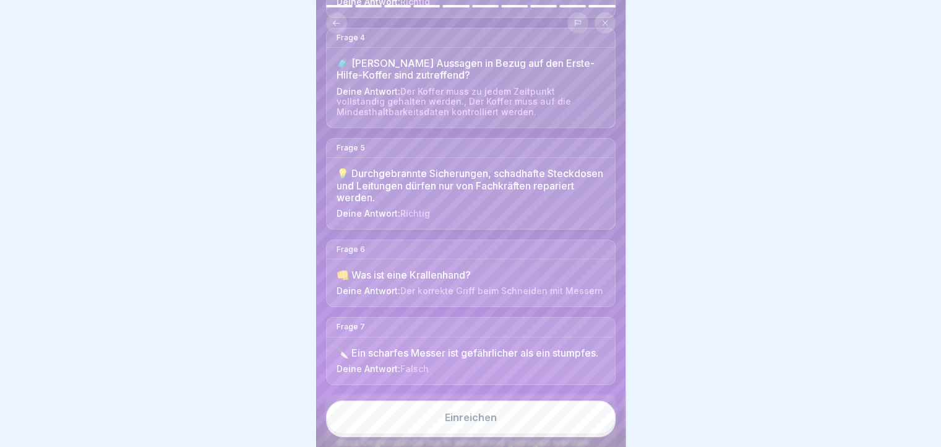
click at [523, 427] on button "Einreichen" at bounding box center [471, 416] width 290 height 33
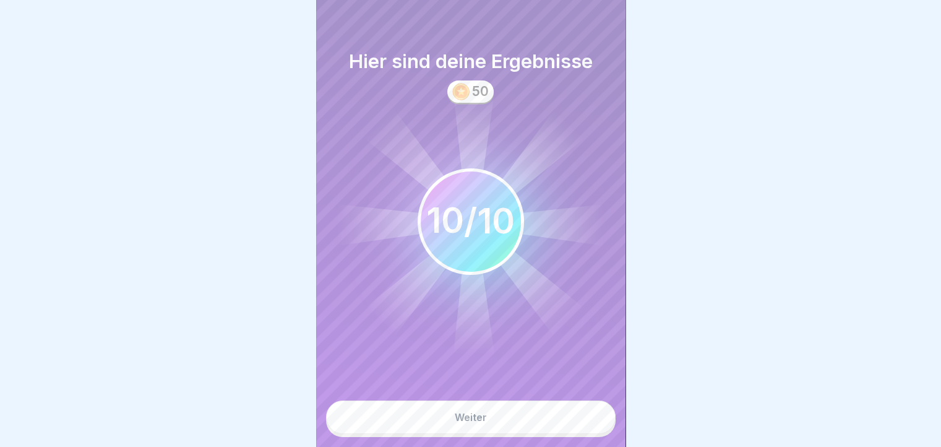
click at [507, 423] on button "Weiter" at bounding box center [471, 416] width 290 height 33
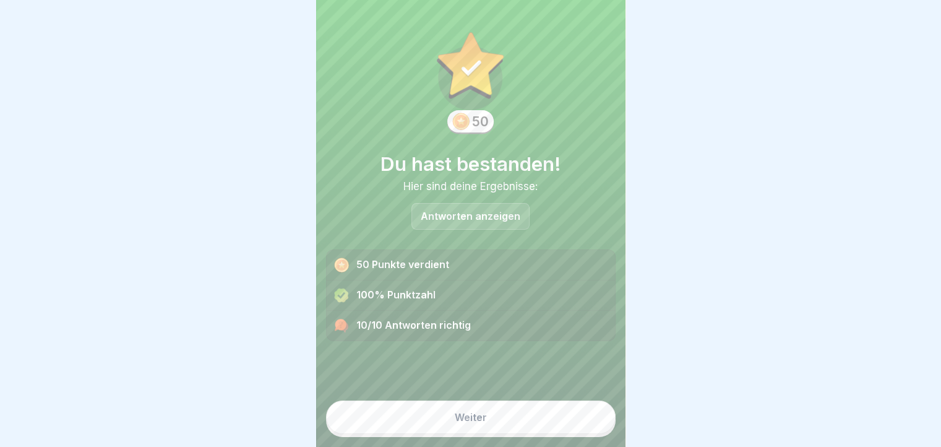
click at [507, 424] on button "Weiter" at bounding box center [471, 416] width 290 height 33
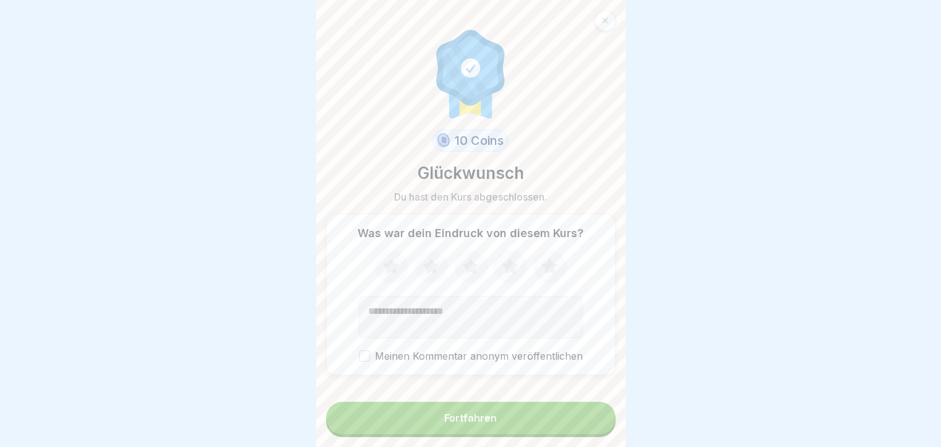
click at [507, 424] on button "Fortfahren" at bounding box center [471, 418] width 290 height 32
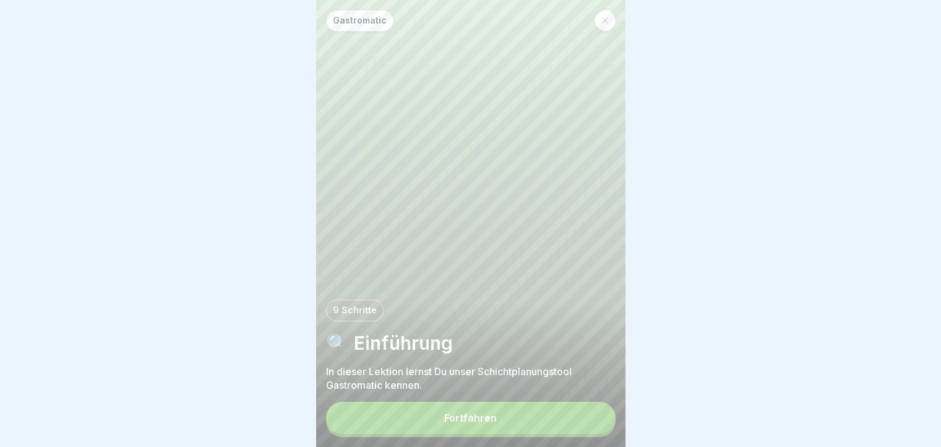
click at [458, 423] on div "Fortfahren" at bounding box center [470, 417] width 53 height 11
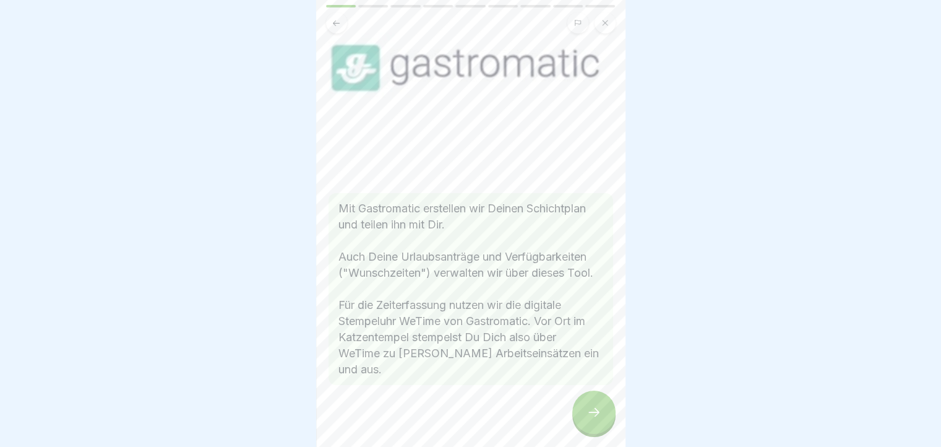
scroll to position [124, 0]
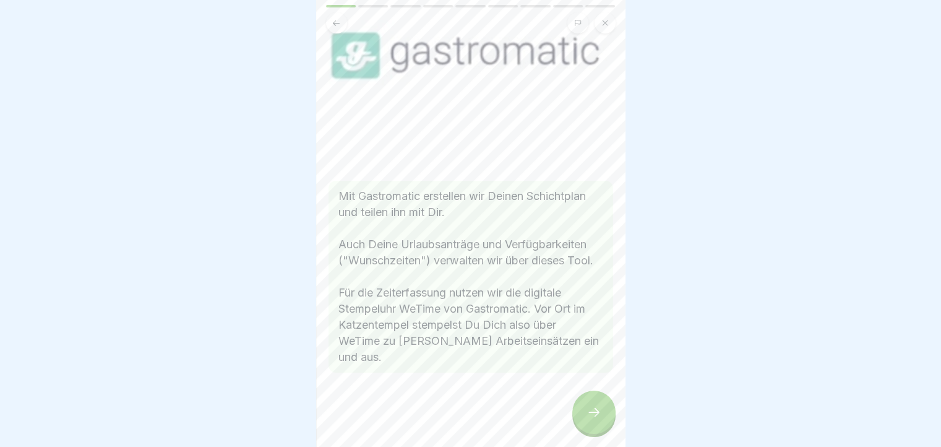
click at [593, 414] on div at bounding box center [593, 411] width 43 height 43
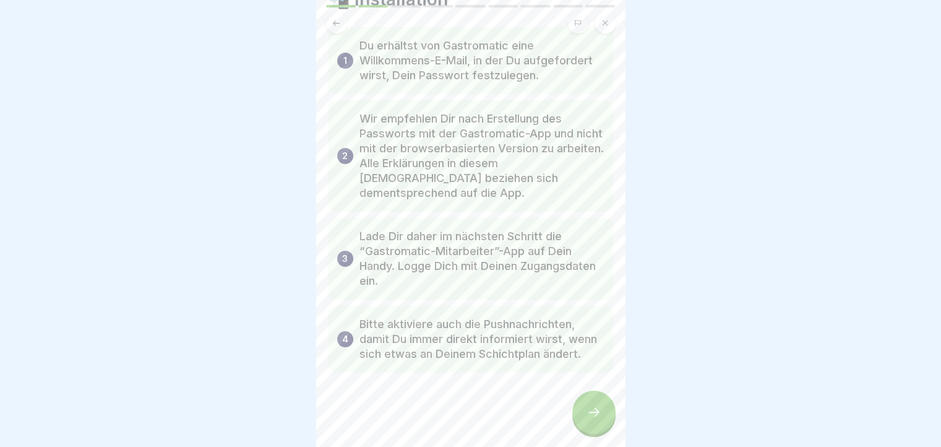
scroll to position [74, 0]
click at [592, 410] on div at bounding box center [593, 411] width 43 height 43
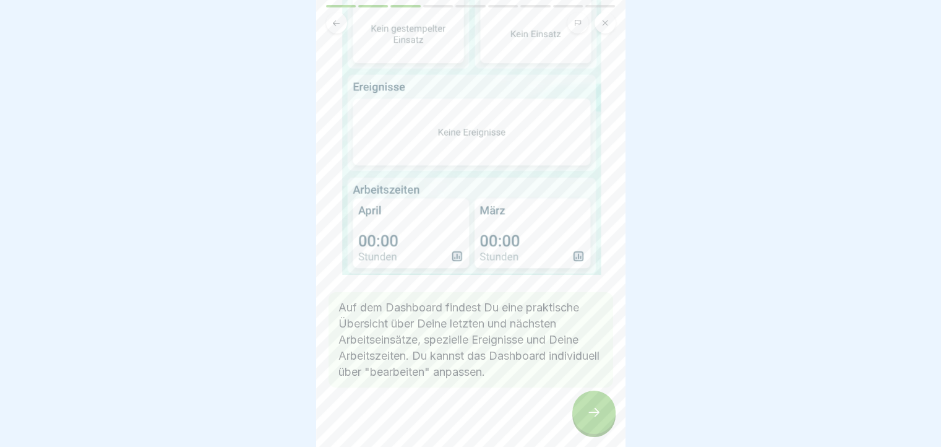
scroll to position [219, 0]
click at [583, 419] on div at bounding box center [593, 411] width 43 height 43
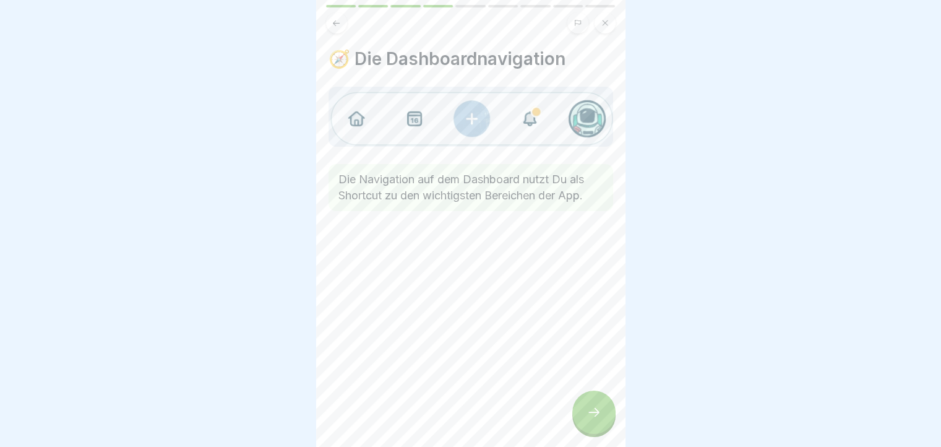
click at [589, 416] on icon at bounding box center [593, 412] width 15 height 15
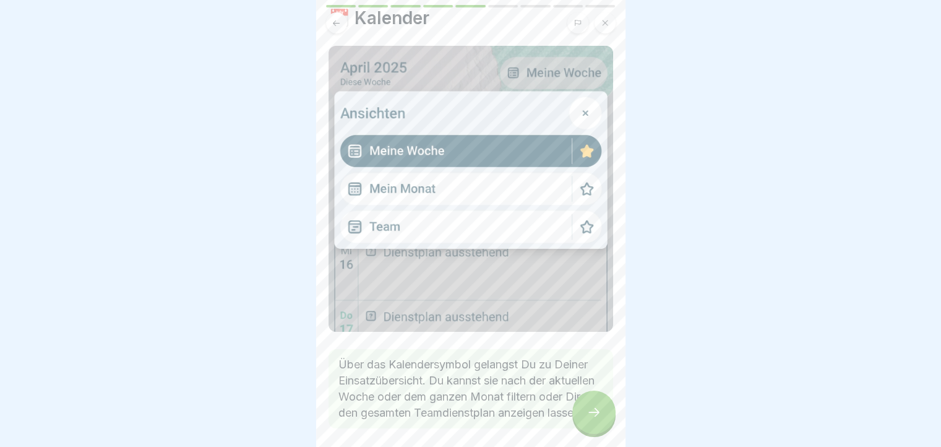
scroll to position [103, 0]
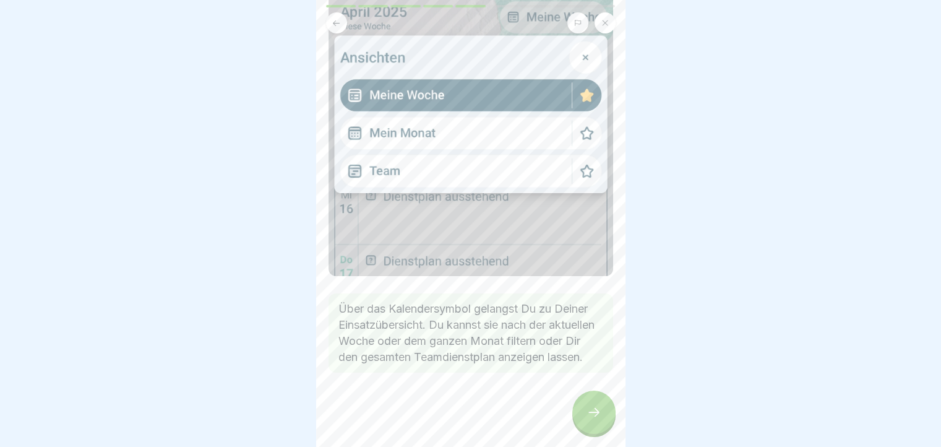
click at [598, 419] on icon at bounding box center [593, 412] width 15 height 15
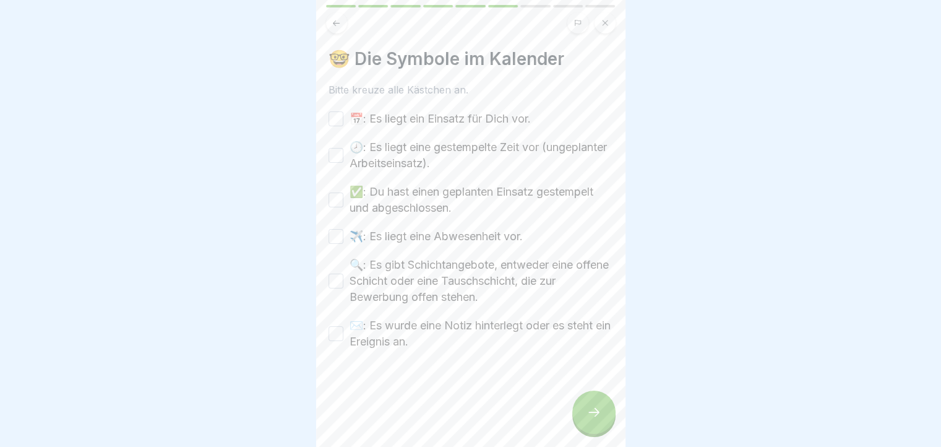
click at [337, 121] on button "📅: Es liegt ein Einsatz für Dich vor." at bounding box center [336, 118] width 15 height 15
click at [337, 155] on button "🕗: Es liegt eine gestempelte Zeit vor (ungeplanter Arbeitseinsatz)." at bounding box center [336, 155] width 15 height 15
click at [334, 197] on button "✅: Du hast einen geplanten Einsatz gestempelt und abgeschlossen." at bounding box center [336, 199] width 15 height 15
click at [337, 236] on button "✈️: Es liegt eine Abwesenheit vor." at bounding box center [336, 236] width 15 height 15
click at [335, 286] on button "🔍: Es gibt Schichtangebote, entweder eine offene Schicht oder eine Tauschschich…" at bounding box center [336, 280] width 15 height 15
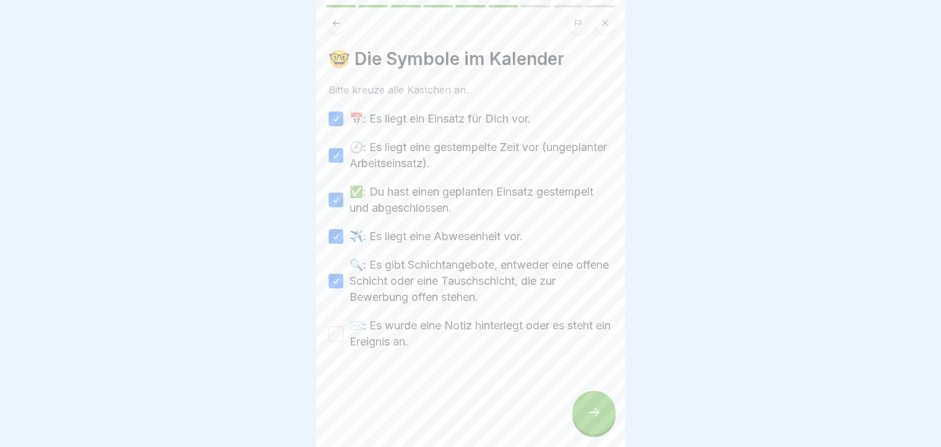
click at [330, 337] on button "✉️: Es wurde eine Notiz hinterlegt oder es steht ein Ereignis an." at bounding box center [336, 333] width 15 height 15
click at [603, 421] on div at bounding box center [593, 411] width 43 height 43
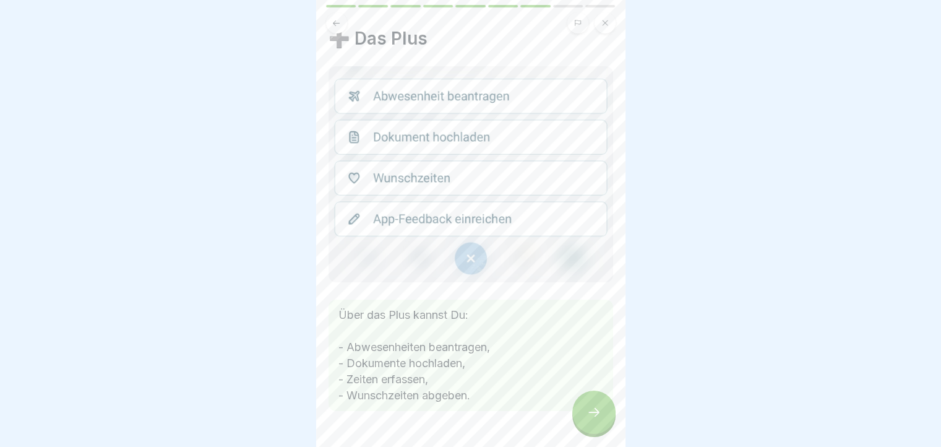
scroll to position [0, 0]
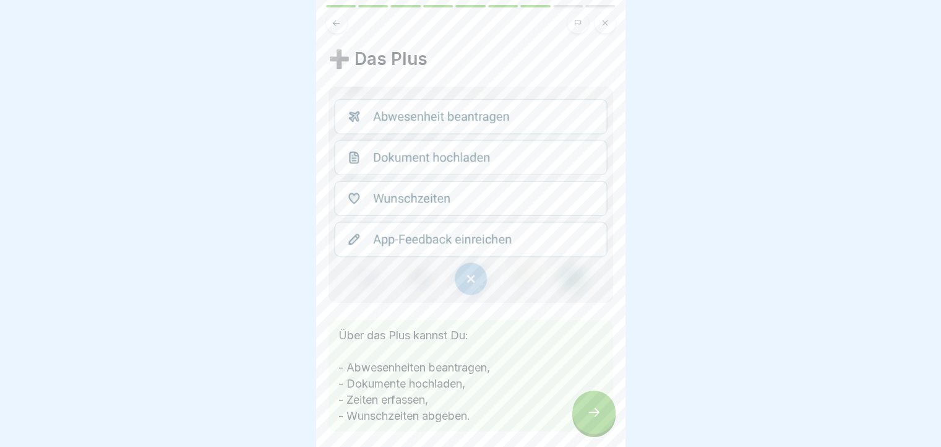
click at [588, 408] on div at bounding box center [593, 411] width 43 height 43
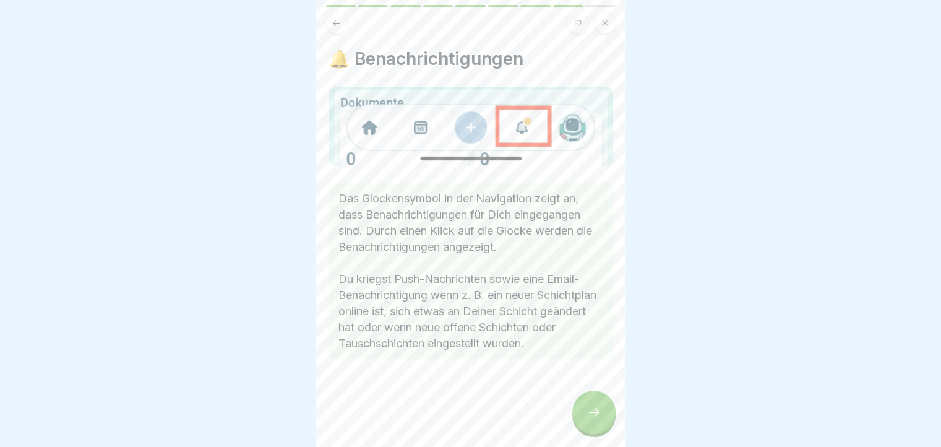
click at [590, 407] on div at bounding box center [593, 411] width 43 height 43
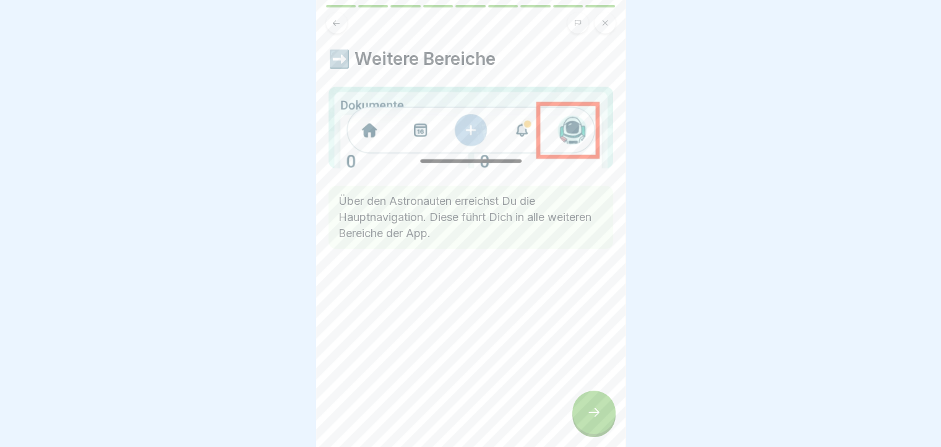
click at [589, 419] on icon at bounding box center [593, 412] width 15 height 15
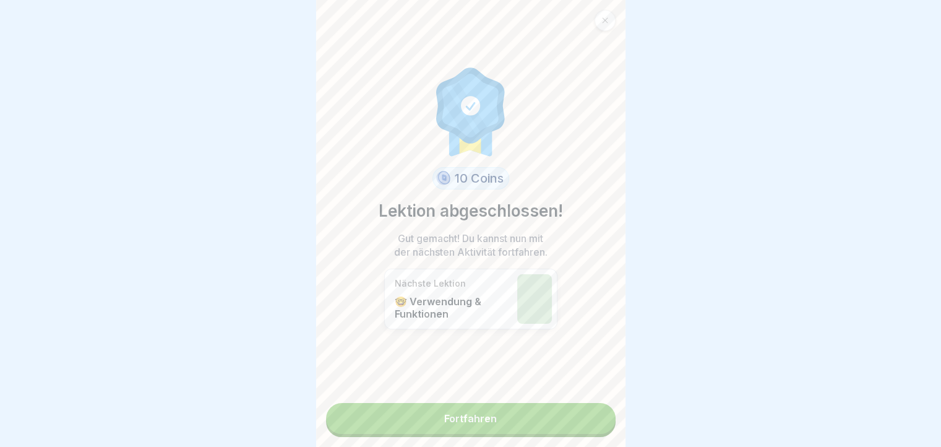
click at [505, 418] on link "Fortfahren" at bounding box center [471, 418] width 290 height 31
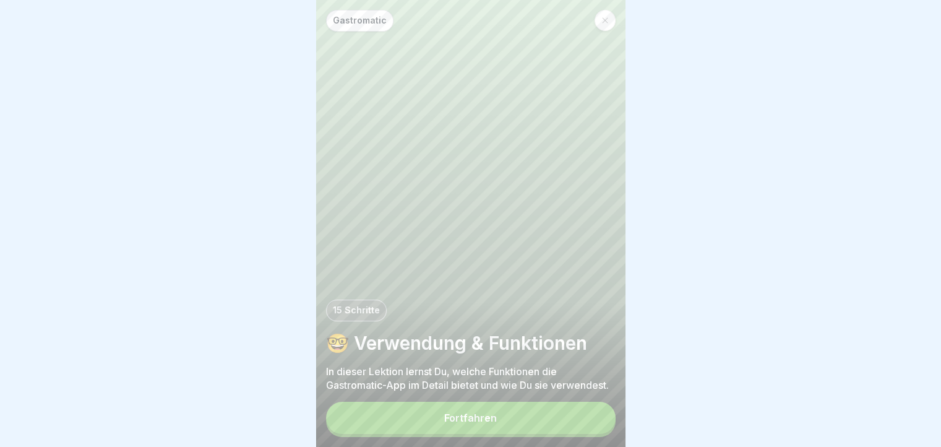
click at [515, 431] on button "Fortfahren" at bounding box center [471, 418] width 290 height 32
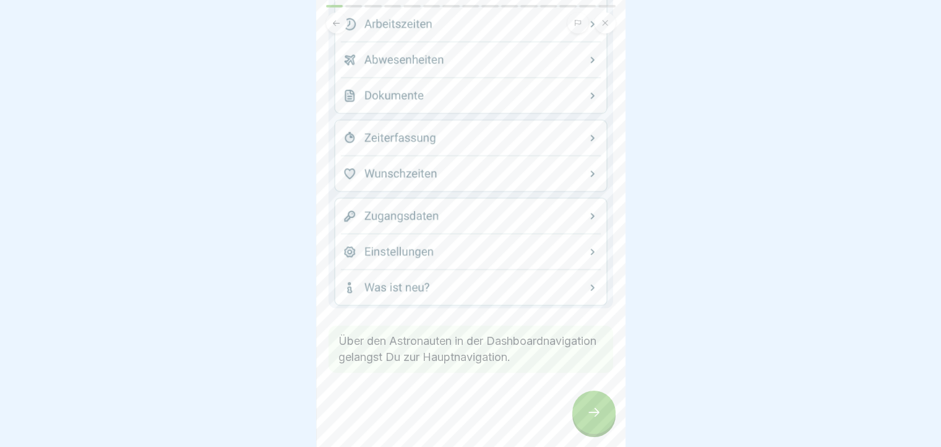
scroll to position [247, 0]
click at [580, 416] on div at bounding box center [593, 411] width 43 height 43
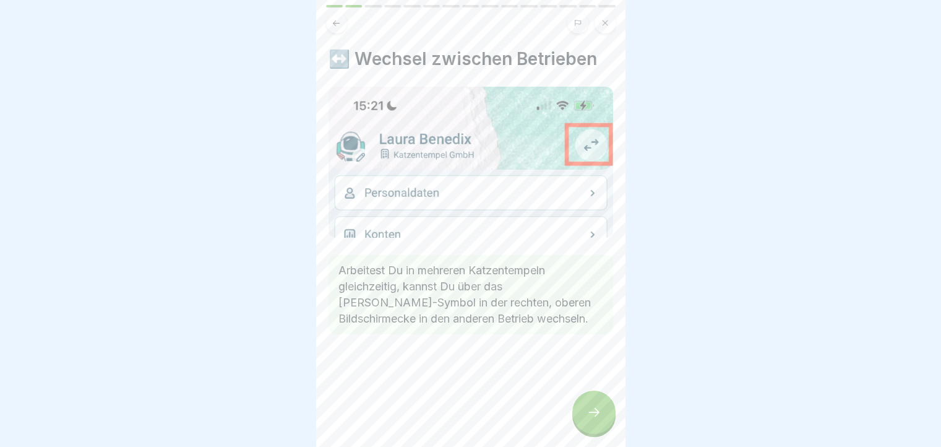
click at [602, 414] on div at bounding box center [593, 411] width 43 height 43
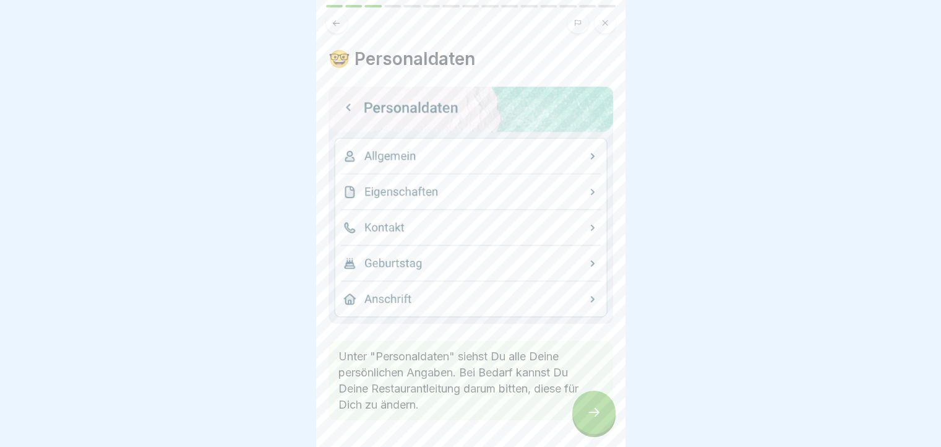
click at [602, 414] on div at bounding box center [593, 411] width 43 height 43
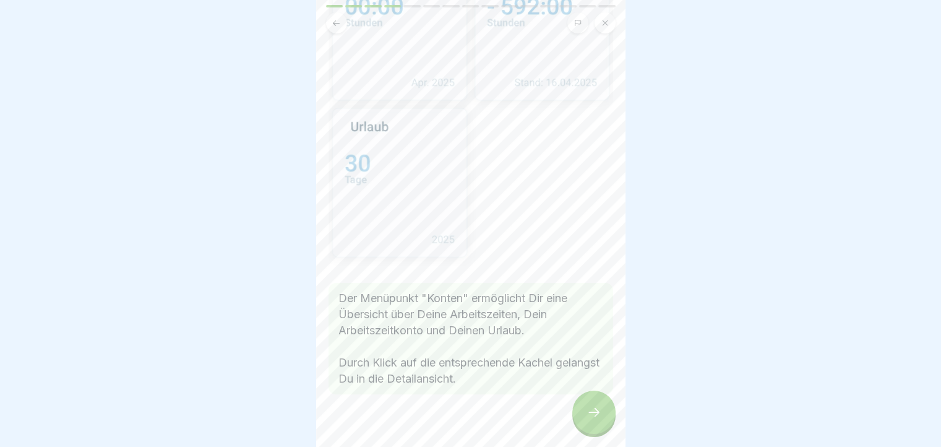
scroll to position [255, 0]
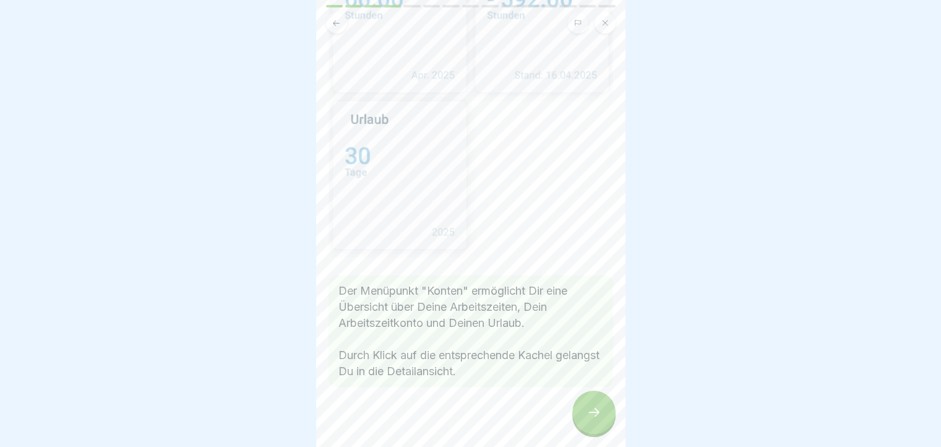
click at [589, 415] on div at bounding box center [593, 411] width 43 height 43
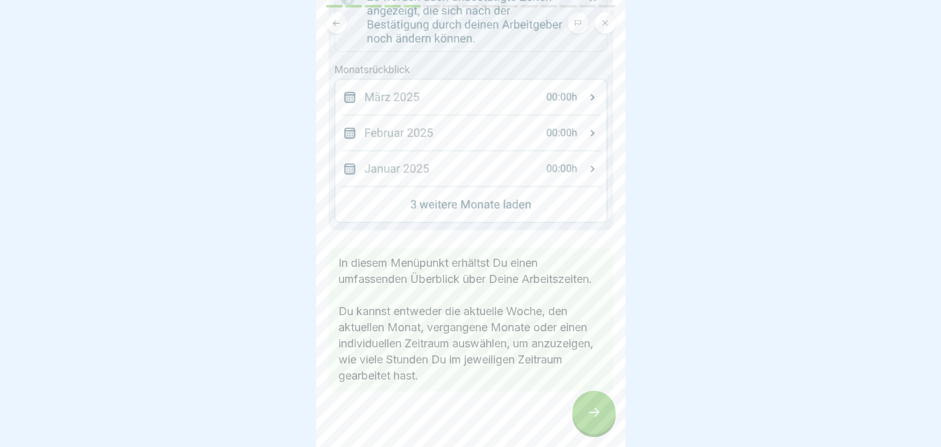
scroll to position [288, 0]
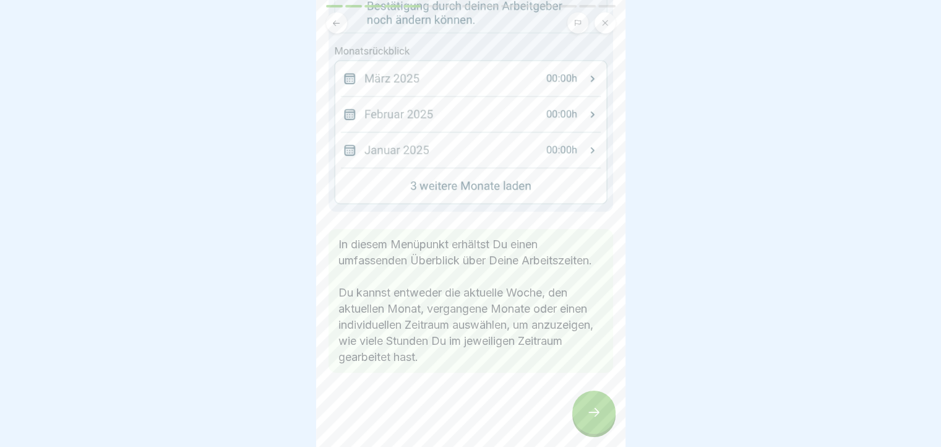
click at [586, 419] on icon at bounding box center [593, 412] width 15 height 15
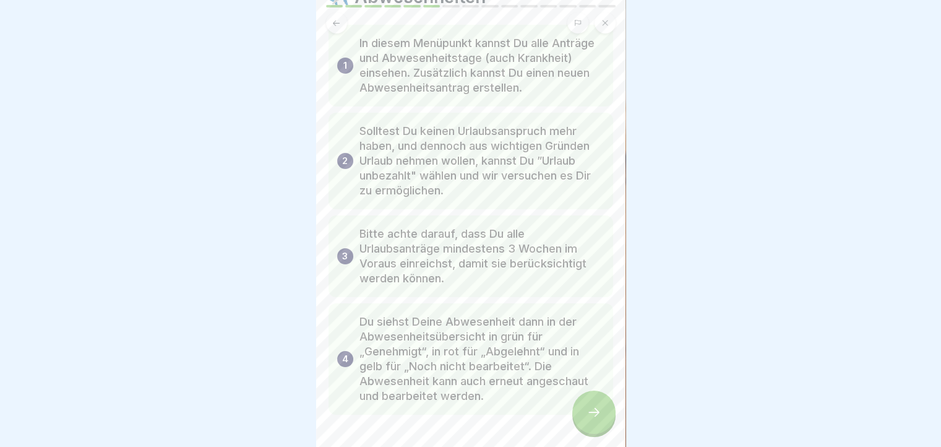
scroll to position [104, 0]
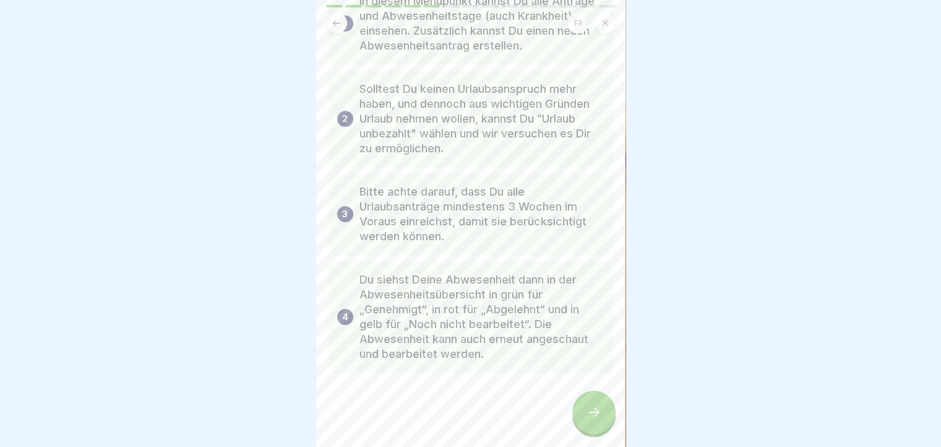
click at [591, 419] on icon at bounding box center [593, 412] width 15 height 15
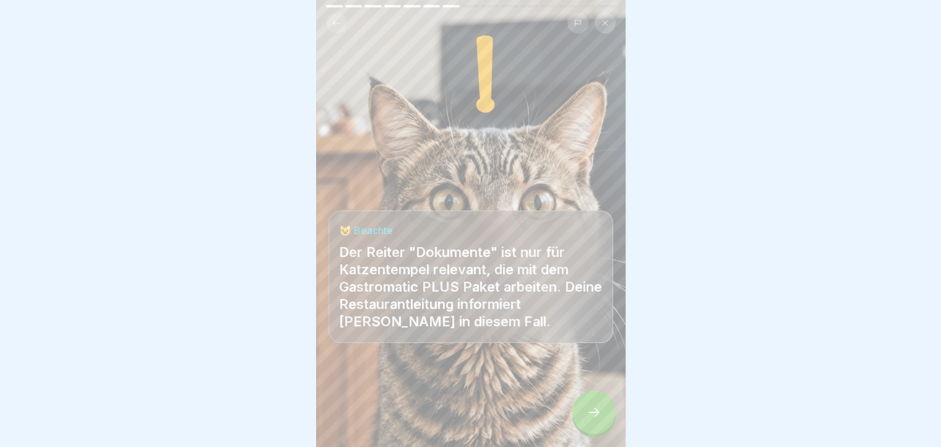
click at [591, 419] on icon at bounding box center [593, 412] width 15 height 15
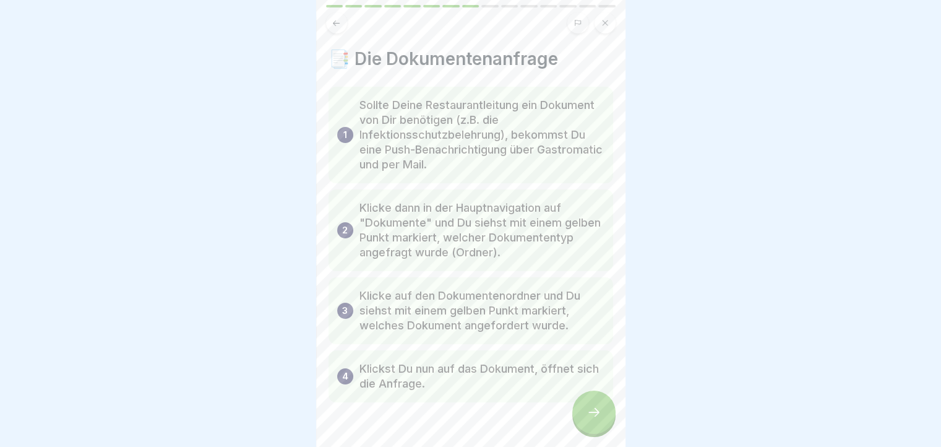
click at [591, 419] on icon at bounding box center [593, 412] width 15 height 15
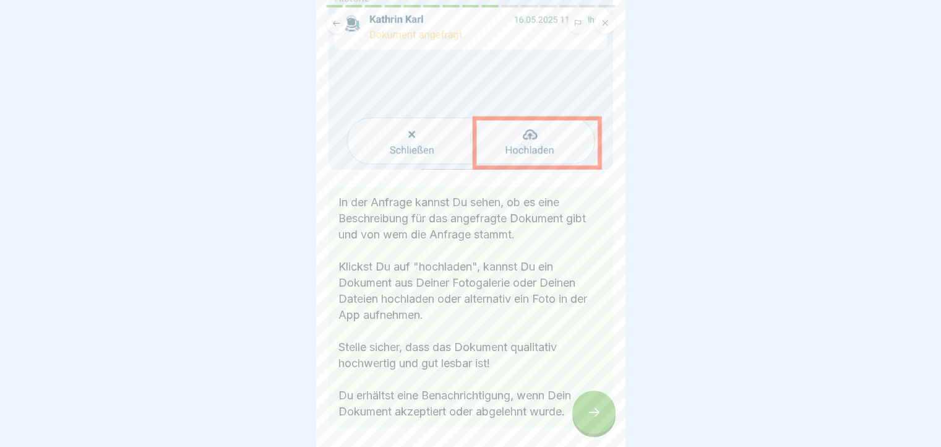
scroll to position [429, 0]
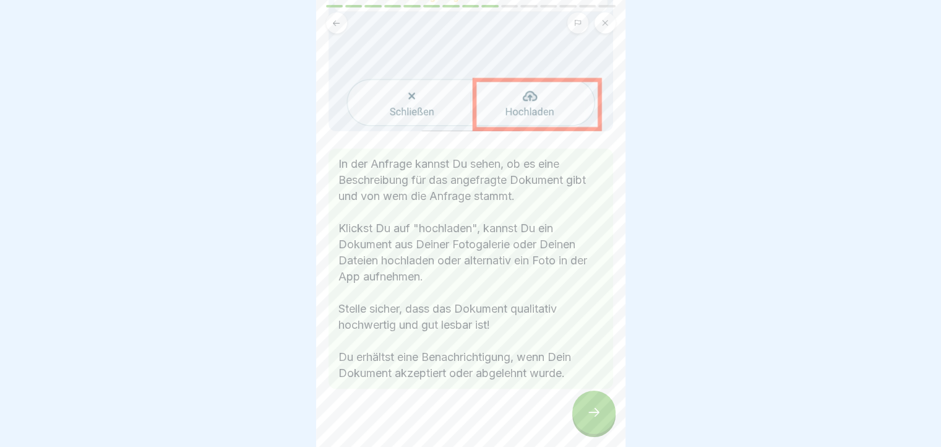
click at [590, 410] on div at bounding box center [593, 411] width 43 height 43
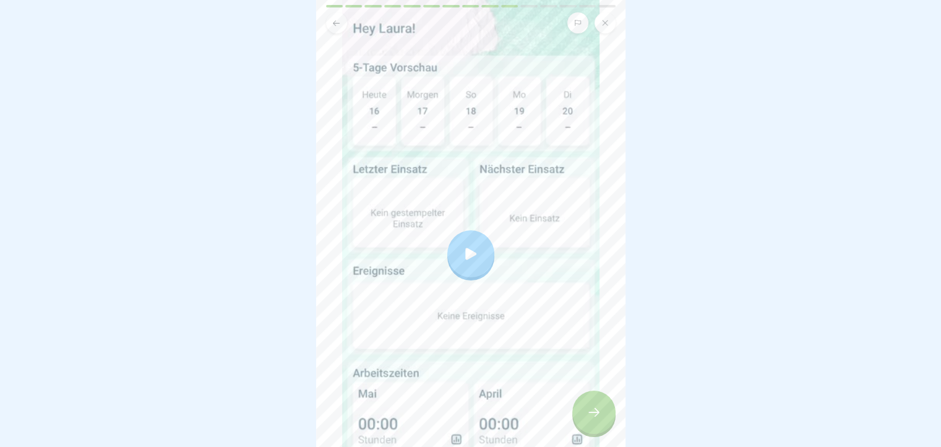
scroll to position [370, 0]
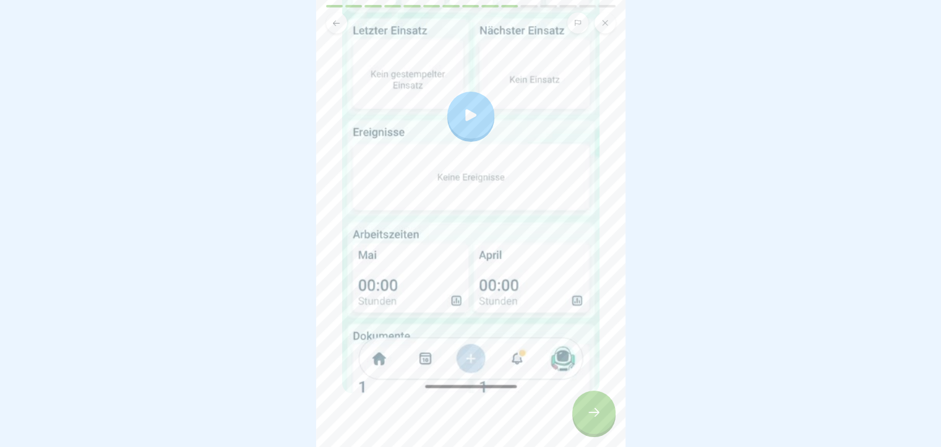
click at [592, 413] on div at bounding box center [593, 411] width 43 height 43
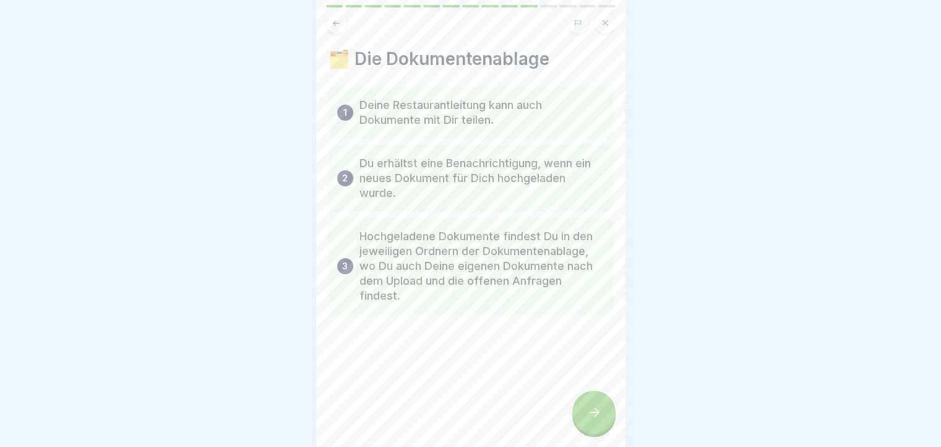
click at [333, 14] on button at bounding box center [336, 22] width 21 height 21
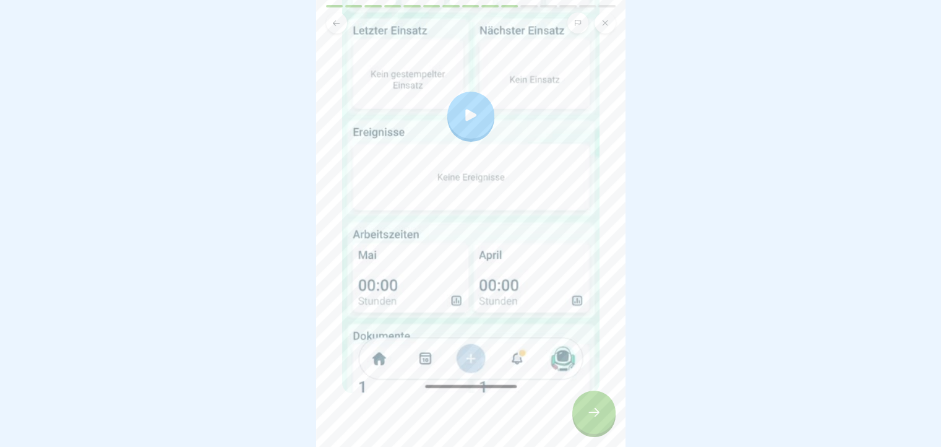
click at [475, 119] on div at bounding box center [470, 115] width 47 height 47
click at [598, 419] on icon at bounding box center [593, 412] width 15 height 15
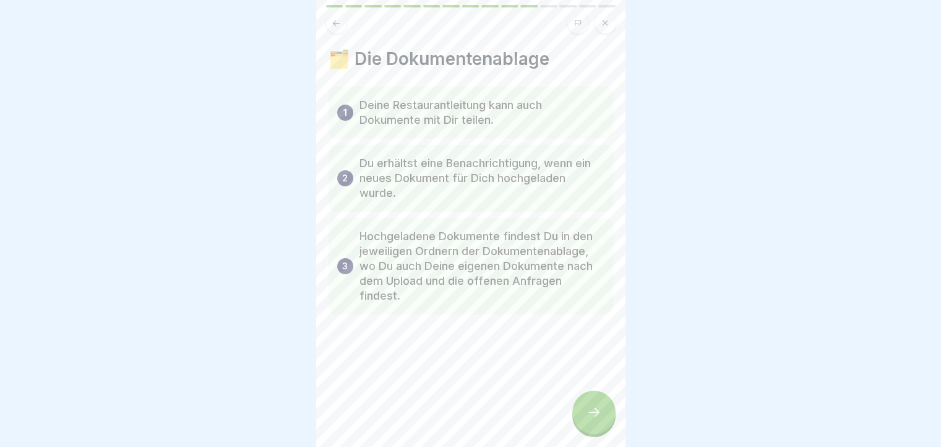
click at [601, 429] on div at bounding box center [593, 411] width 43 height 43
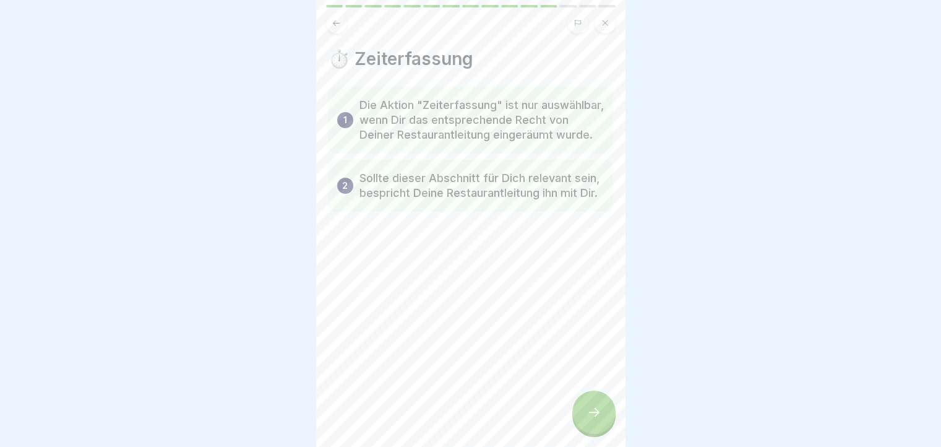
click at [601, 429] on div at bounding box center [593, 411] width 43 height 43
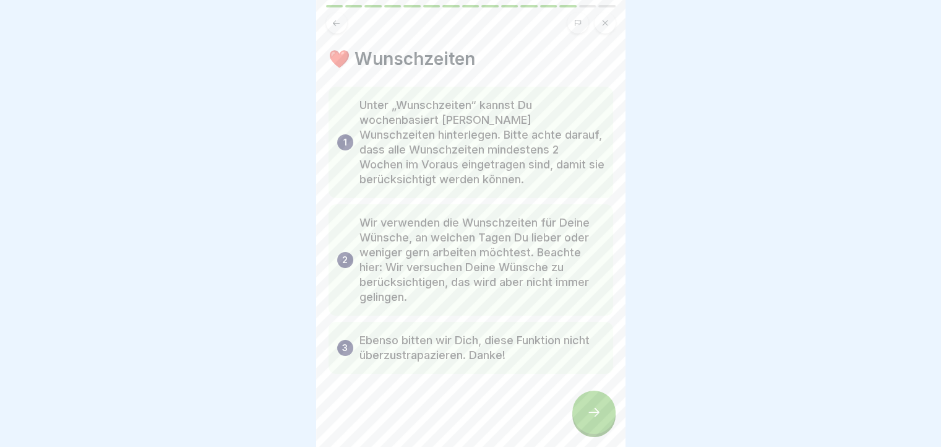
click at [601, 429] on div at bounding box center [593, 411] width 43 height 43
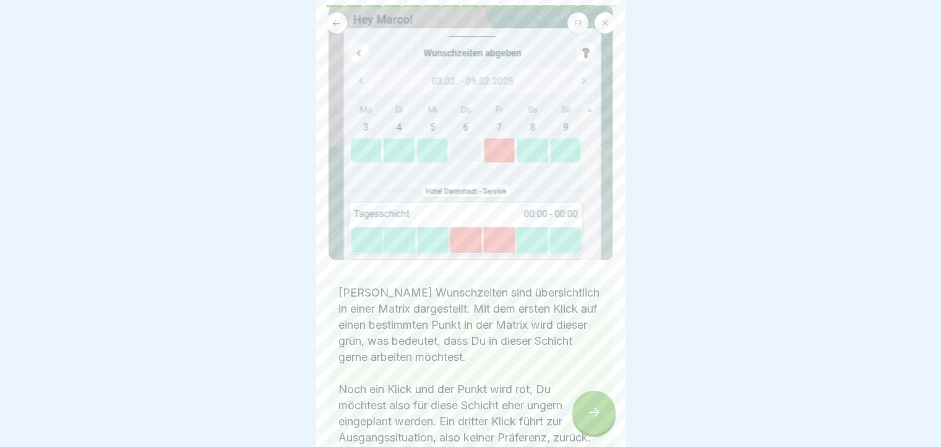
scroll to position [62, 0]
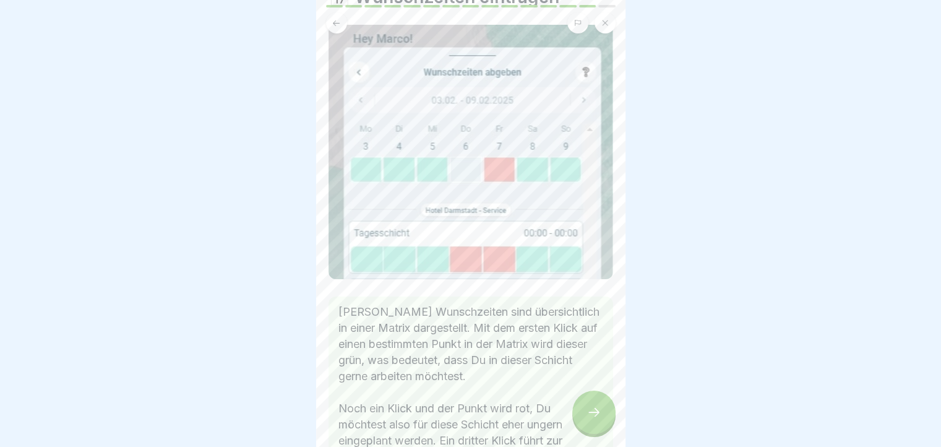
click at [589, 414] on div at bounding box center [593, 411] width 43 height 43
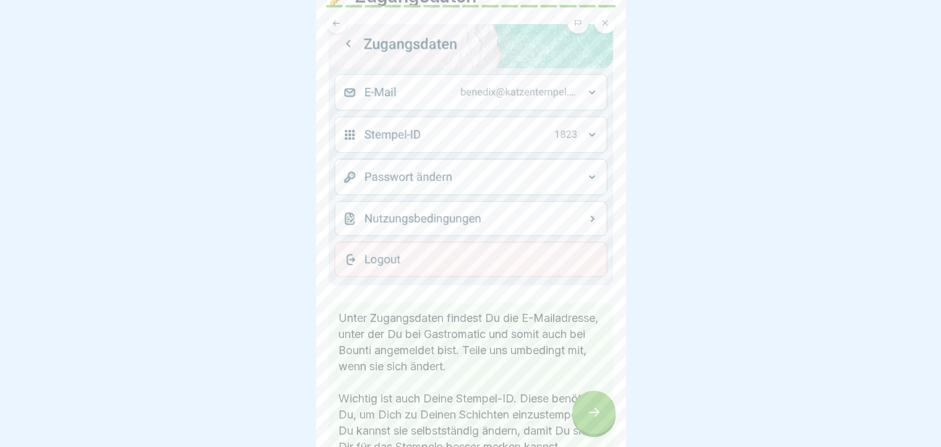
scroll to position [124, 0]
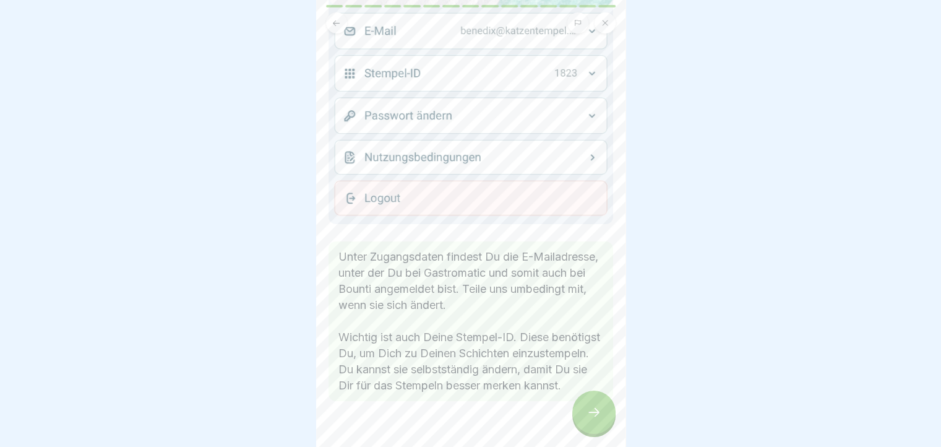
click at [591, 411] on div at bounding box center [593, 411] width 43 height 43
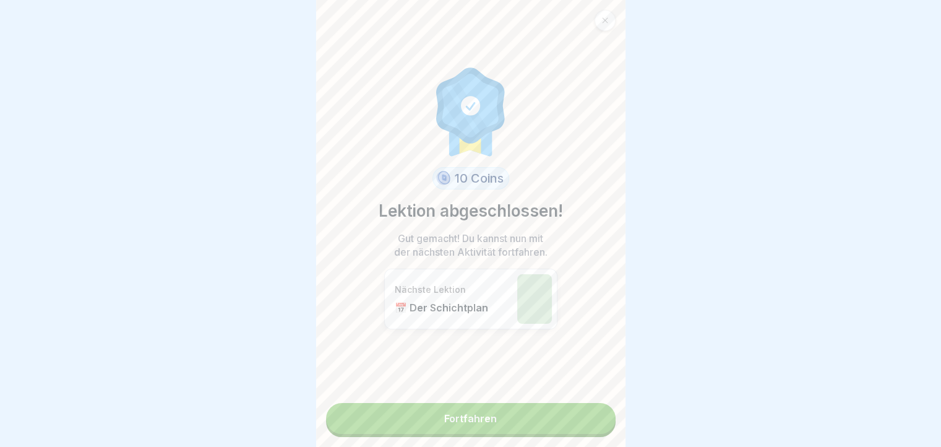
click at [577, 421] on link "Fortfahren" at bounding box center [471, 418] width 290 height 31
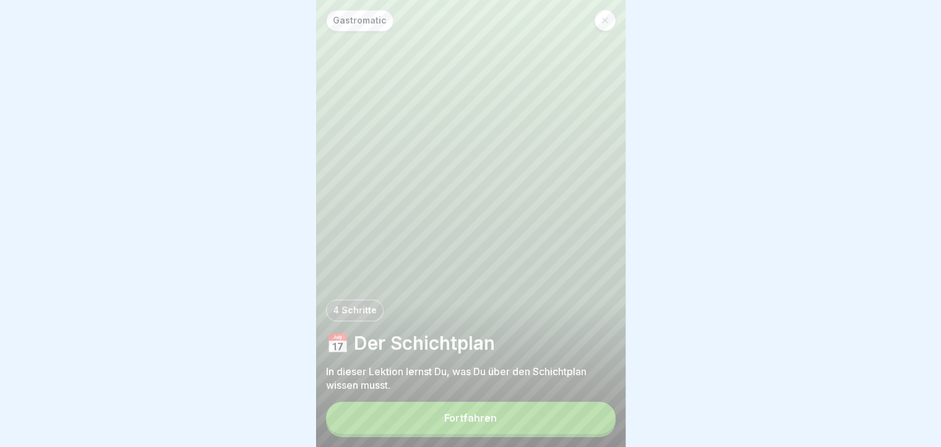
click at [525, 424] on button "Fortfahren" at bounding box center [471, 418] width 290 height 32
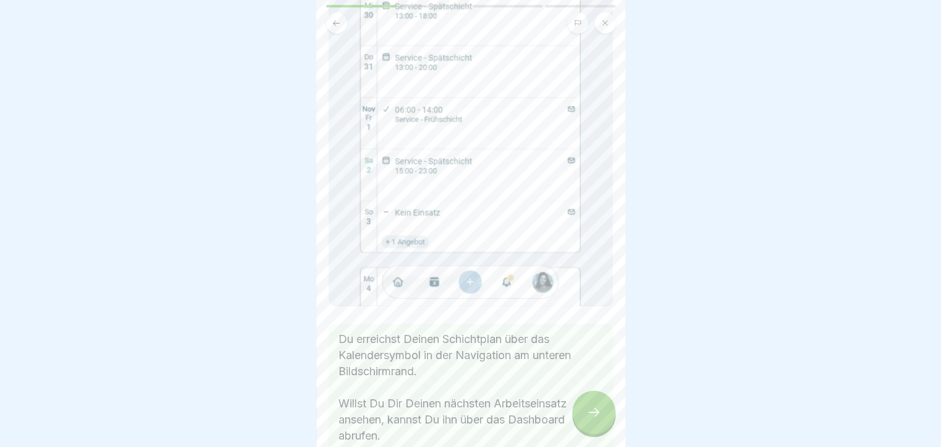
scroll to position [309, 0]
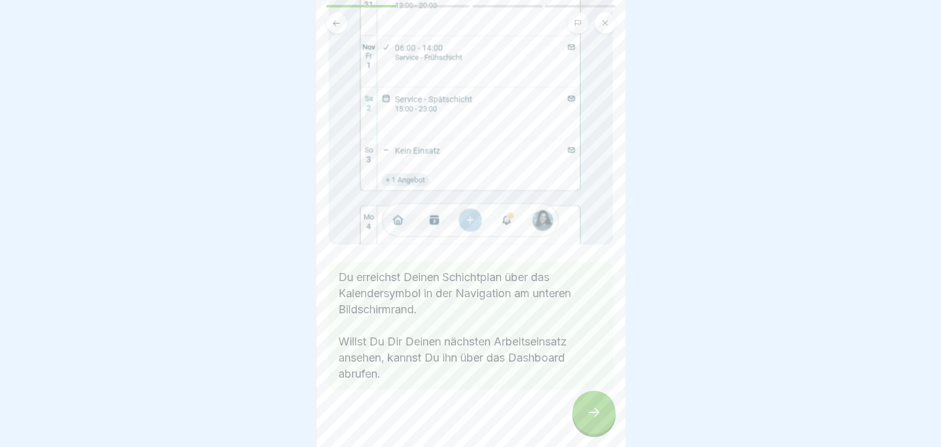
click at [588, 418] on icon at bounding box center [593, 412] width 15 height 15
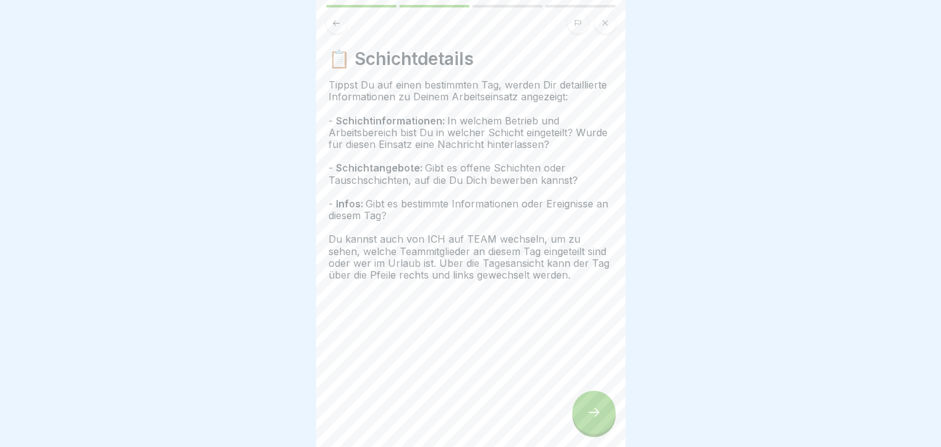
click at [591, 432] on div at bounding box center [593, 411] width 43 height 43
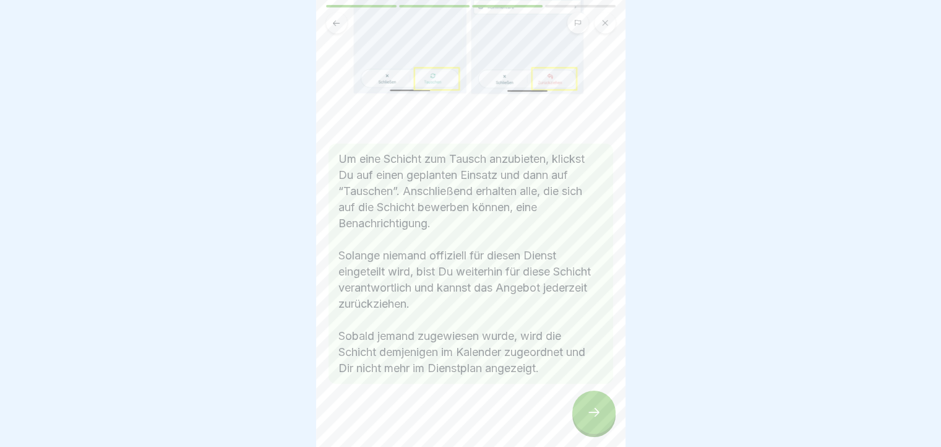
scroll to position [248, 0]
click at [577, 429] on div at bounding box center [593, 411] width 43 height 43
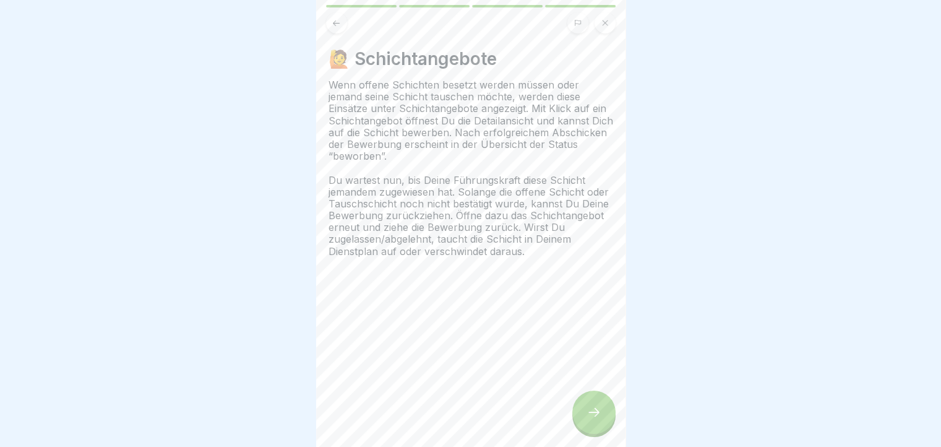
click at [594, 417] on icon at bounding box center [593, 412] width 15 height 15
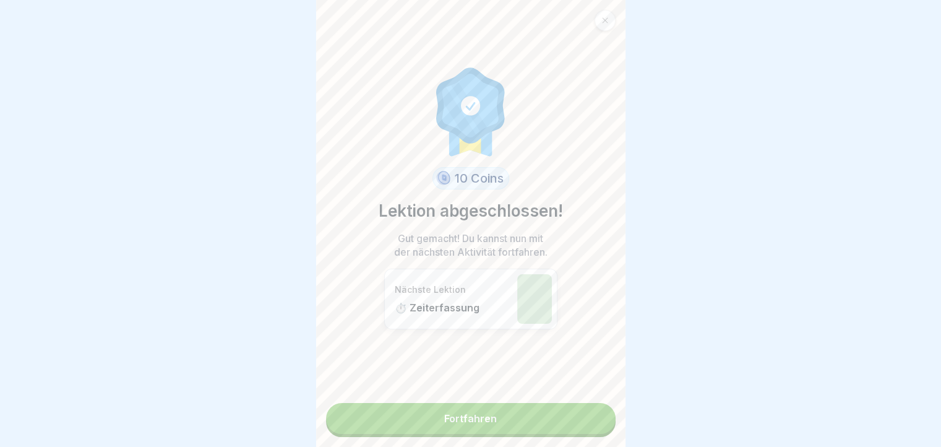
click at [577, 424] on link "Fortfahren" at bounding box center [471, 418] width 290 height 31
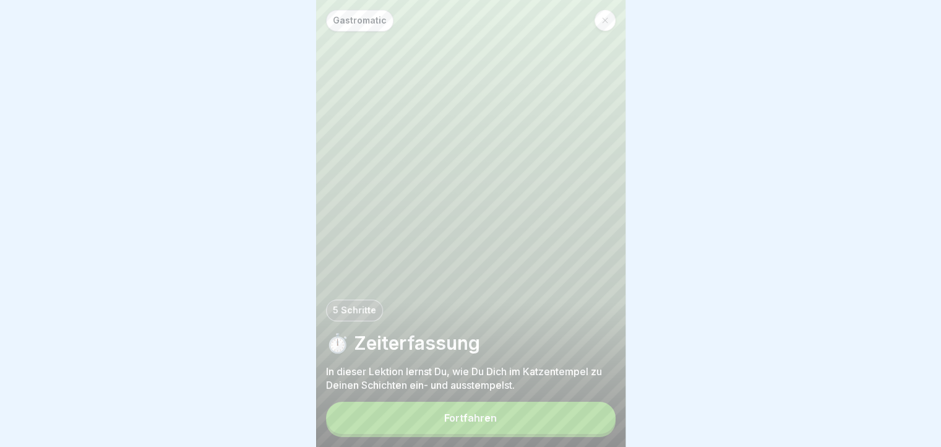
click at [577, 424] on button "Fortfahren" at bounding box center [471, 418] width 290 height 32
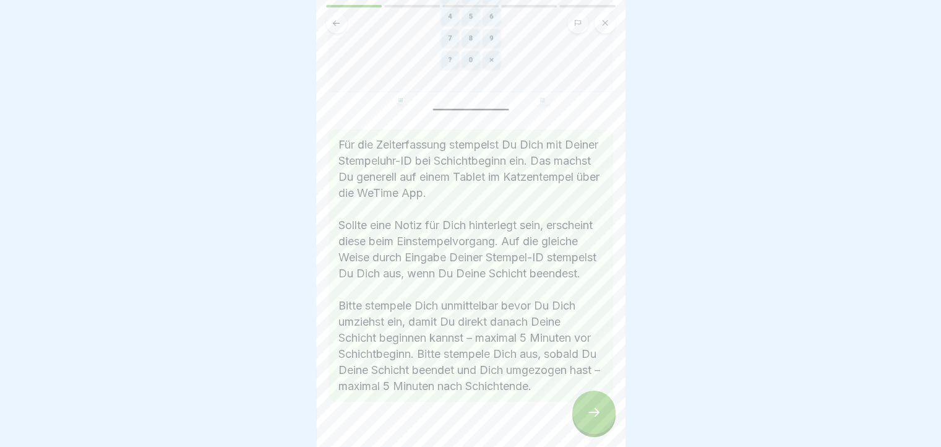
scroll to position [186, 0]
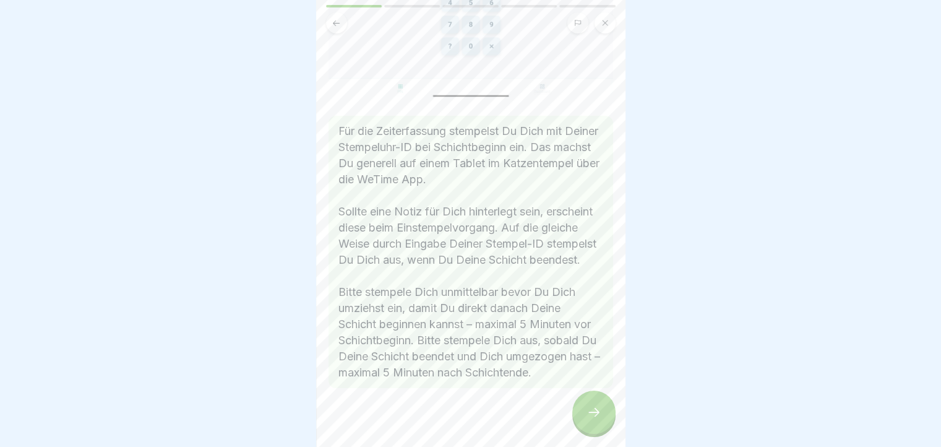
click at [605, 414] on div at bounding box center [593, 411] width 43 height 43
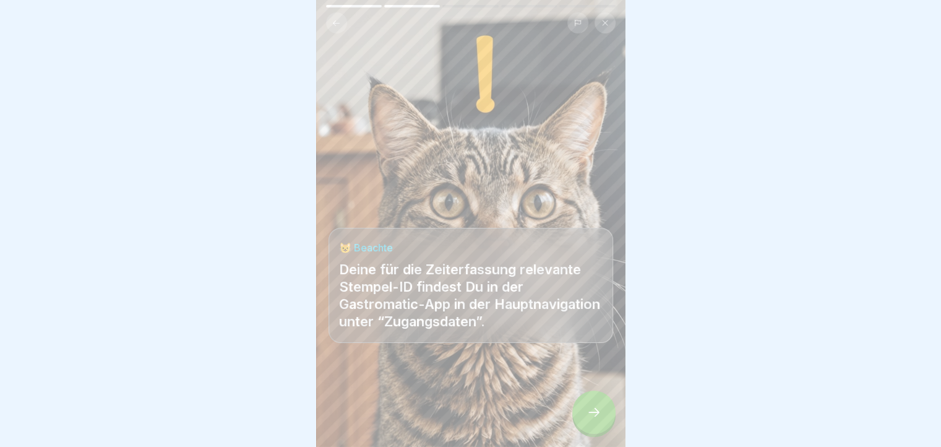
click at [605, 414] on div at bounding box center [593, 411] width 43 height 43
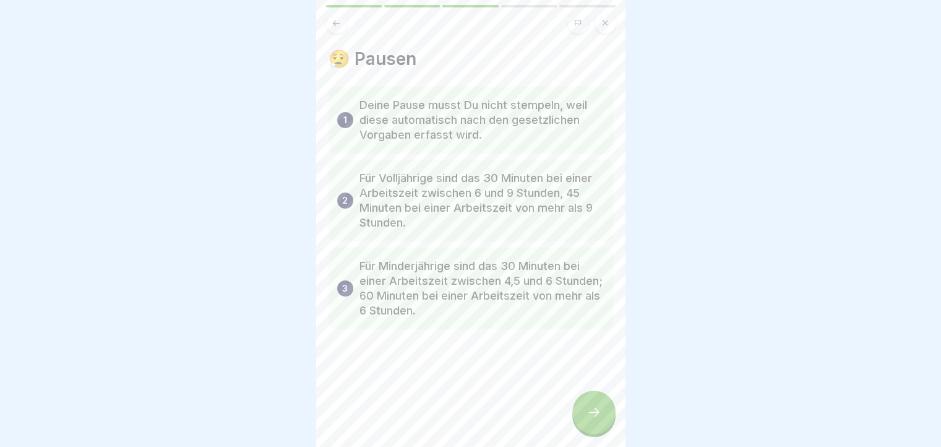
click at [603, 414] on div at bounding box center [593, 411] width 43 height 43
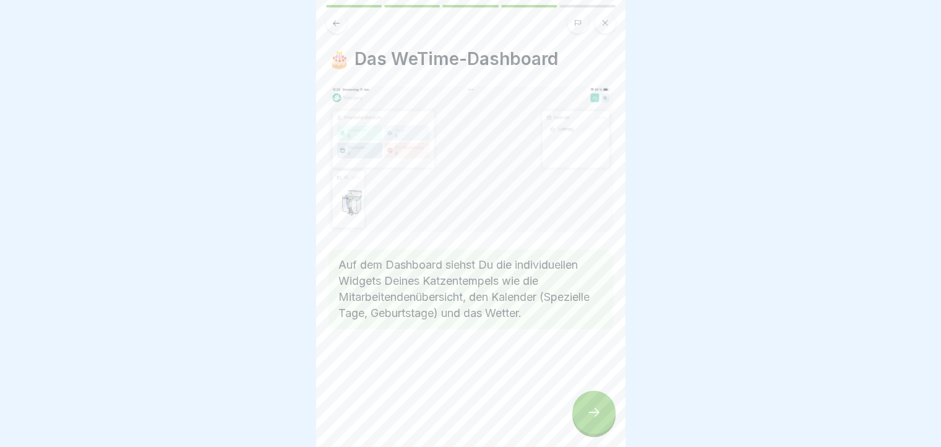
click at [349, 25] on div at bounding box center [471, 22] width 290 height 21
click at [341, 20] on button at bounding box center [336, 22] width 21 height 21
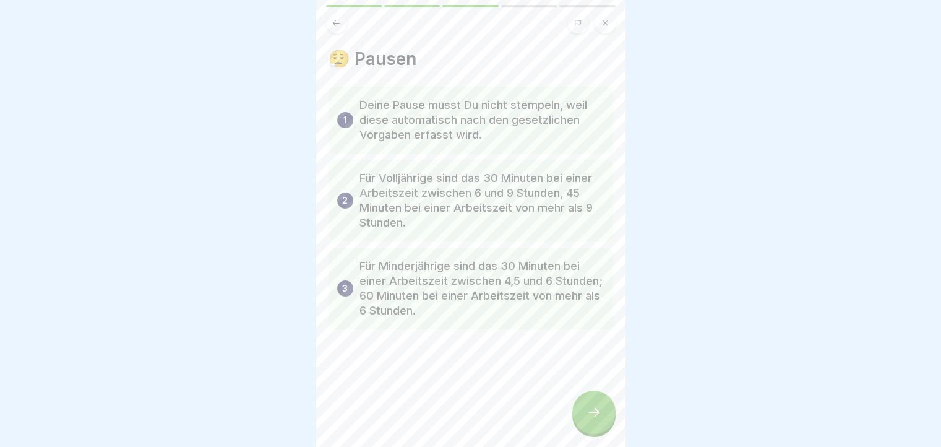
click at [598, 408] on div at bounding box center [593, 411] width 43 height 43
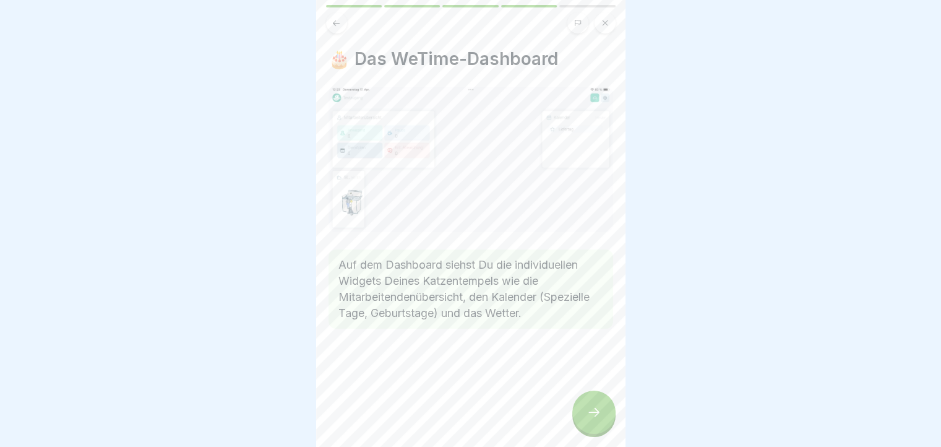
click at [598, 408] on div at bounding box center [593, 411] width 43 height 43
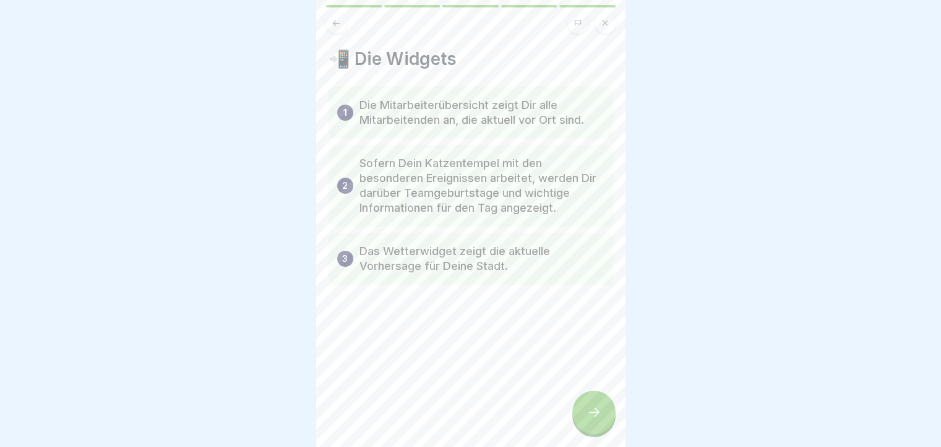
click at [329, 19] on button at bounding box center [336, 22] width 21 height 21
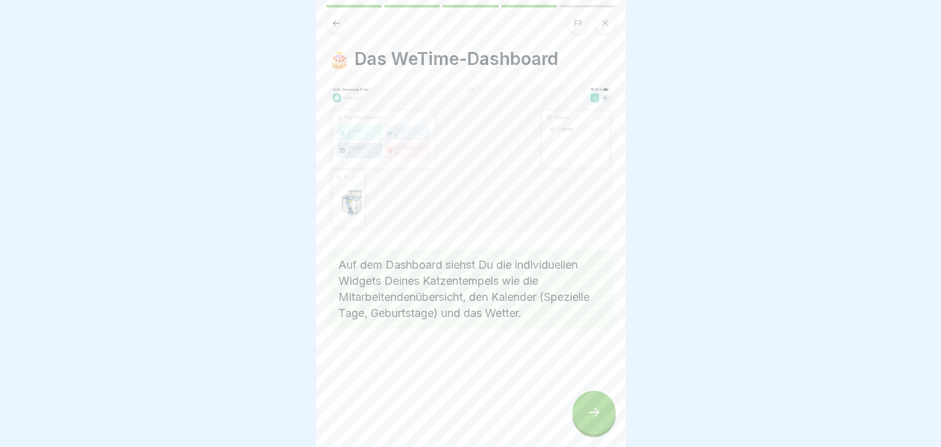
click at [327, 17] on button at bounding box center [336, 22] width 21 height 21
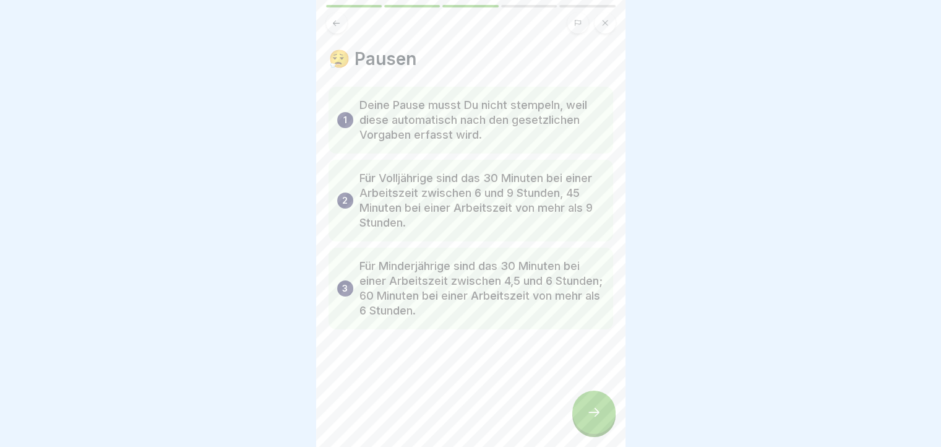
click at [327, 17] on button at bounding box center [336, 22] width 21 height 21
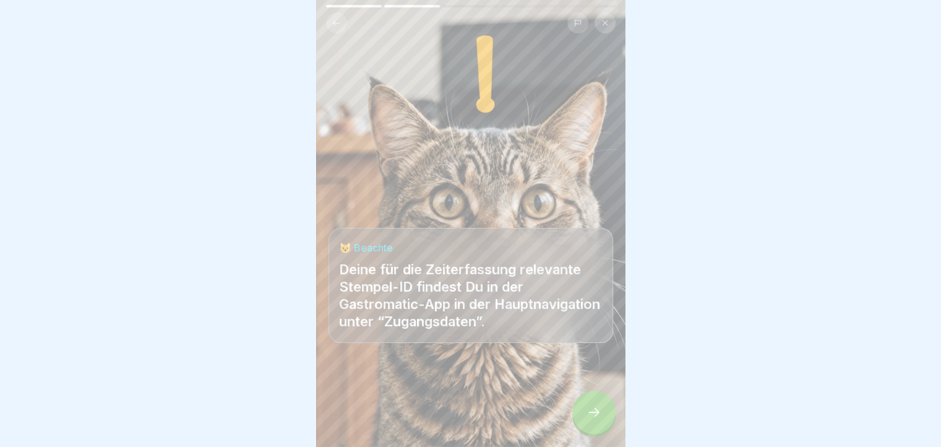
click at [583, 410] on div at bounding box center [593, 411] width 43 height 43
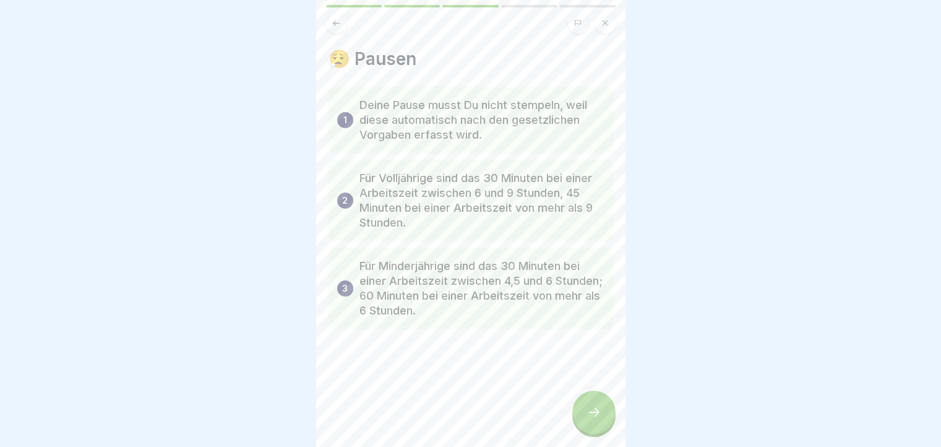
click at [583, 410] on div at bounding box center [593, 411] width 43 height 43
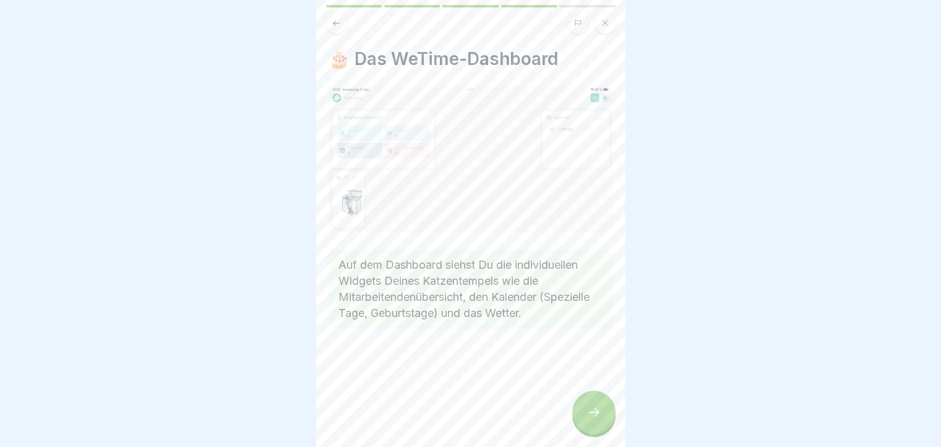
click at [583, 410] on div at bounding box center [593, 411] width 43 height 43
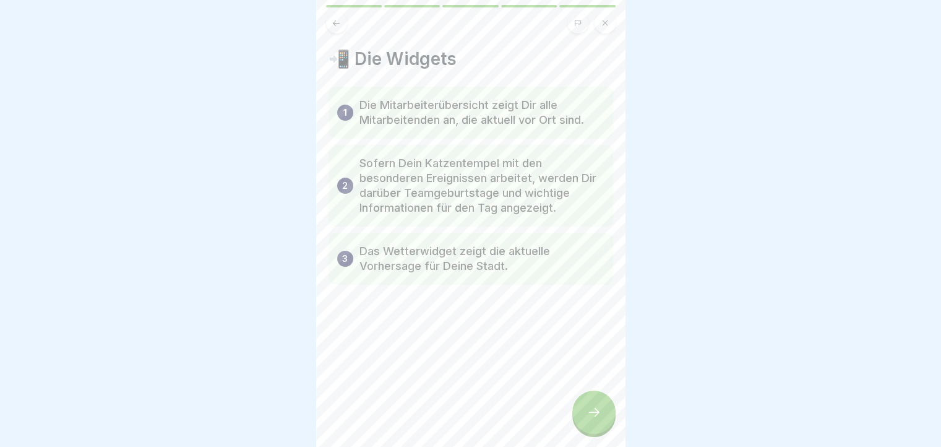
click at [583, 410] on div at bounding box center [593, 411] width 43 height 43
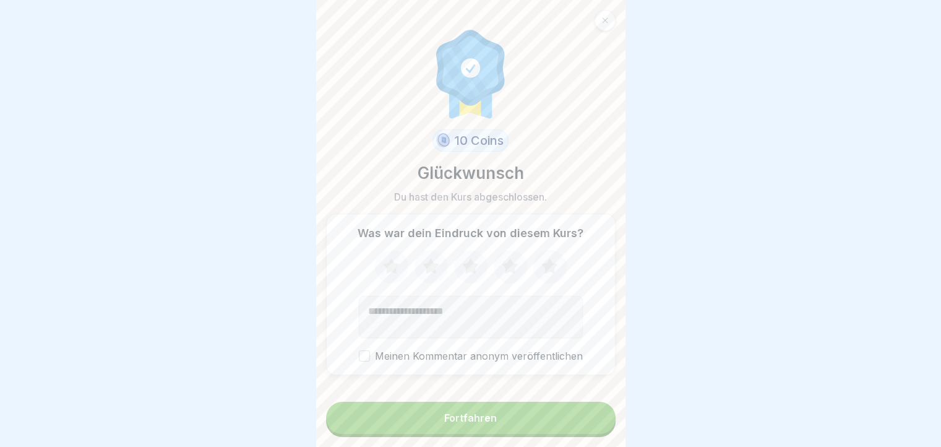
click at [577, 426] on button "Fortfahren" at bounding box center [471, 418] width 290 height 32
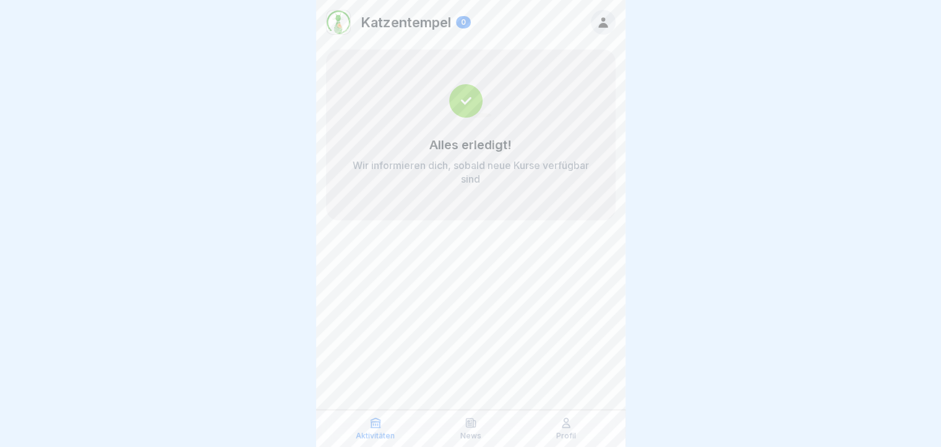
click at [560, 417] on icon at bounding box center [566, 422] width 12 height 12
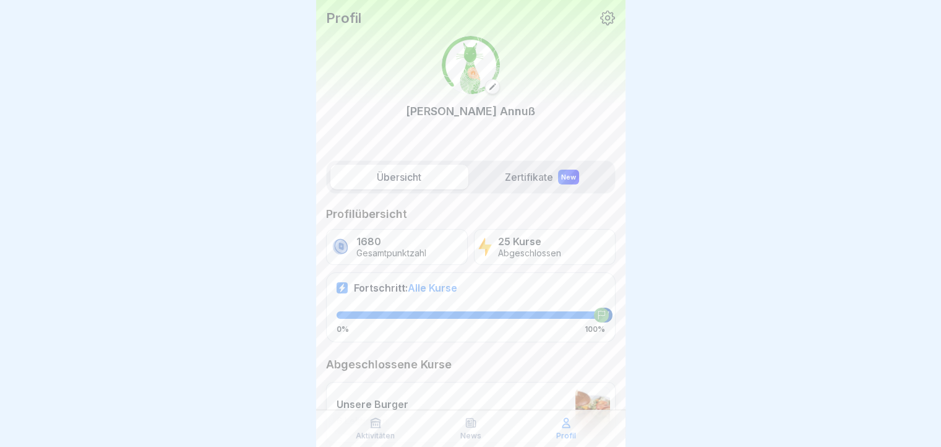
click at [501, 181] on label "Zertifikate New" at bounding box center [542, 177] width 138 height 25
click at [494, 174] on label "Zertifikate New" at bounding box center [542, 177] width 138 height 25
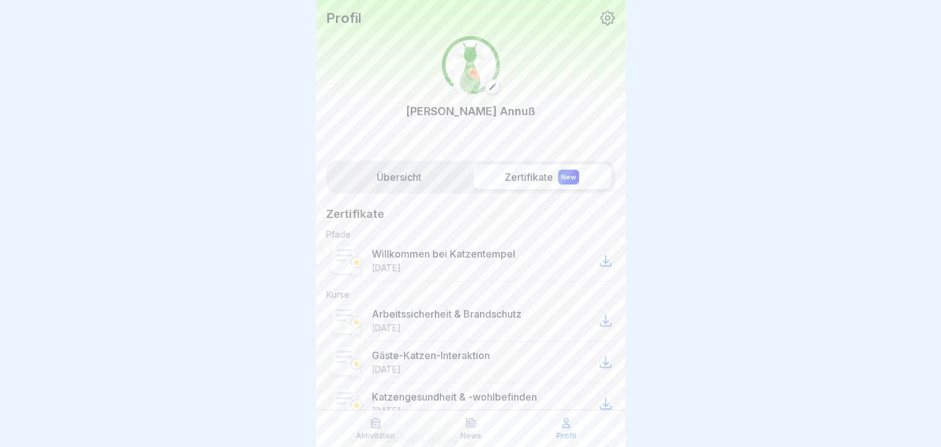
click at [393, 171] on label "Übersicht" at bounding box center [399, 177] width 138 height 25
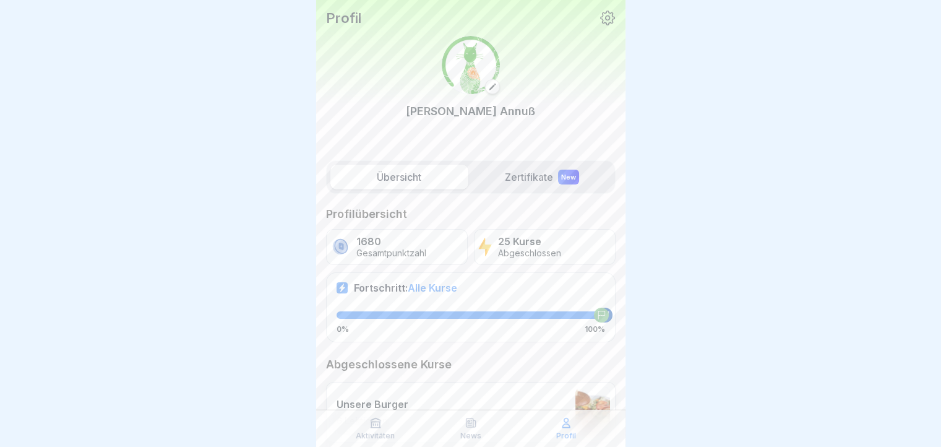
click at [371, 432] on p "Aktivitäten" at bounding box center [375, 435] width 39 height 9
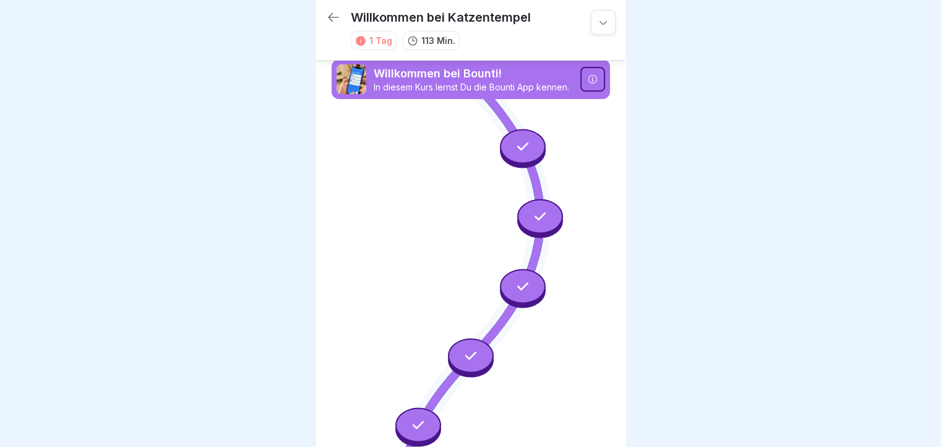
scroll to position [2010, 0]
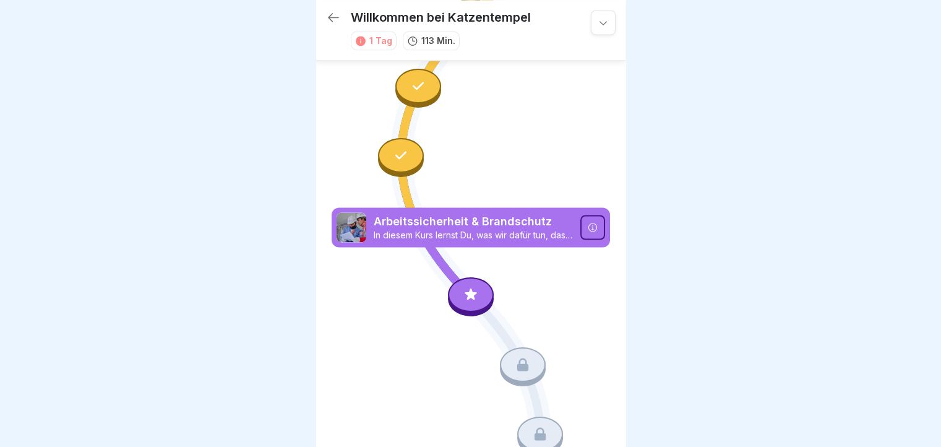
click at [332, 14] on icon at bounding box center [333, 17] width 15 height 15
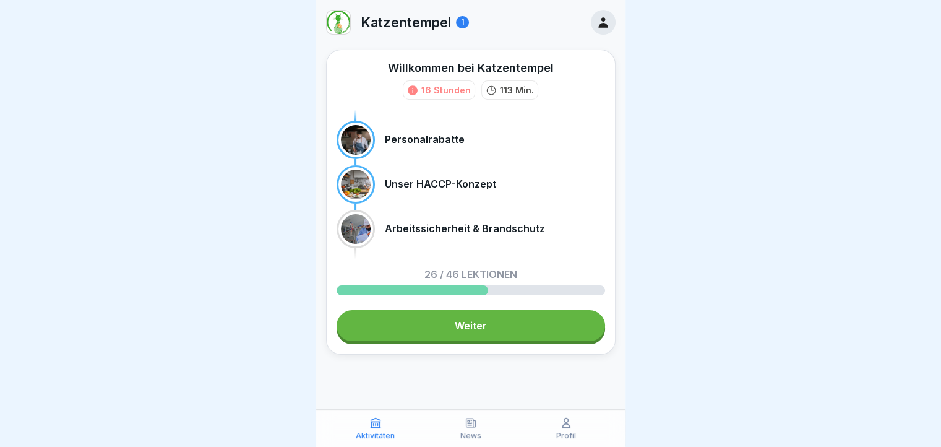
click at [491, 320] on link "Weiter" at bounding box center [471, 325] width 268 height 31
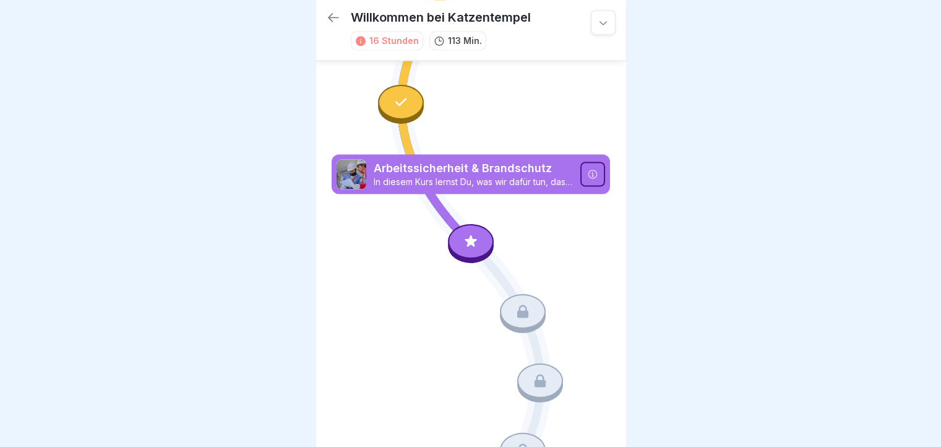
scroll to position [2042, 0]
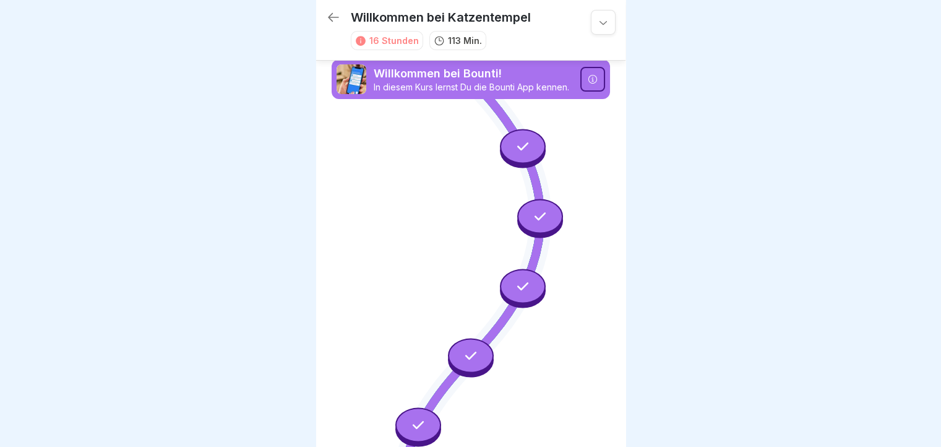
scroll to position [2042, 0]
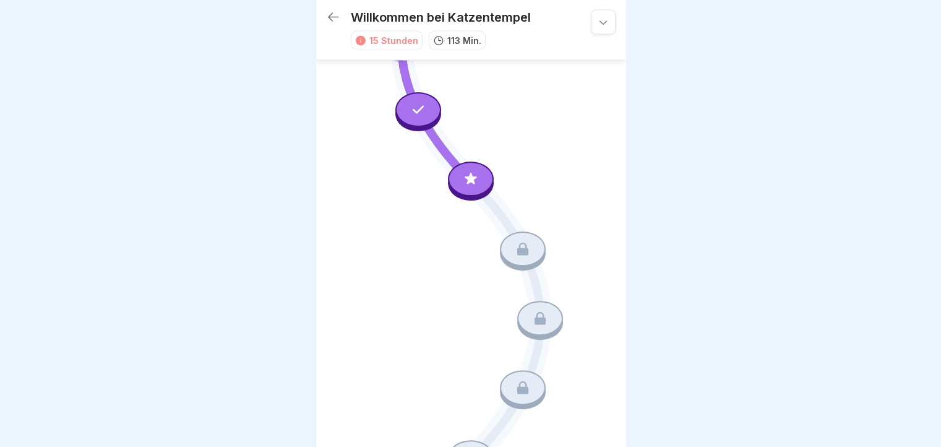
scroll to position [2674, 0]
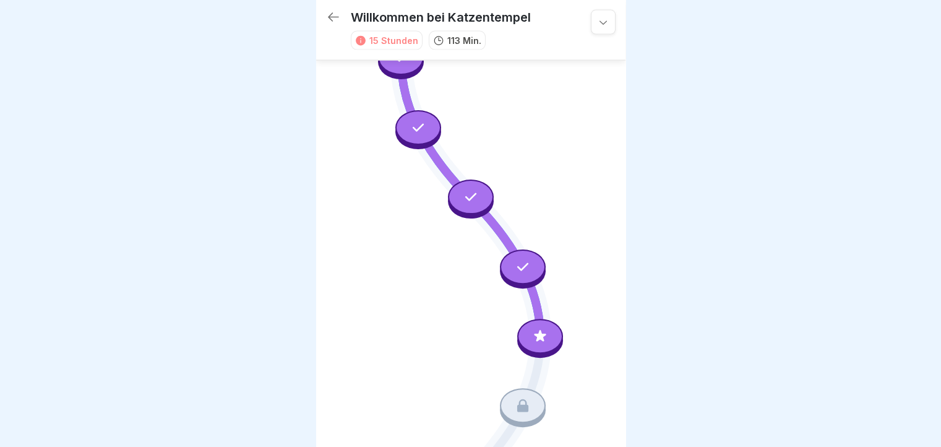
scroll to position [2685, 0]
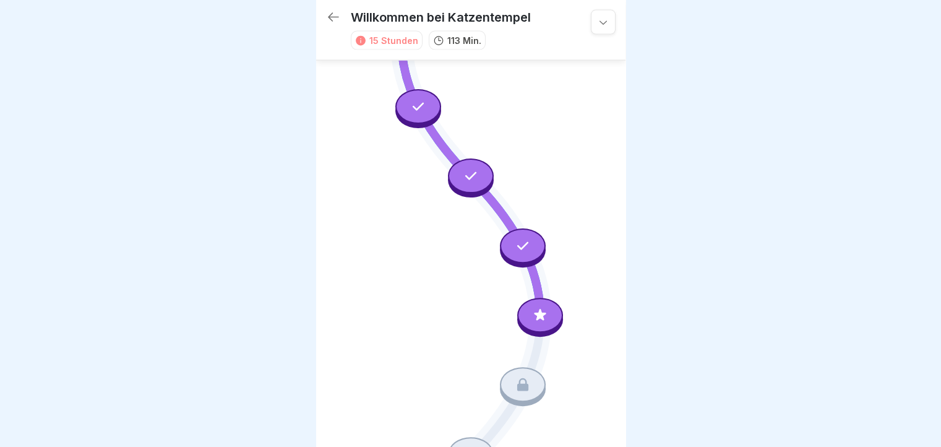
click at [332, 13] on icon at bounding box center [333, 17] width 11 height 9
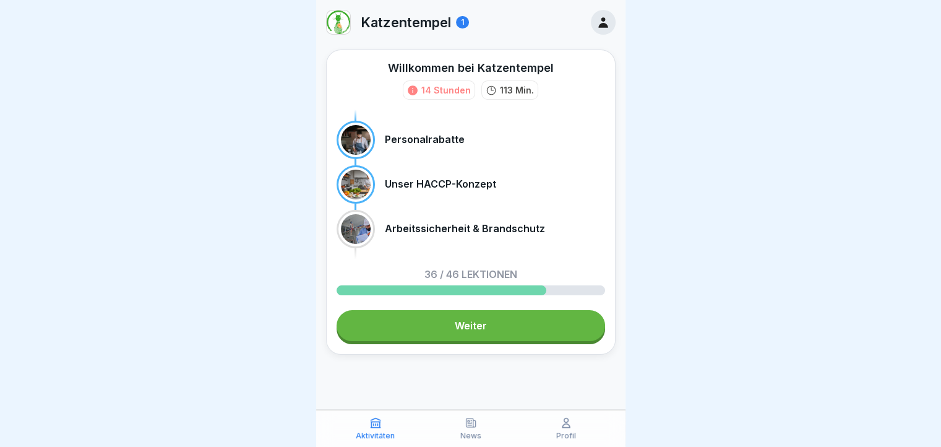
click at [392, 322] on link "Weiter" at bounding box center [471, 325] width 268 height 31
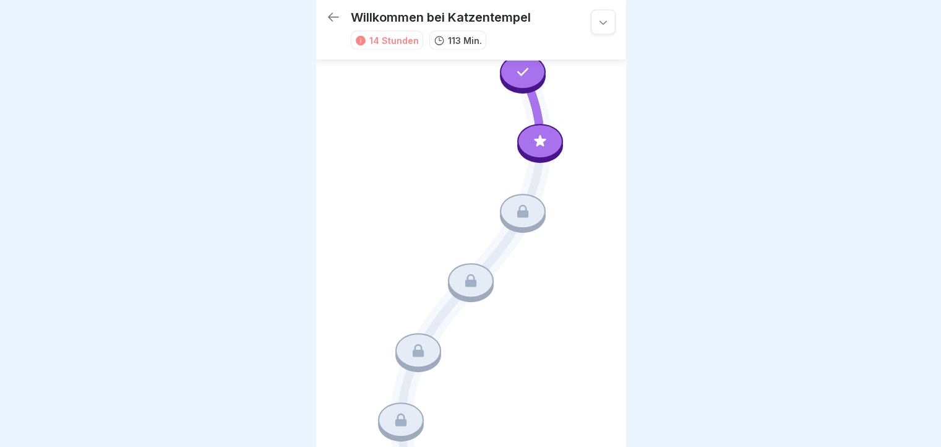
scroll to position [2871, 0]
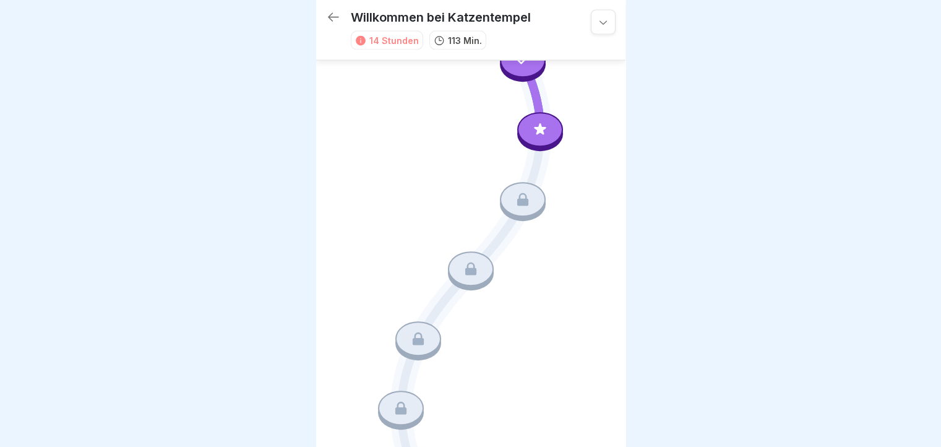
click at [334, 11] on icon at bounding box center [333, 17] width 15 height 15
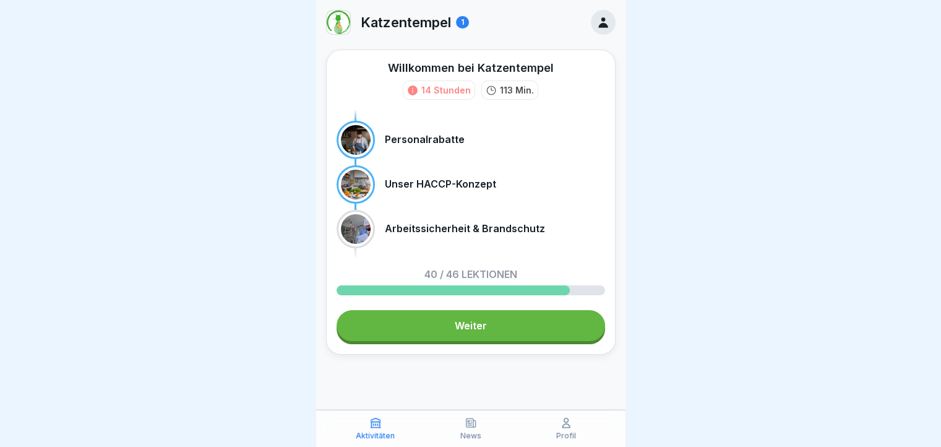
click at [426, 324] on link "Weiter" at bounding box center [471, 325] width 268 height 31
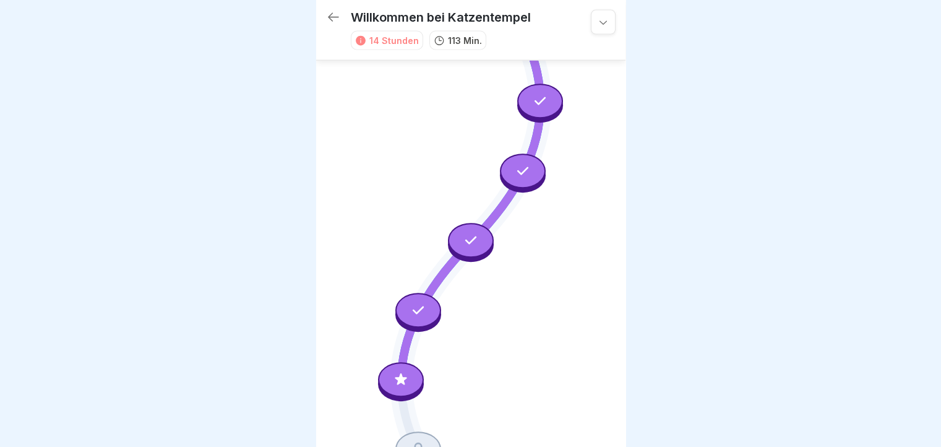
scroll to position [2893, 0]
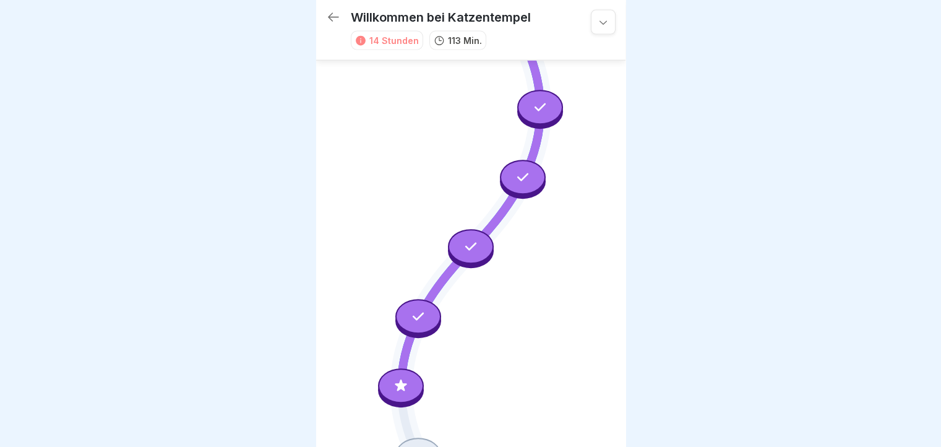
drag, startPoint x: 408, startPoint y: 236, endPoint x: 403, endPoint y: 228, distance: 8.9
click at [406, 299] on div at bounding box center [418, 318] width 46 height 39
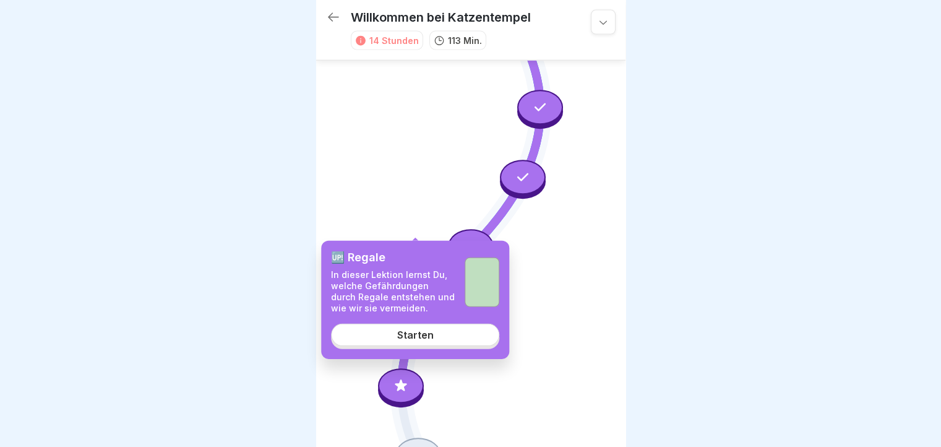
click at [403, 299] on div at bounding box center [418, 316] width 46 height 35
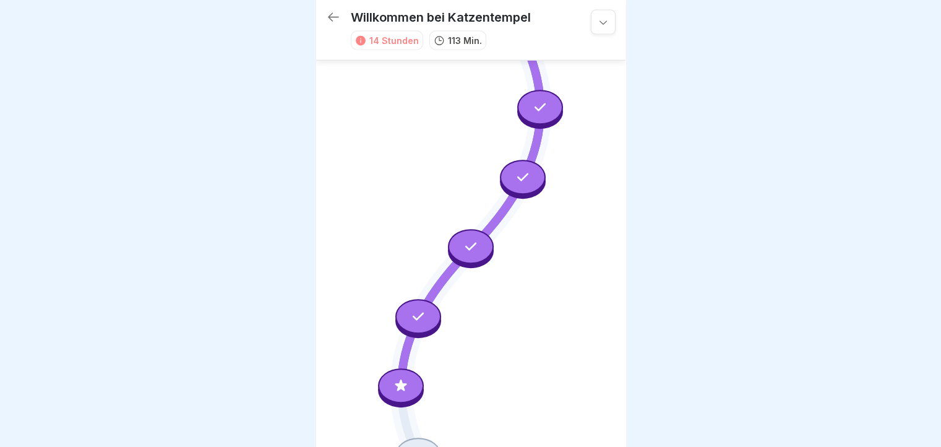
click at [411, 299] on div at bounding box center [418, 316] width 46 height 35
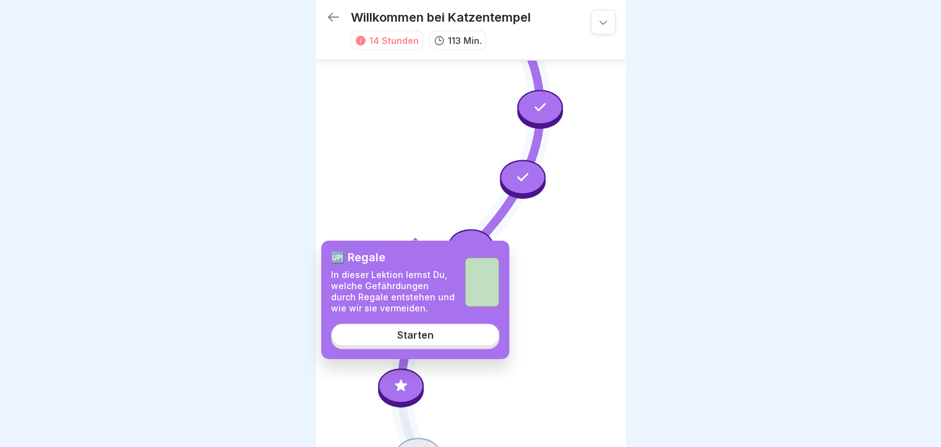
scroll to position [2769, 0]
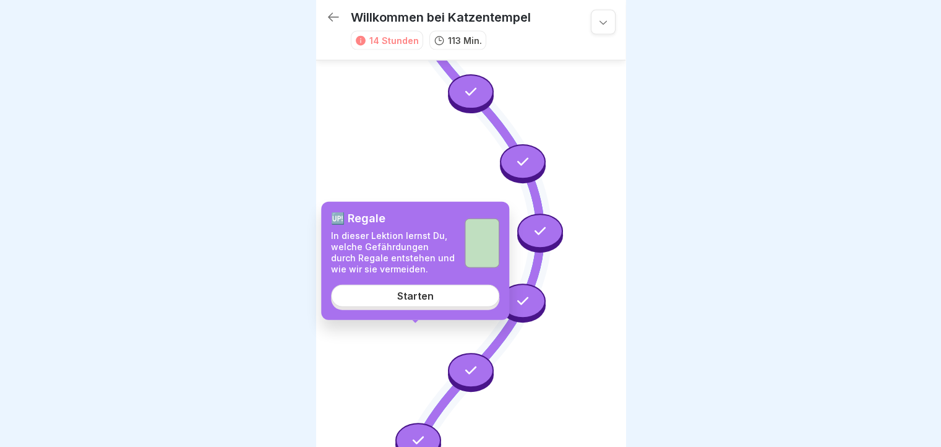
click at [526, 283] on div at bounding box center [523, 300] width 46 height 35
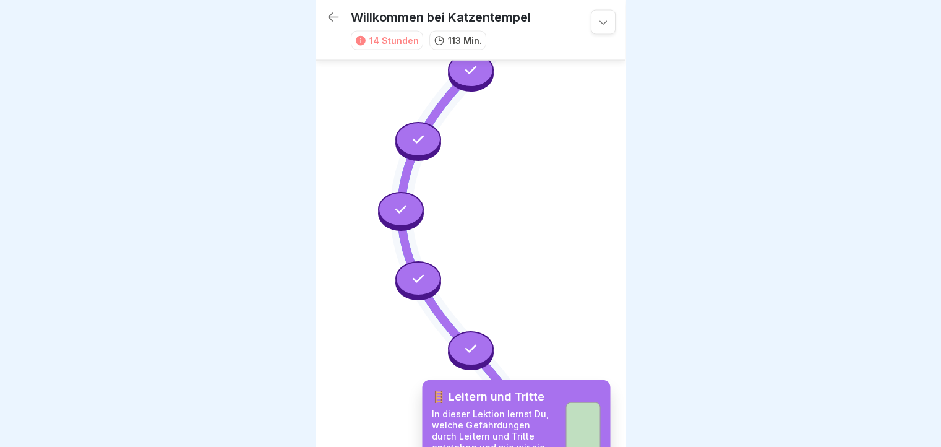
scroll to position [2398, 0]
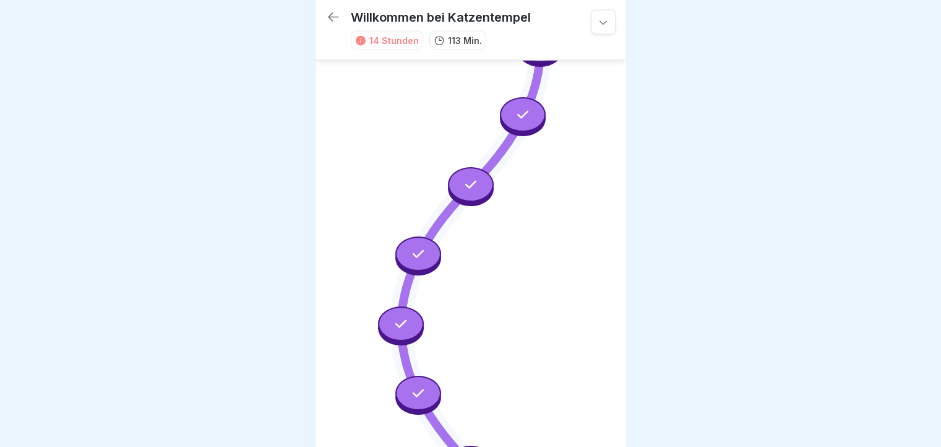
click at [406, 237] on div at bounding box center [418, 254] width 46 height 35
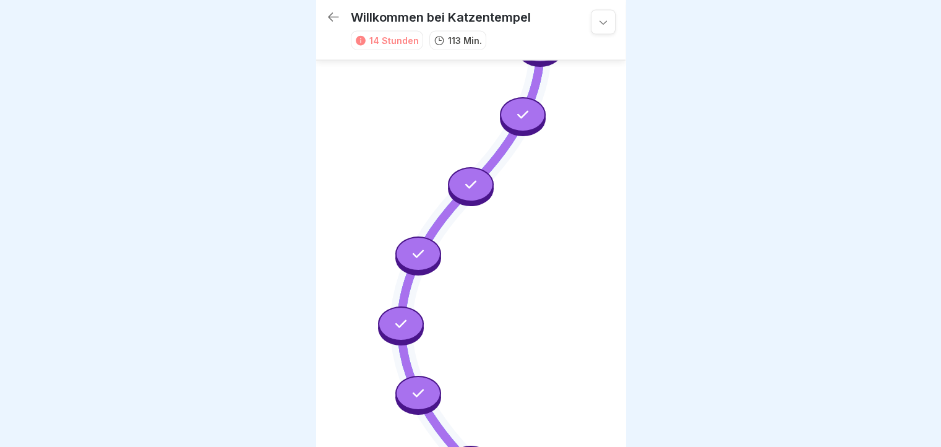
click at [396, 316] on icon at bounding box center [401, 324] width 16 height 16
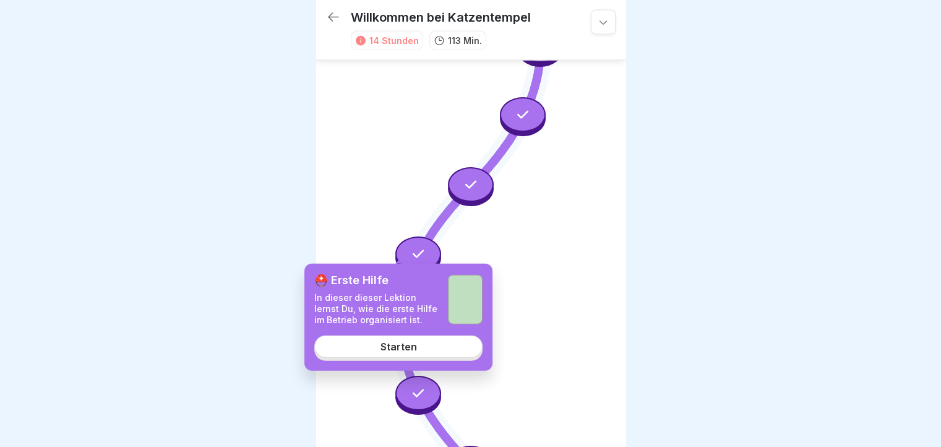
click at [381, 347] on div "Starten" at bounding box center [398, 345] width 37 height 11
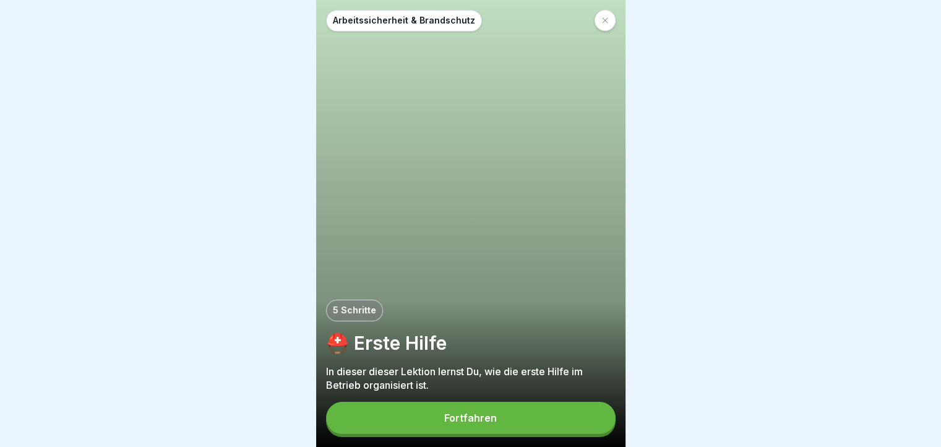
click at [517, 429] on button "Fortfahren" at bounding box center [471, 418] width 290 height 32
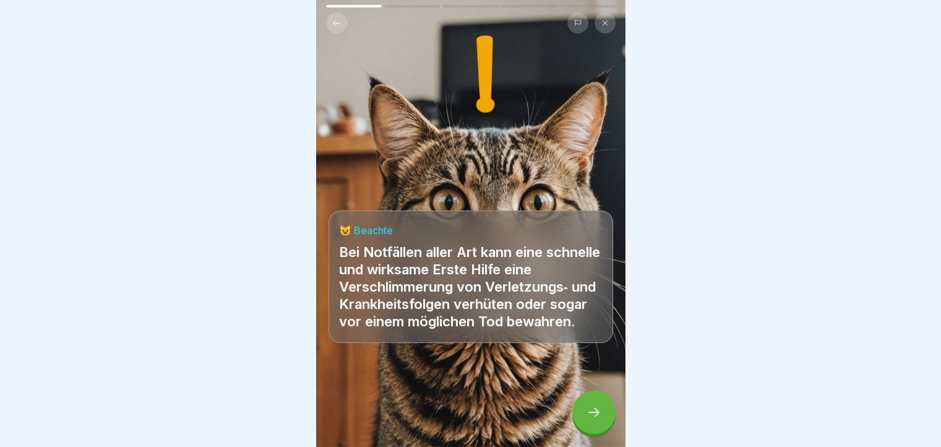
click at [591, 412] on icon at bounding box center [593, 412] width 15 height 15
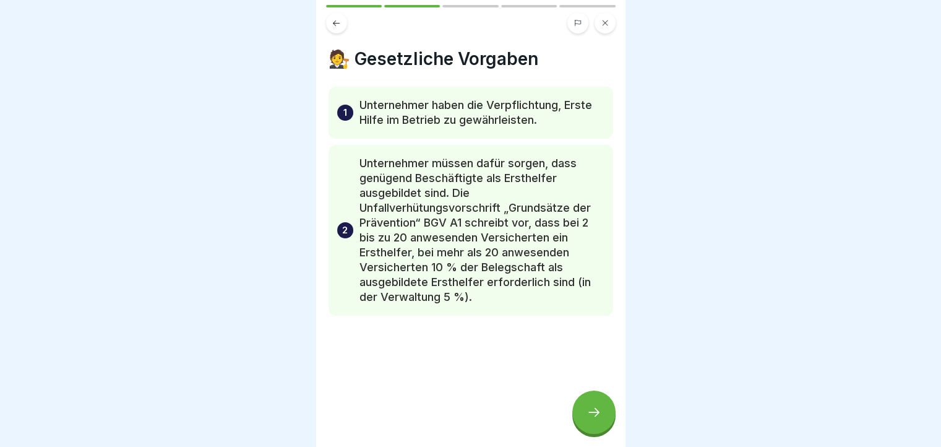
click at [591, 412] on icon at bounding box center [593, 412] width 15 height 15
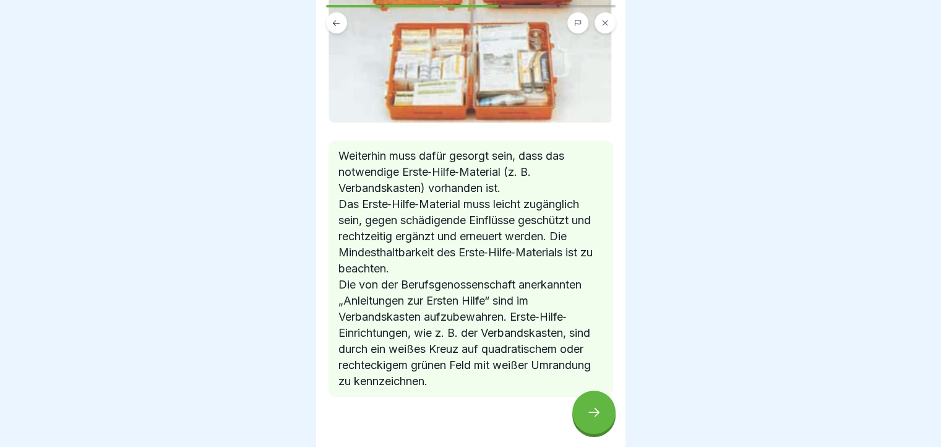
scroll to position [173, 0]
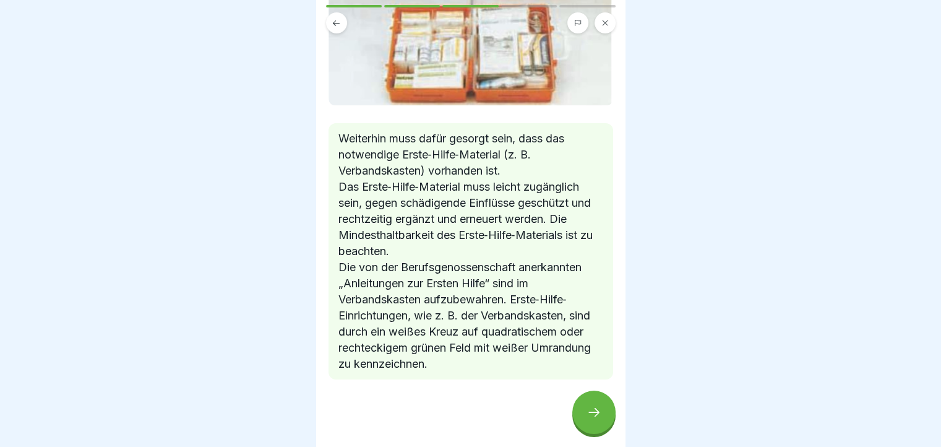
click at [574, 409] on div at bounding box center [593, 411] width 43 height 43
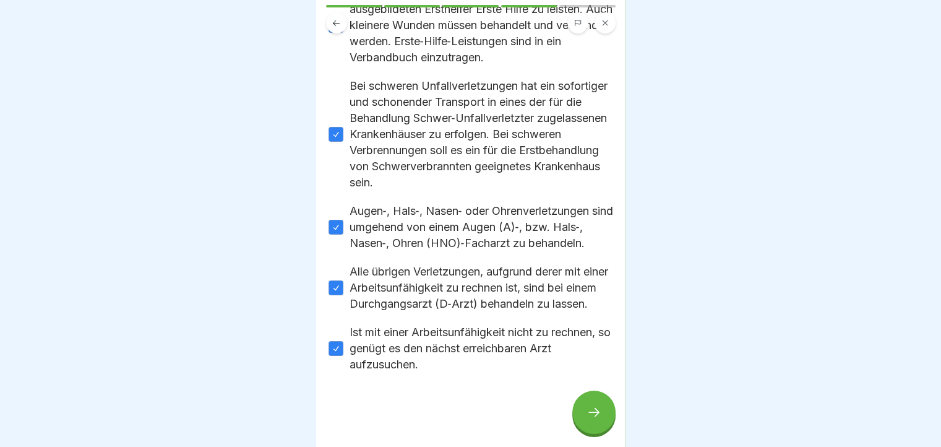
scroll to position [158, 0]
click at [586, 408] on div at bounding box center [593, 411] width 43 height 43
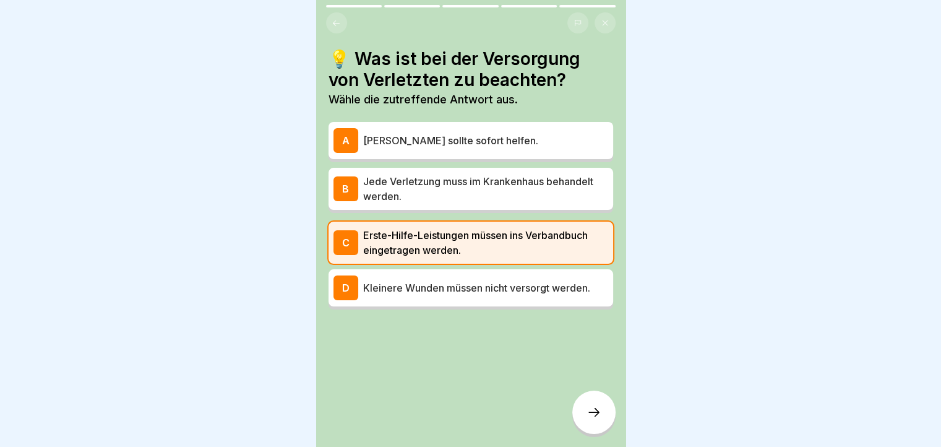
click at [337, 25] on button at bounding box center [336, 22] width 21 height 21
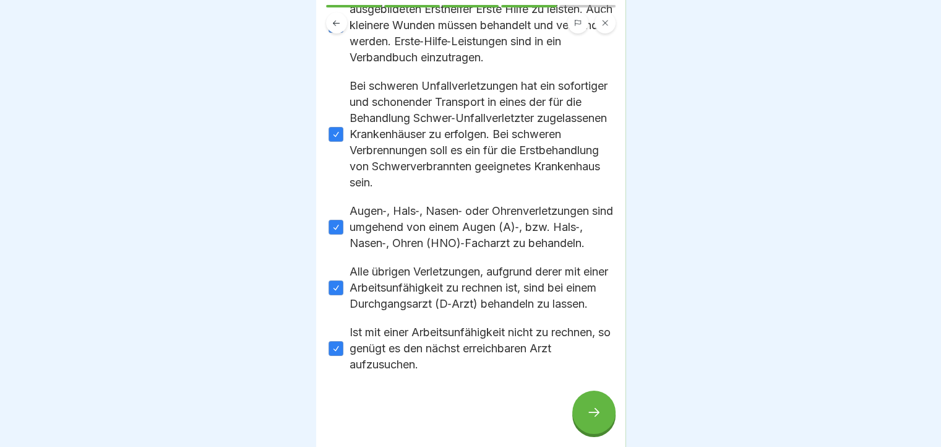
click at [337, 25] on button at bounding box center [336, 22] width 21 height 21
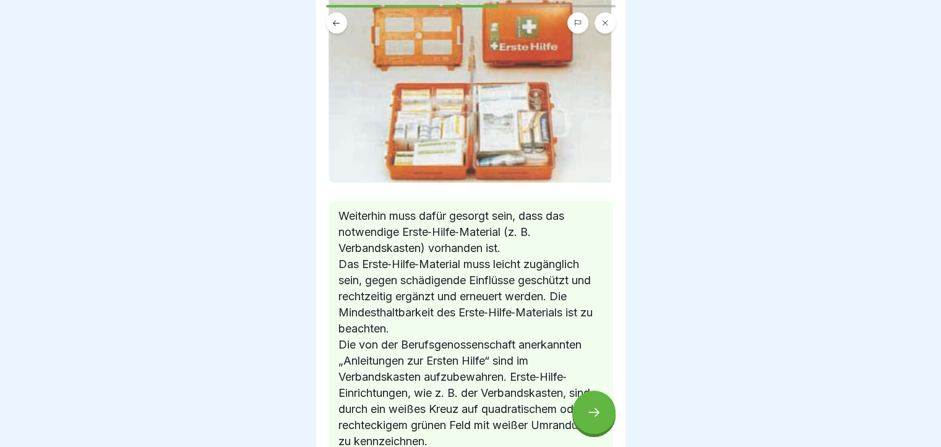
scroll to position [124, 0]
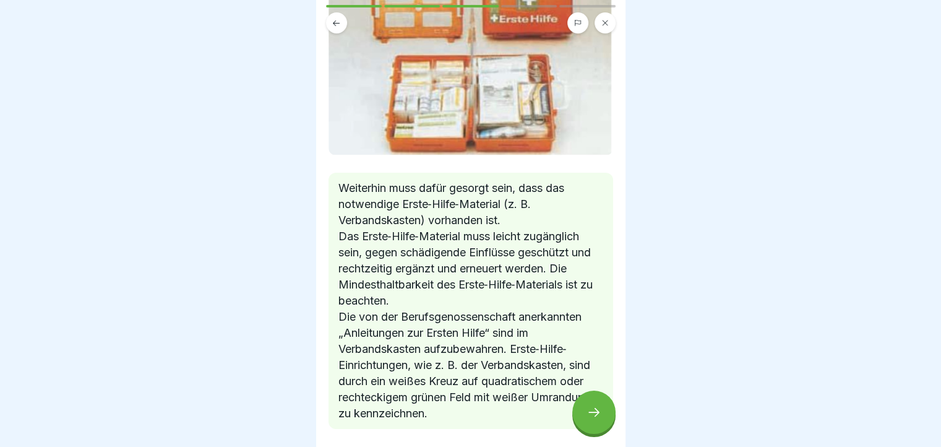
click at [339, 22] on icon at bounding box center [336, 23] width 9 height 9
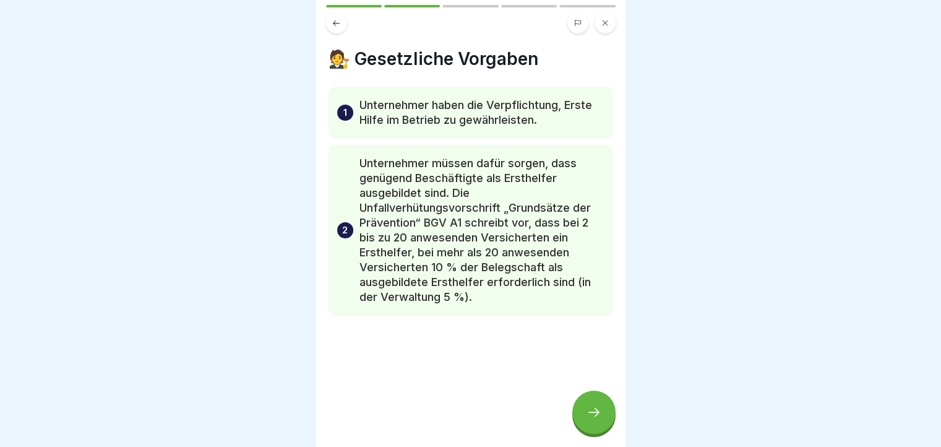
click at [603, 25] on button at bounding box center [605, 22] width 21 height 21
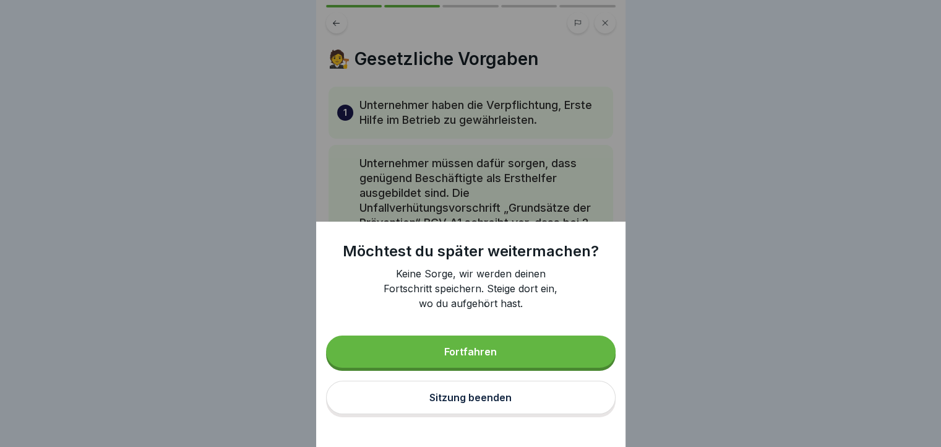
click at [453, 402] on div "Sitzung beenden" at bounding box center [470, 397] width 82 height 11
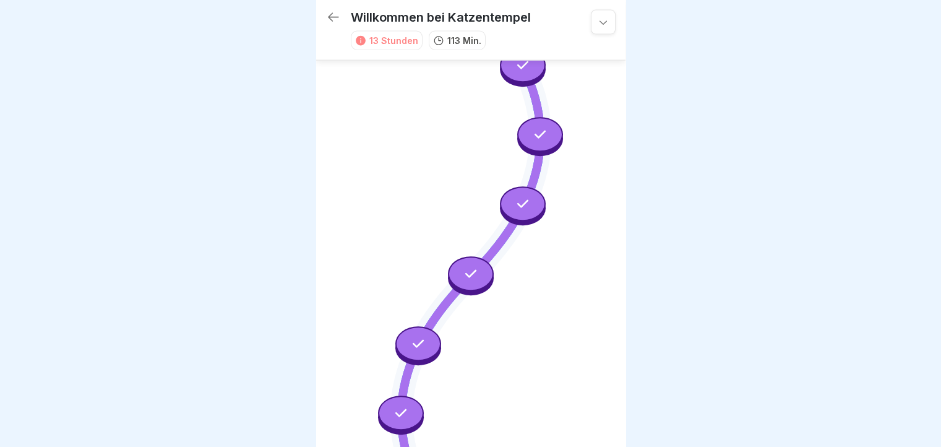
scroll to position [2843, 0]
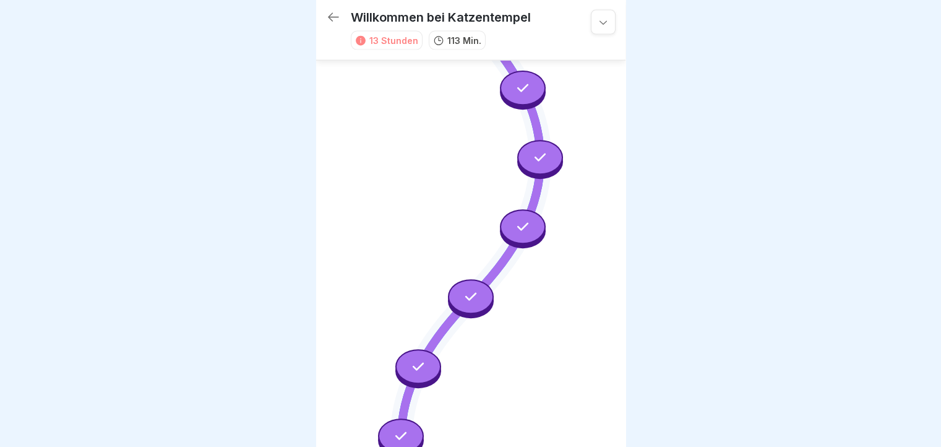
click at [465, 280] on div at bounding box center [471, 297] width 46 height 35
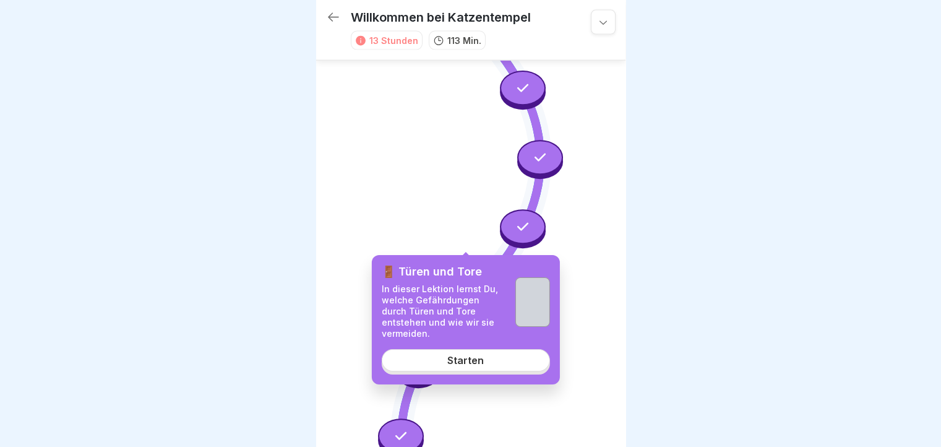
scroll to position [2781, 0]
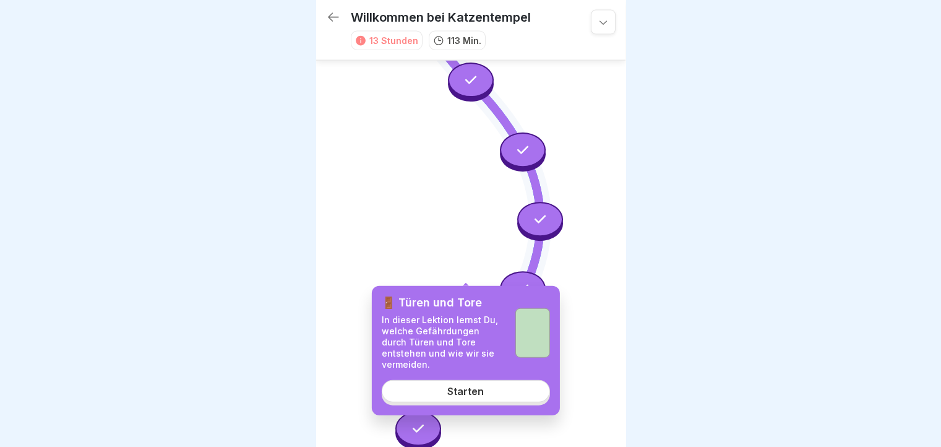
click at [515, 281] on icon at bounding box center [523, 289] width 16 height 16
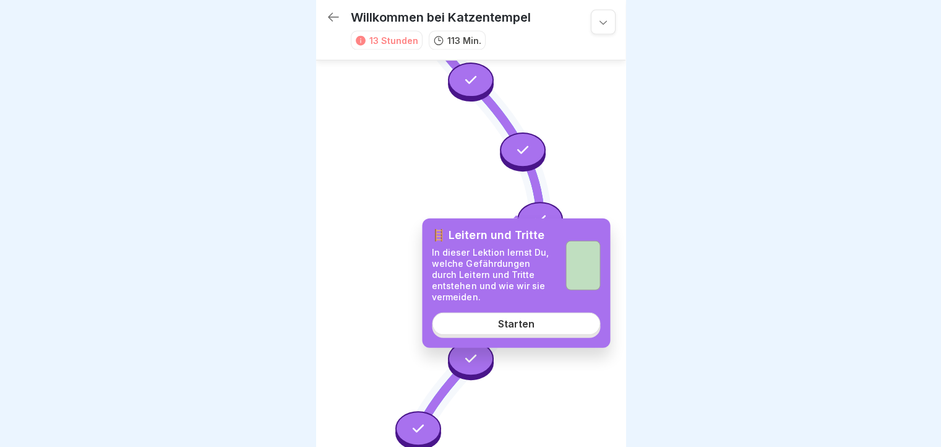
click at [532, 202] on div at bounding box center [540, 219] width 46 height 35
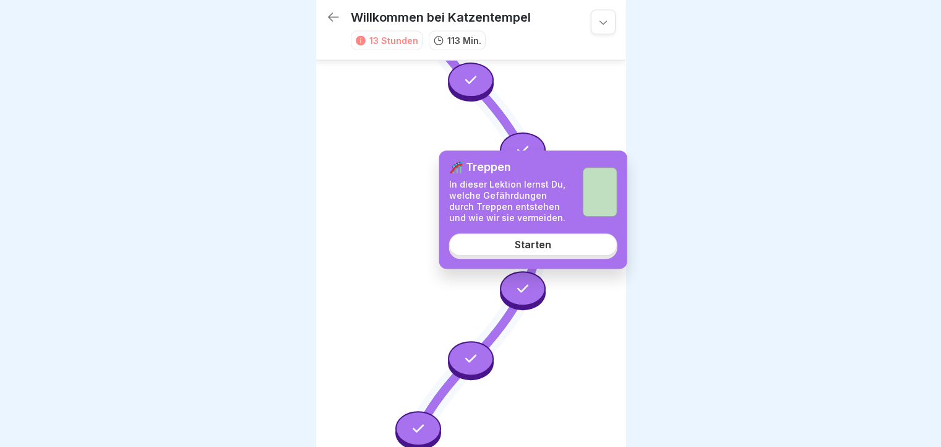
click at [526, 252] on link "Starten" at bounding box center [533, 244] width 168 height 22
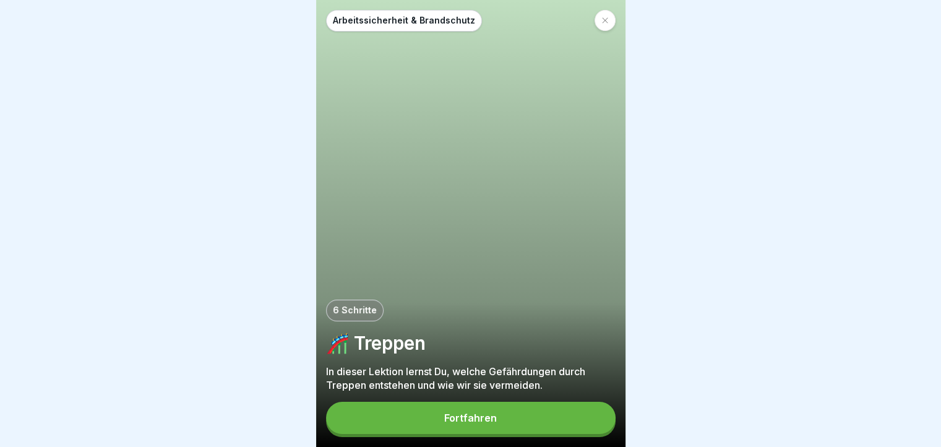
click at [466, 405] on div "Arbeitssicherheit & Brandschutz 6 Schritte 🎢 Treppen In dieser Lektion lernst D…" at bounding box center [470, 223] width 309 height 447
click at [465, 414] on button "Fortfahren" at bounding box center [471, 418] width 290 height 32
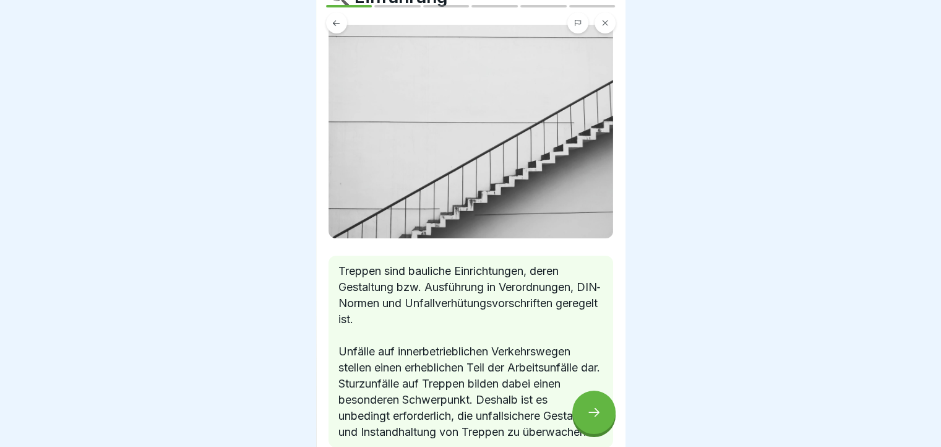
scroll to position [145, 0]
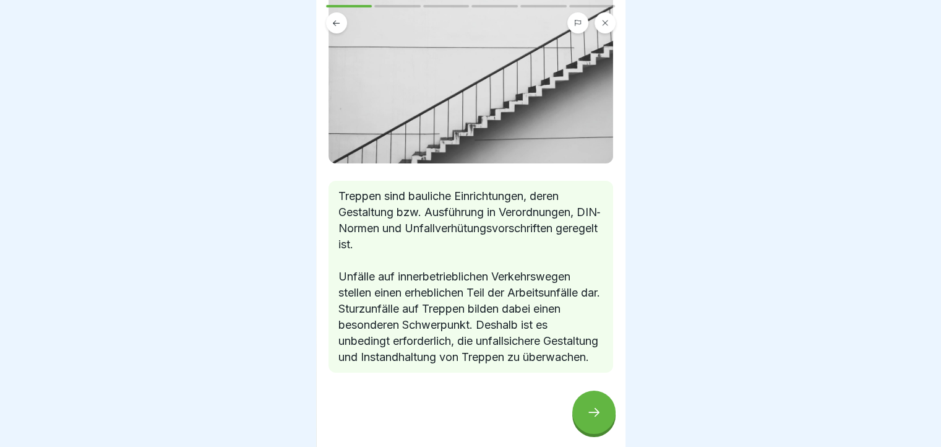
click at [596, 426] on div at bounding box center [593, 411] width 43 height 43
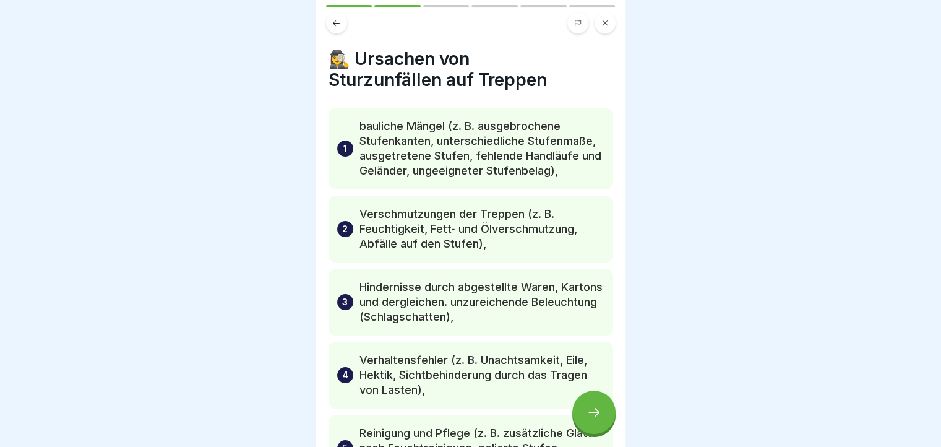
scroll to position [0, 0]
click at [594, 410] on div at bounding box center [593, 411] width 43 height 43
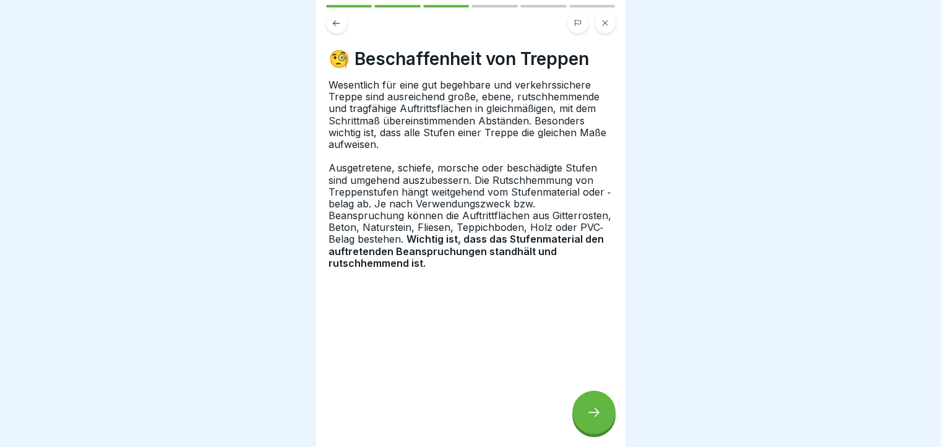
click at [594, 410] on div at bounding box center [593, 411] width 43 height 43
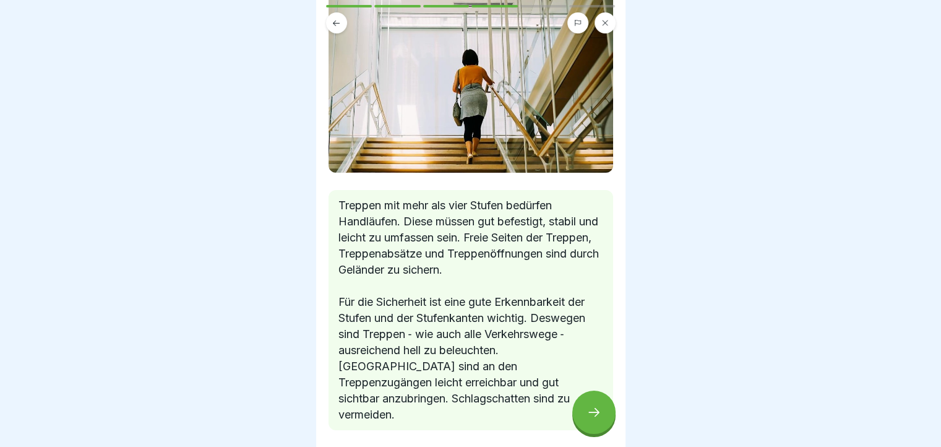
scroll to position [186, 0]
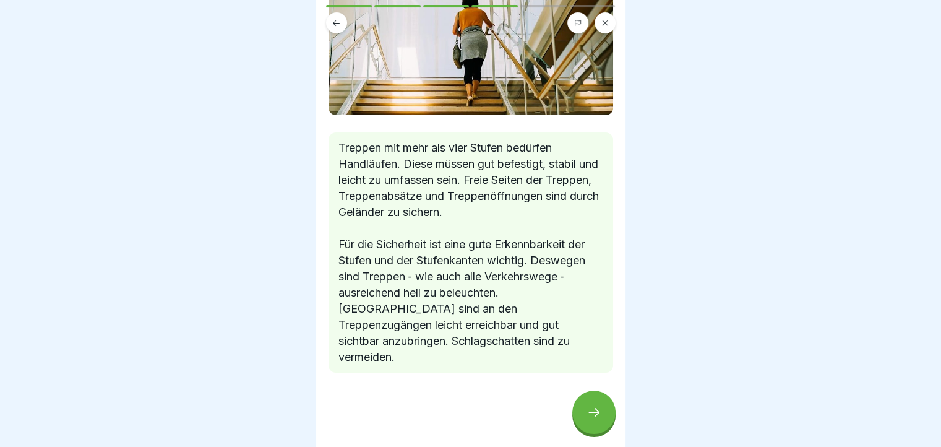
click at [607, 416] on div at bounding box center [593, 411] width 43 height 43
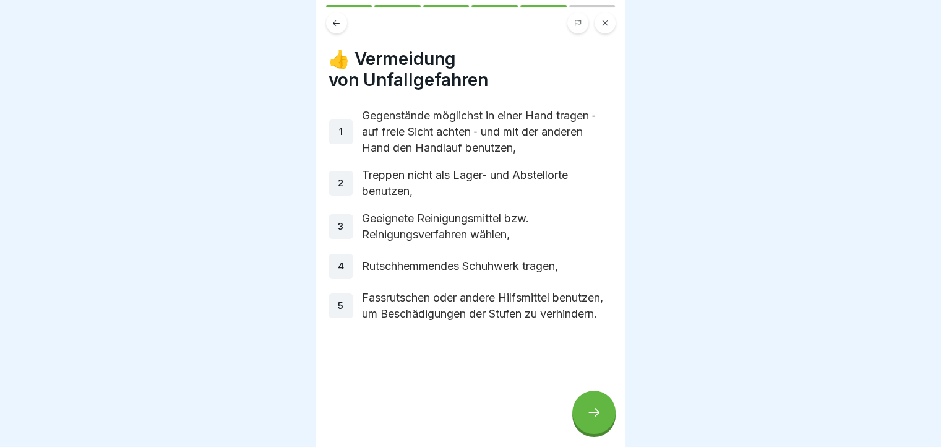
scroll to position [0, 0]
click at [603, 20] on icon at bounding box center [604, 22] width 7 height 7
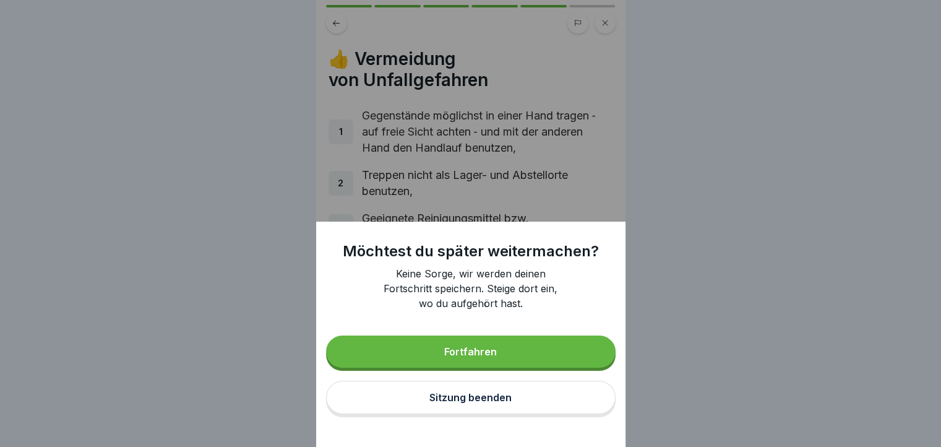
click at [530, 414] on button "Sitzung beenden" at bounding box center [471, 396] width 290 height 33
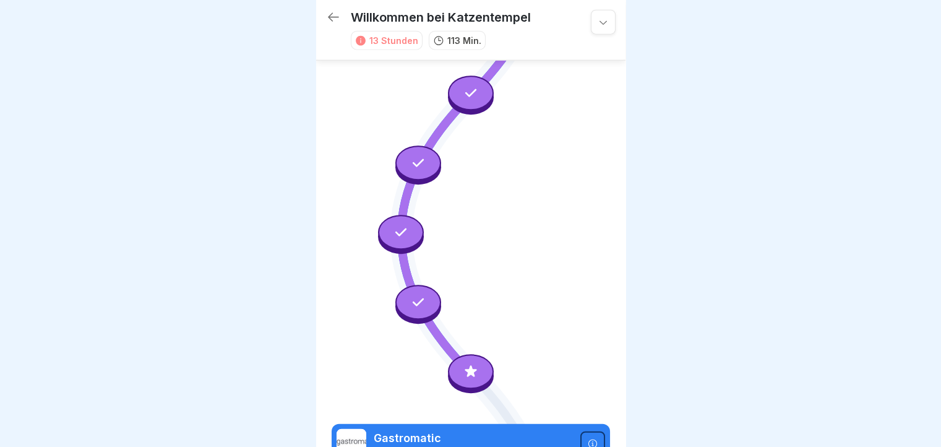
scroll to position [3090, 0]
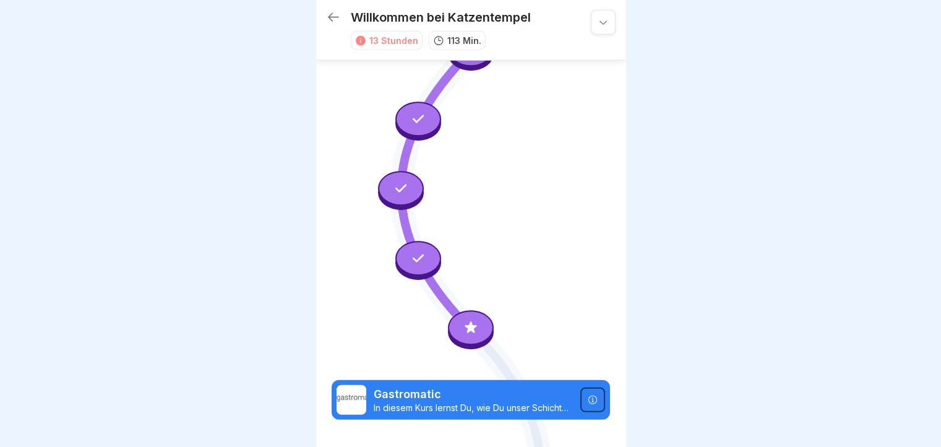
click at [418, 250] on icon at bounding box center [418, 258] width 16 height 16
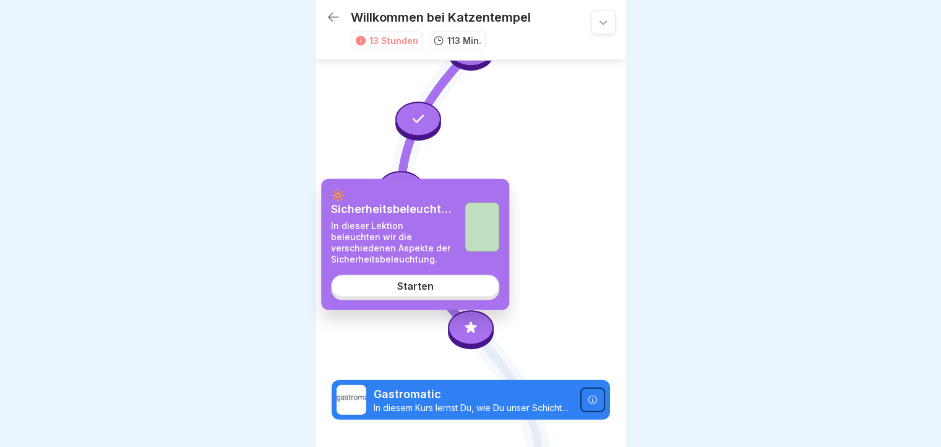
click at [398, 180] on icon at bounding box center [401, 188] width 16 height 16
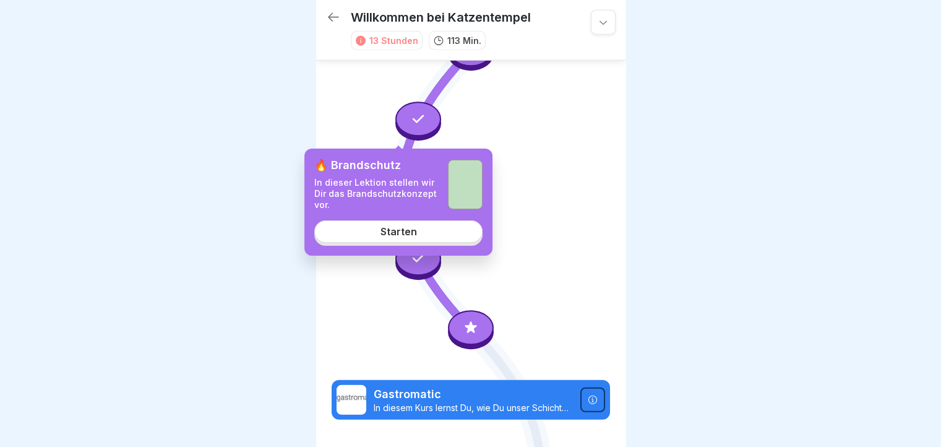
scroll to position [2966, 0]
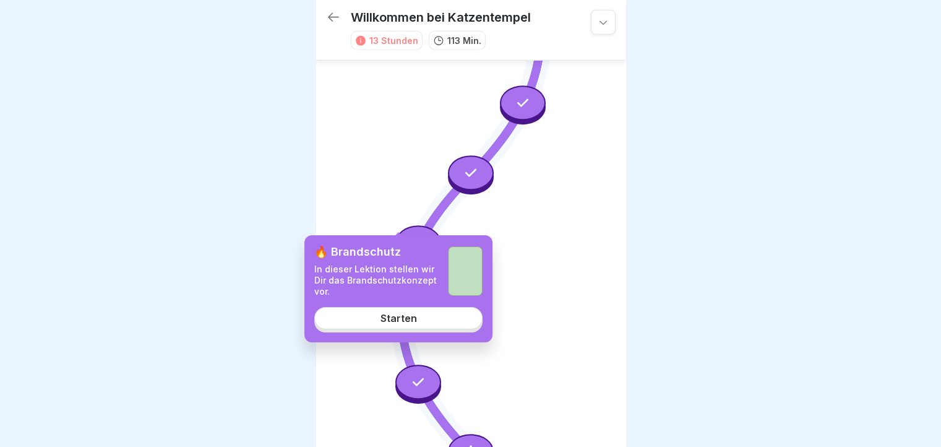
click at [423, 234] on icon at bounding box center [418, 242] width 16 height 16
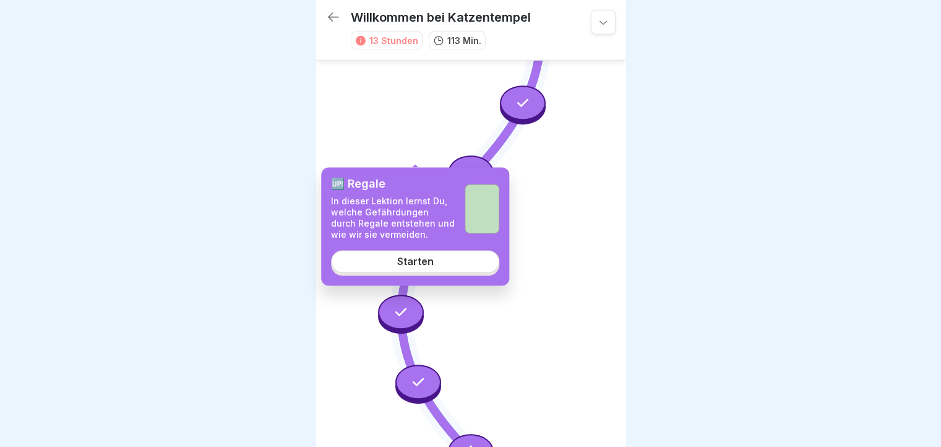
click at [273, 191] on div at bounding box center [470, 223] width 941 height 447
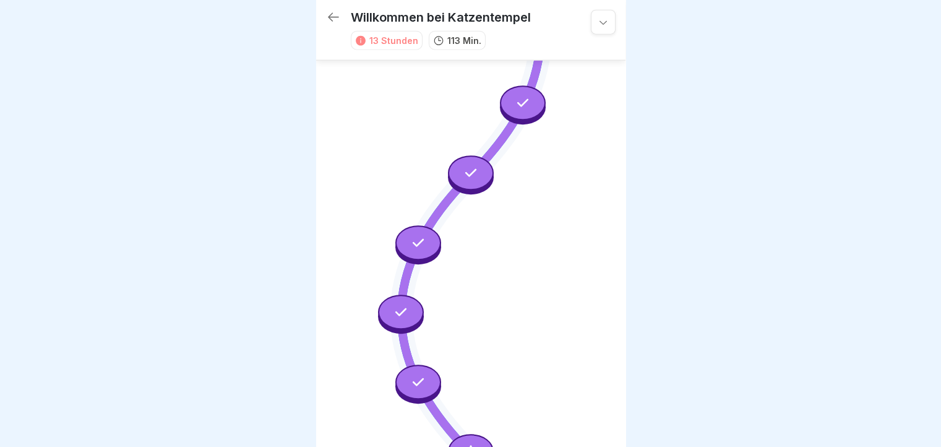
click at [401, 304] on icon at bounding box center [401, 312] width 16 height 16
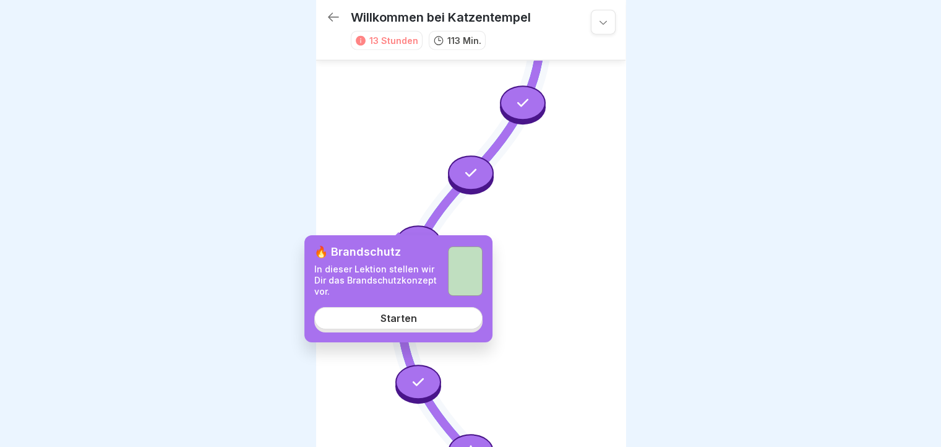
click at [426, 324] on link "Starten" at bounding box center [398, 318] width 168 height 22
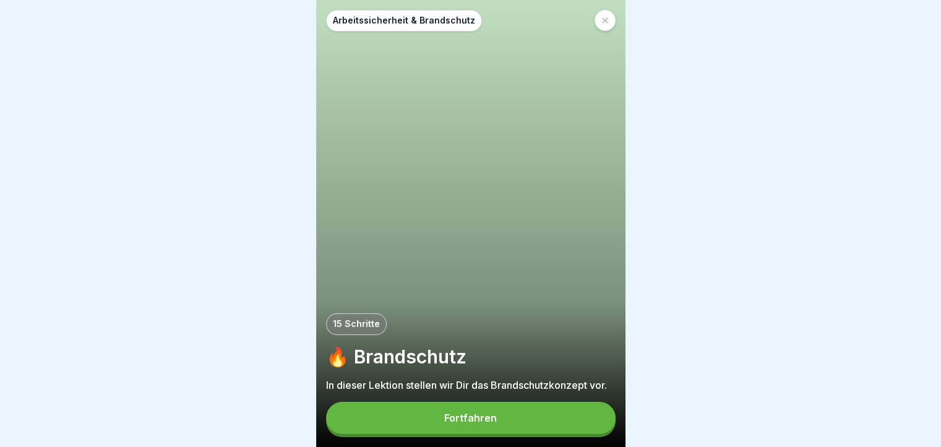
click at [489, 416] on button "Fortfahren" at bounding box center [471, 418] width 290 height 32
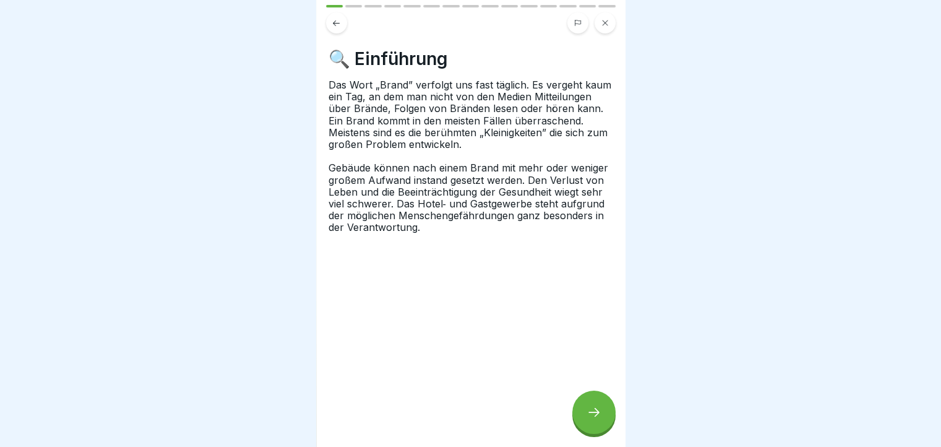
click at [588, 419] on icon at bounding box center [593, 412] width 15 height 15
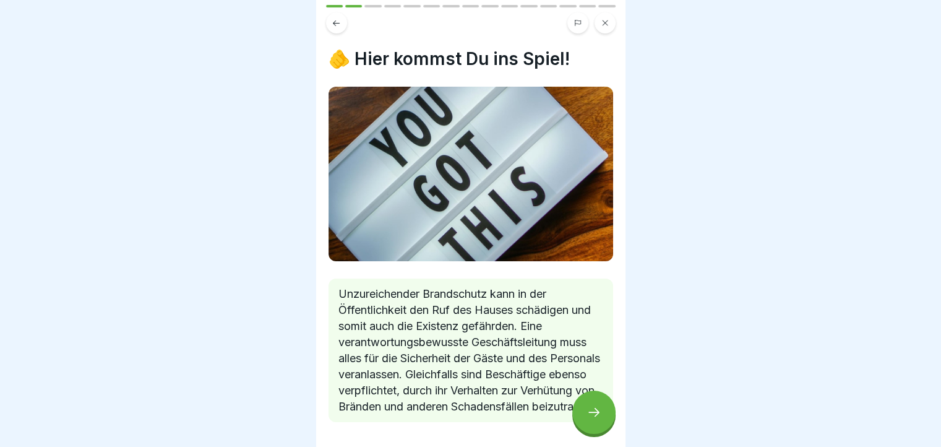
click at [588, 419] on icon at bounding box center [593, 412] width 15 height 15
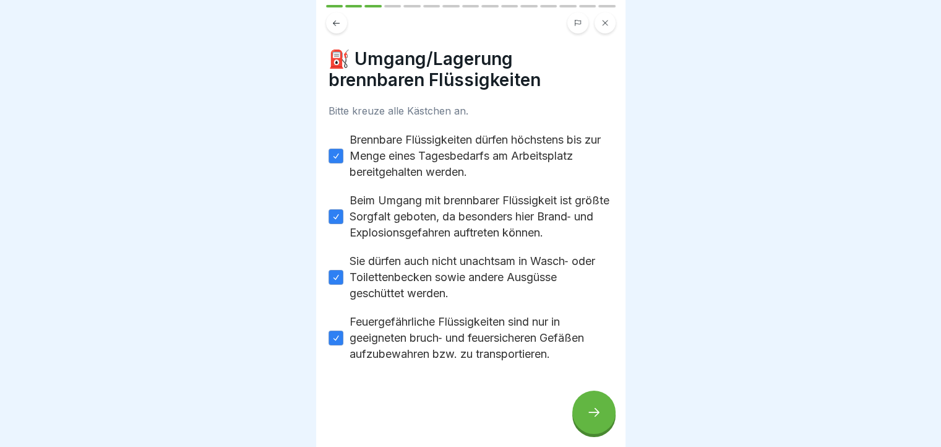
click at [608, 23] on button at bounding box center [605, 22] width 21 height 21
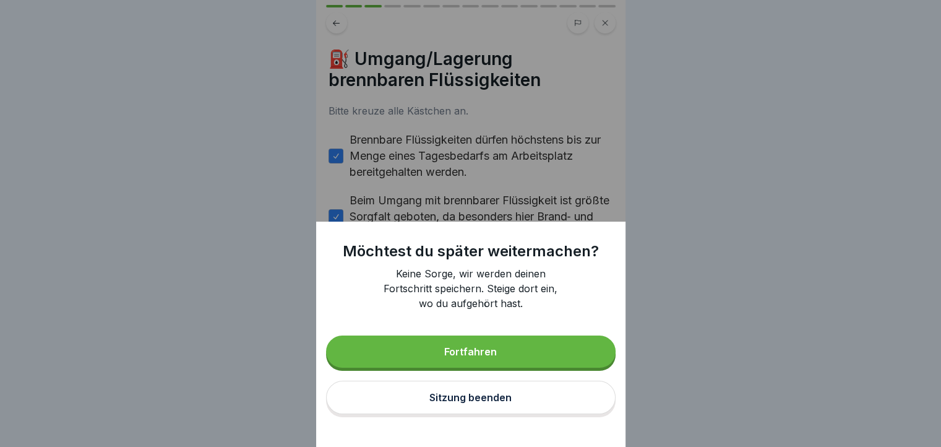
click at [523, 414] on button "Sitzung beenden" at bounding box center [471, 396] width 290 height 33
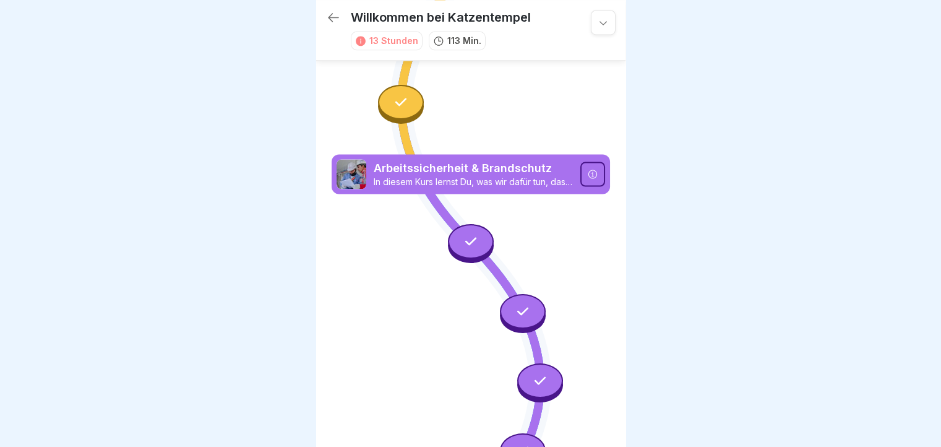
scroll to position [2001, 0]
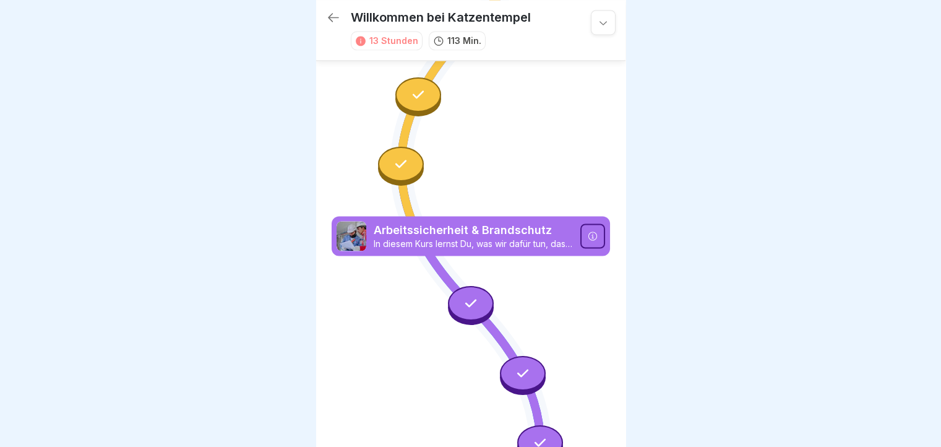
click at [463, 295] on icon at bounding box center [471, 303] width 16 height 16
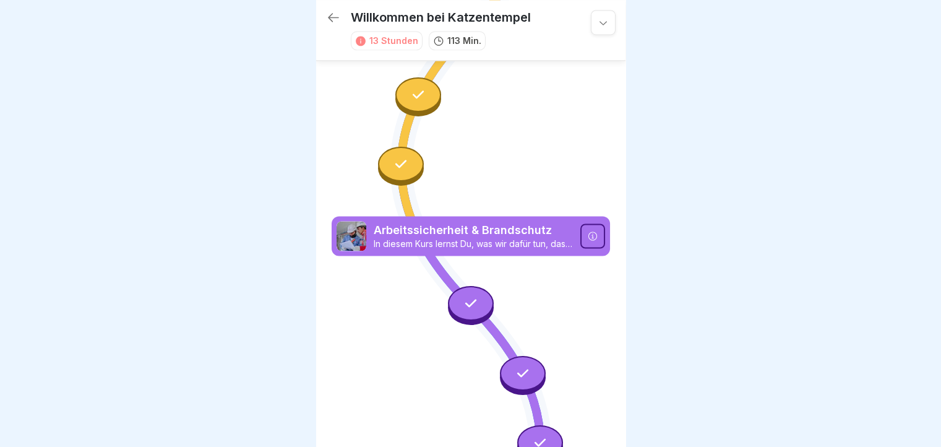
click at [535, 355] on div at bounding box center [523, 374] width 46 height 39
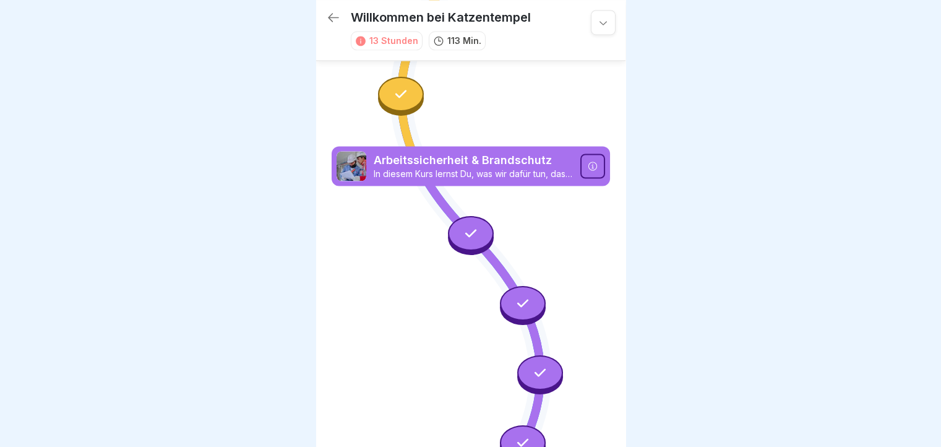
scroll to position [2125, 0]
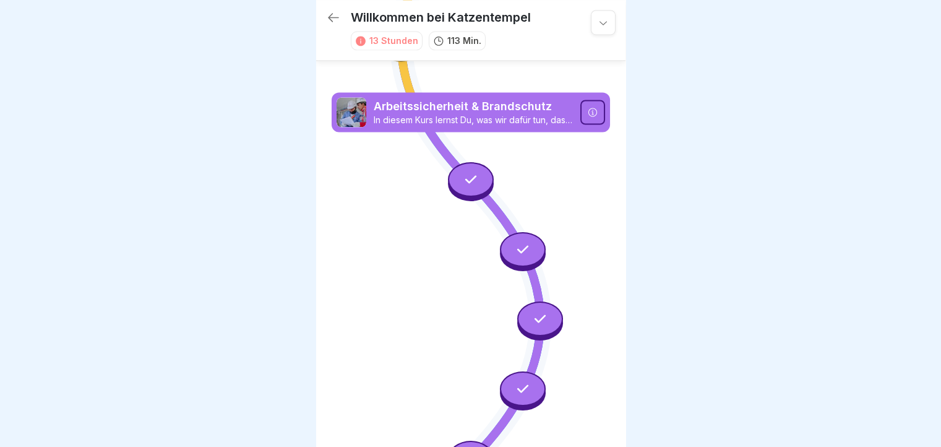
click at [523, 301] on div at bounding box center [540, 318] width 46 height 35
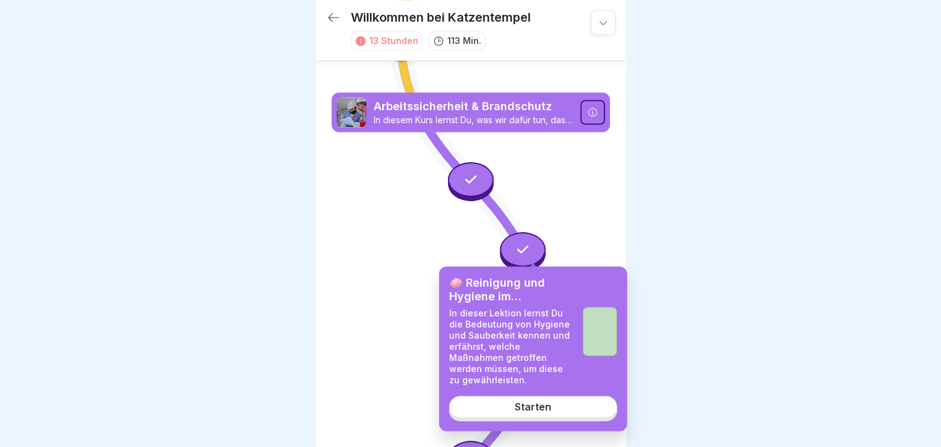
click at [517, 402] on div "Starten" at bounding box center [533, 407] width 37 height 11
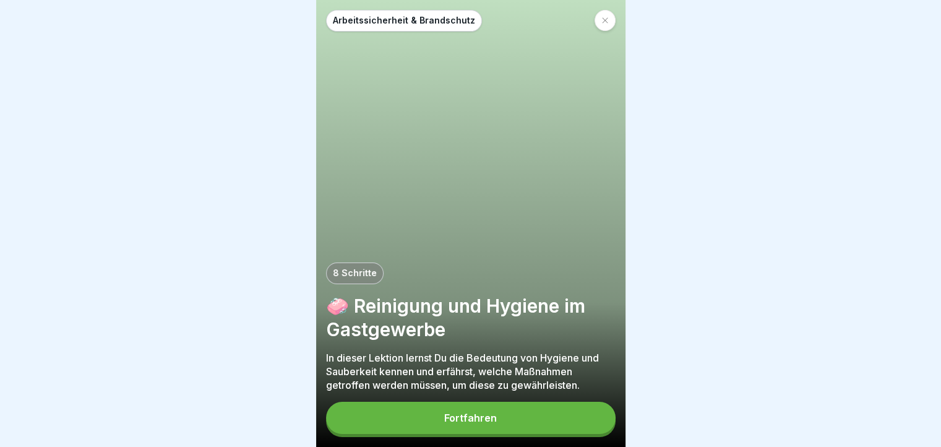
click at [573, 426] on button "Fortfahren" at bounding box center [471, 418] width 290 height 32
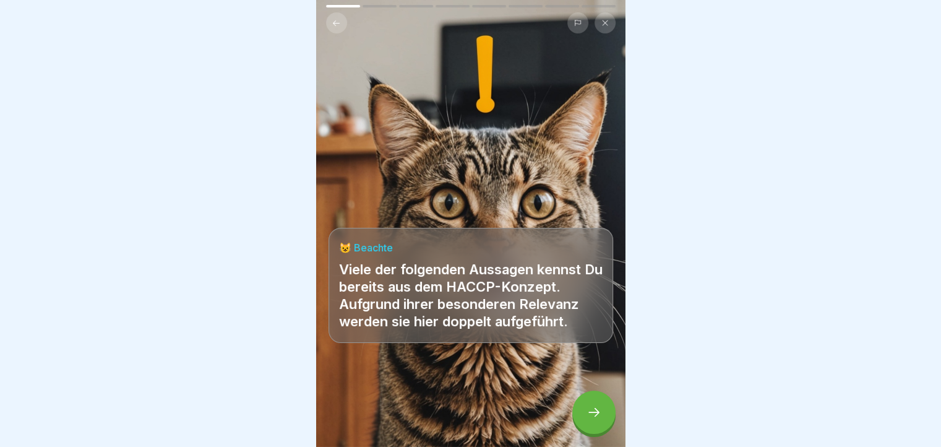
click at [608, 414] on div at bounding box center [593, 411] width 43 height 43
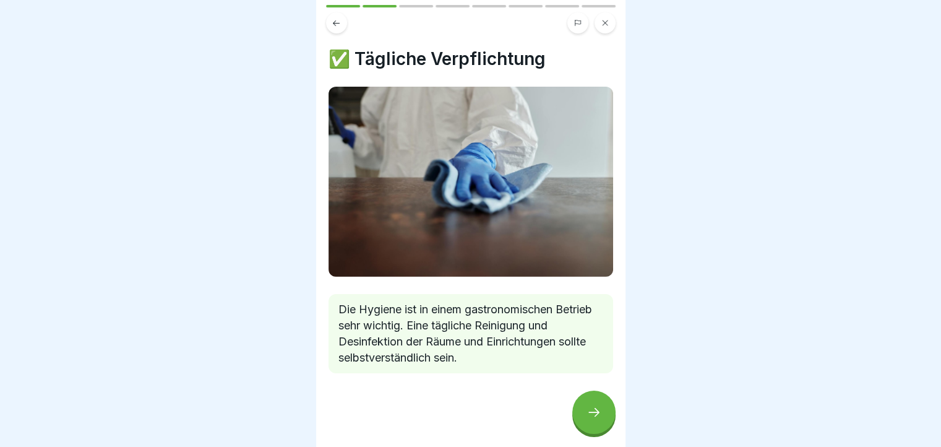
click at [608, 414] on div at bounding box center [593, 411] width 43 height 43
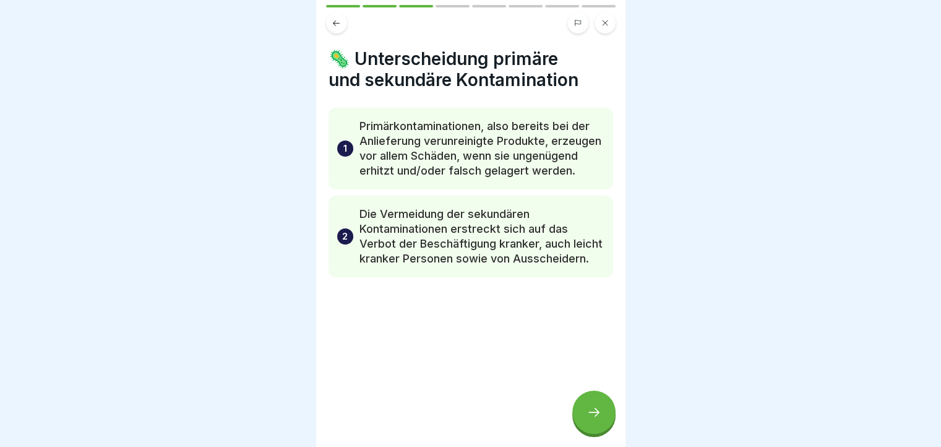
click at [608, 414] on div at bounding box center [593, 411] width 43 height 43
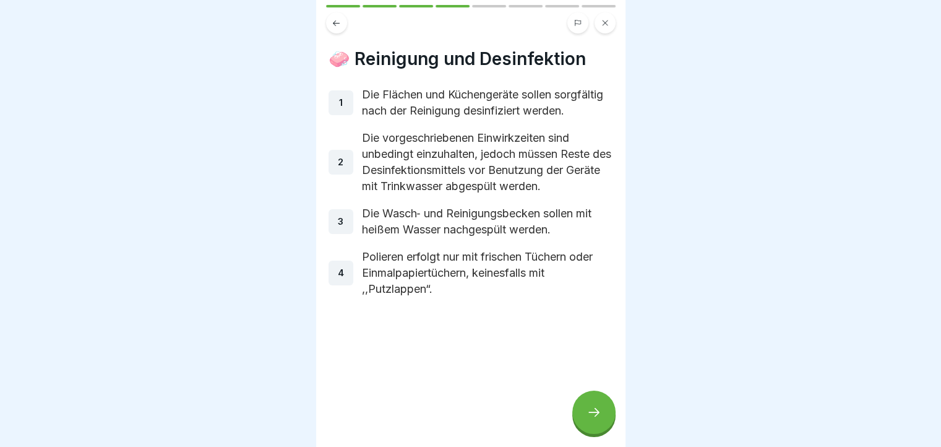
click at [608, 414] on div at bounding box center [593, 411] width 43 height 43
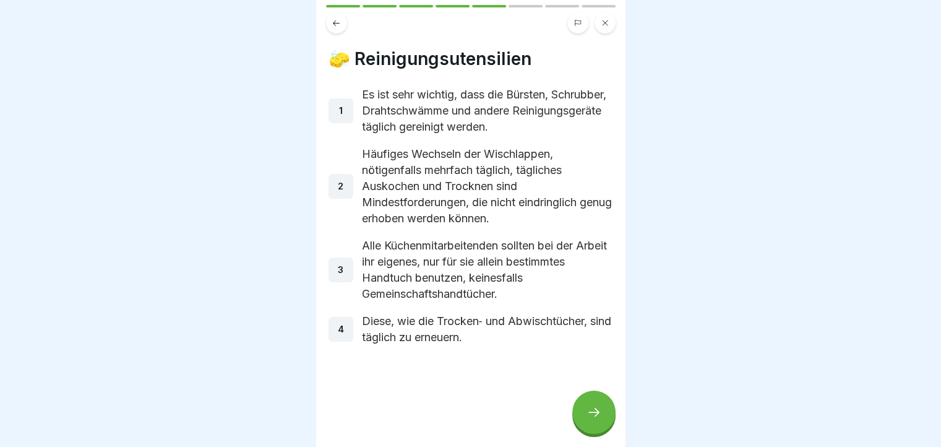
click at [589, 406] on div at bounding box center [593, 411] width 43 height 43
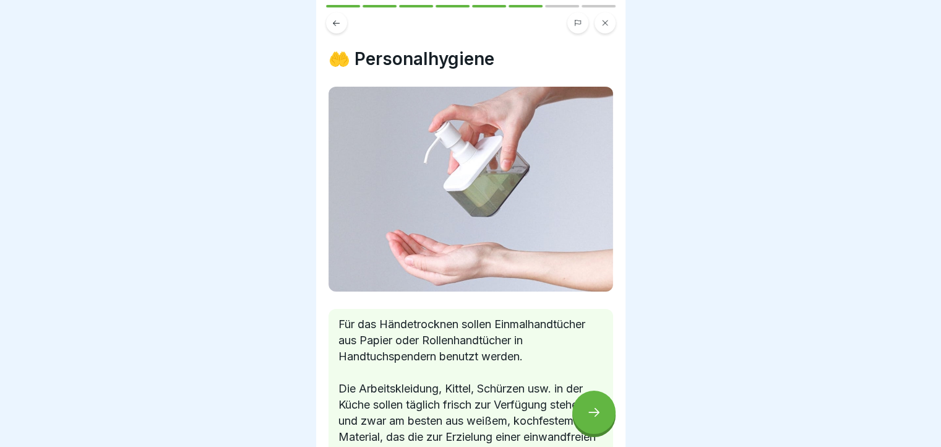
click at [589, 406] on div at bounding box center [593, 411] width 43 height 43
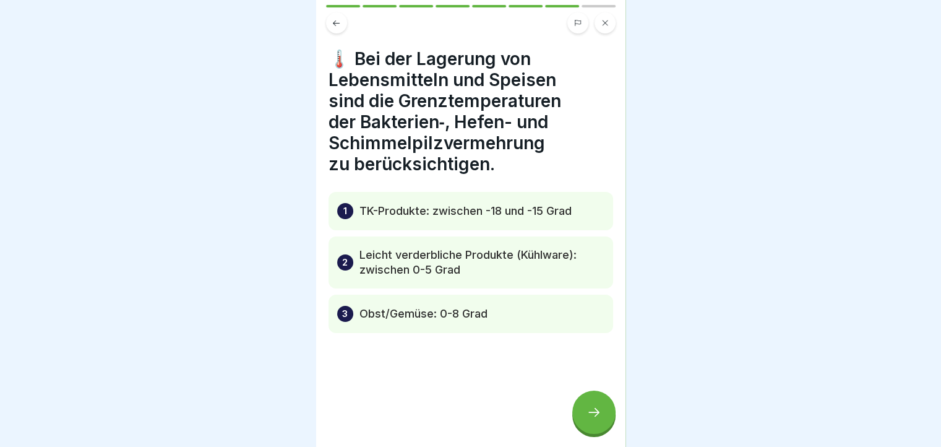
click at [589, 406] on div at bounding box center [593, 411] width 43 height 43
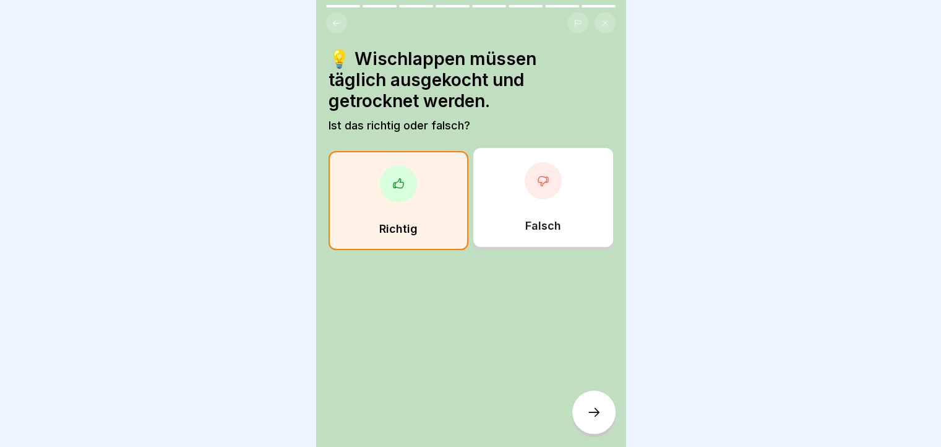
click at [589, 406] on div at bounding box center [593, 411] width 43 height 43
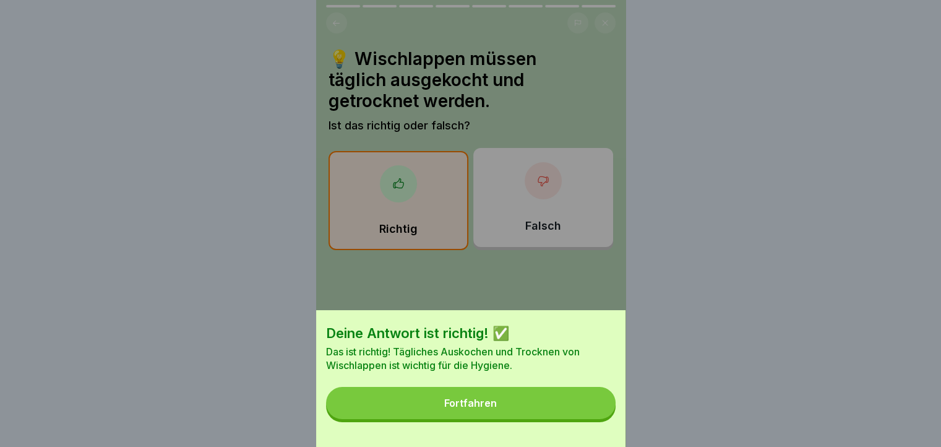
click at [589, 406] on button "Fortfahren" at bounding box center [471, 403] width 290 height 32
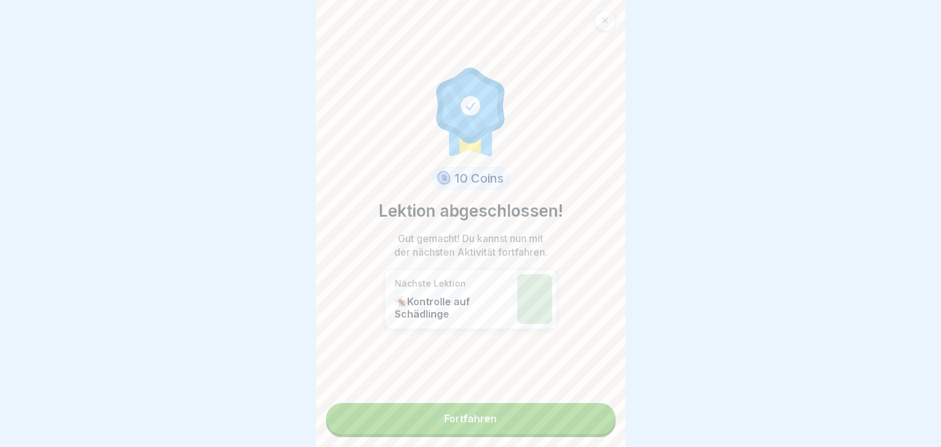
click at [585, 13] on div "10 Coins Lektion abgeschlossen! Gut gemacht! Du kannst nun mit der nächsten Akt…" at bounding box center [470, 223] width 309 height 447
click at [604, 17] on icon at bounding box center [604, 20] width 7 height 7
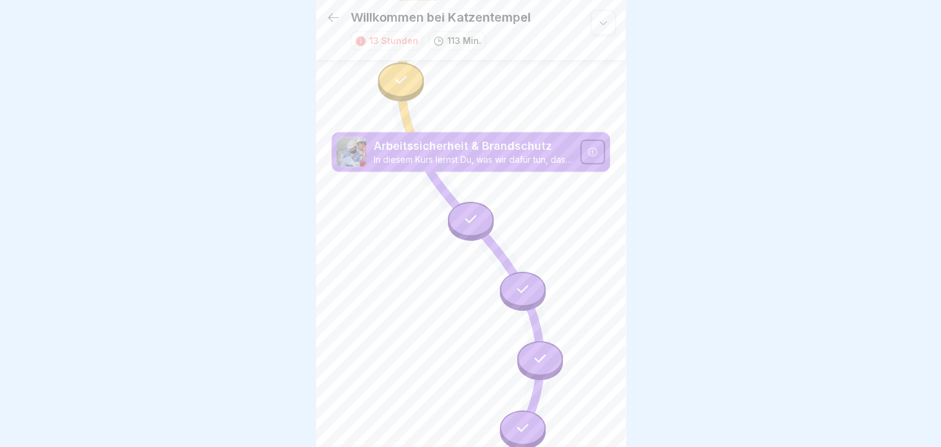
scroll to position [2162, 0]
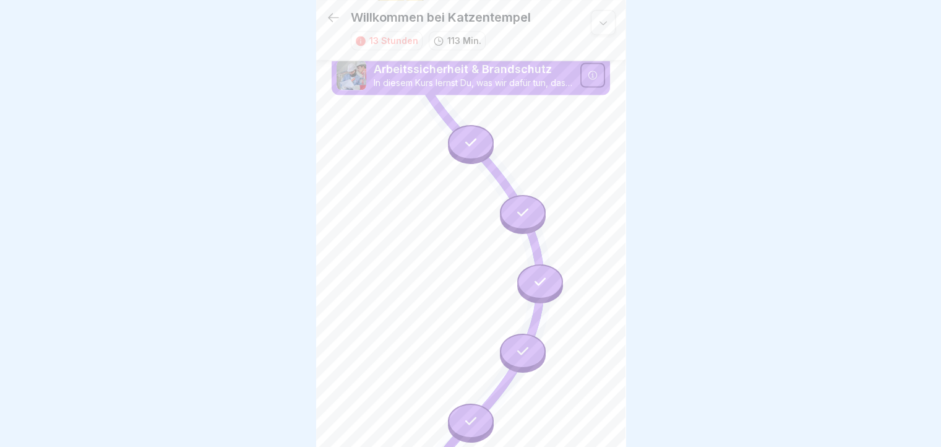
click at [518, 343] on icon at bounding box center [523, 351] width 16 height 16
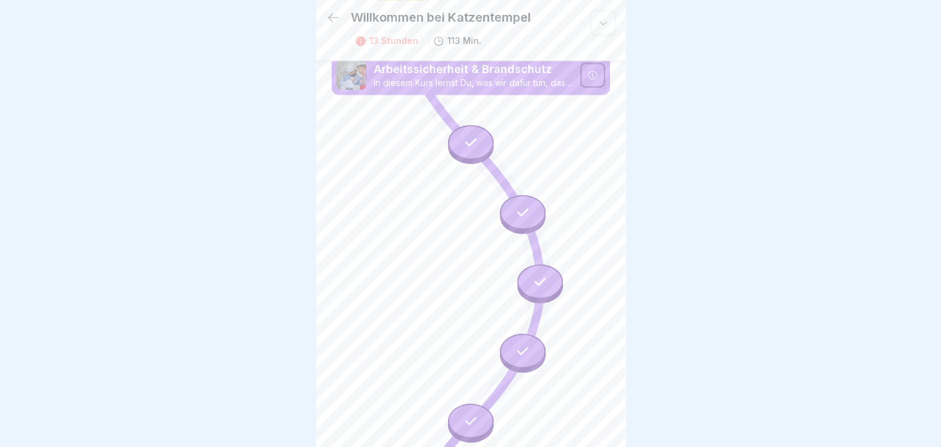
click at [463, 412] on icon at bounding box center [471, 420] width 16 height 16
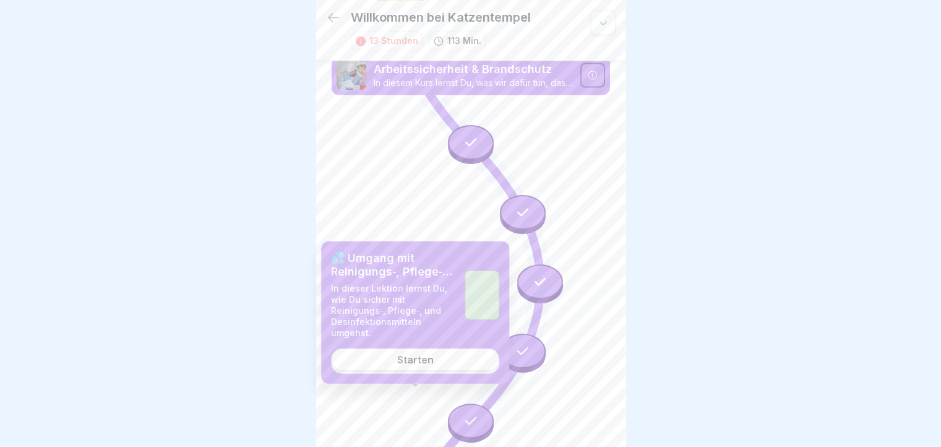
scroll to position [9, 0]
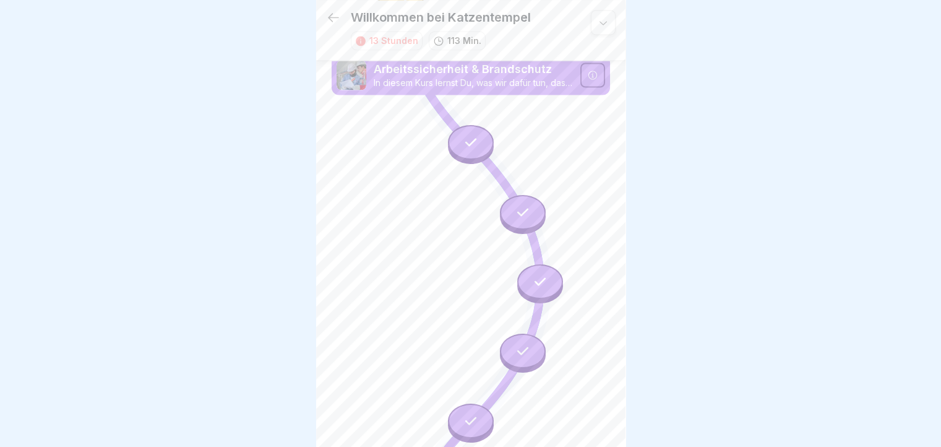
click at [470, 412] on icon at bounding box center [471, 420] width 16 height 16
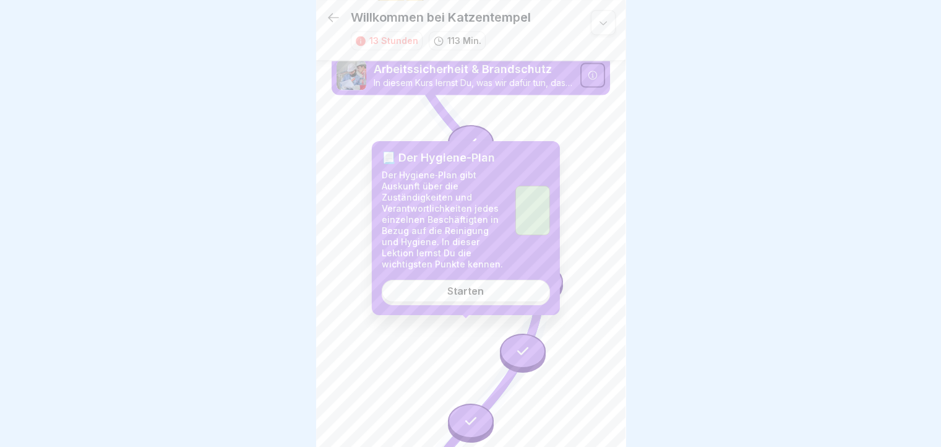
click at [468, 280] on link "Starten" at bounding box center [466, 291] width 168 height 22
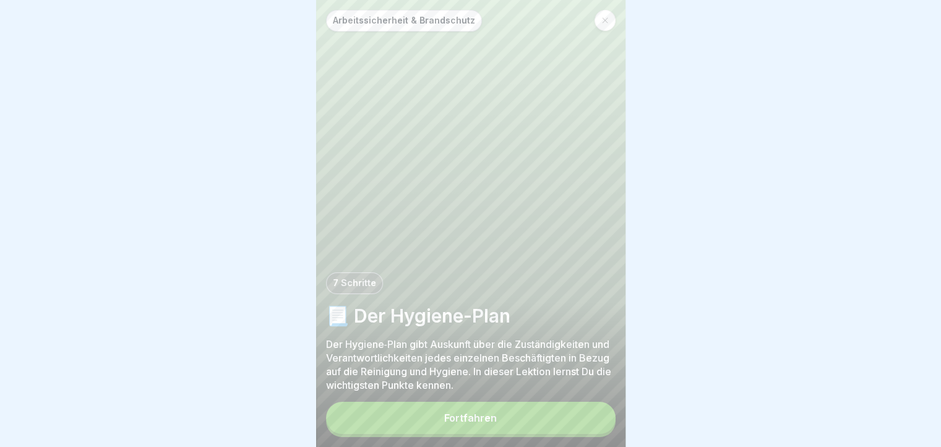
click at [534, 411] on button "Fortfahren" at bounding box center [471, 418] width 290 height 32
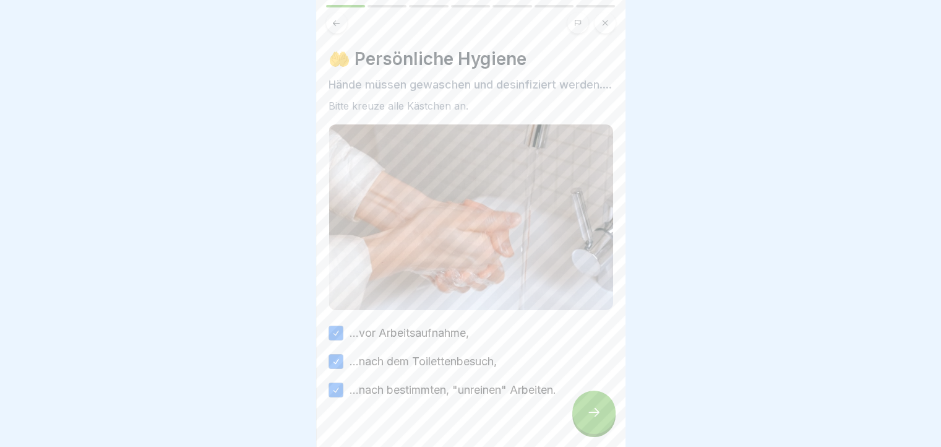
click at [585, 404] on div at bounding box center [593, 411] width 43 height 43
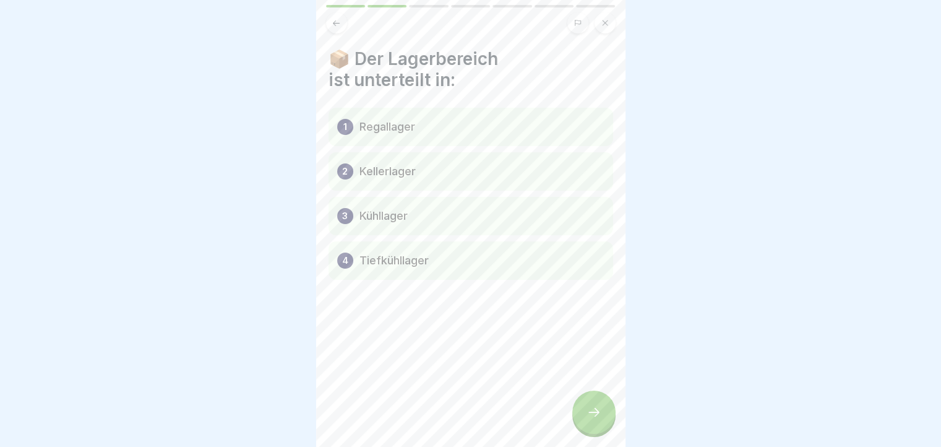
click at [585, 404] on div at bounding box center [593, 411] width 43 height 43
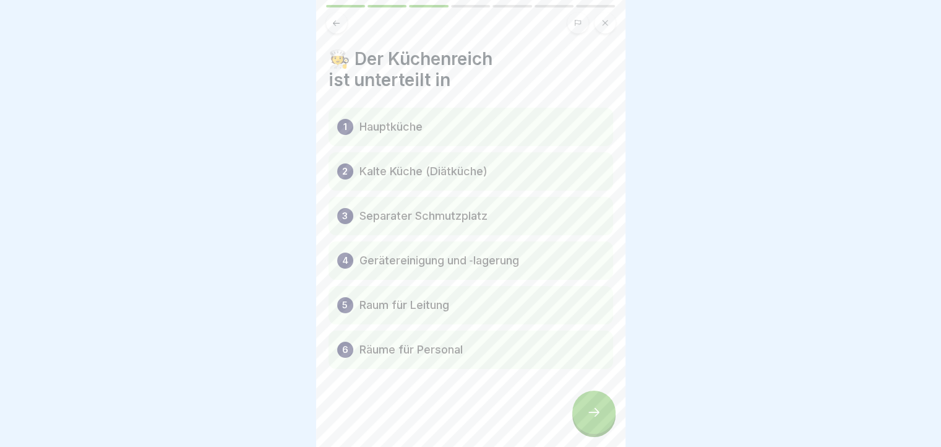
click at [597, 419] on icon at bounding box center [593, 412] width 15 height 15
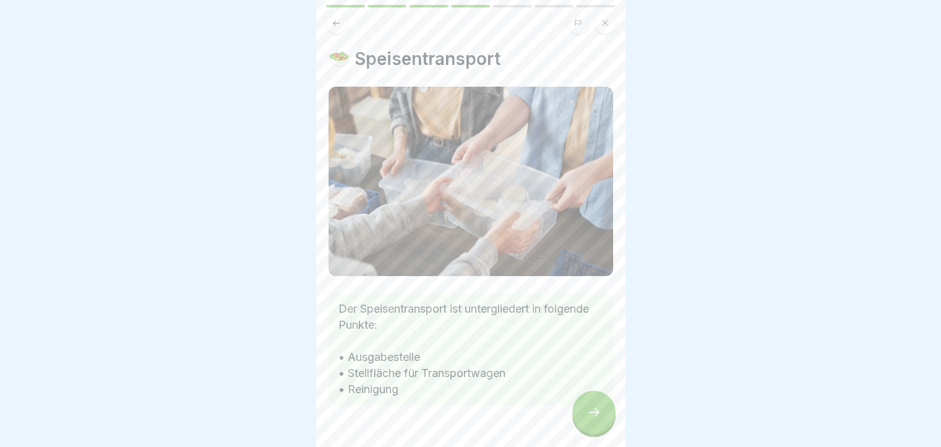
click at [597, 419] on icon at bounding box center [593, 412] width 15 height 15
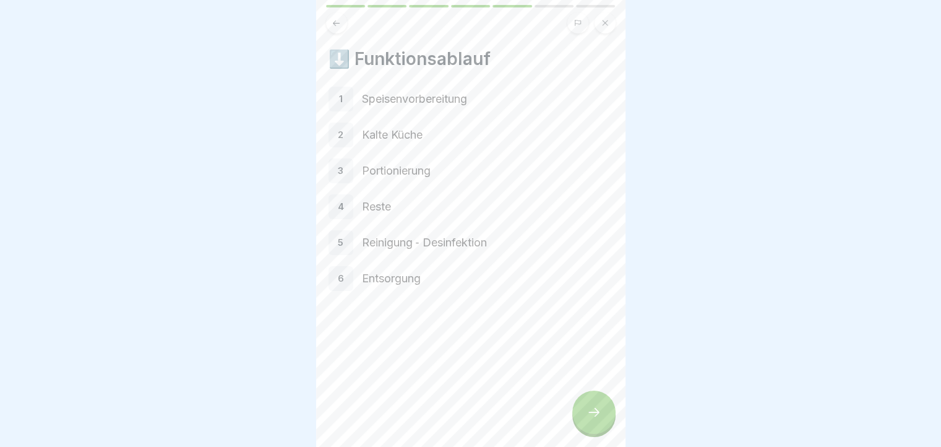
click at [597, 419] on icon at bounding box center [593, 412] width 15 height 15
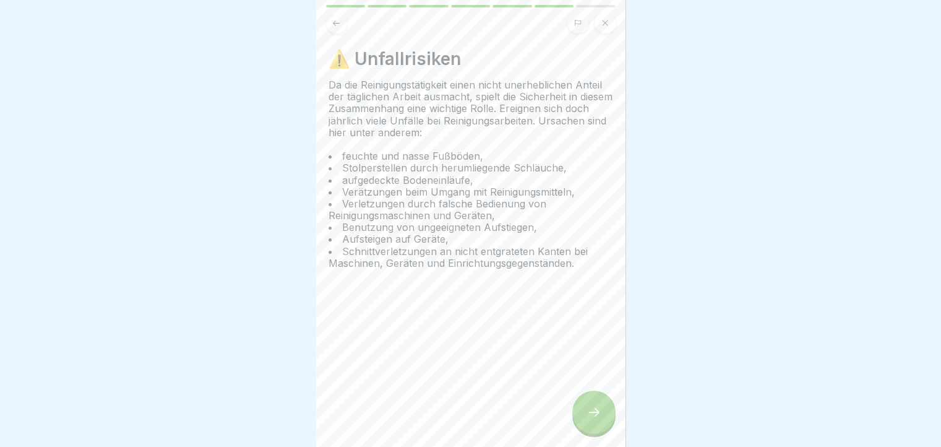
click at [591, 408] on div at bounding box center [593, 411] width 43 height 43
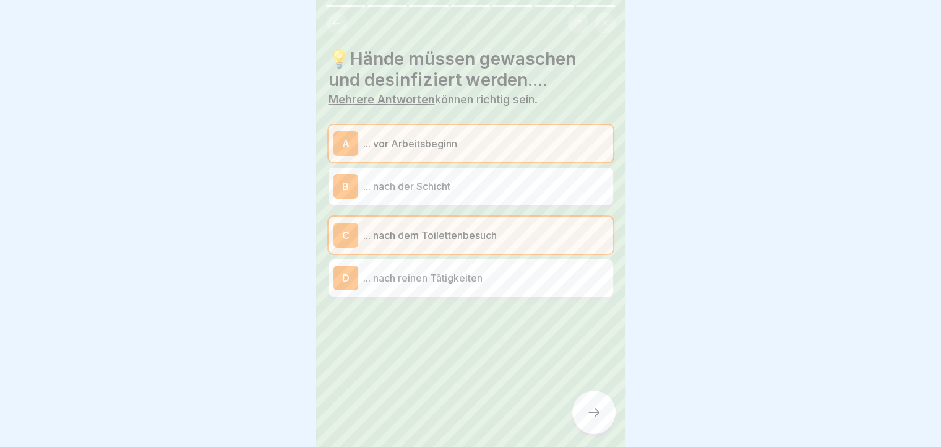
click at [334, 19] on icon at bounding box center [336, 23] width 9 height 9
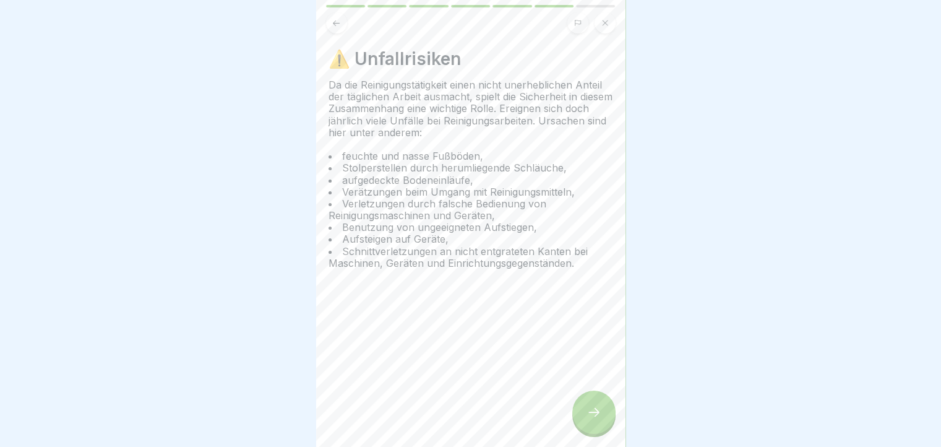
click at [334, 19] on icon at bounding box center [336, 23] width 9 height 9
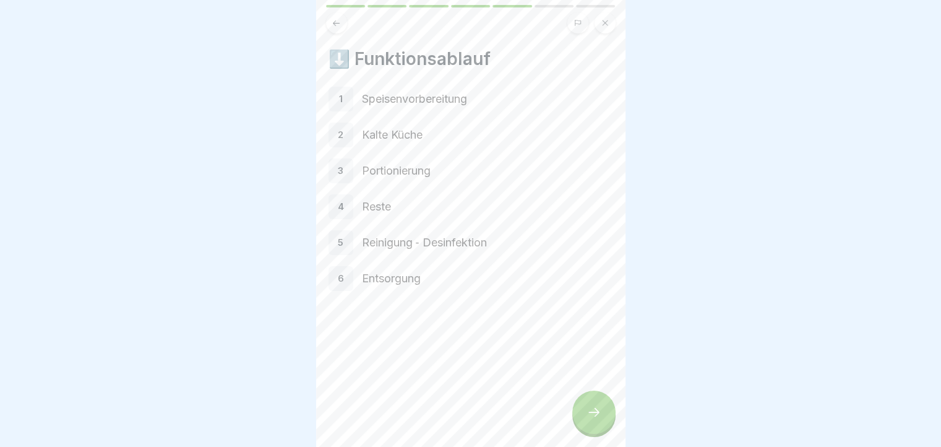
click at [334, 19] on icon at bounding box center [336, 23] width 9 height 9
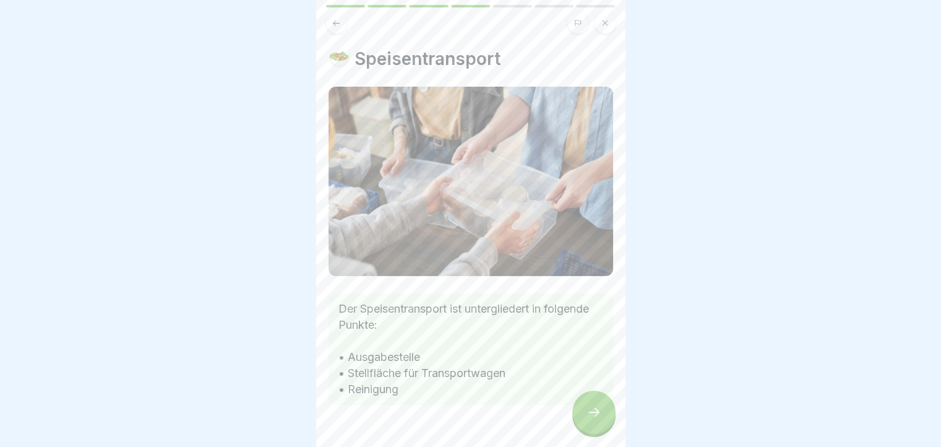
click at [334, 19] on icon at bounding box center [336, 23] width 9 height 9
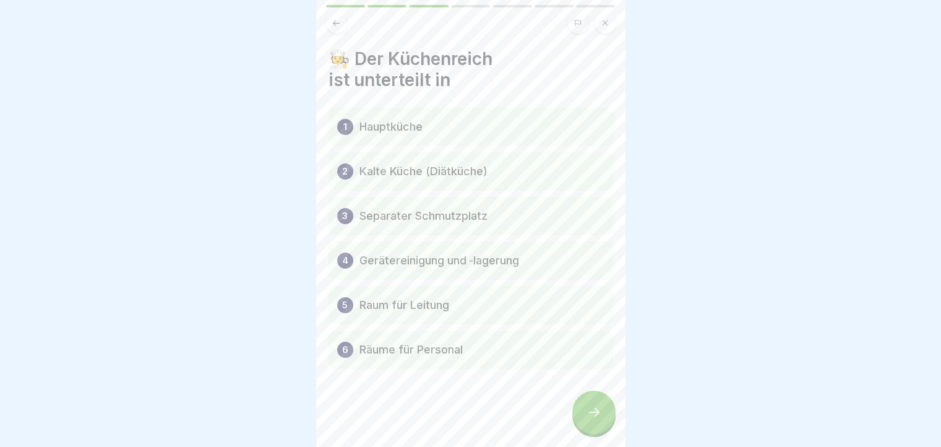
click at [334, 19] on icon at bounding box center [336, 23] width 9 height 9
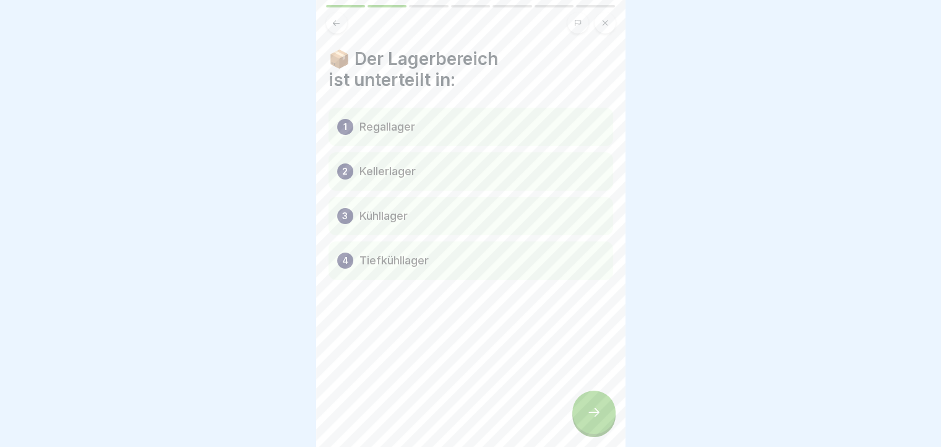
click at [334, 19] on icon at bounding box center [336, 23] width 9 height 9
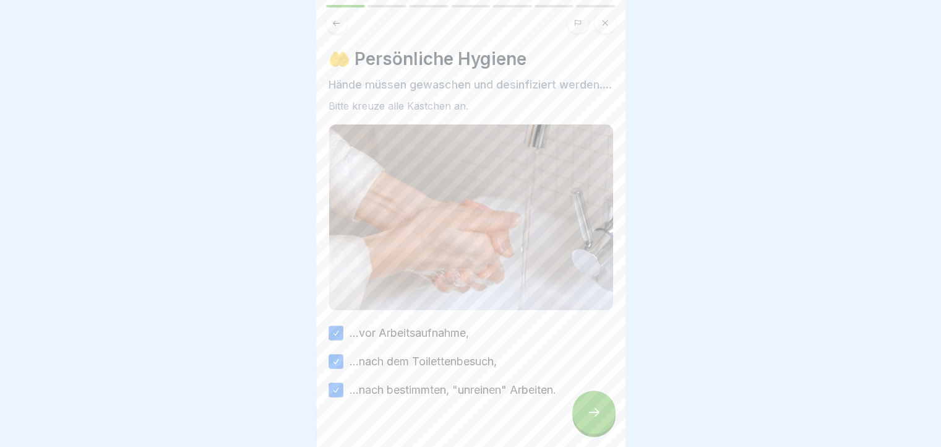
click at [598, 419] on icon at bounding box center [593, 412] width 15 height 15
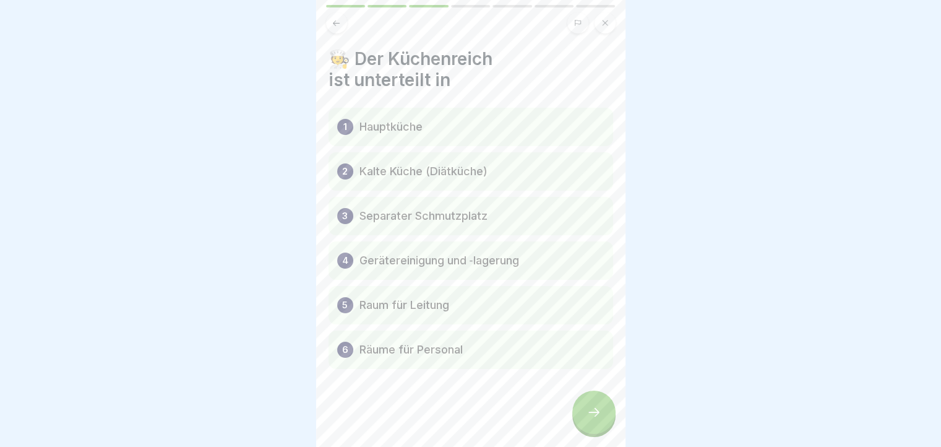
click at [598, 419] on icon at bounding box center [593, 412] width 15 height 15
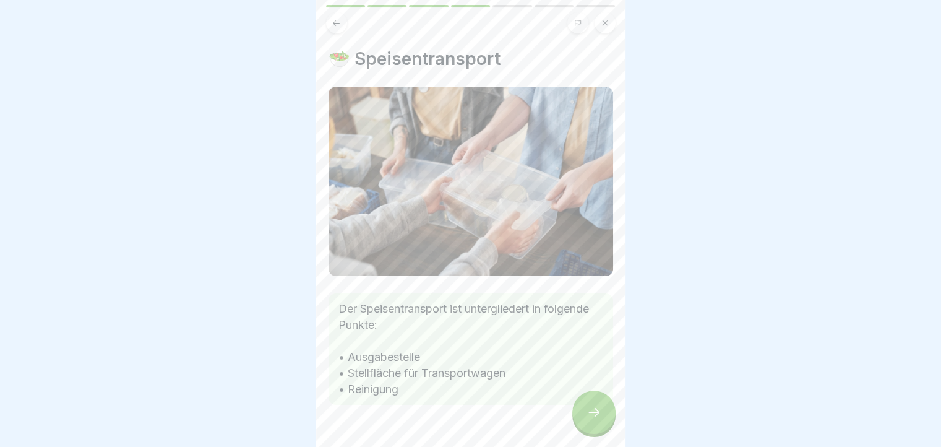
click at [598, 419] on icon at bounding box center [593, 412] width 15 height 15
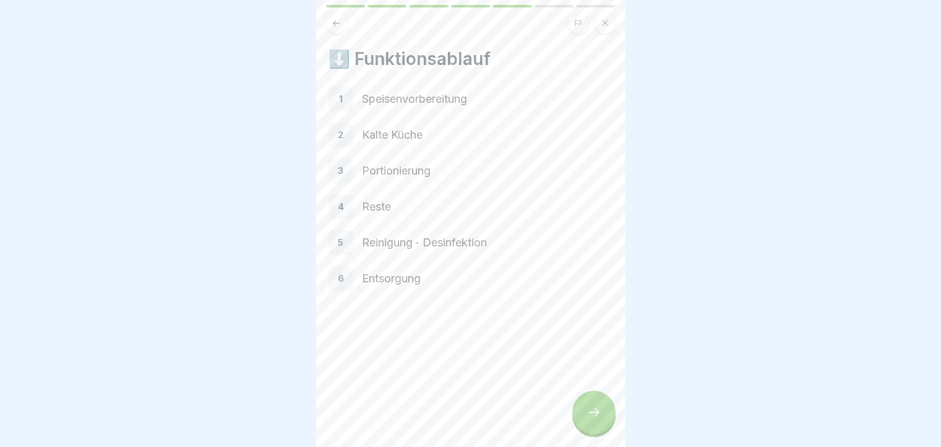
click at [598, 419] on icon at bounding box center [593, 412] width 15 height 15
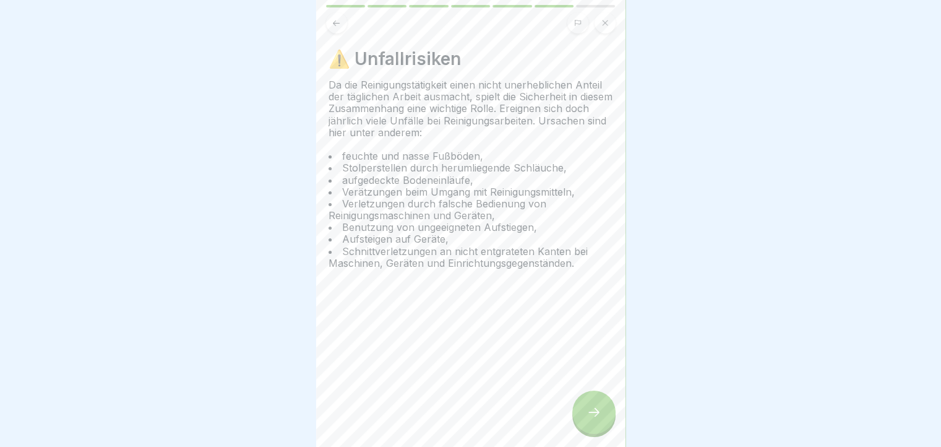
click at [598, 419] on icon at bounding box center [593, 412] width 15 height 15
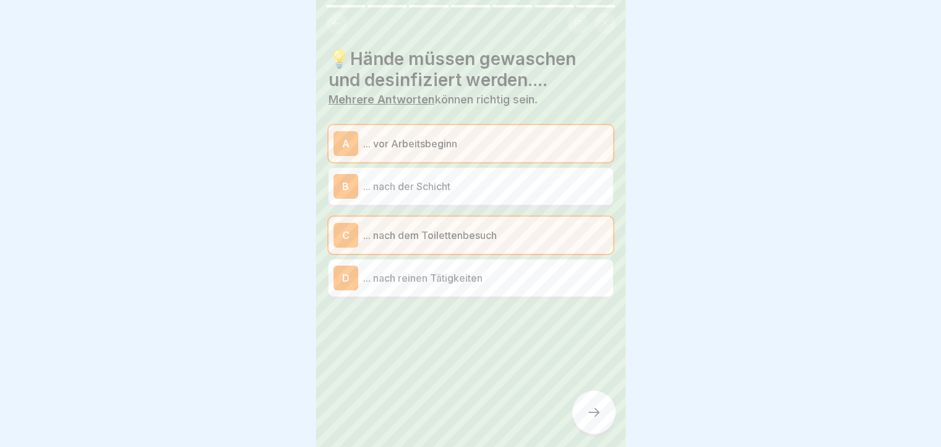
click at [598, 419] on icon at bounding box center [593, 412] width 15 height 15
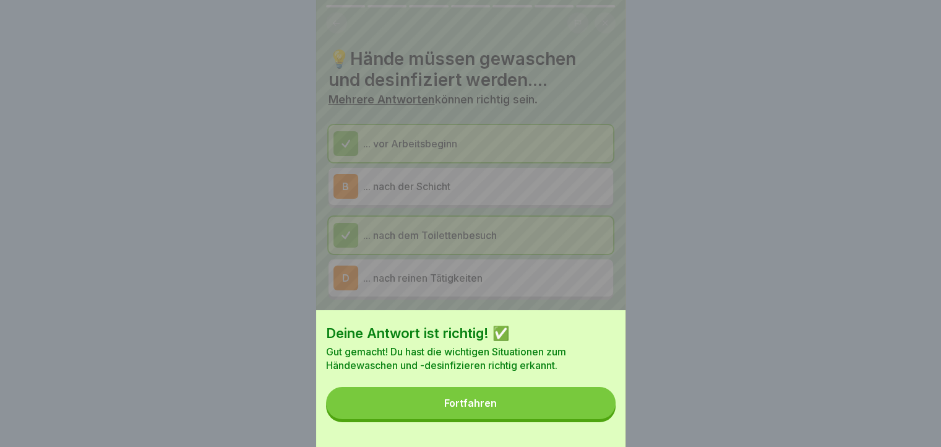
click at [598, 419] on button "Fortfahren" at bounding box center [471, 403] width 290 height 32
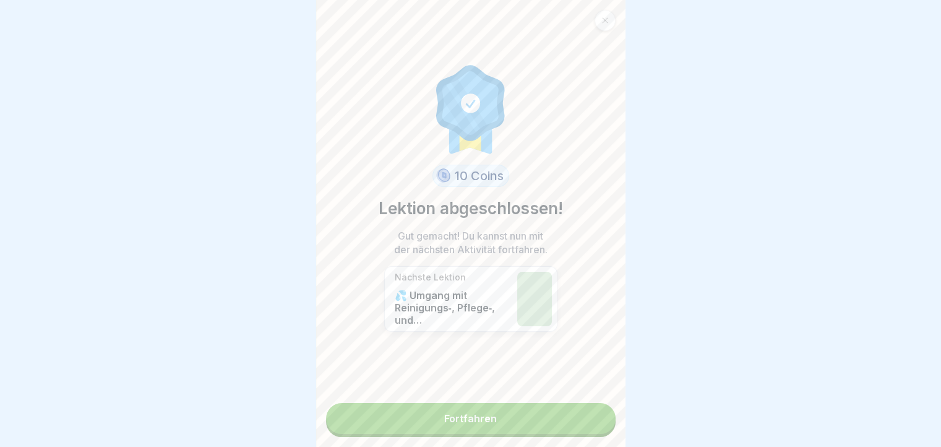
click at [598, 419] on link "Fortfahren" at bounding box center [471, 418] width 290 height 31
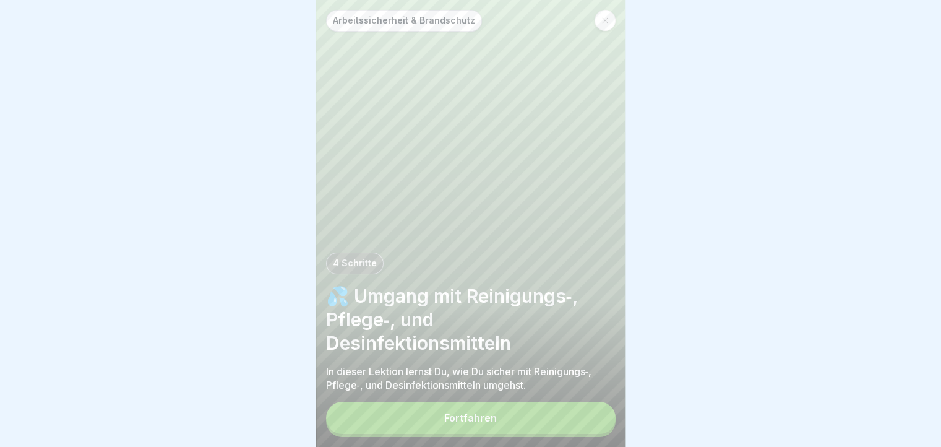
click at [598, 419] on button "Fortfahren" at bounding box center [471, 418] width 290 height 32
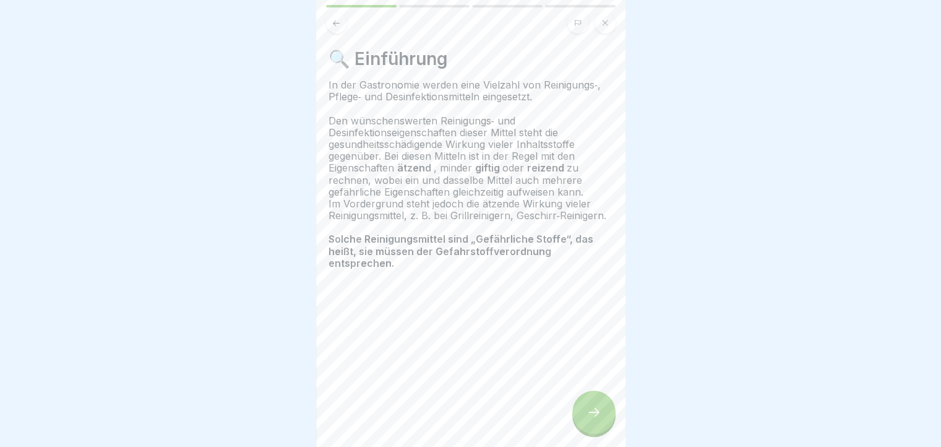
click at [598, 419] on icon at bounding box center [593, 412] width 15 height 15
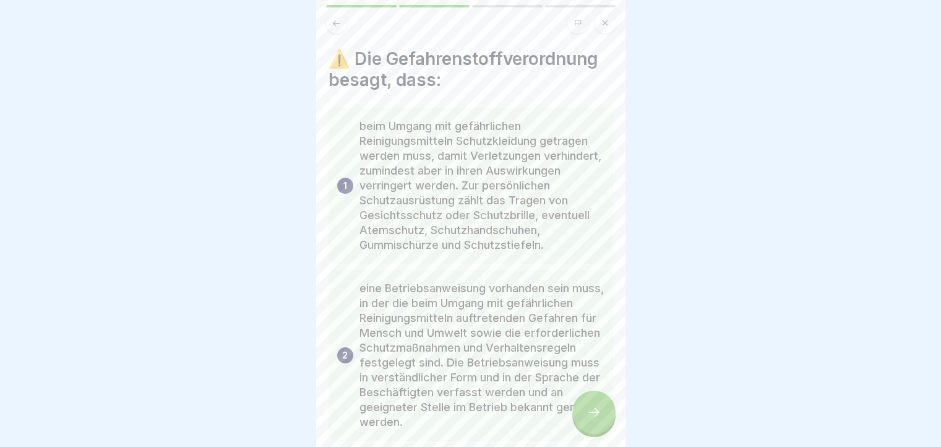
click at [330, 17] on button at bounding box center [336, 22] width 21 height 21
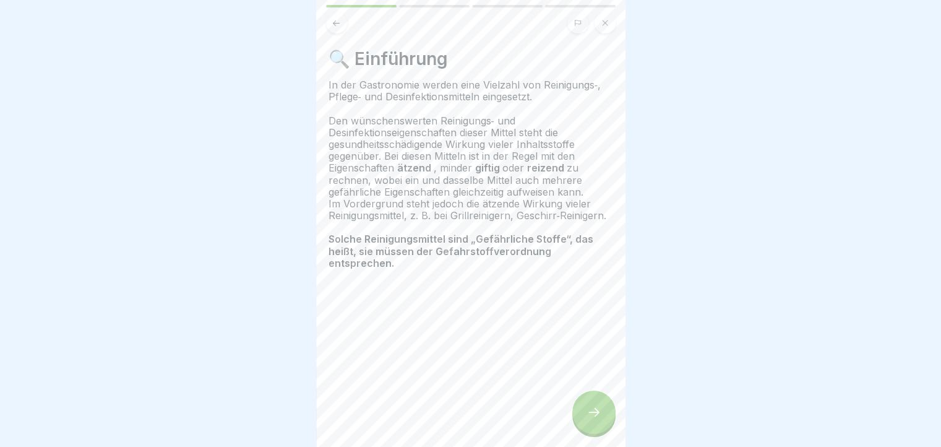
click at [584, 418] on div at bounding box center [593, 411] width 43 height 43
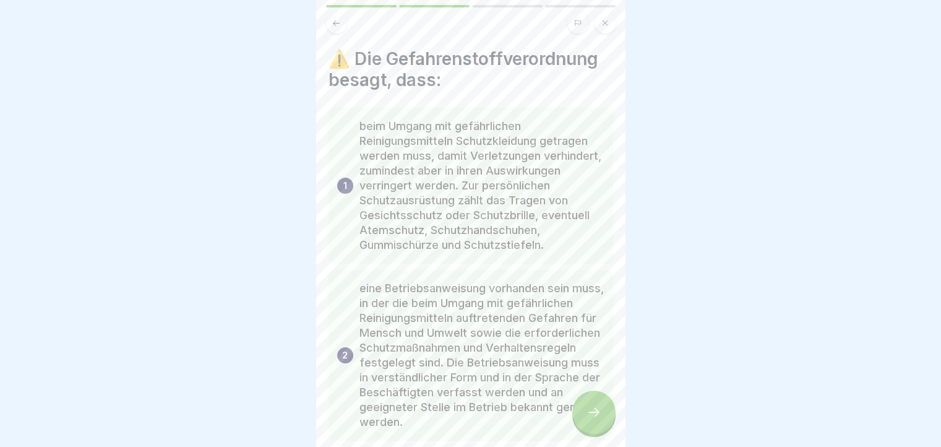
click at [595, 24] on button at bounding box center [605, 22] width 21 height 21
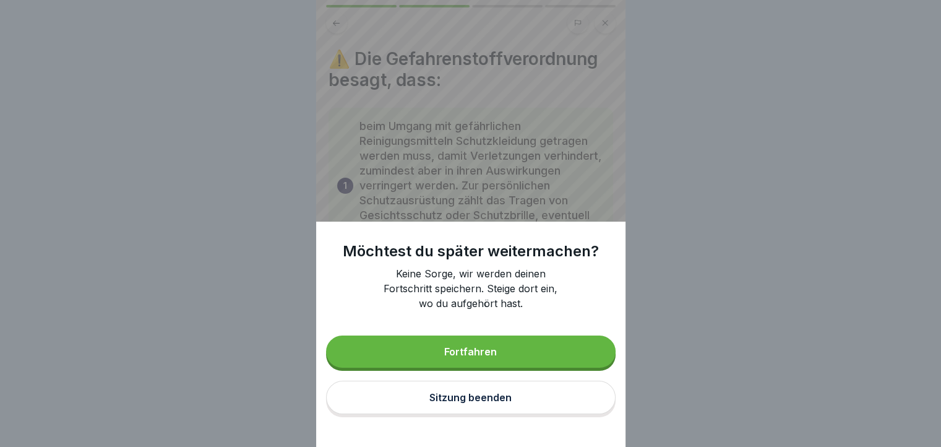
click at [480, 399] on button "Sitzung beenden" at bounding box center [471, 396] width 290 height 33
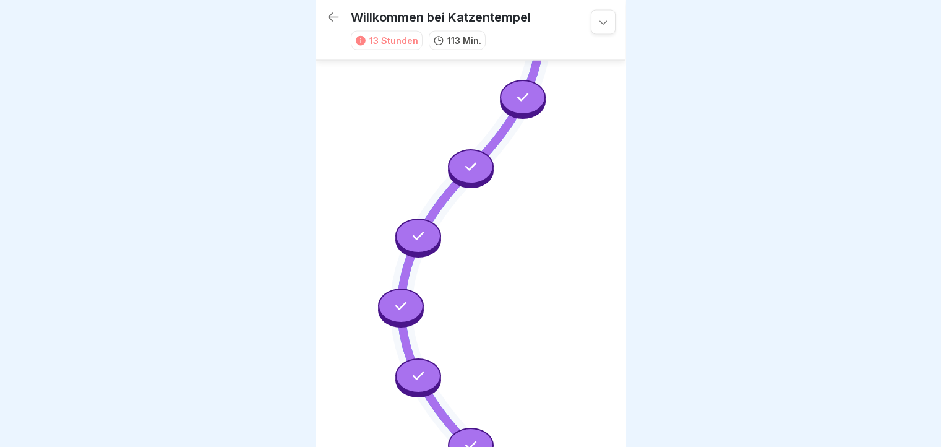
scroll to position [2410, 0]
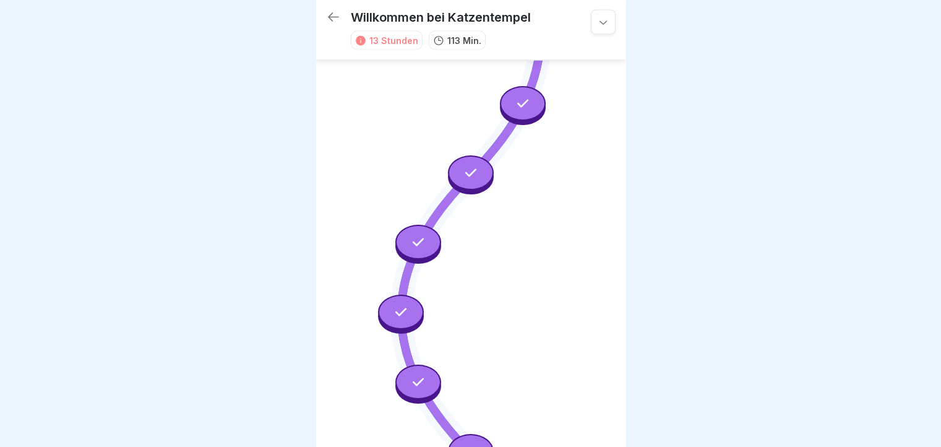
click at [419, 225] on div at bounding box center [418, 242] width 46 height 35
click at [403, 304] on icon at bounding box center [401, 312] width 16 height 16
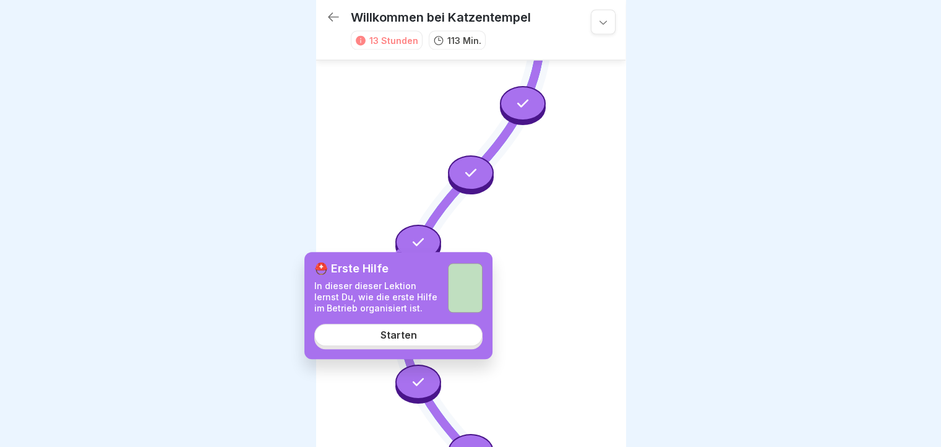
click at [402, 324] on div "⛑️ Erste Hilfe In dieser dieser Lektion lernst Du, wie die erste Hilfe im Betri…" at bounding box center [398, 305] width 188 height 107
click at [452, 330] on link "Starten" at bounding box center [398, 335] width 168 height 22
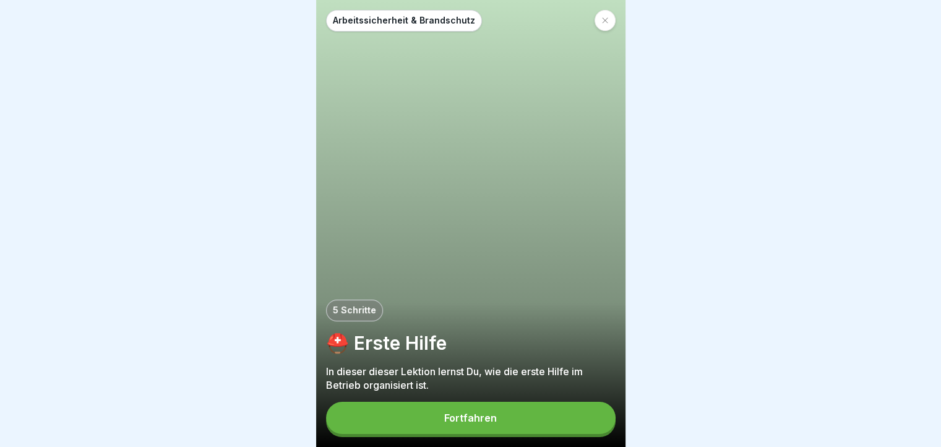
click at [506, 429] on button "Fortfahren" at bounding box center [471, 418] width 290 height 32
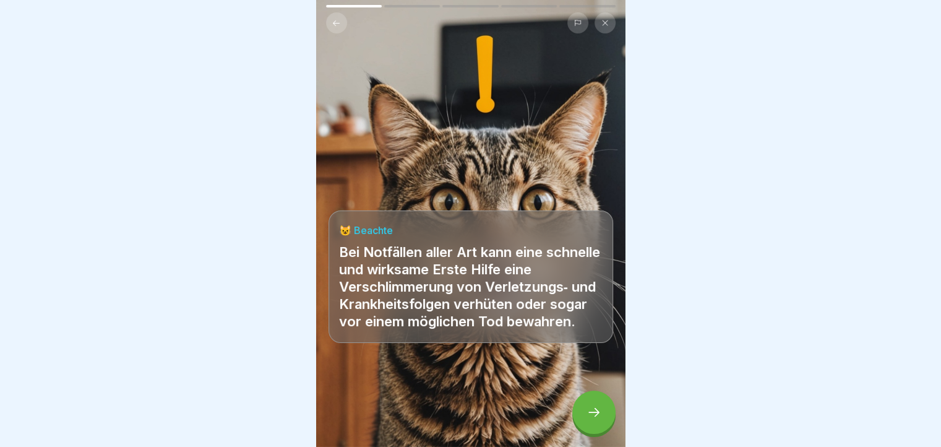
click at [596, 418] on icon at bounding box center [593, 412] width 15 height 15
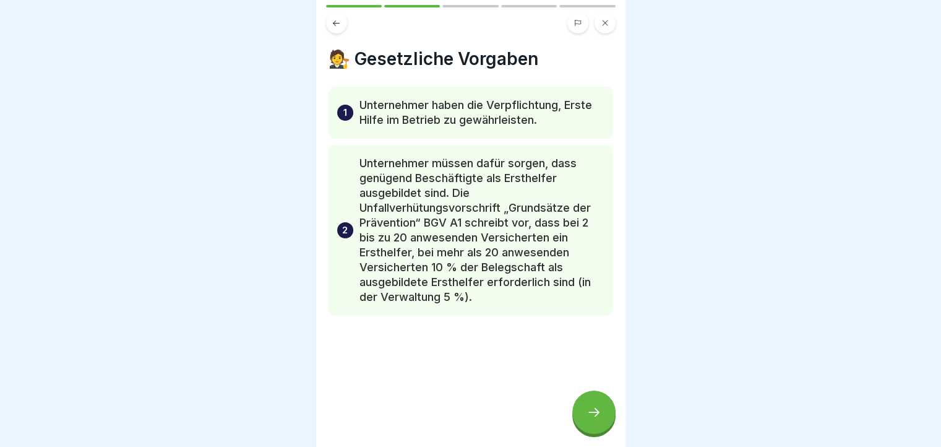
click at [596, 418] on icon at bounding box center [593, 412] width 15 height 15
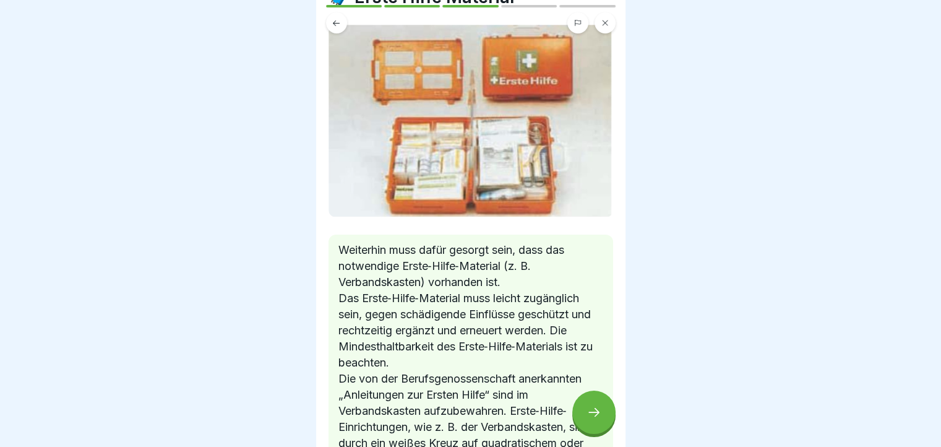
scroll to position [124, 0]
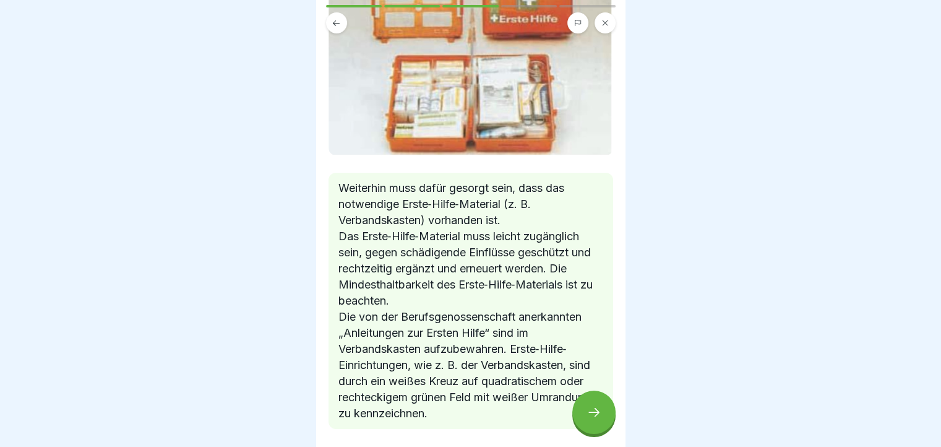
click at [586, 405] on div at bounding box center [593, 411] width 43 height 43
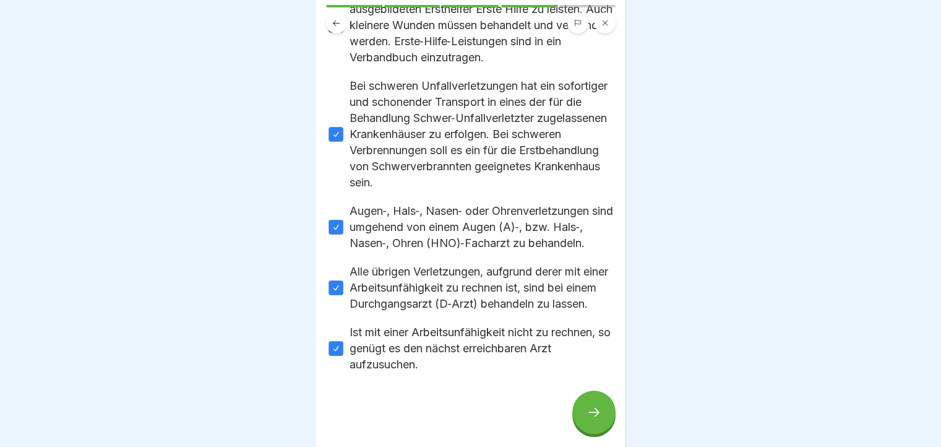
scroll to position [158, 0]
click at [586, 399] on div at bounding box center [593, 411] width 43 height 43
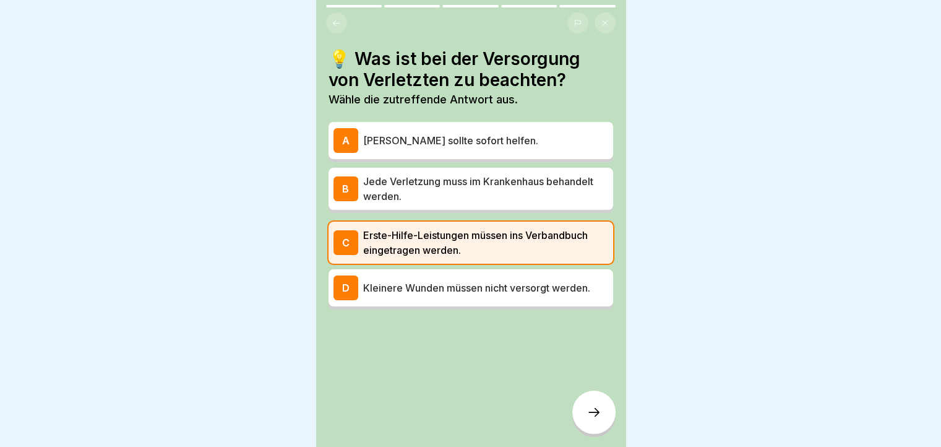
click at [328, 18] on button at bounding box center [336, 22] width 21 height 21
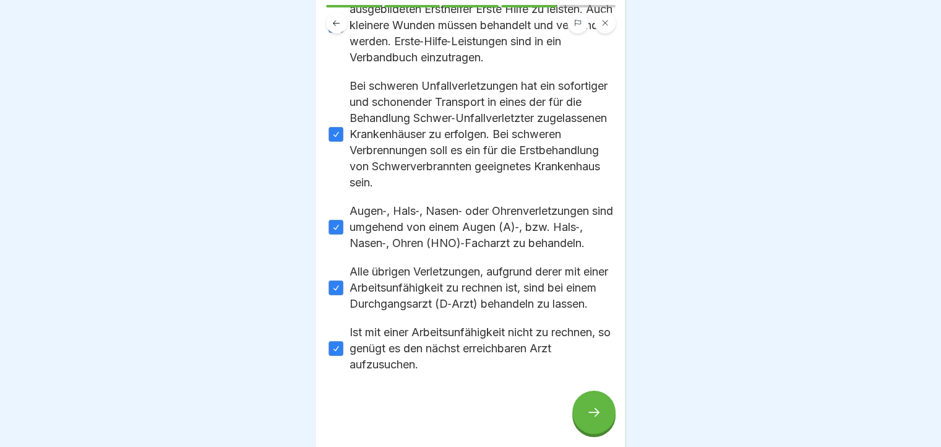
click at [328, 18] on button at bounding box center [336, 22] width 21 height 21
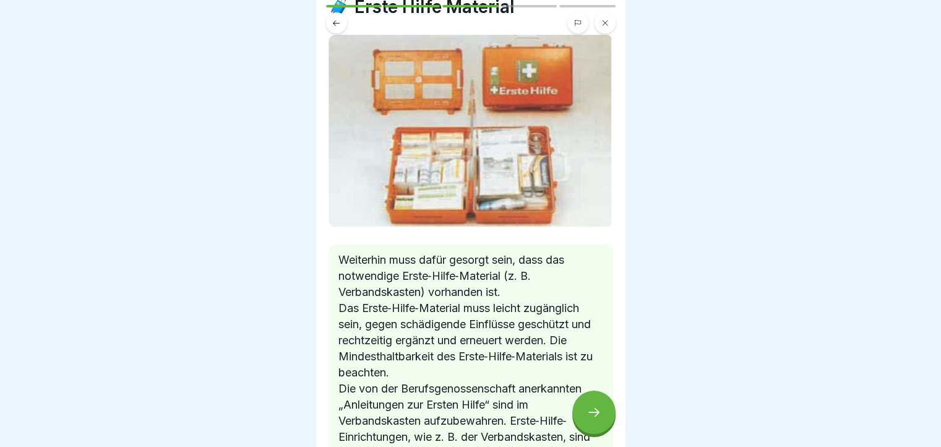
scroll to position [0, 0]
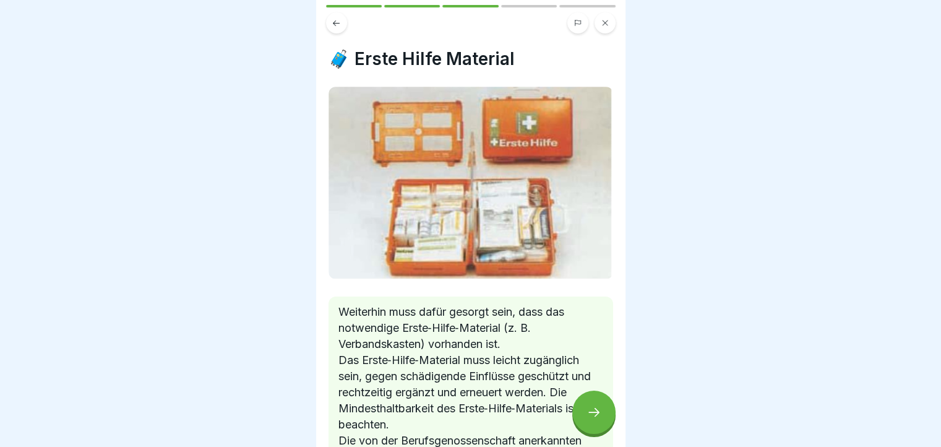
click at [591, 410] on div at bounding box center [593, 411] width 43 height 43
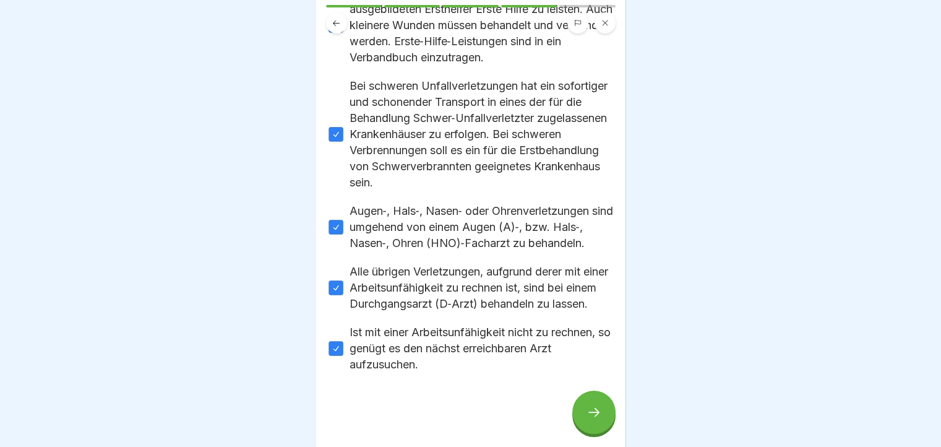
click at [591, 410] on div at bounding box center [593, 411] width 43 height 43
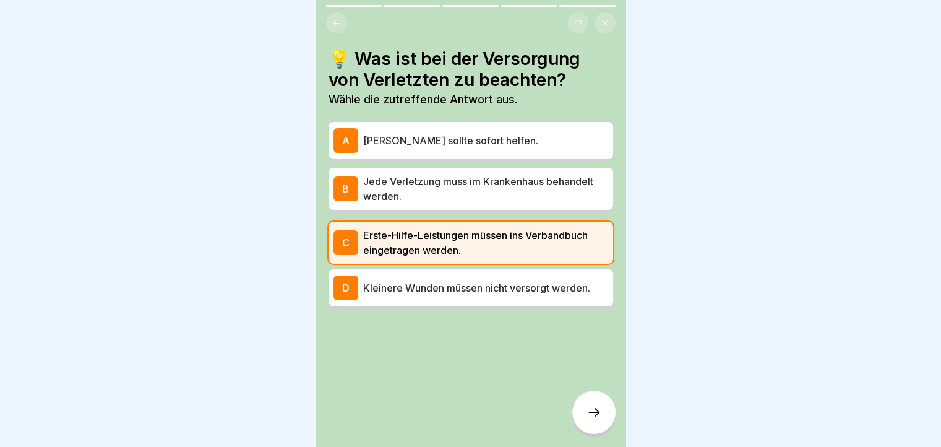
click at [591, 410] on div at bounding box center [593, 411] width 43 height 43
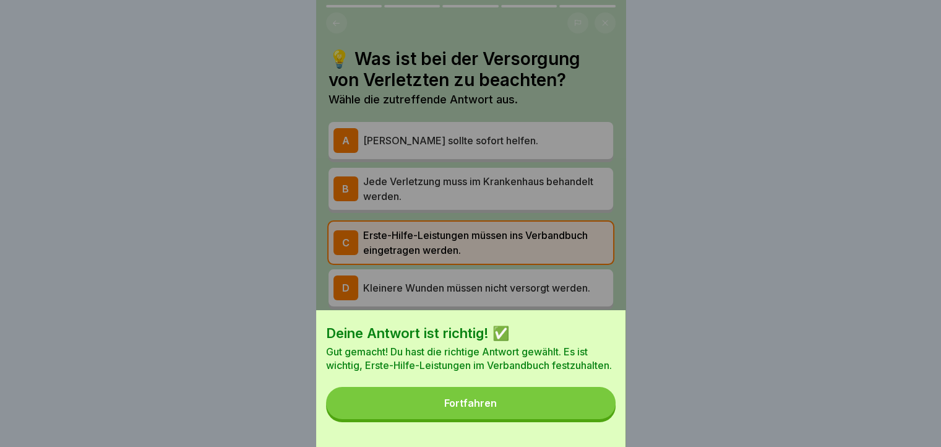
click at [591, 410] on button "Fortfahren" at bounding box center [471, 403] width 290 height 32
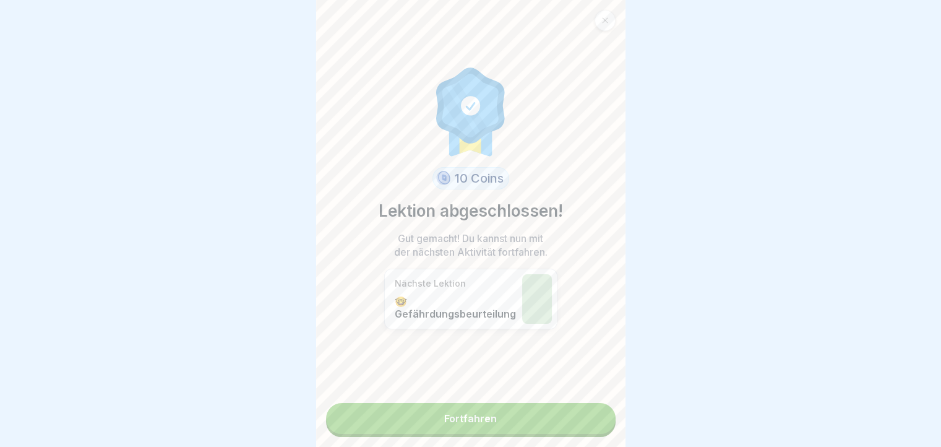
click at [591, 410] on link "Fortfahren" at bounding box center [471, 418] width 290 height 31
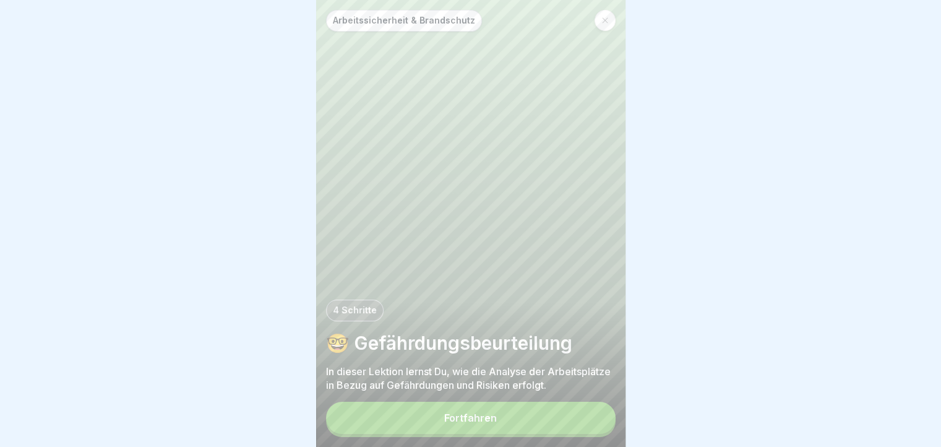
click at [591, 410] on button "Fortfahren" at bounding box center [471, 418] width 290 height 32
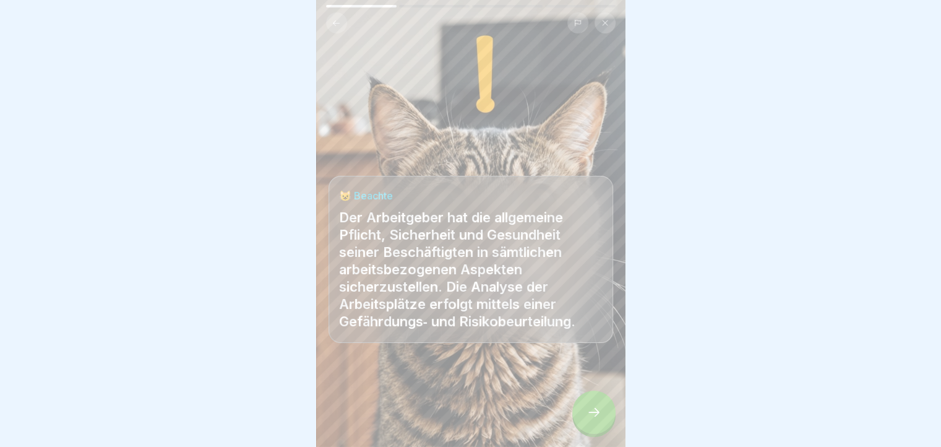
click at [599, 408] on div at bounding box center [593, 411] width 43 height 43
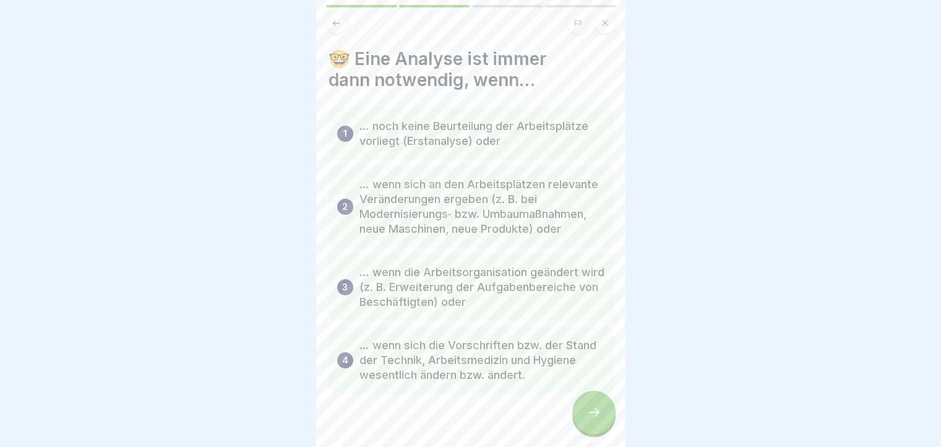
click at [599, 408] on div at bounding box center [593, 411] width 43 height 43
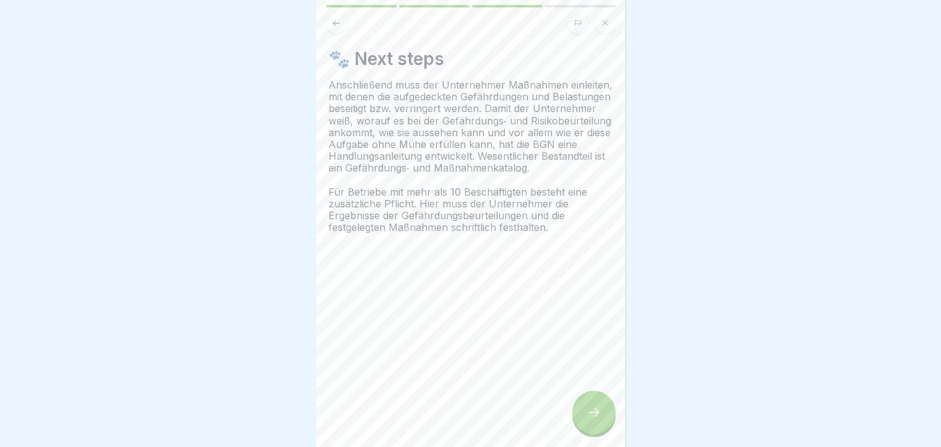
click at [599, 408] on div at bounding box center [593, 411] width 43 height 43
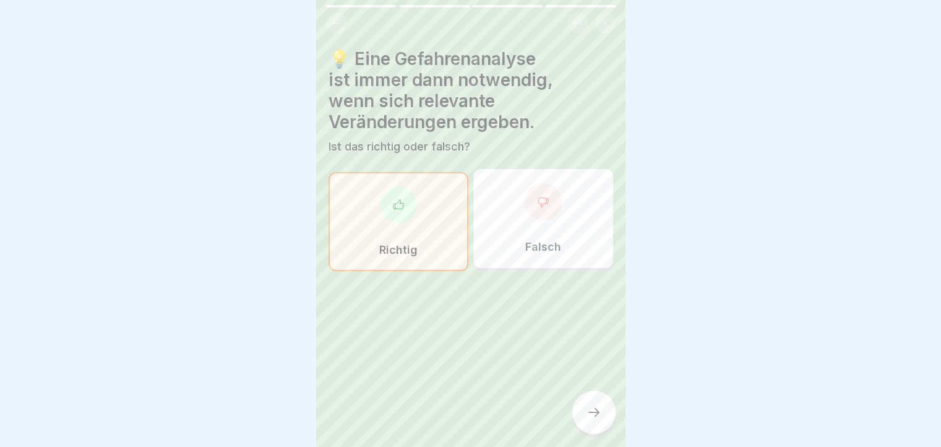
click at [599, 408] on div at bounding box center [593, 411] width 43 height 43
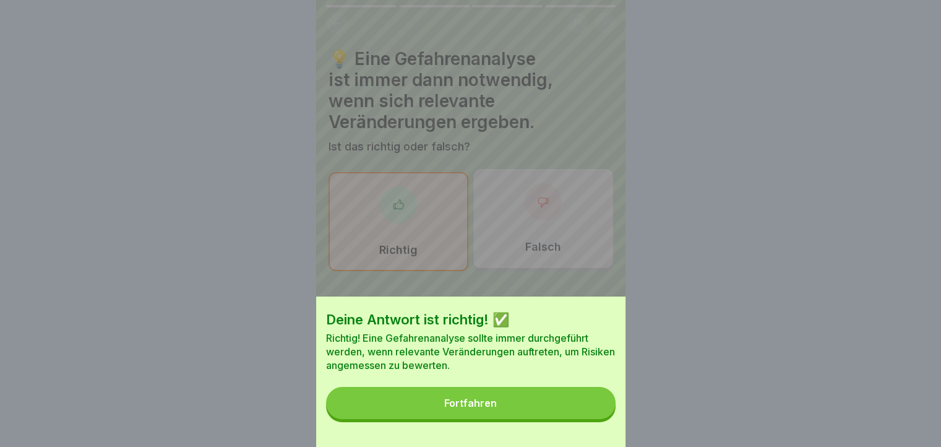
click at [599, 408] on button "Fortfahren" at bounding box center [471, 403] width 290 height 32
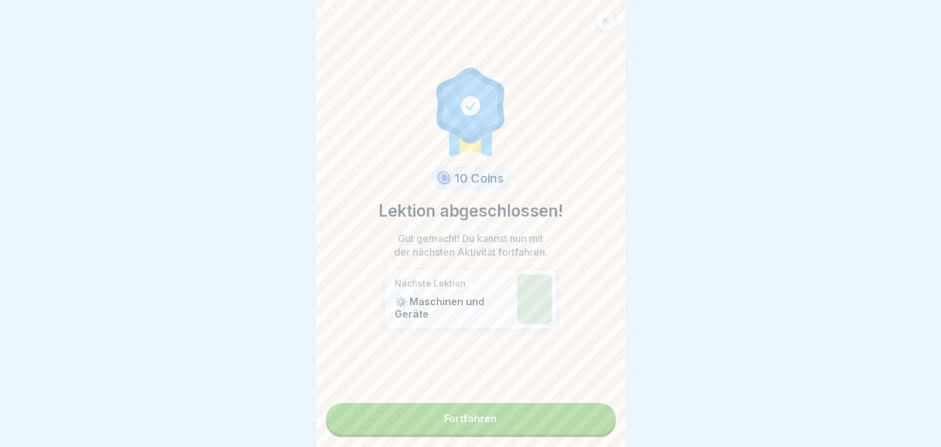
click at [599, 408] on link "Fortfahren" at bounding box center [471, 418] width 290 height 31
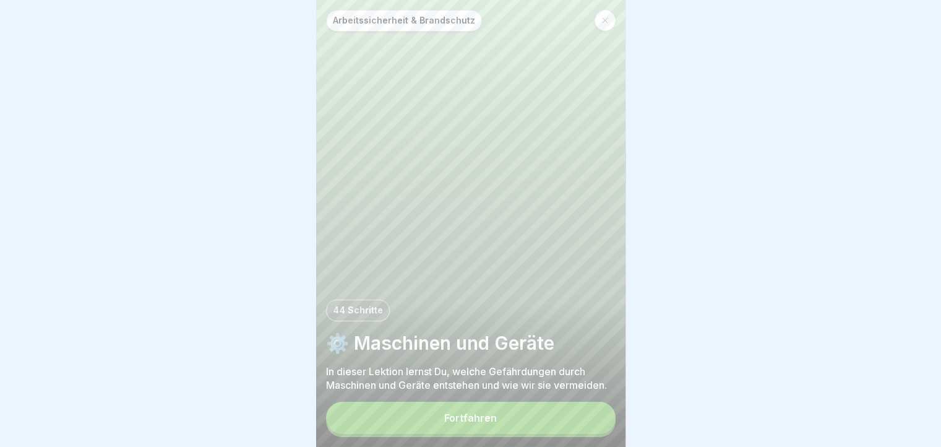
click at [599, 408] on button "Fortfahren" at bounding box center [471, 418] width 290 height 32
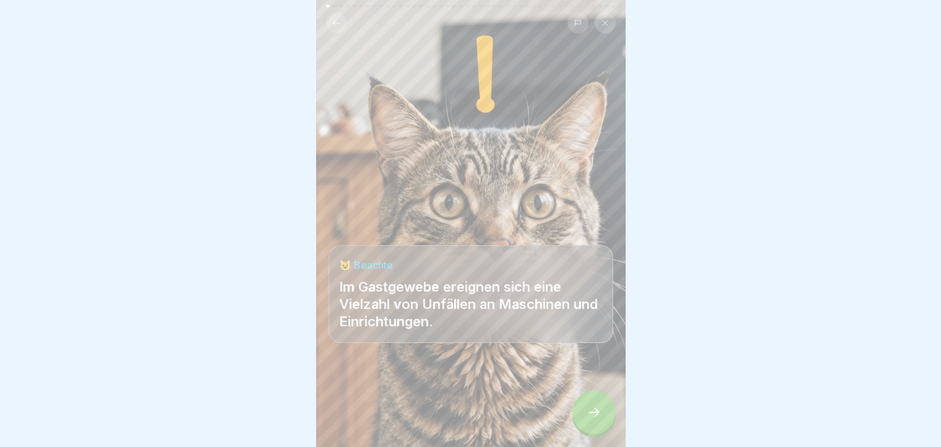
click at [599, 408] on div at bounding box center [593, 411] width 43 height 43
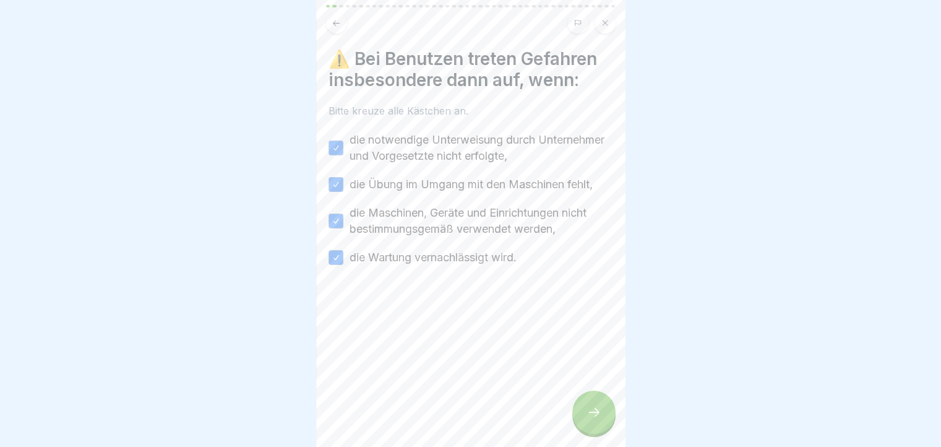
click at [599, 408] on div at bounding box center [593, 411] width 43 height 43
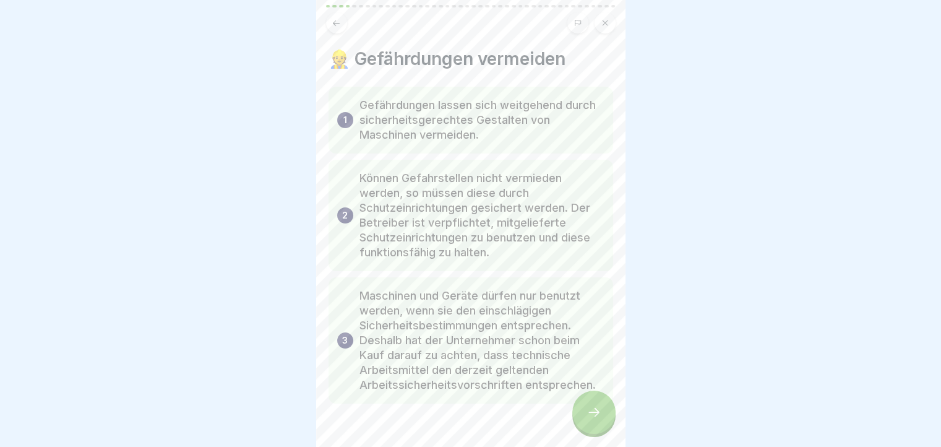
click at [599, 408] on div at bounding box center [593, 411] width 43 height 43
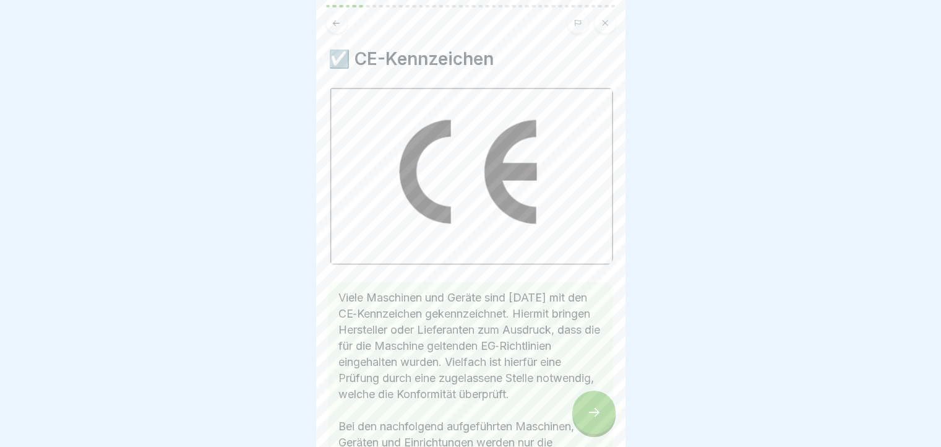
click at [599, 408] on div at bounding box center [593, 411] width 43 height 43
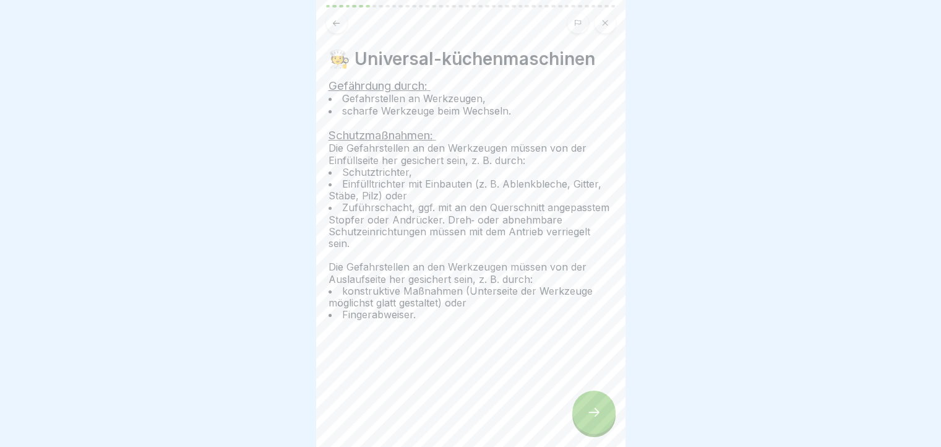
click at [599, 408] on div at bounding box center [593, 411] width 43 height 43
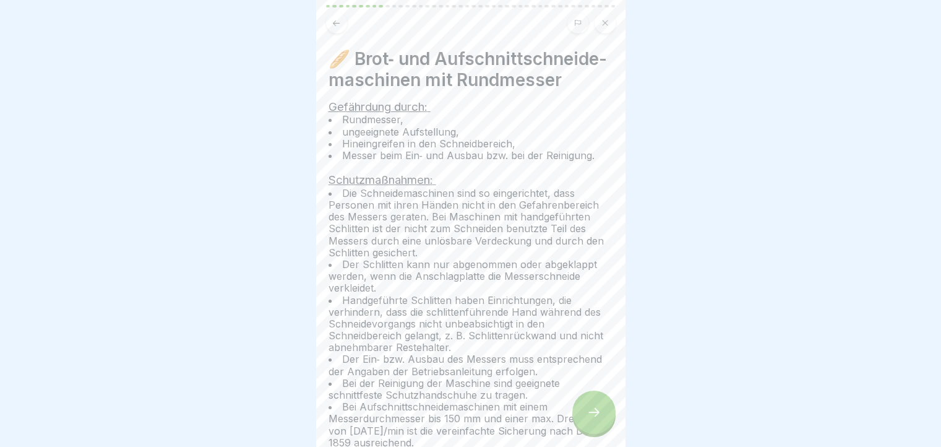
click at [599, 408] on div at bounding box center [593, 411] width 43 height 43
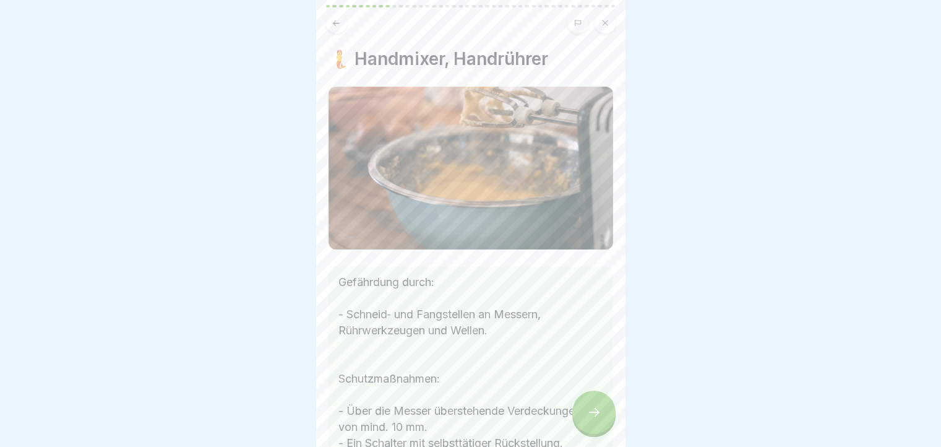
click at [599, 408] on div at bounding box center [593, 411] width 43 height 43
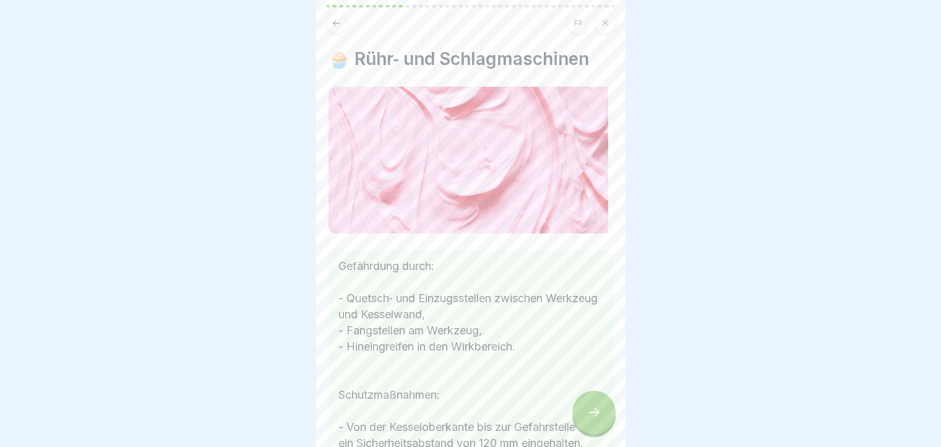
click at [599, 408] on div at bounding box center [593, 411] width 43 height 43
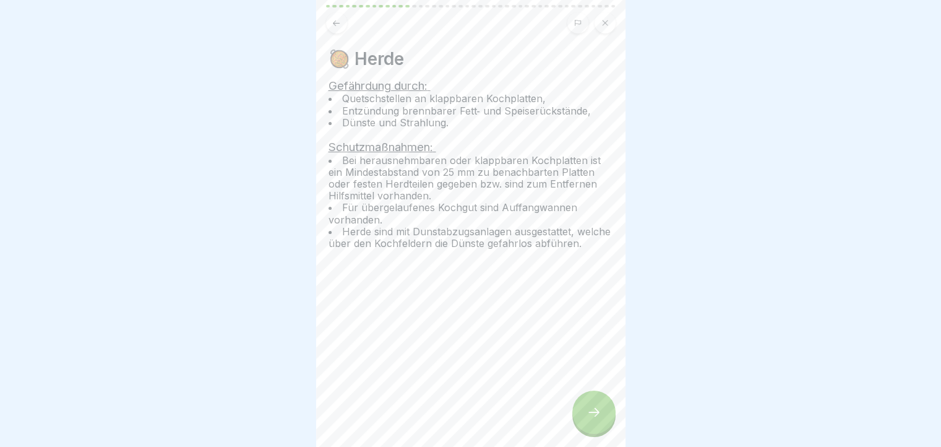
click at [599, 408] on div at bounding box center [593, 411] width 43 height 43
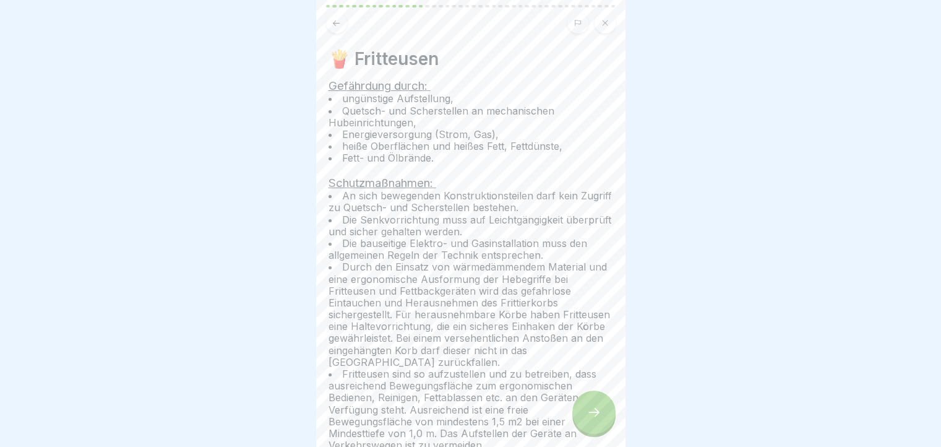
click at [599, 408] on div at bounding box center [593, 411] width 43 height 43
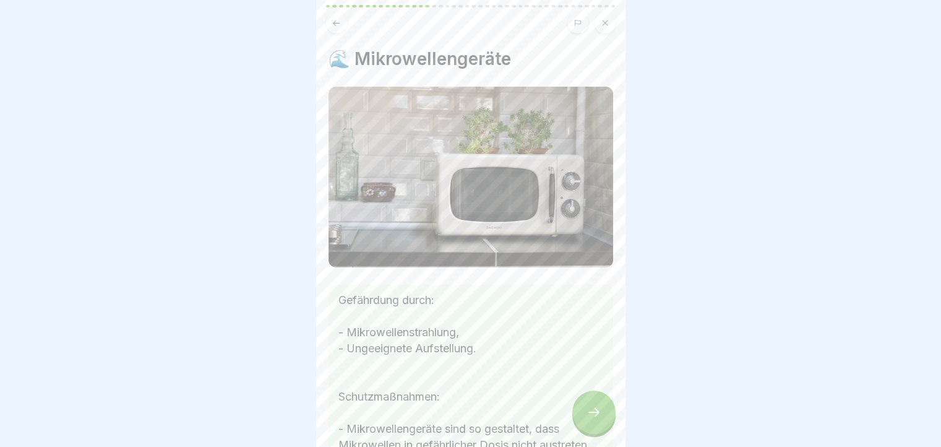
click at [599, 408] on div at bounding box center [593, 411] width 43 height 43
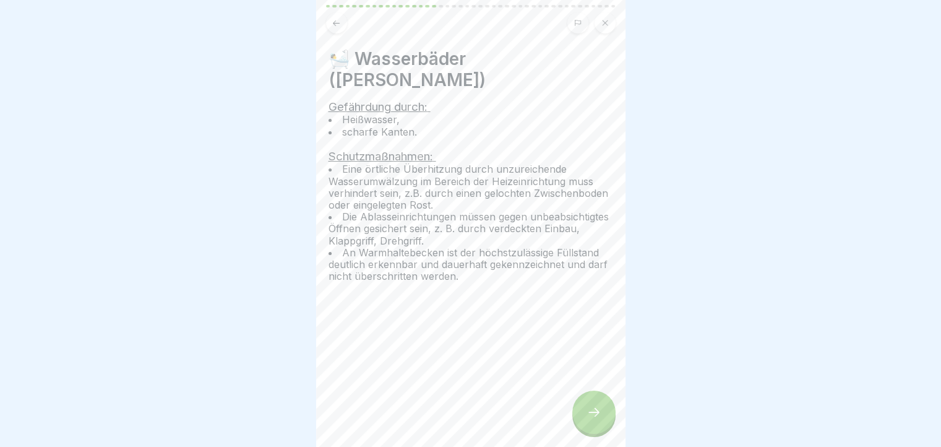
click at [599, 408] on div at bounding box center [593, 411] width 43 height 43
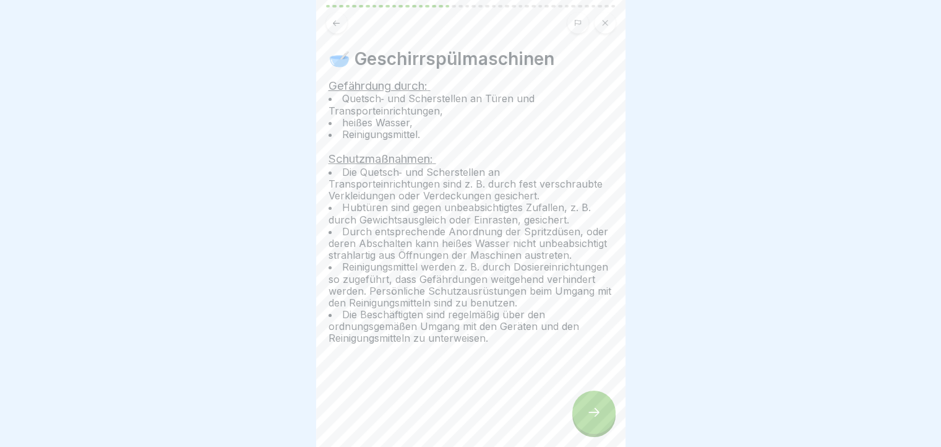
click at [599, 408] on div at bounding box center [593, 411] width 43 height 43
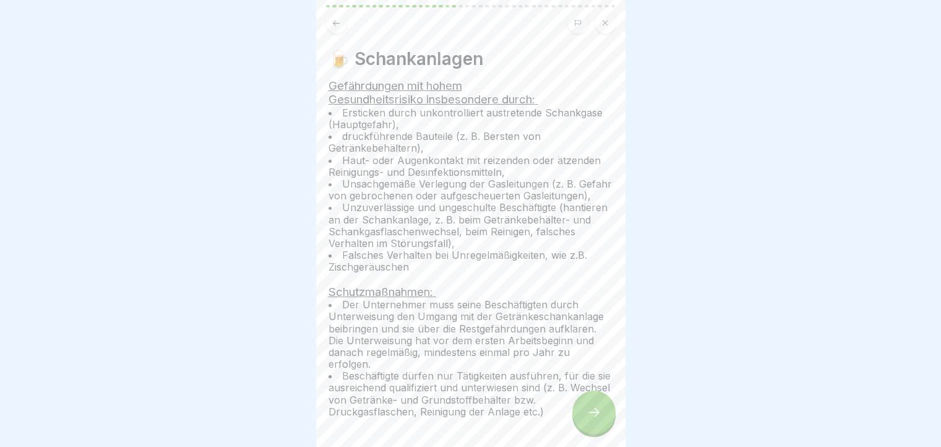
click at [599, 408] on div at bounding box center [593, 411] width 43 height 43
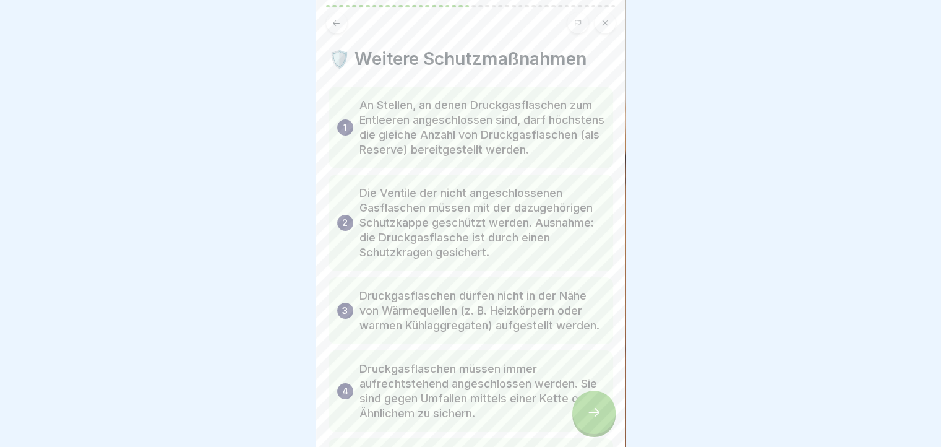
click at [599, 408] on div at bounding box center [593, 411] width 43 height 43
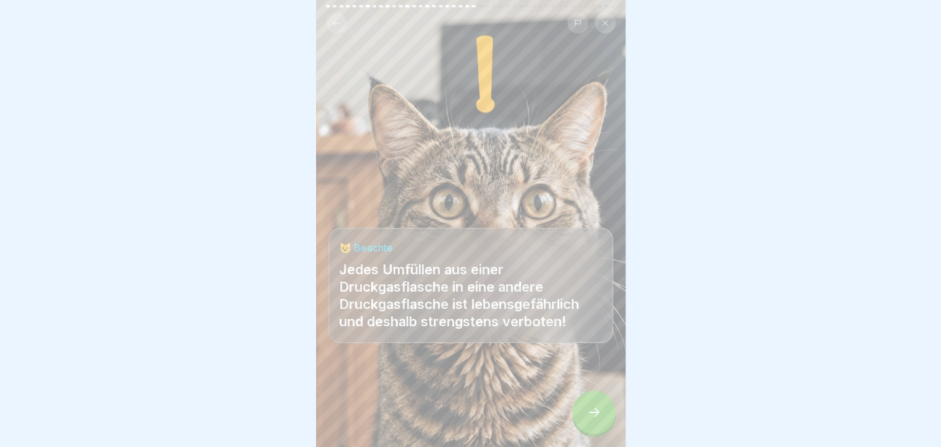
click at [599, 408] on div at bounding box center [593, 411] width 43 height 43
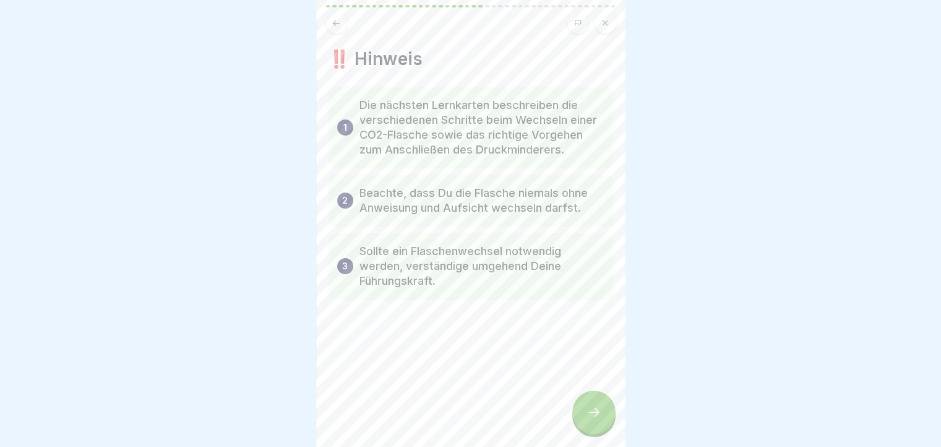
click at [599, 408] on div at bounding box center [593, 411] width 43 height 43
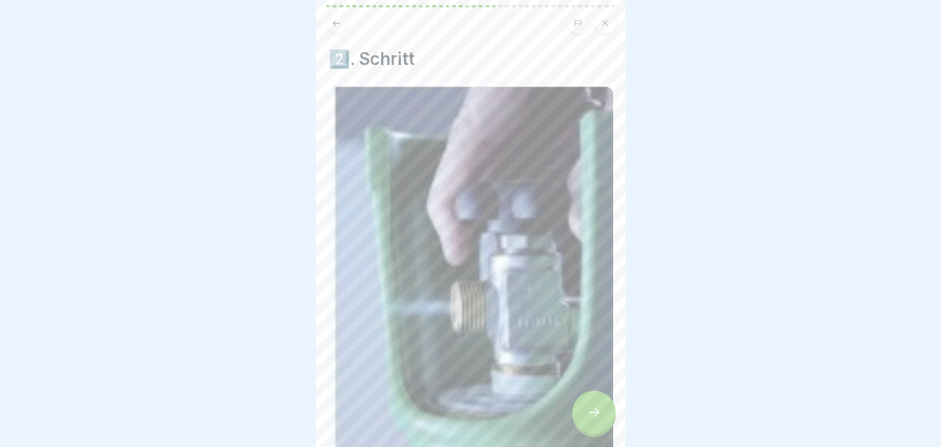
click at [599, 408] on div at bounding box center [593, 411] width 43 height 43
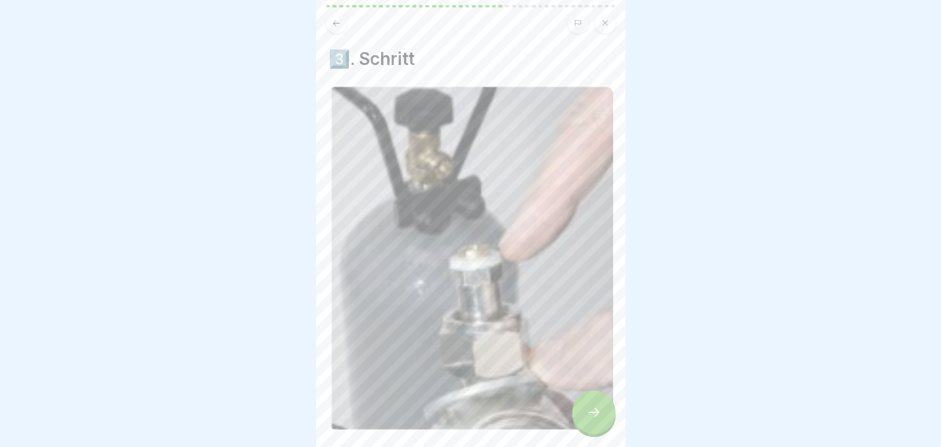
click at [599, 408] on div at bounding box center [593, 411] width 43 height 43
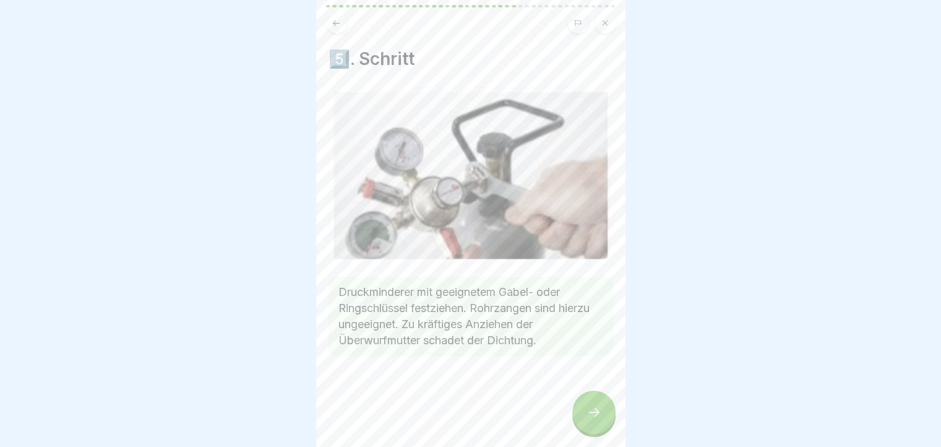
click at [599, 408] on div at bounding box center [593, 411] width 43 height 43
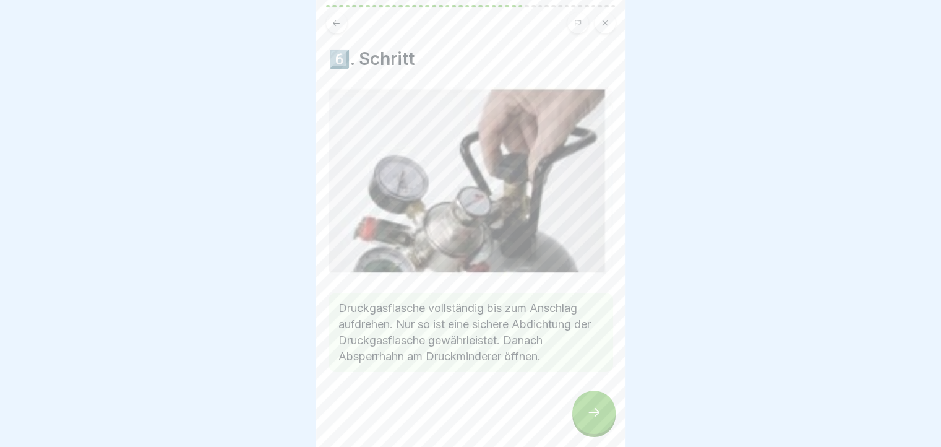
click at [599, 408] on div at bounding box center [593, 411] width 43 height 43
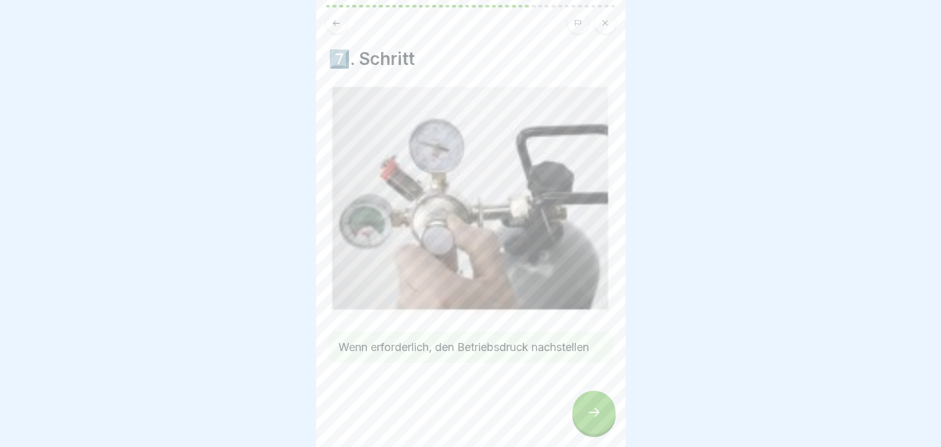
click at [599, 408] on div at bounding box center [593, 411] width 43 height 43
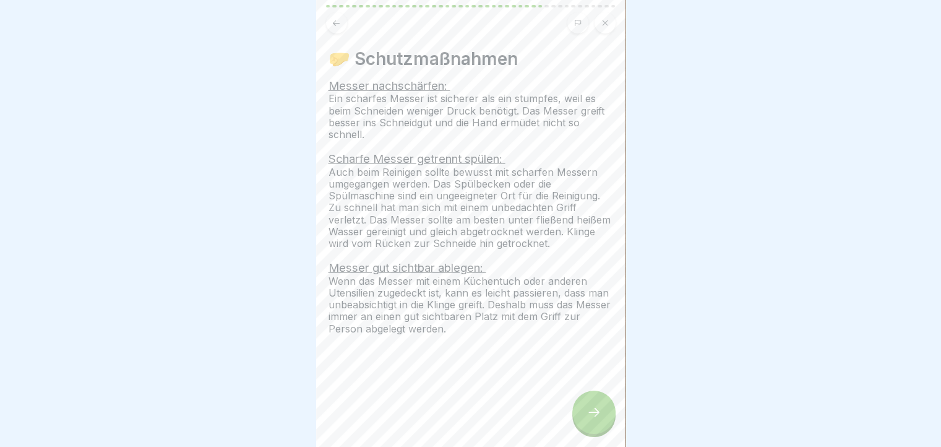
click at [599, 408] on div at bounding box center [593, 411] width 43 height 43
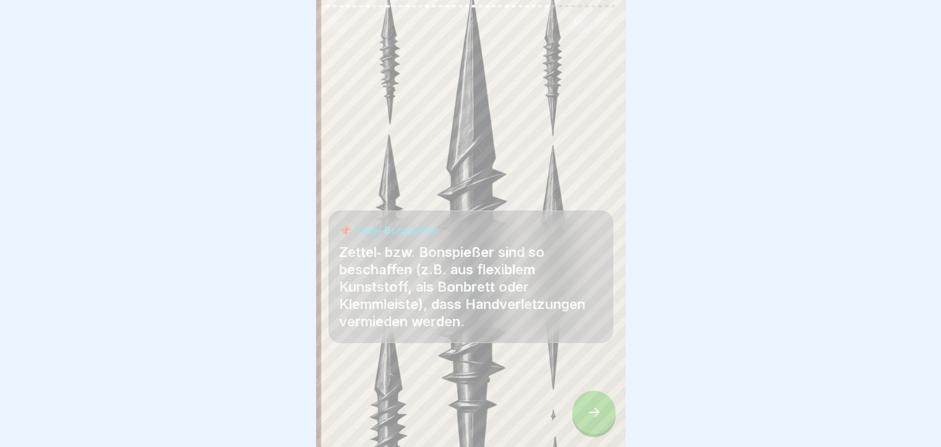
click at [599, 408] on div at bounding box center [593, 411] width 43 height 43
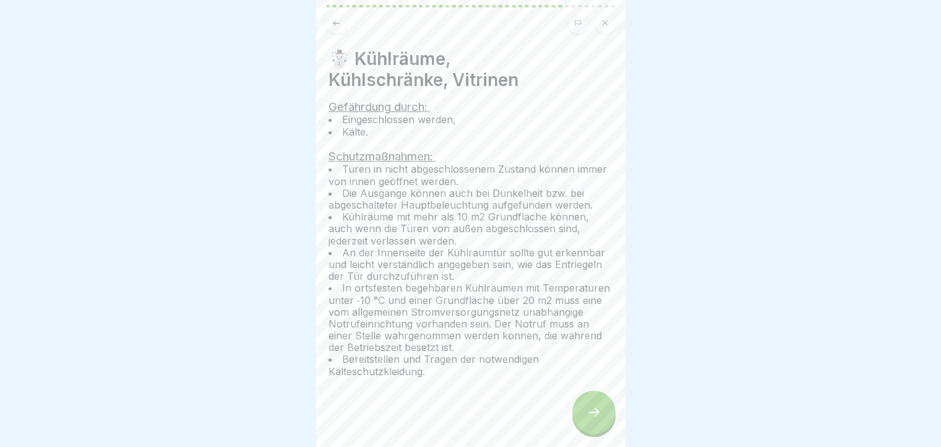
click at [599, 408] on div at bounding box center [593, 411] width 43 height 43
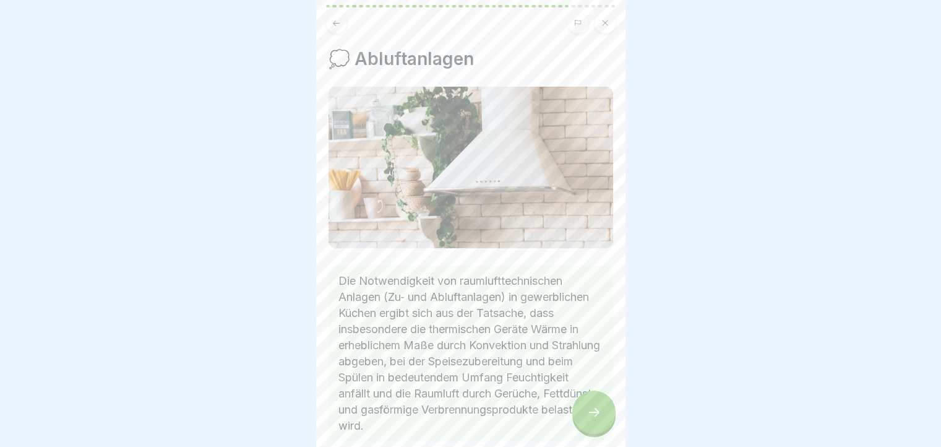
click at [599, 408] on div at bounding box center [593, 411] width 43 height 43
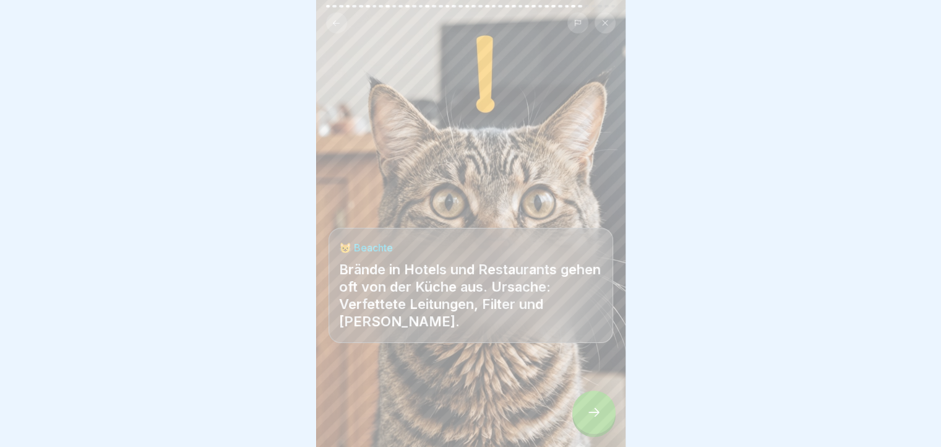
click at [599, 408] on div at bounding box center [593, 411] width 43 height 43
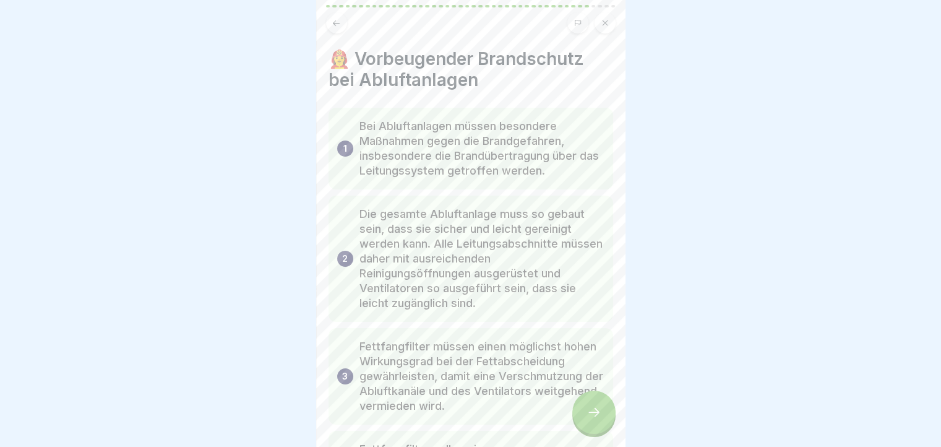
click at [599, 408] on div at bounding box center [593, 411] width 43 height 43
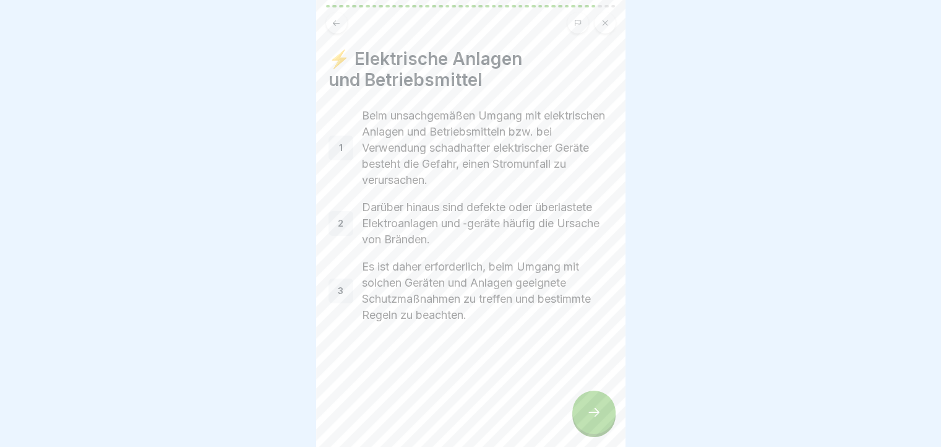
click at [327, 20] on button at bounding box center [336, 22] width 21 height 21
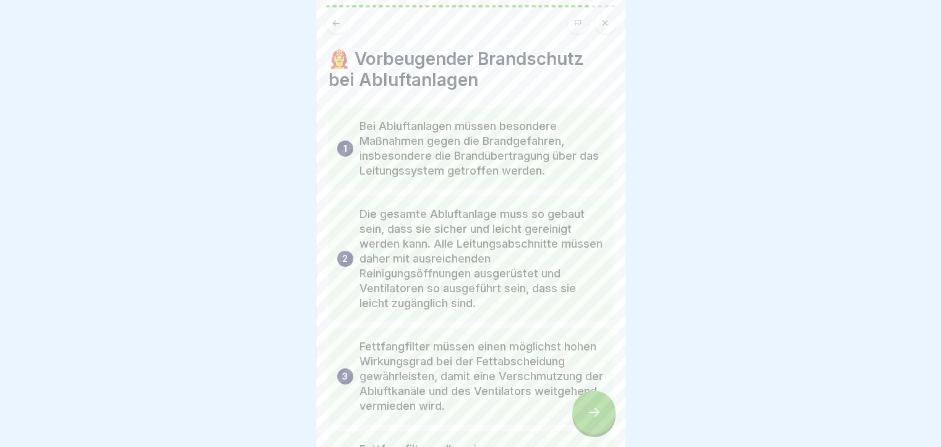
click at [327, 20] on button at bounding box center [336, 22] width 21 height 21
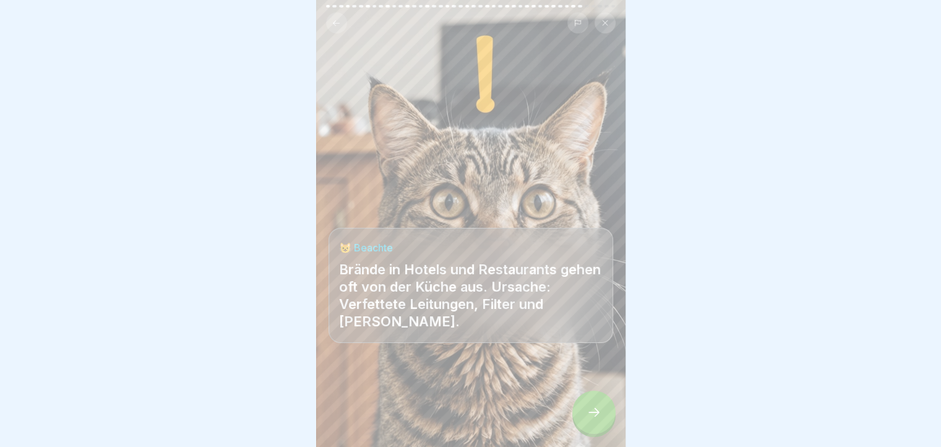
click at [327, 20] on button at bounding box center [336, 22] width 21 height 21
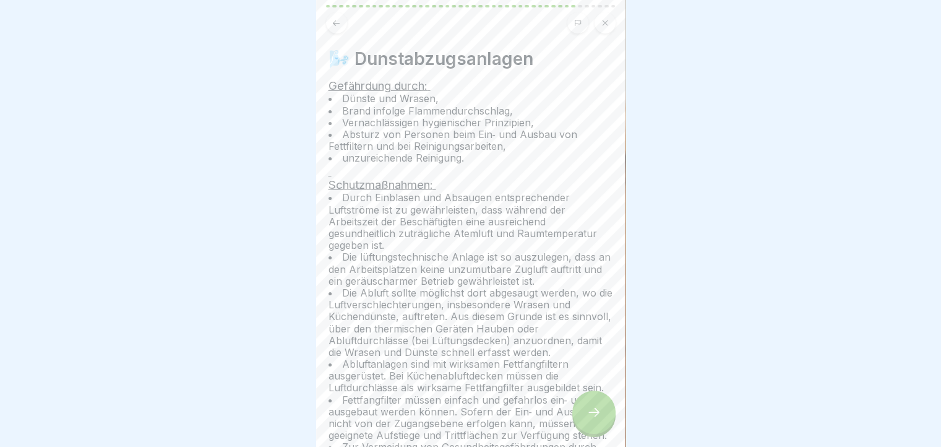
click at [327, 20] on button at bounding box center [336, 22] width 21 height 21
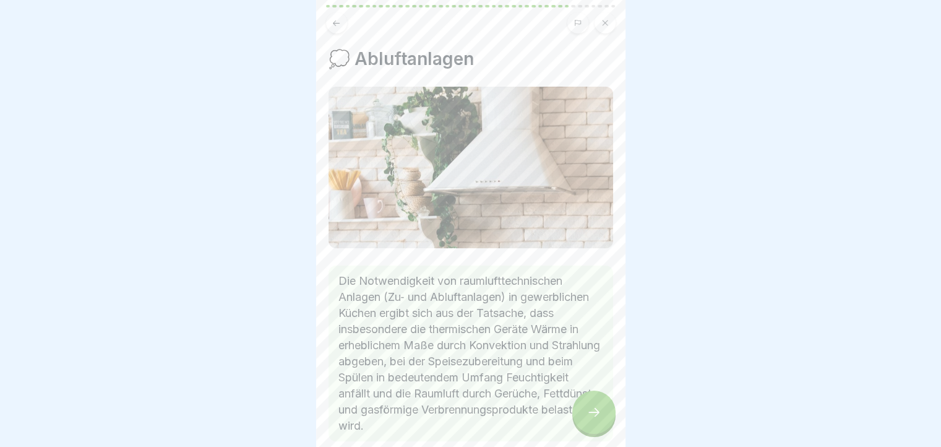
click at [327, 20] on button at bounding box center [336, 22] width 21 height 21
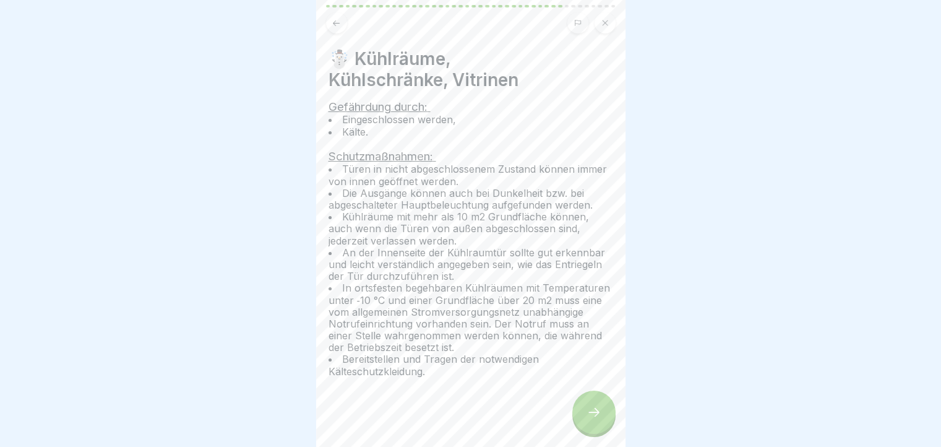
click at [327, 20] on button at bounding box center [336, 22] width 21 height 21
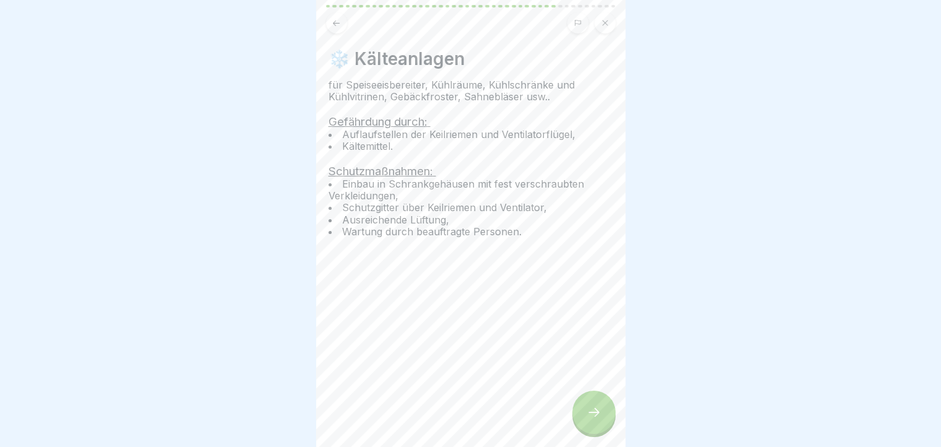
click at [327, 20] on button at bounding box center [336, 22] width 21 height 21
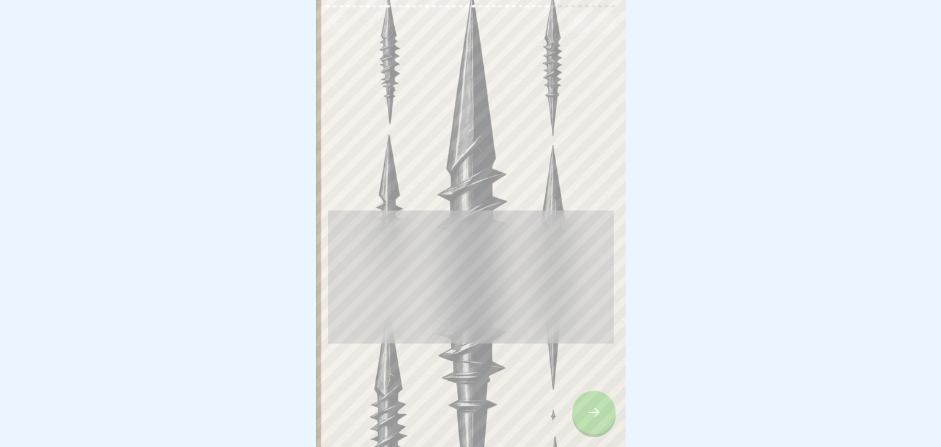
click at [327, 20] on button at bounding box center [336, 22] width 21 height 21
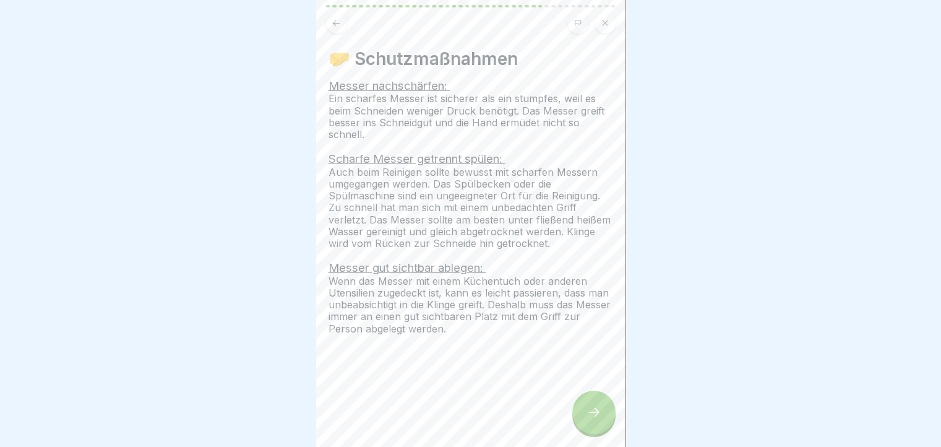
click at [327, 20] on button at bounding box center [336, 22] width 21 height 21
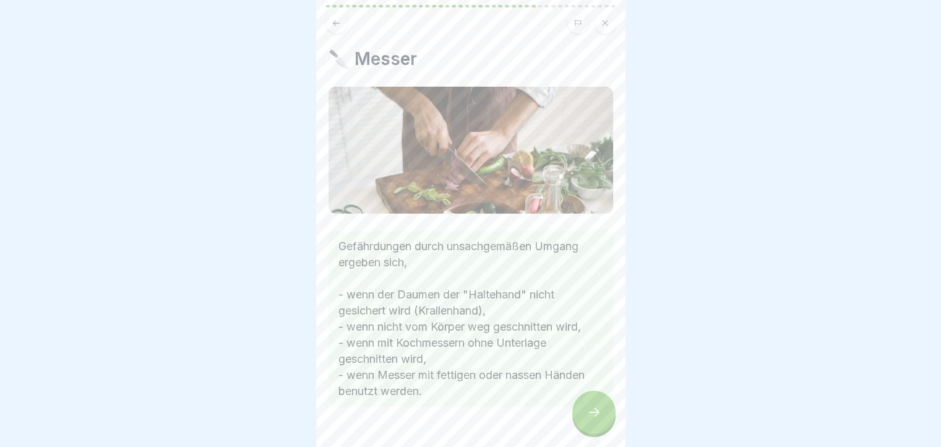
click at [327, 20] on button at bounding box center [336, 22] width 21 height 21
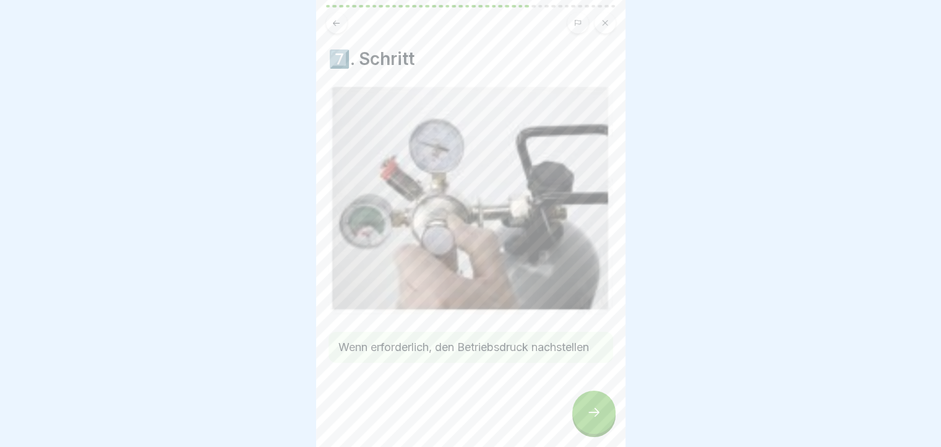
click at [587, 409] on div at bounding box center [593, 411] width 43 height 43
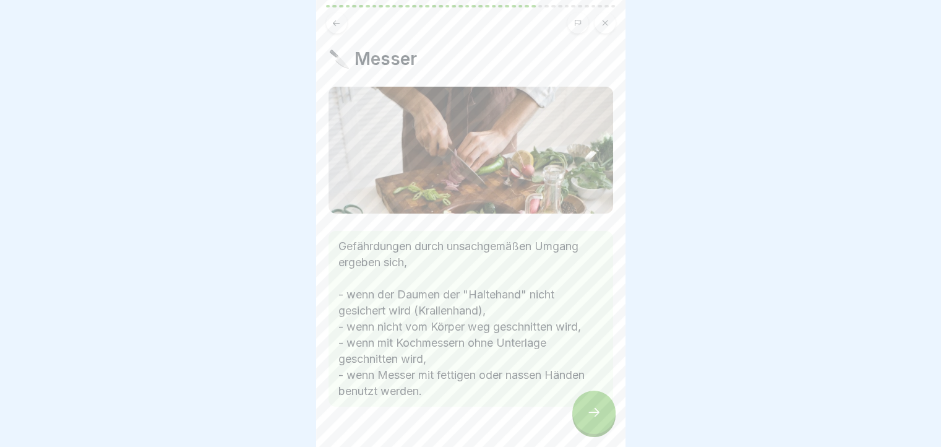
click at [587, 409] on div at bounding box center [593, 411] width 43 height 43
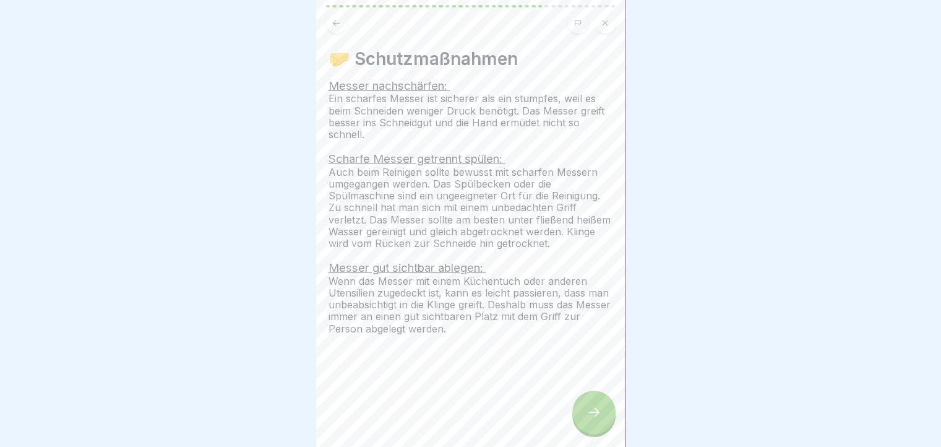
click at [605, 26] on button at bounding box center [605, 22] width 21 height 21
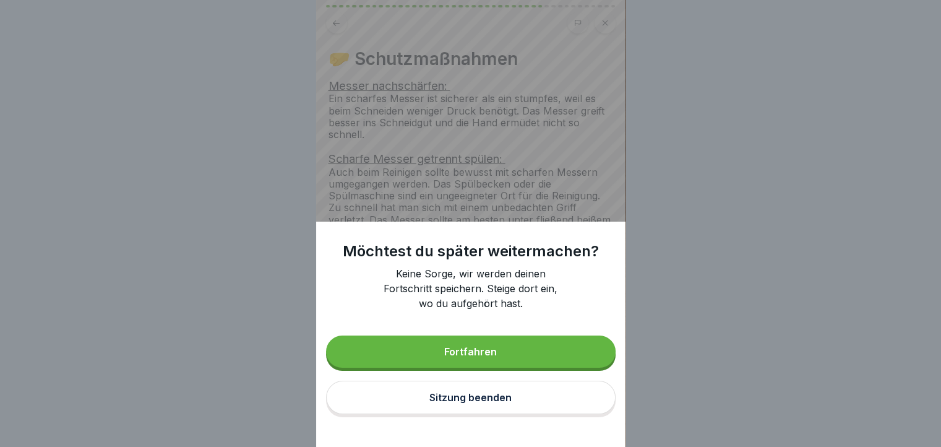
click at [492, 403] on div "Sitzung beenden" at bounding box center [470, 397] width 82 height 11
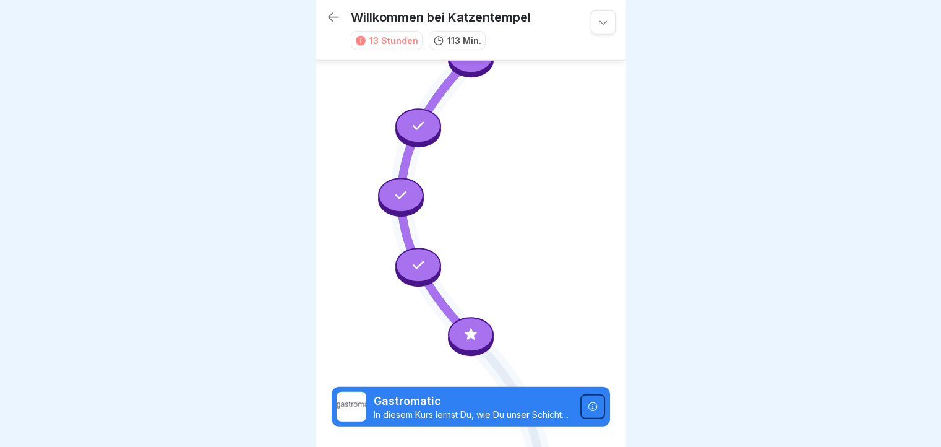
scroll to position [3090, 0]
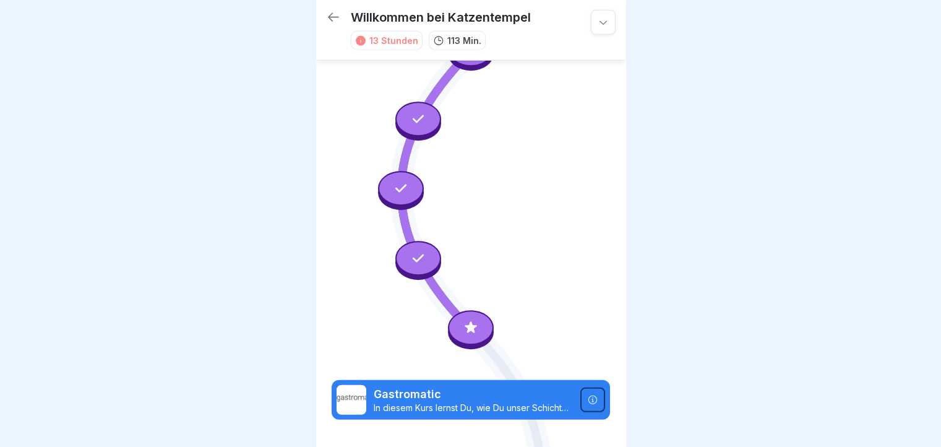
click at [413, 250] on icon at bounding box center [418, 258] width 16 height 16
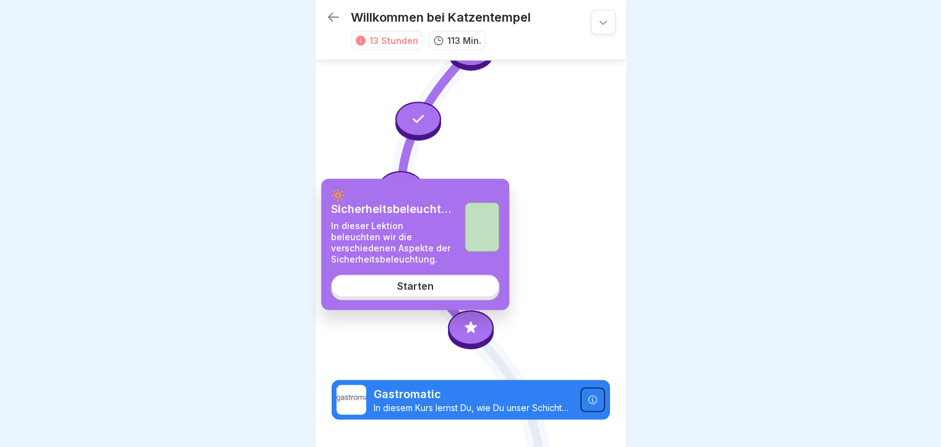
click at [400, 171] on div at bounding box center [401, 188] width 46 height 35
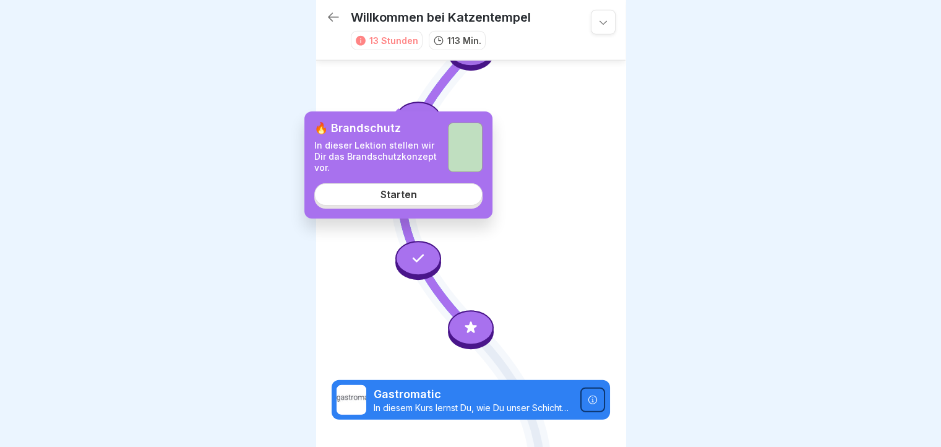
click at [401, 206] on div "🔥 Brandschutz In dieser Lektion stellen wir Dir das Brandschutzkonzept vor. Sta…" at bounding box center [398, 164] width 188 height 107
click at [401, 195] on div "Starten" at bounding box center [398, 194] width 37 height 11
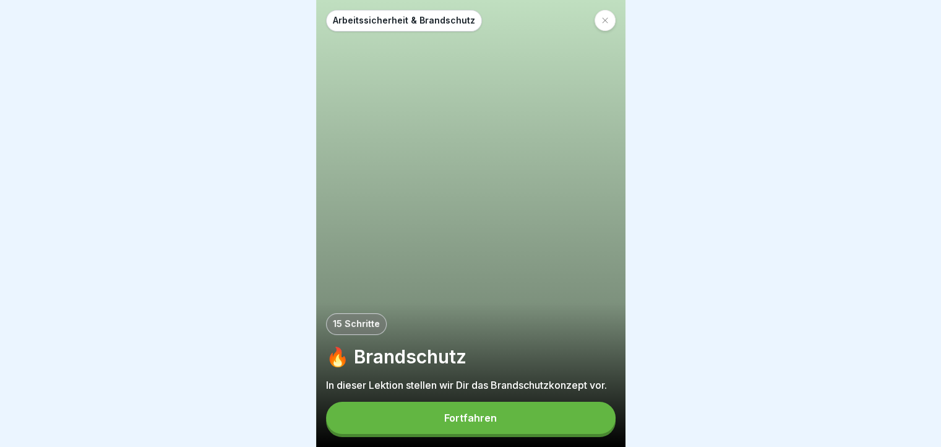
click at [545, 419] on button "Fortfahren" at bounding box center [471, 418] width 290 height 32
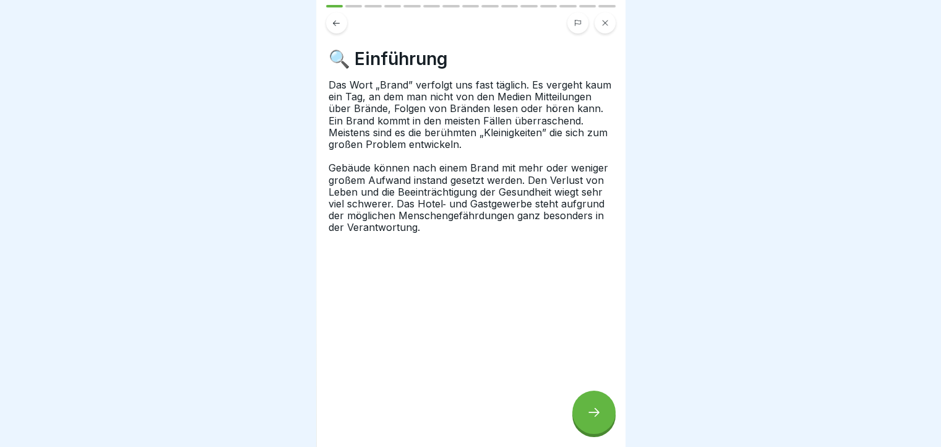
click at [590, 419] on icon at bounding box center [593, 412] width 15 height 15
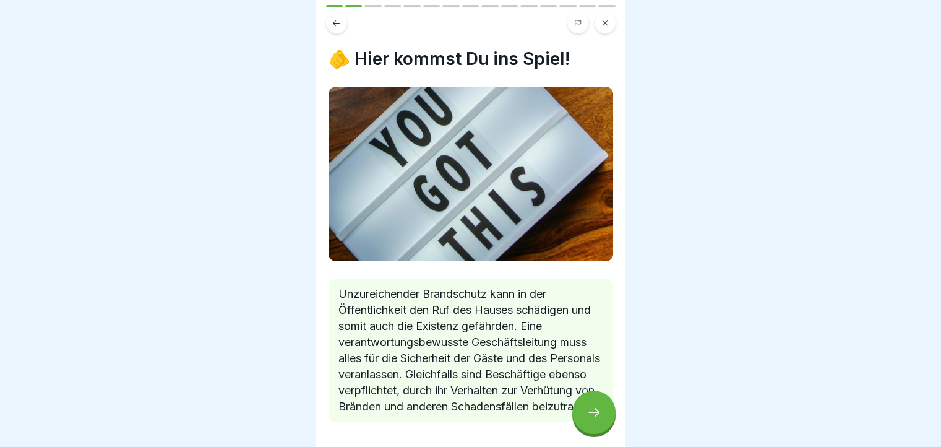
click at [590, 419] on icon at bounding box center [593, 412] width 15 height 15
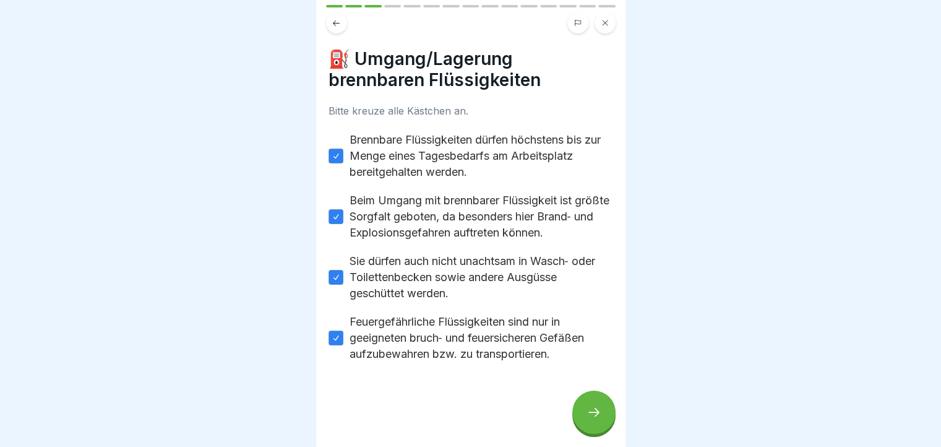
click at [582, 416] on div at bounding box center [593, 411] width 43 height 43
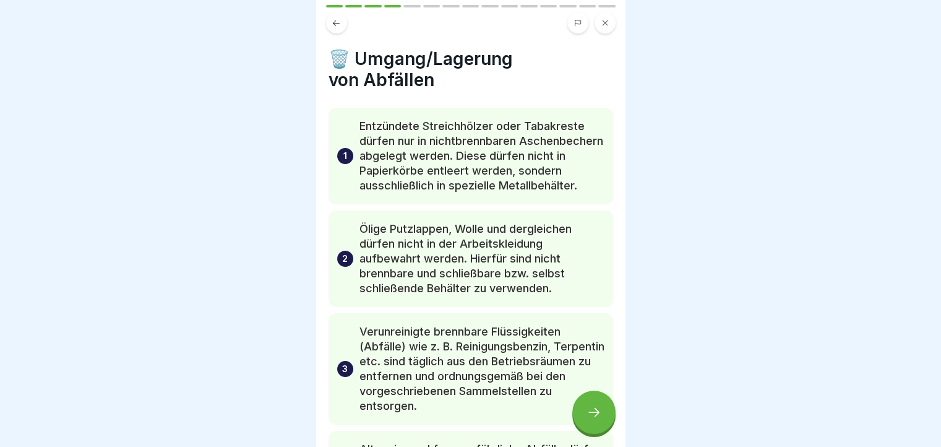
click at [582, 416] on div at bounding box center [593, 411] width 43 height 43
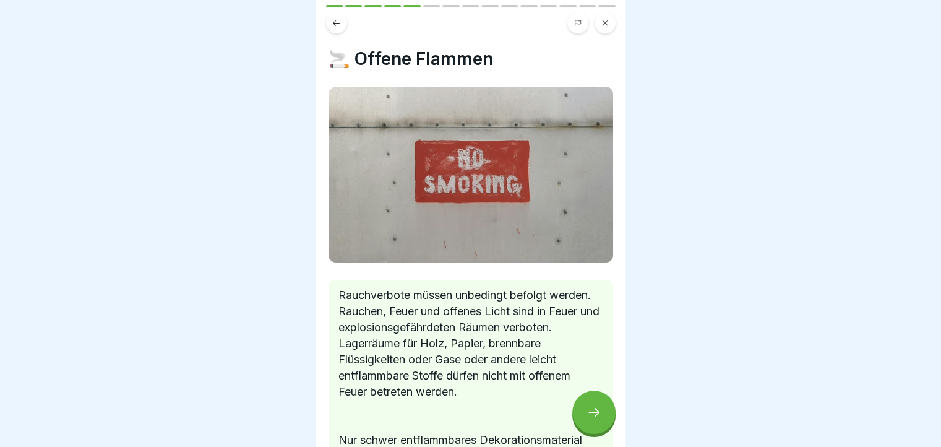
click at [582, 416] on div at bounding box center [593, 411] width 43 height 43
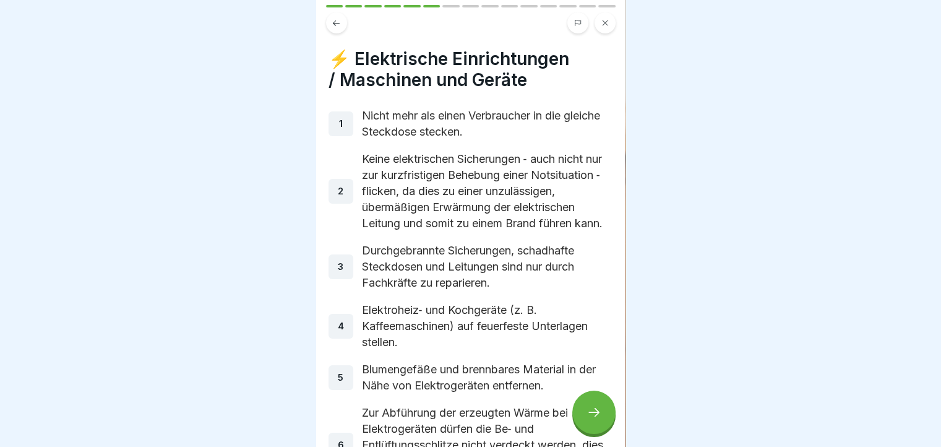
click at [582, 416] on div at bounding box center [593, 411] width 43 height 43
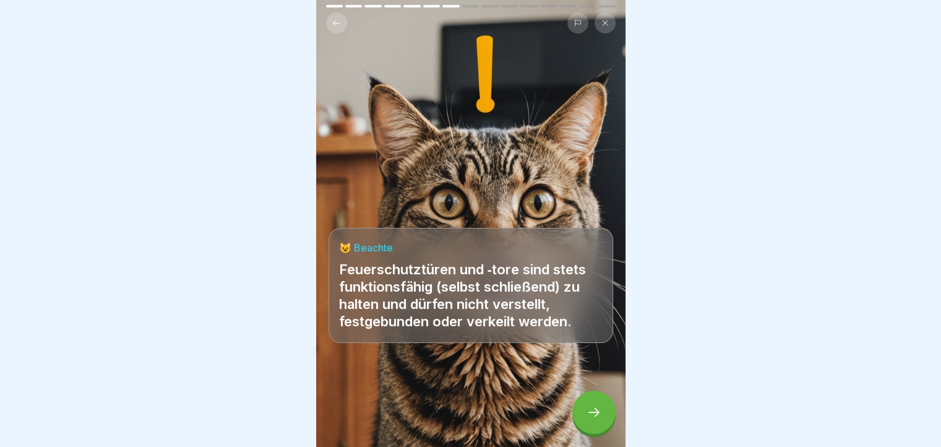
click at [589, 411] on icon at bounding box center [593, 412] width 15 height 15
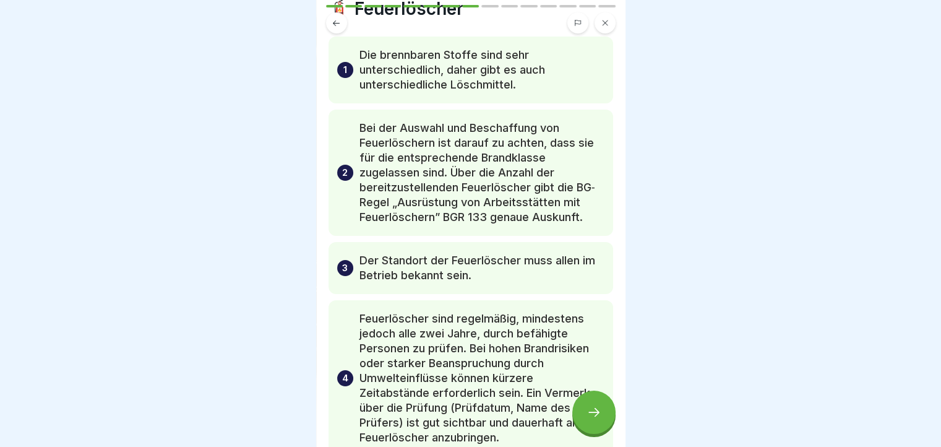
scroll to position [124, 0]
